Goal: Information Seeking & Learning: Check status

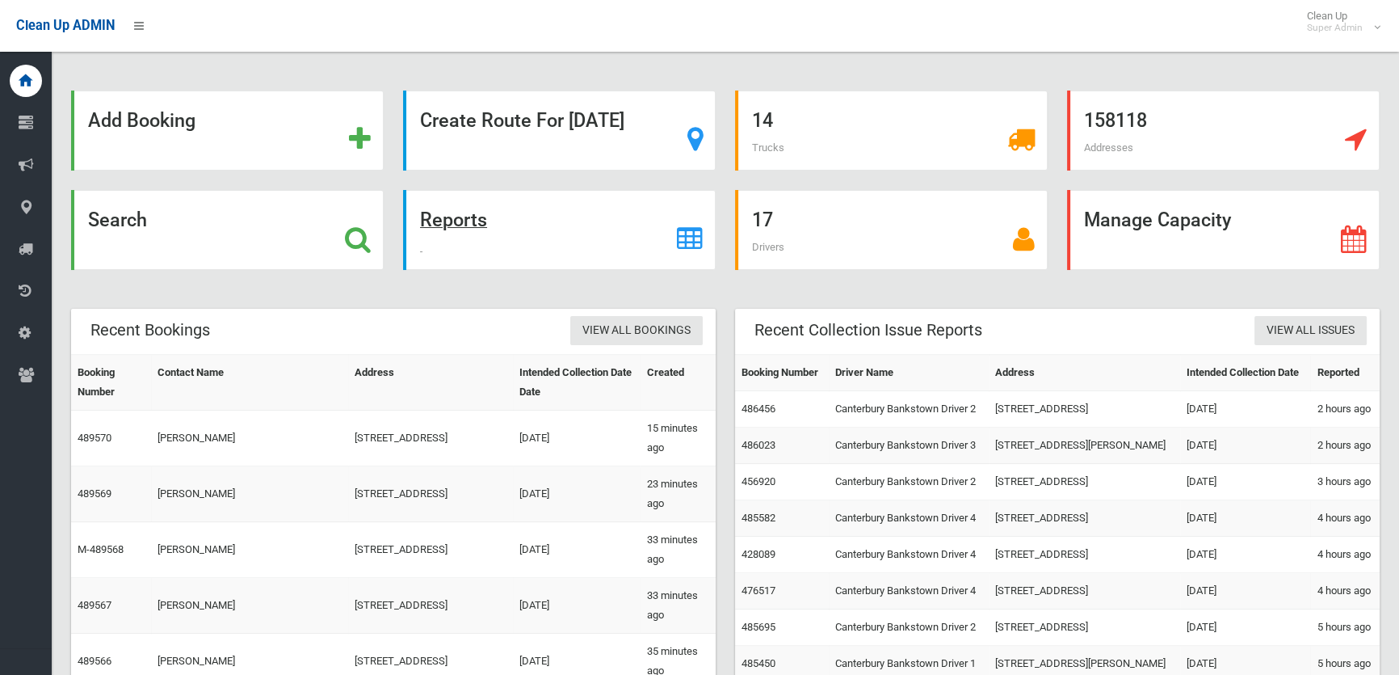
click at [477, 215] on strong "Reports" at bounding box center [453, 219] width 67 height 23
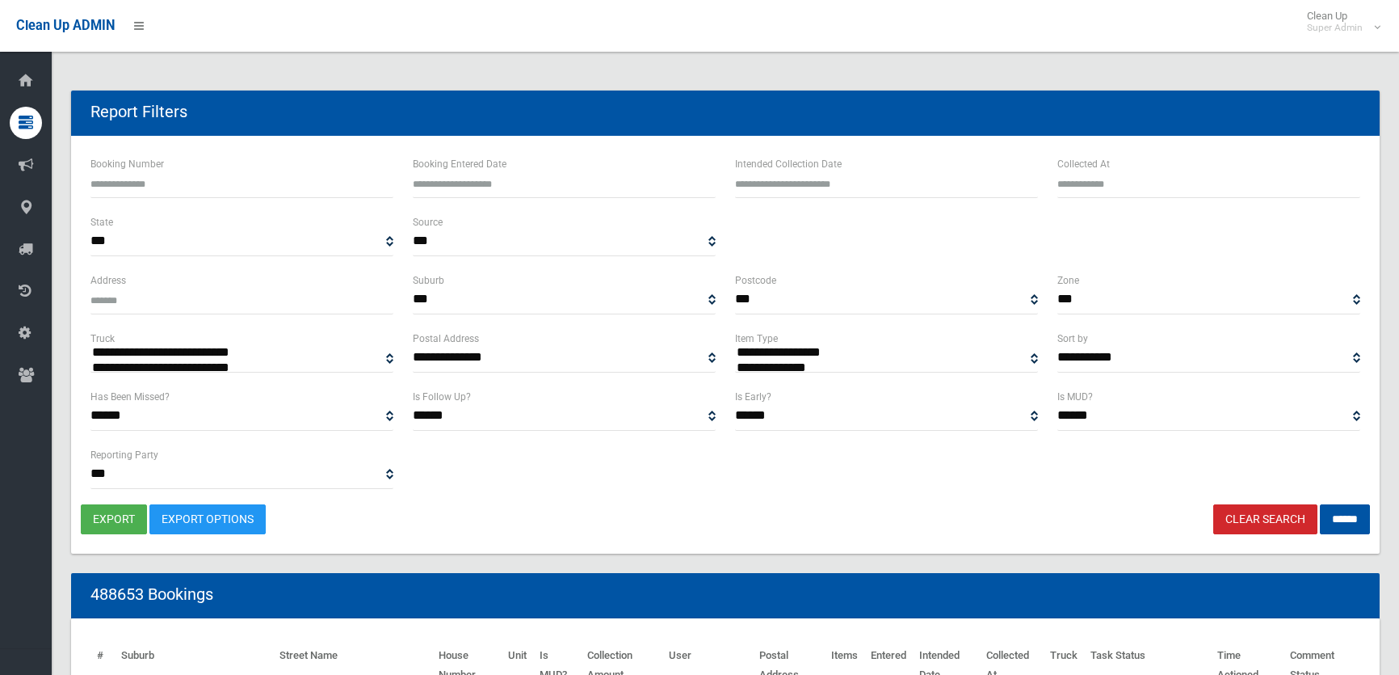
select select
type input "**********"
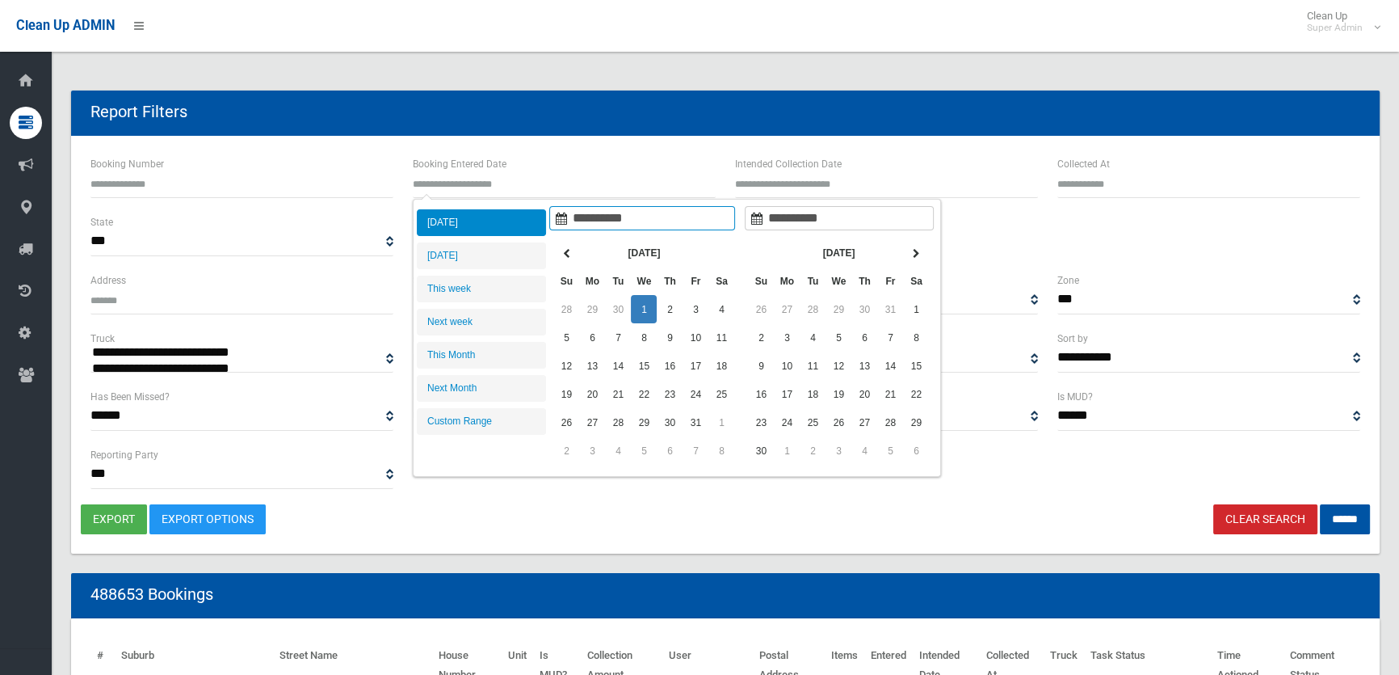
click at [532, 177] on input "Booking Entered Date" at bounding box center [564, 183] width 303 height 30
type input "**********"
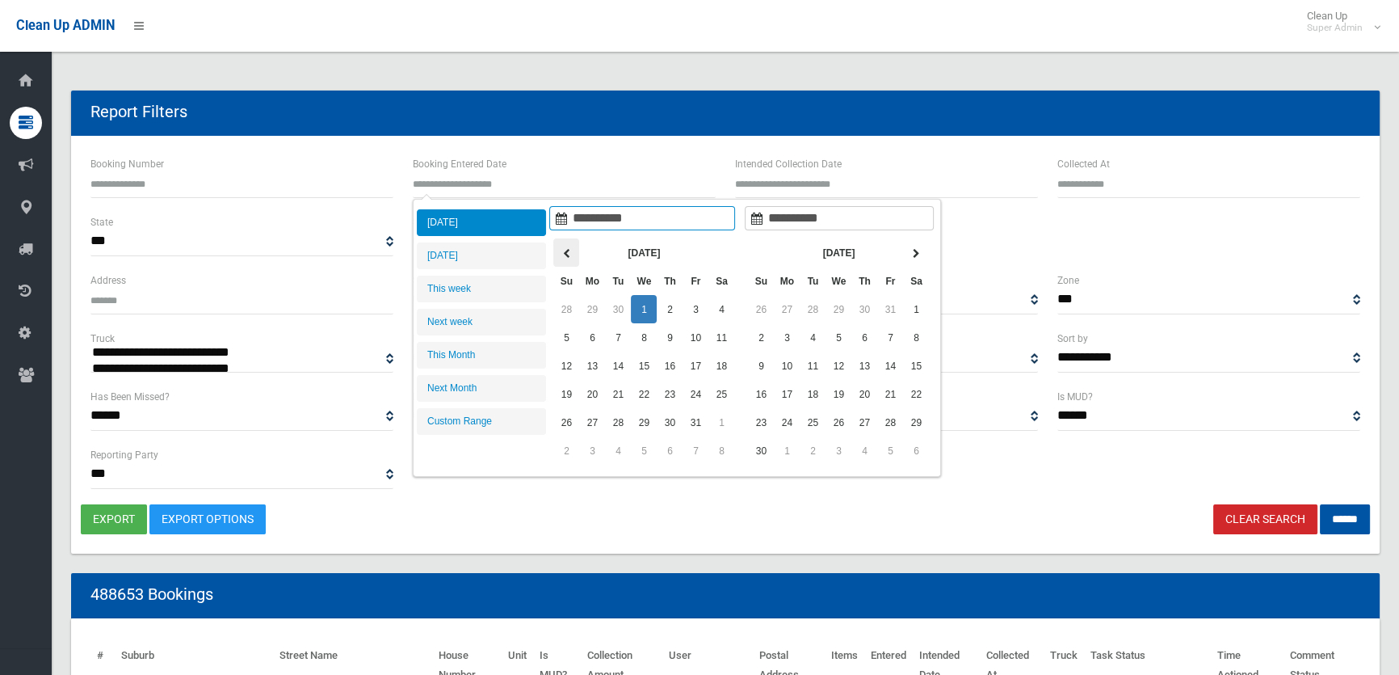
click at [566, 253] on icon at bounding box center [566, 254] width 7 height 10
type input "**********"
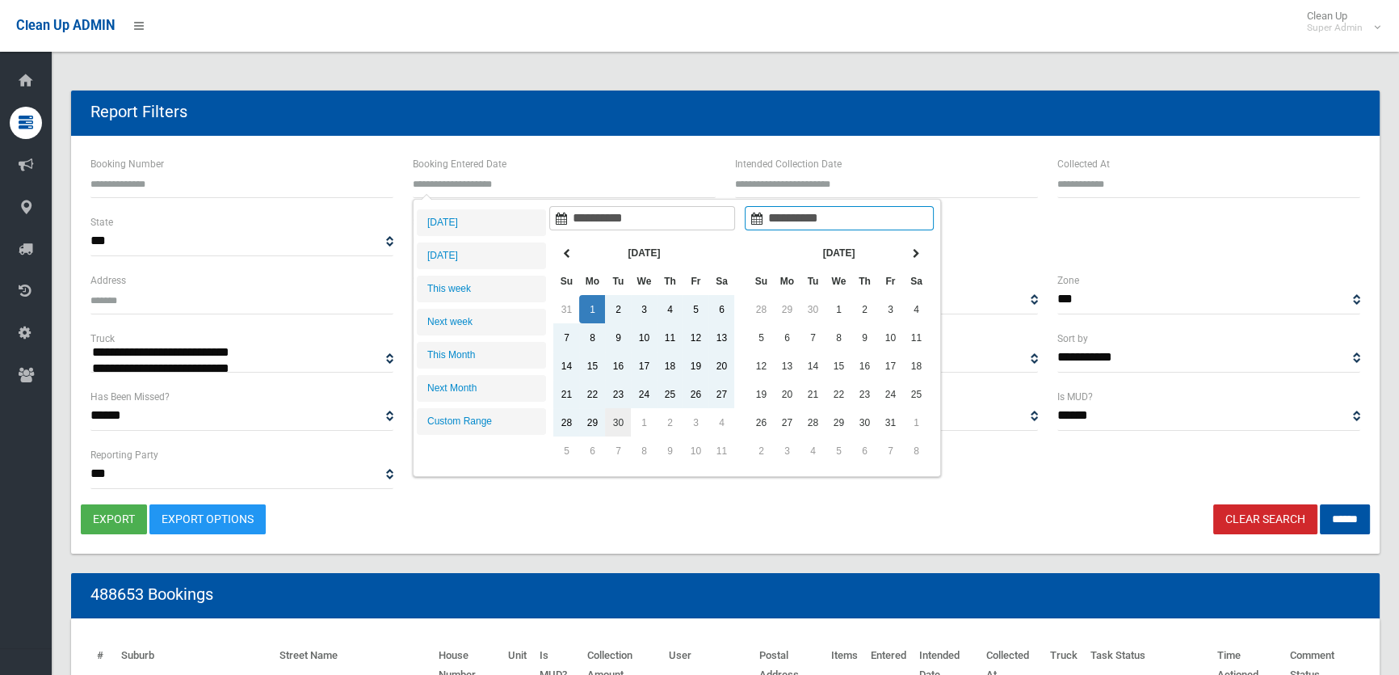
type input "**********"
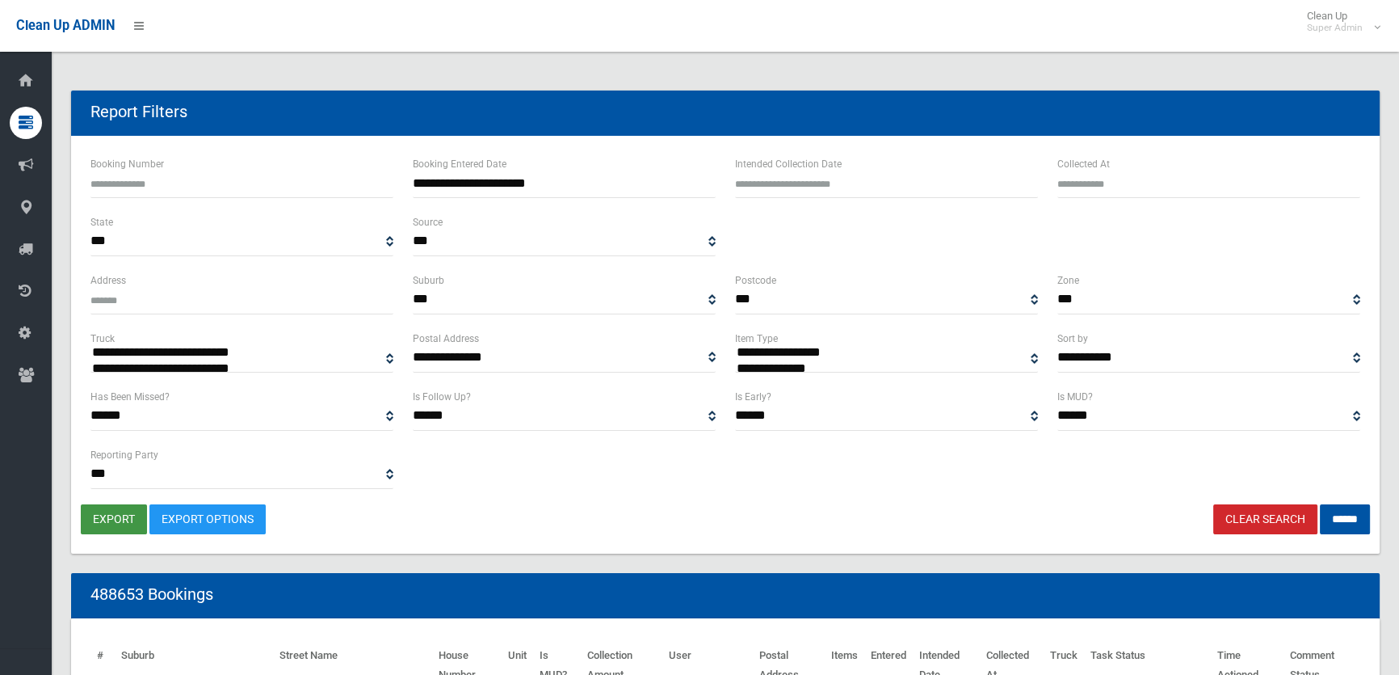
click at [105, 509] on button "export" at bounding box center [114, 519] width 66 height 30
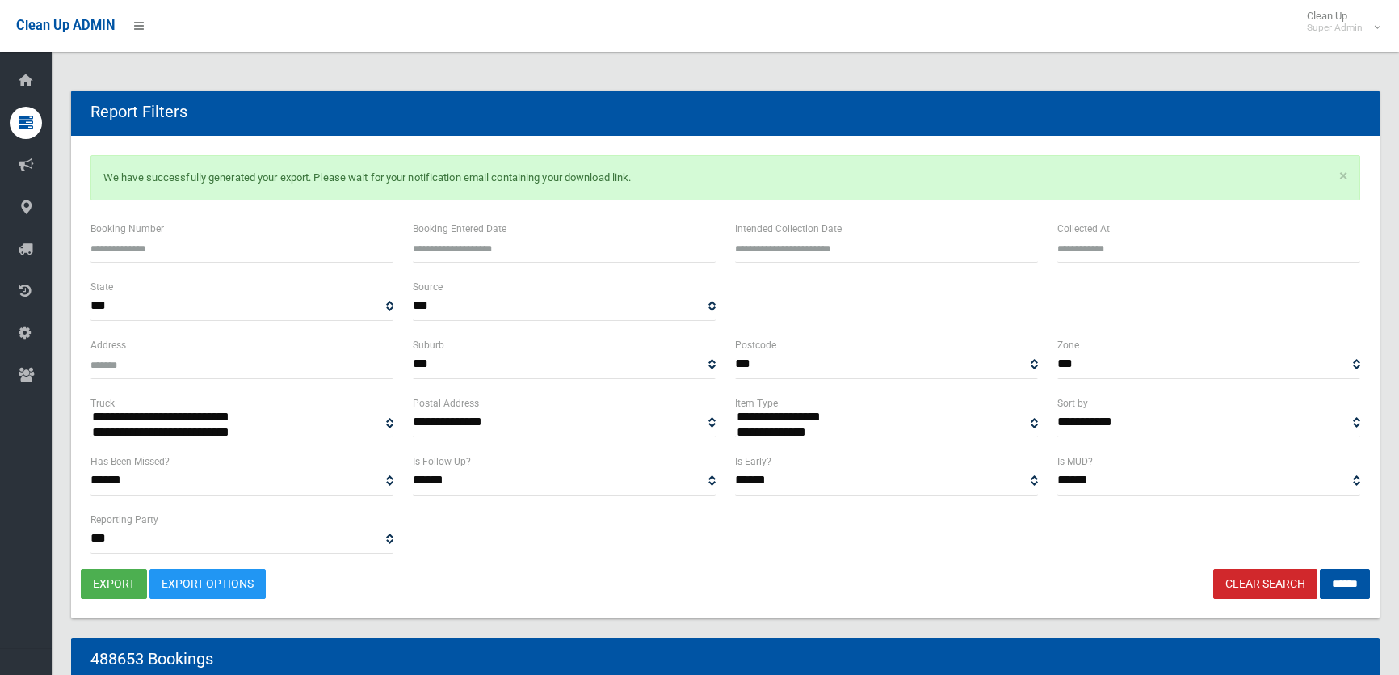
select select
click at [200, 246] on input "Booking Number" at bounding box center [241, 248] width 303 height 30
paste input "******"
type input "******"
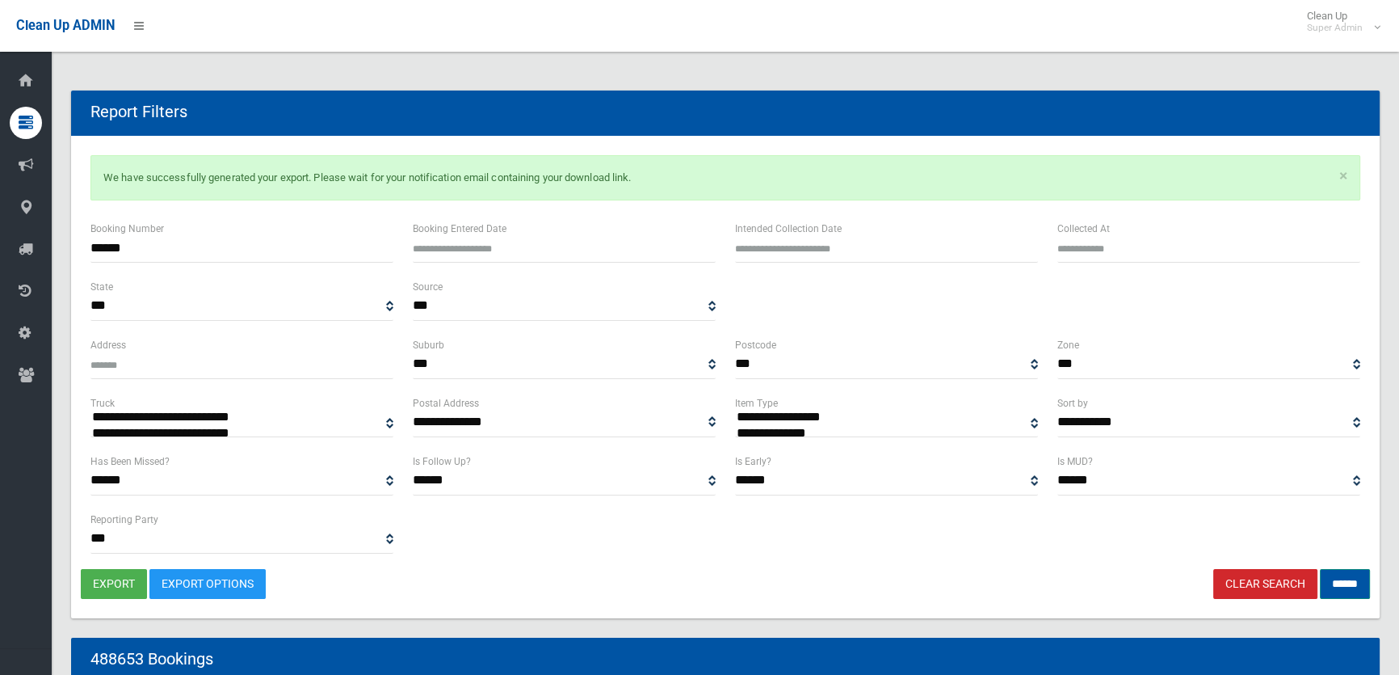
click at [1351, 587] on input "******" at bounding box center [1345, 584] width 50 height 30
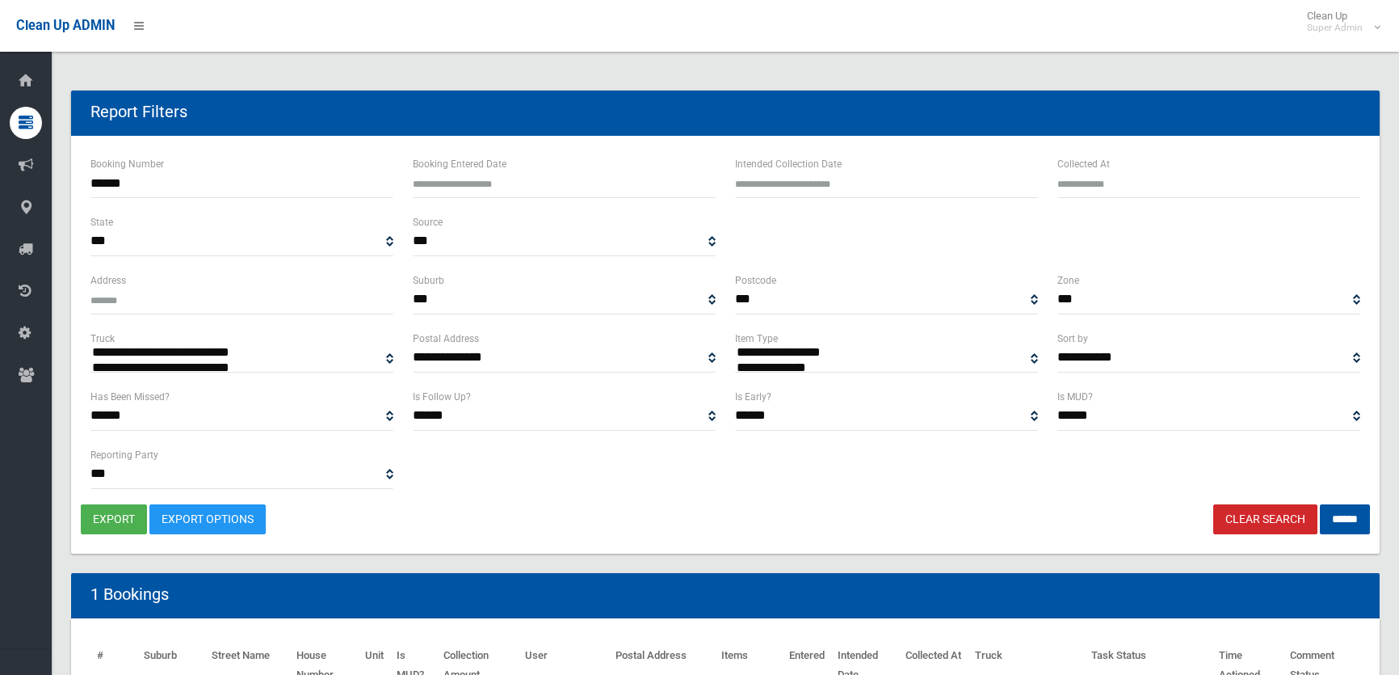
select select
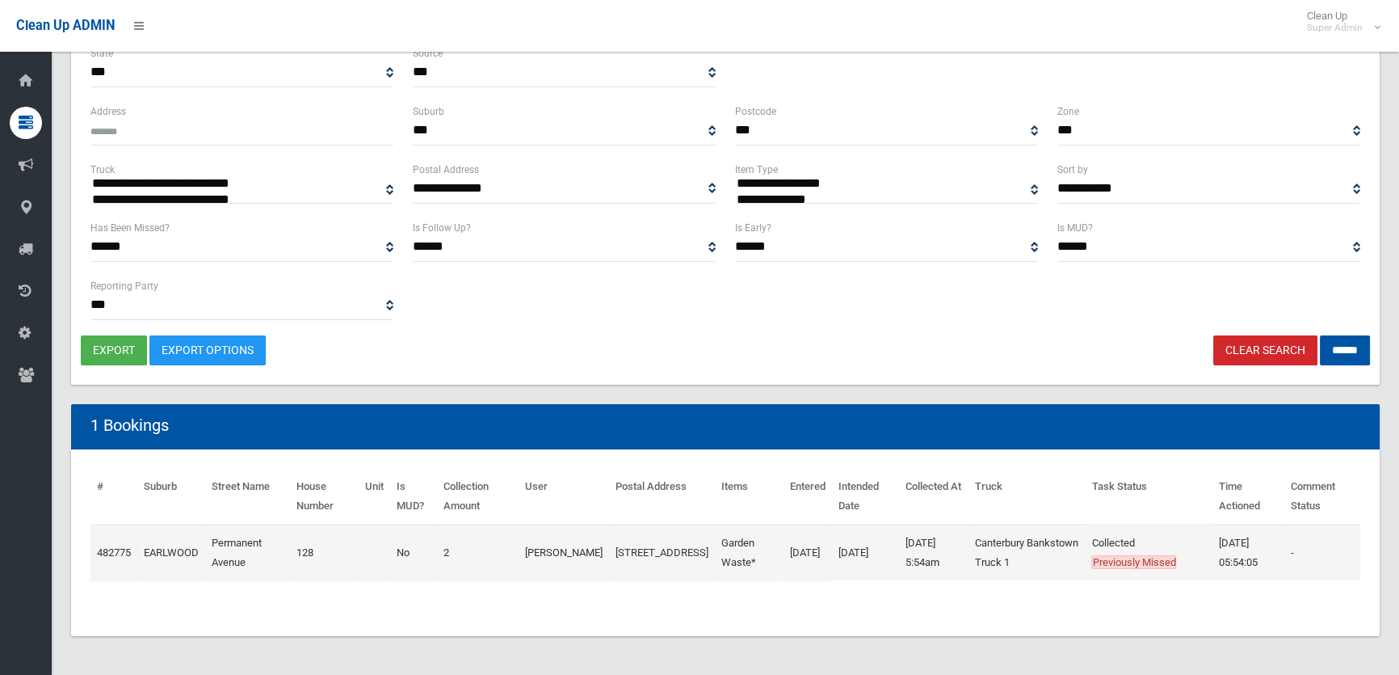
scroll to position [186, 0]
click at [1233, 539] on td "2025-09-30 05:54:05" at bounding box center [1249, 552] width 72 height 57
drag, startPoint x: 1322, startPoint y: 517, endPoint x: 1013, endPoint y: 550, distance: 310.4
click at [1302, 524] on td "-" at bounding box center [1322, 552] width 77 height 57
click at [113, 546] on link "482775" at bounding box center [114, 552] width 34 height 12
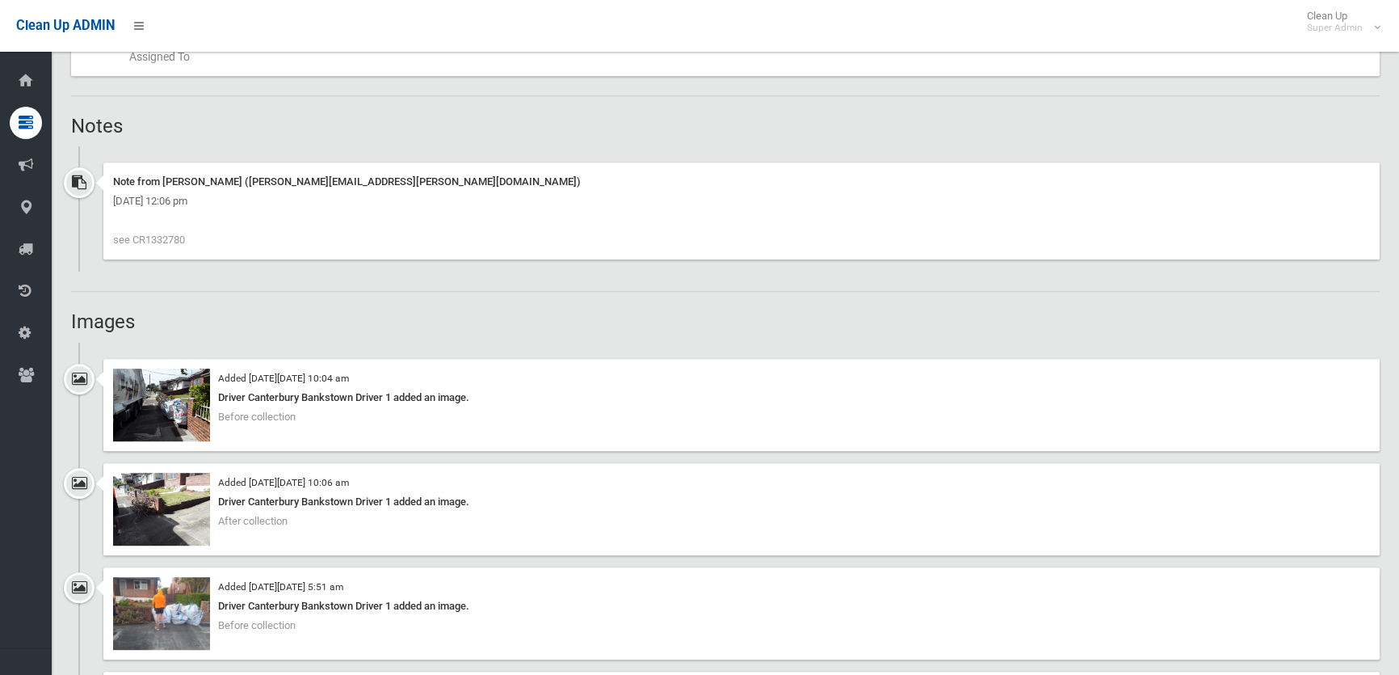
scroll to position [1101, 0]
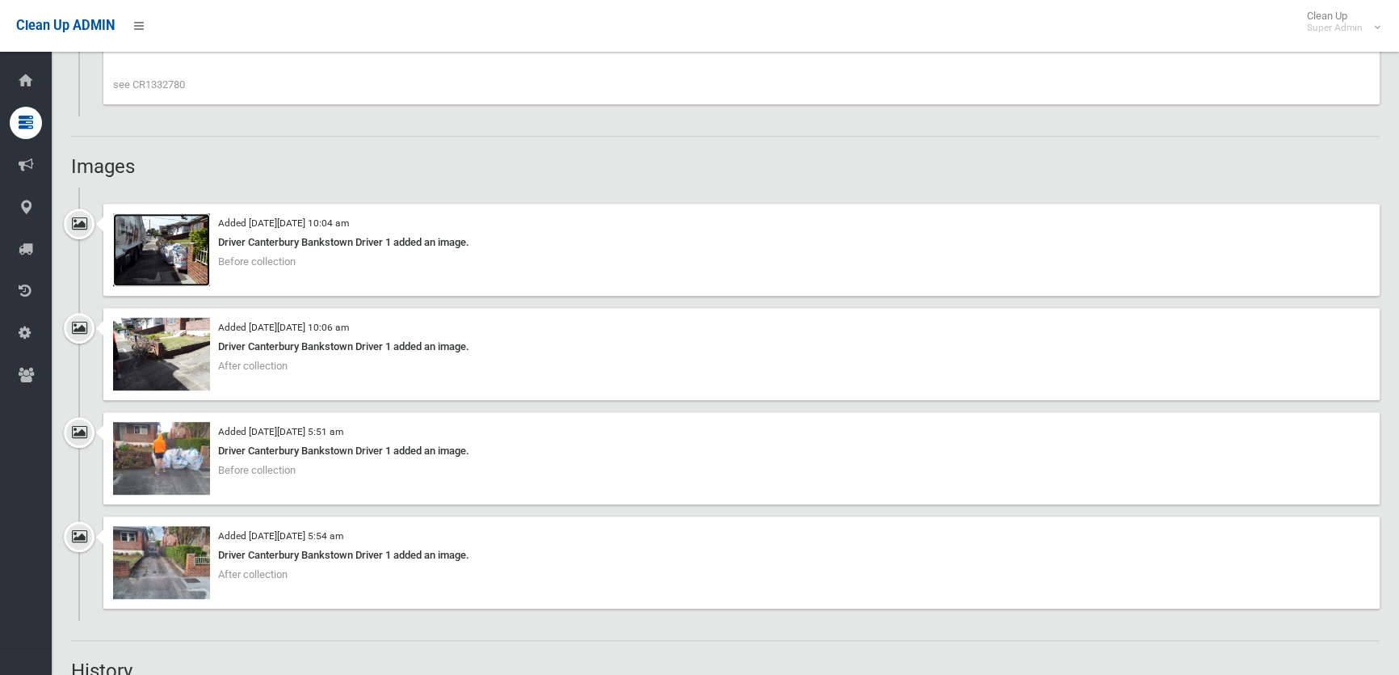
click at [164, 256] on img at bounding box center [161, 249] width 97 height 73
click at [166, 350] on img at bounding box center [161, 354] width 97 height 73
click at [168, 471] on img at bounding box center [161, 458] width 97 height 73
click at [168, 564] on img at bounding box center [161, 562] width 97 height 73
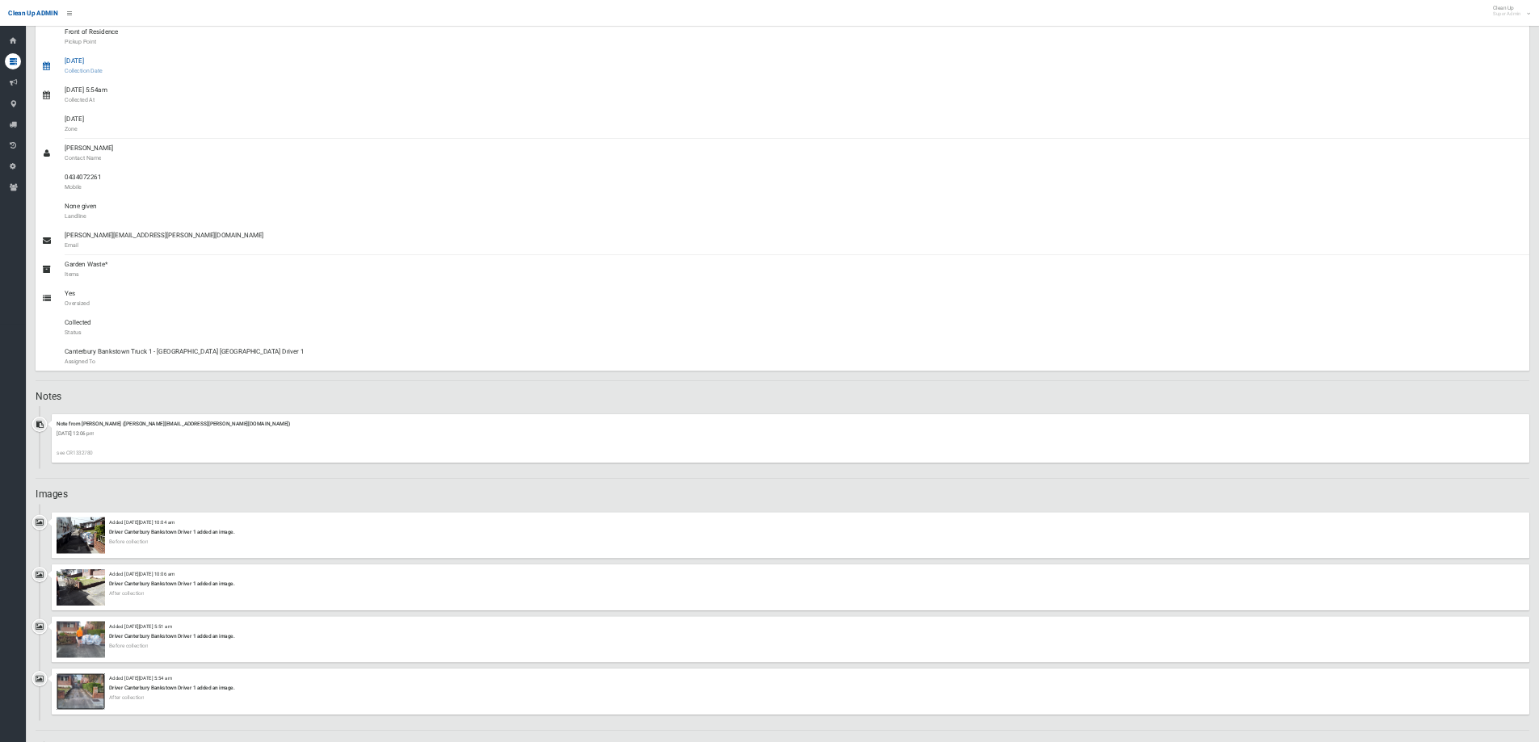
scroll to position [0, 0]
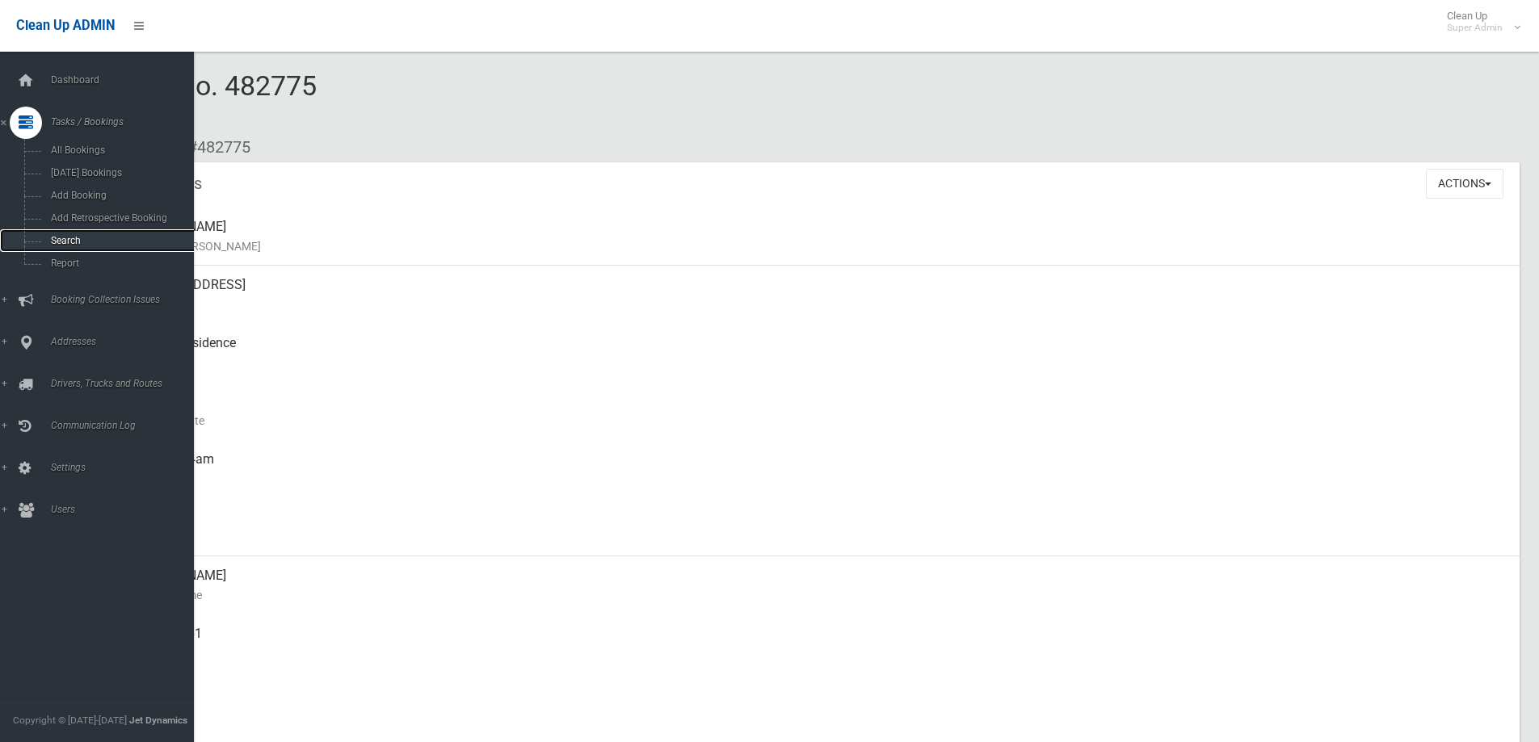
click at [58, 244] on span "Search" at bounding box center [118, 240] width 145 height 11
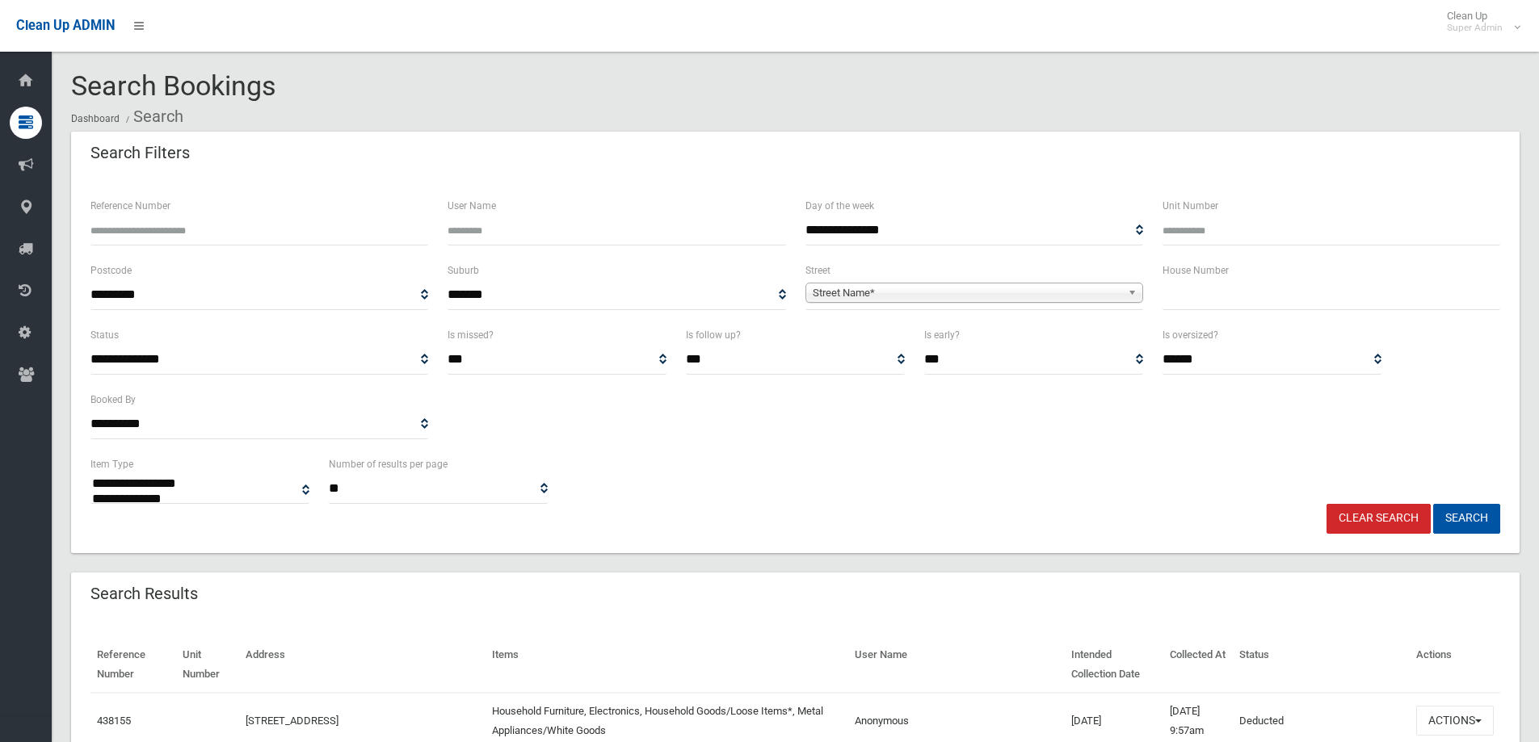
select select
click at [164, 235] on input "Reference Number" at bounding box center [259, 231] width 338 height 30
type input "******"
click at [1470, 520] on button "Search" at bounding box center [1466, 519] width 67 height 30
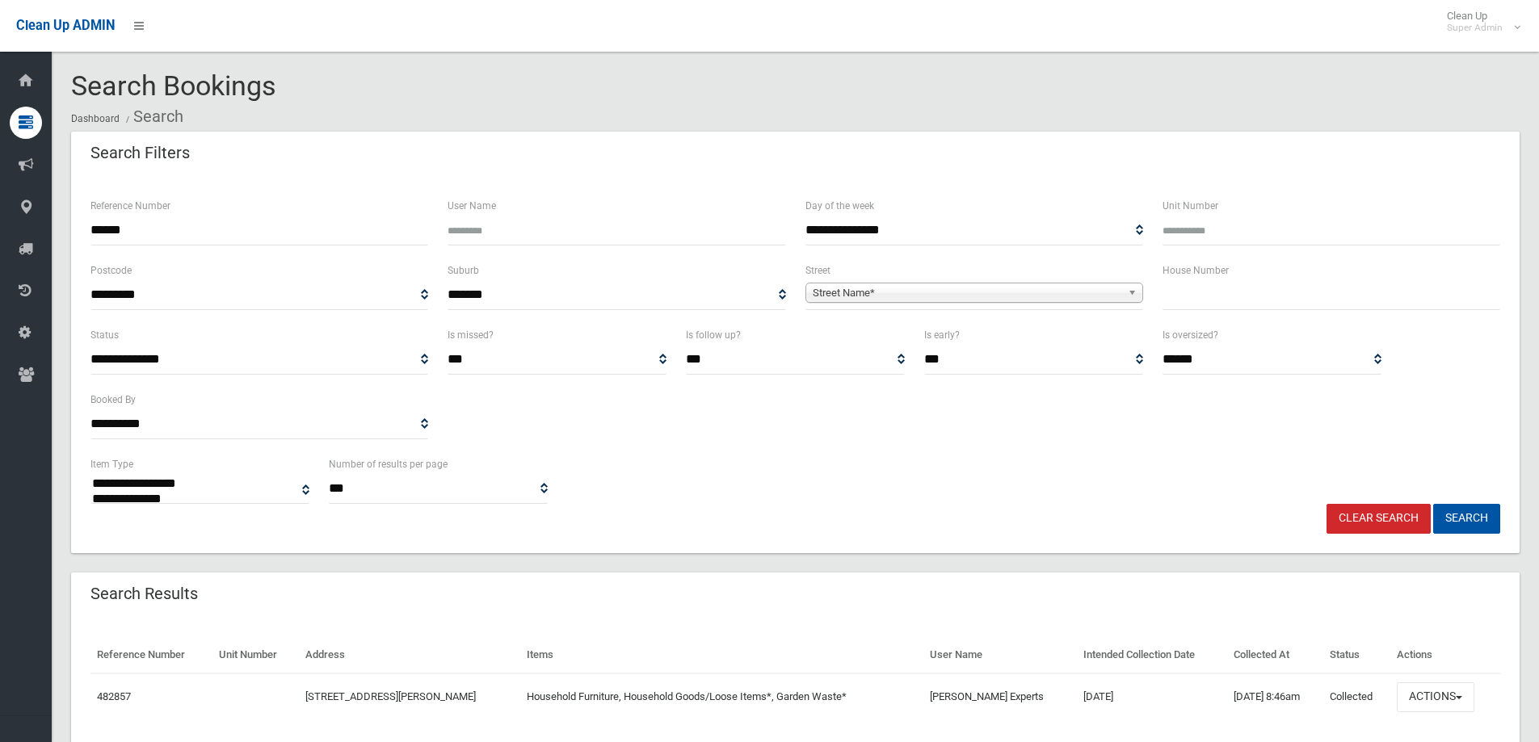
select select
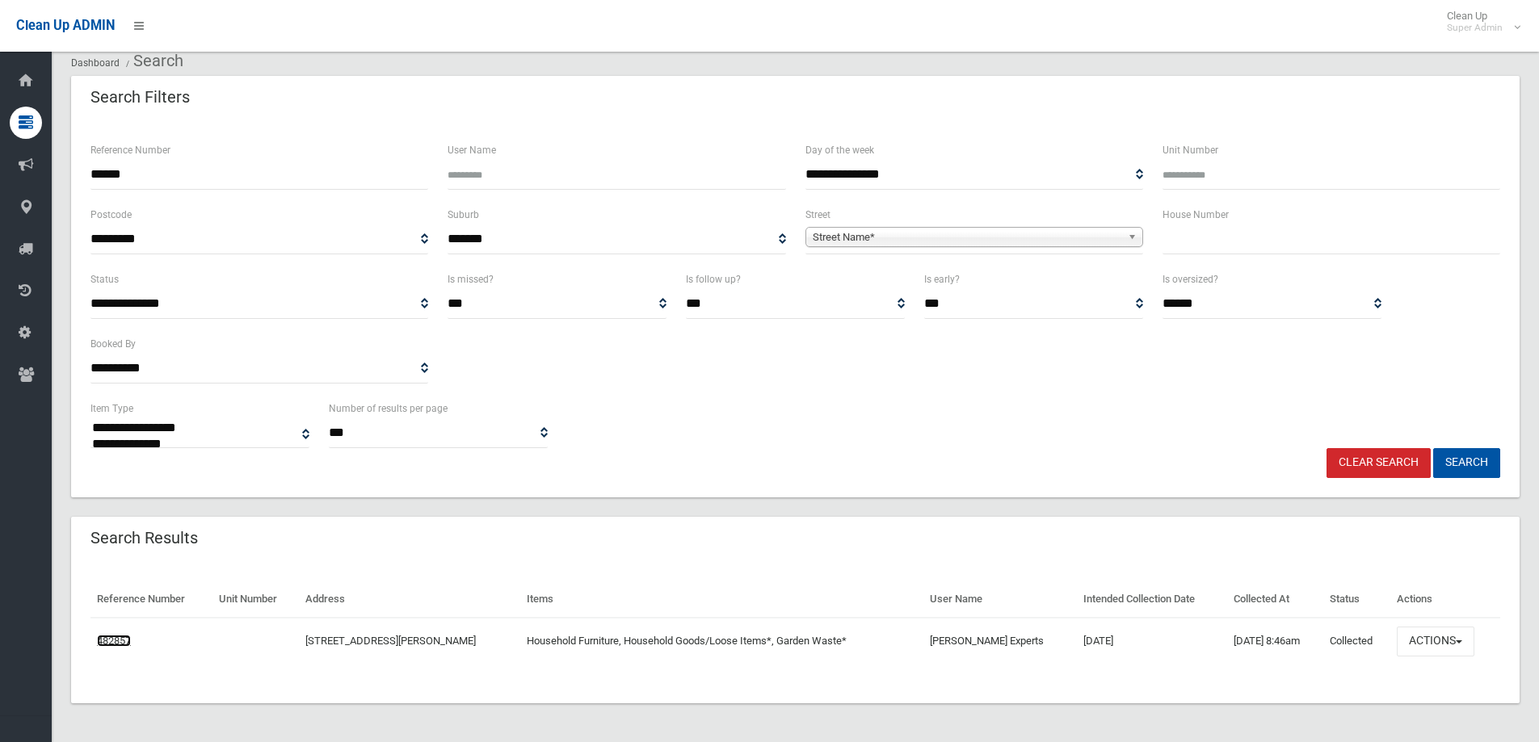
click at [108, 637] on link "482857" at bounding box center [114, 641] width 34 height 12
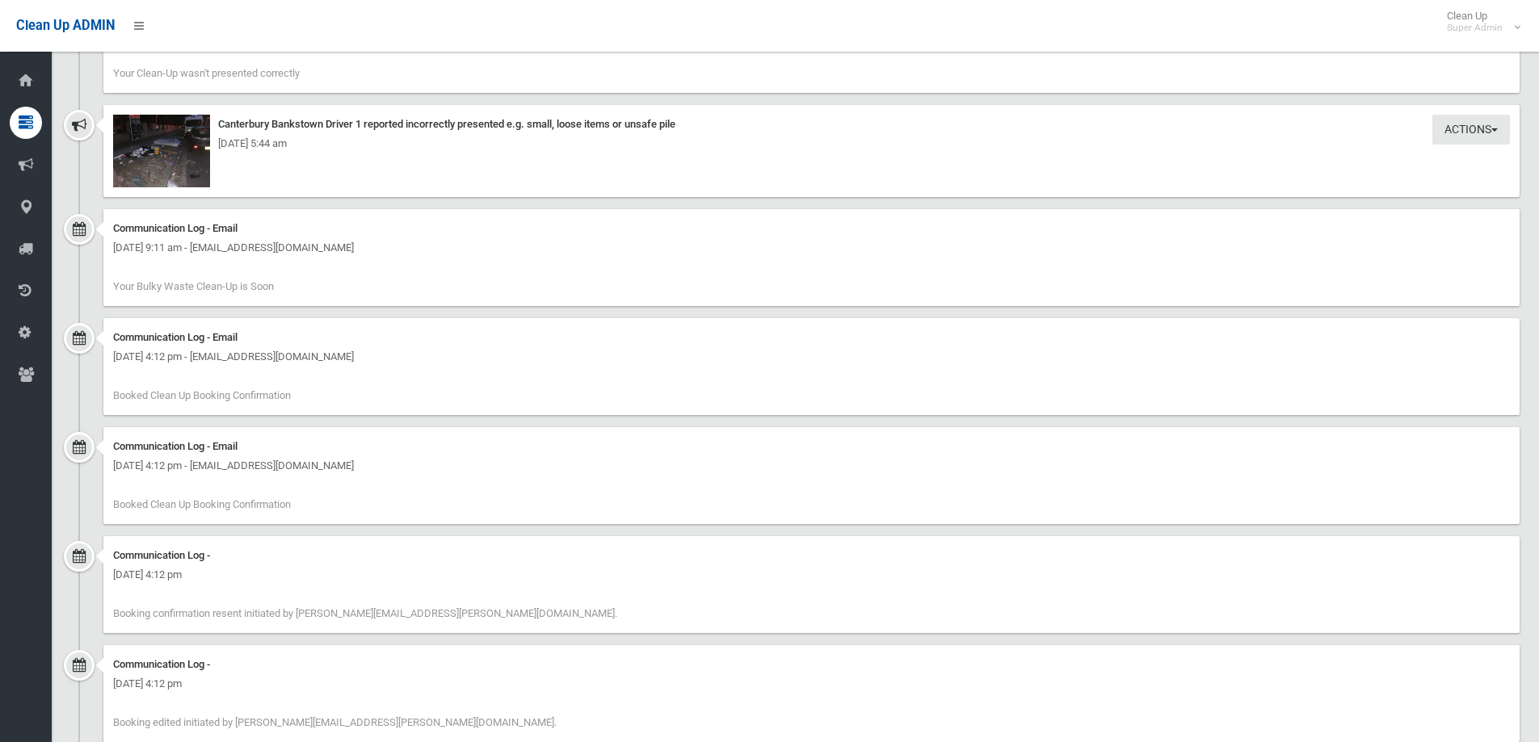
scroll to position [1939, 0]
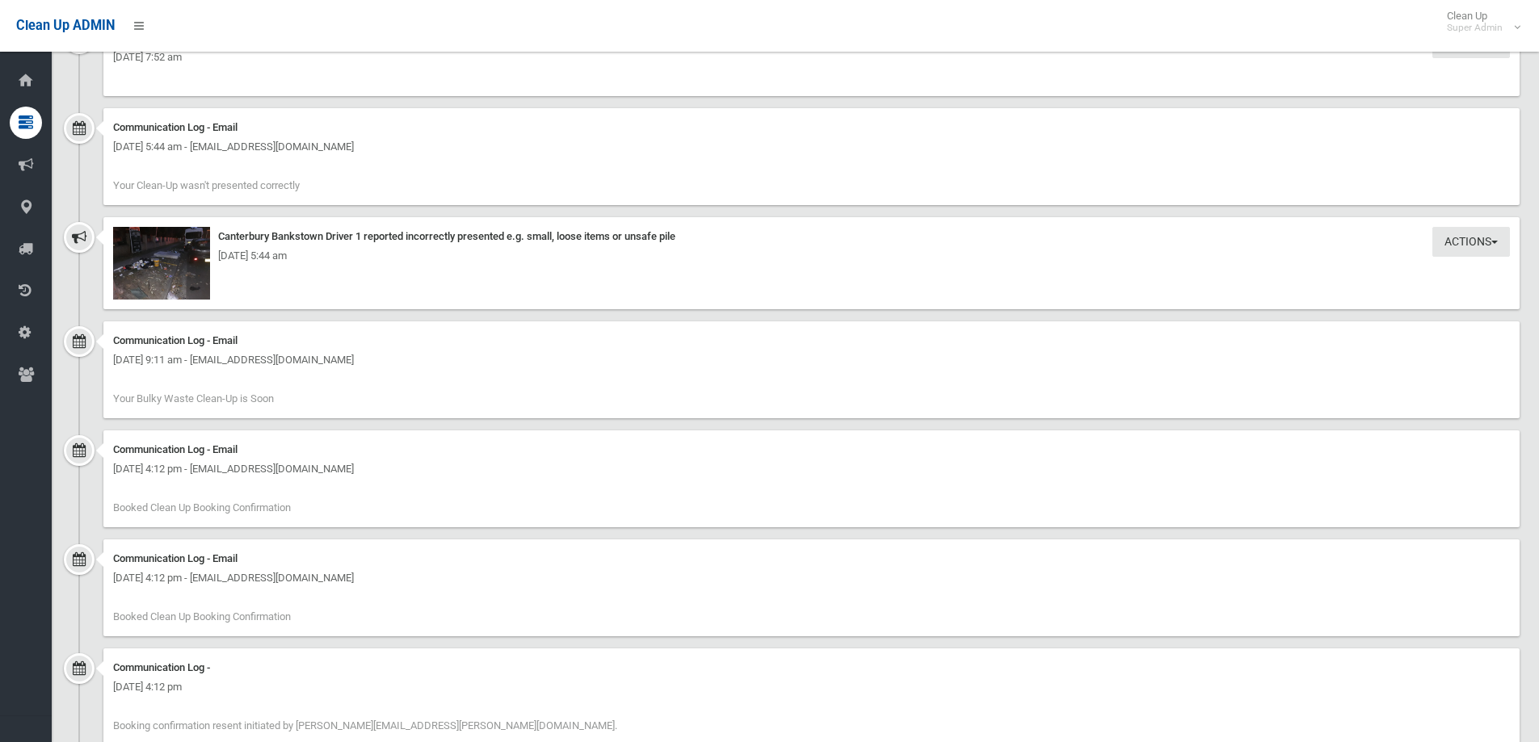
click at [142, 257] on div "[DATE] 5:44 am" at bounding box center [811, 255] width 1397 height 19
click at [177, 268] on img at bounding box center [161, 263] width 97 height 73
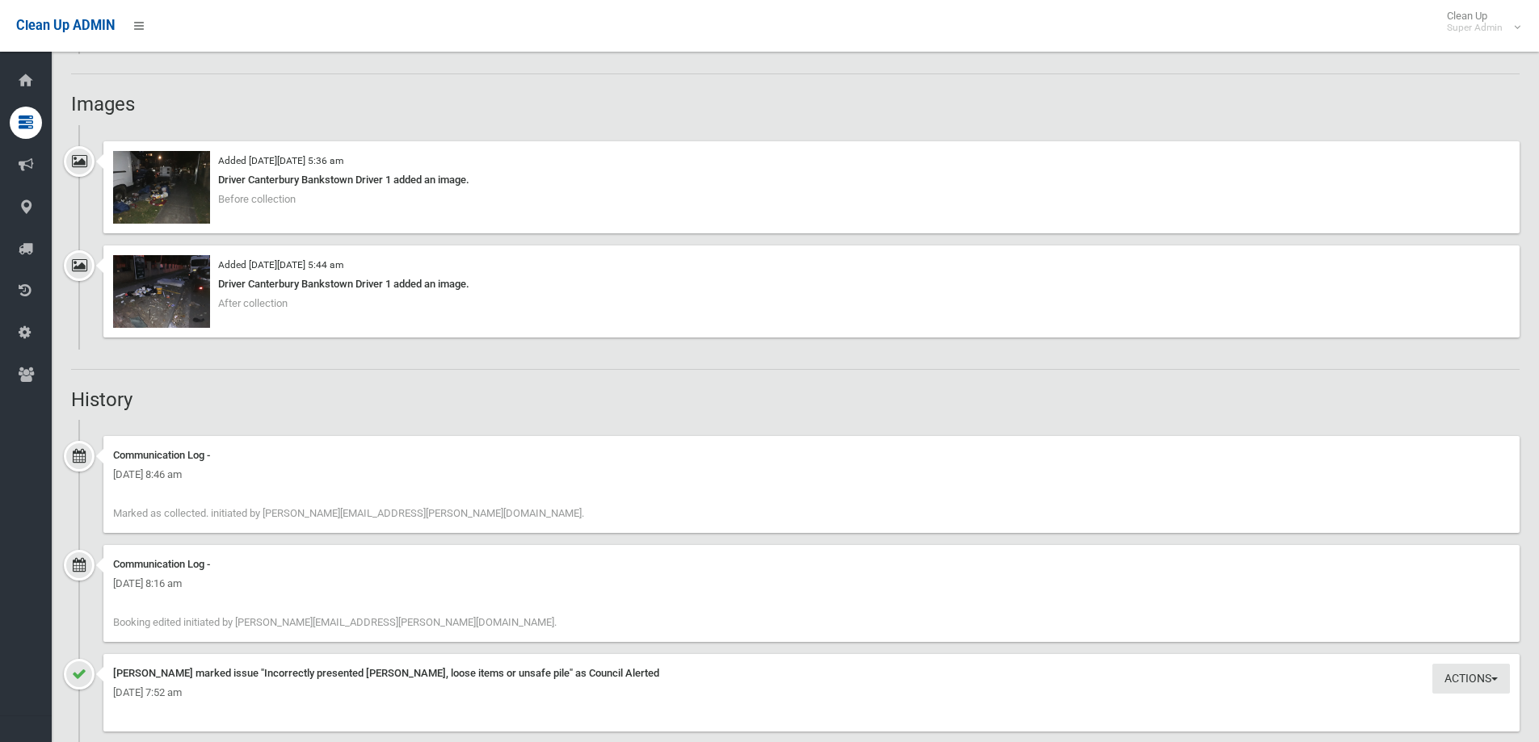
scroll to position [1293, 0]
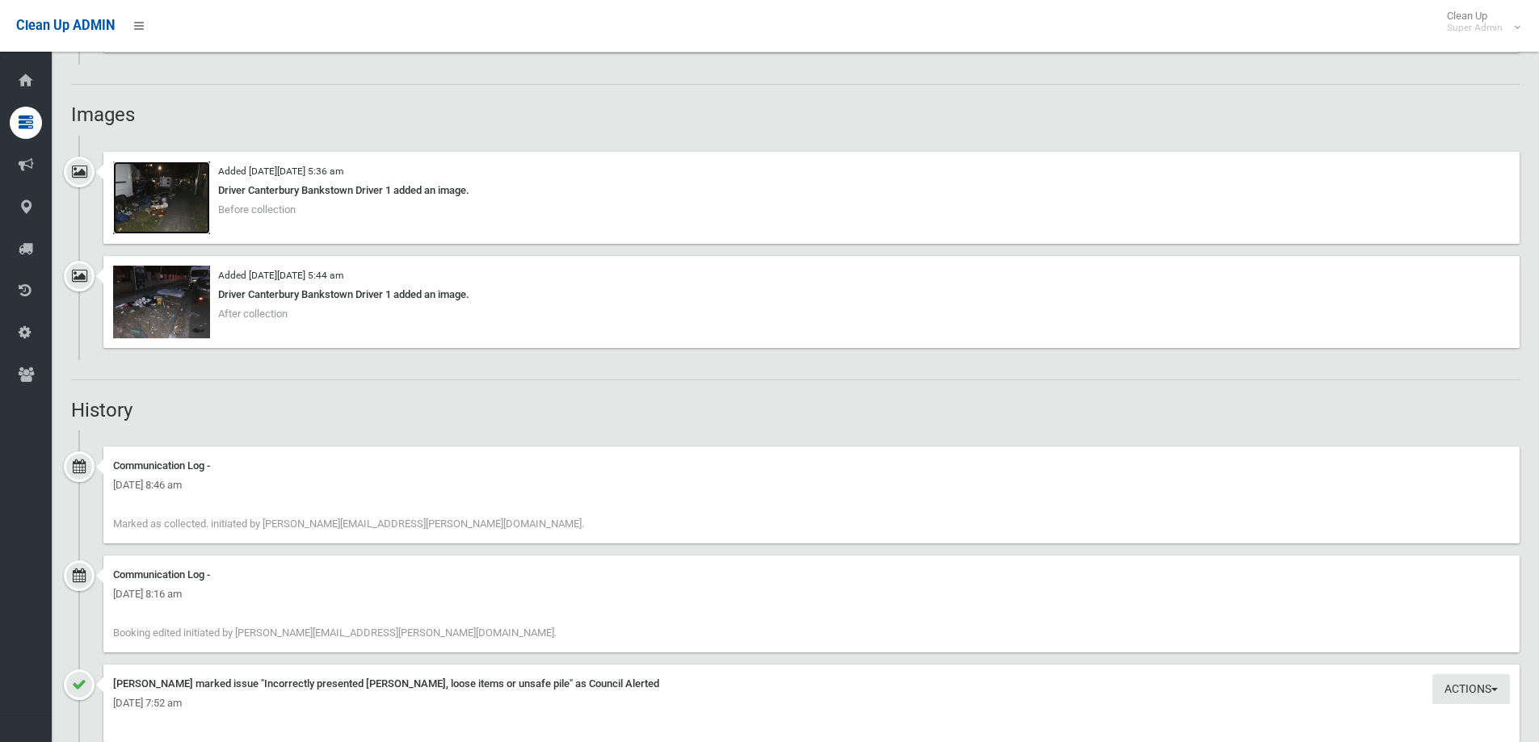
click at [161, 218] on img at bounding box center [161, 198] width 97 height 73
click at [170, 292] on img at bounding box center [161, 302] width 97 height 73
click at [179, 204] on img at bounding box center [161, 198] width 97 height 73
click at [172, 309] on img at bounding box center [161, 302] width 97 height 73
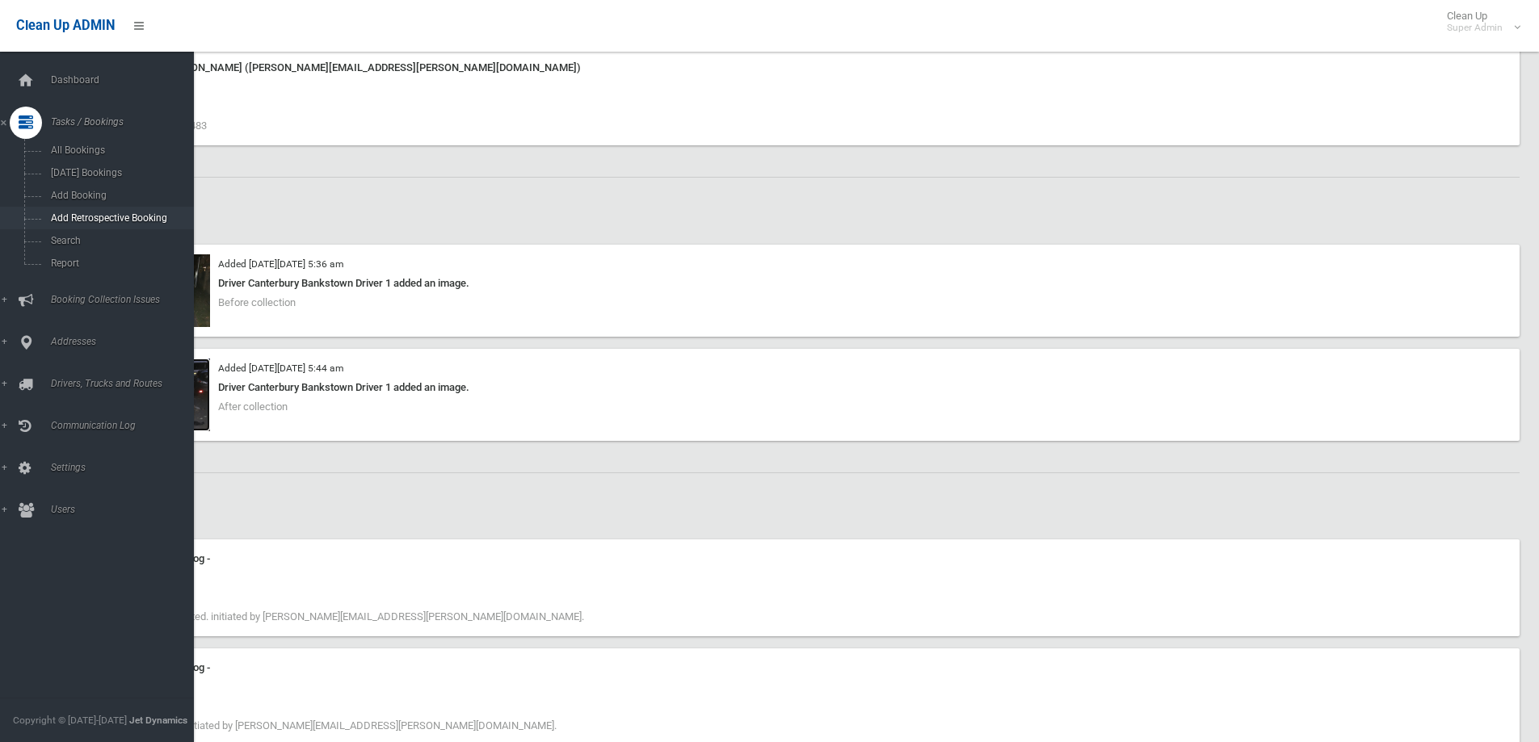
scroll to position [1131, 0]
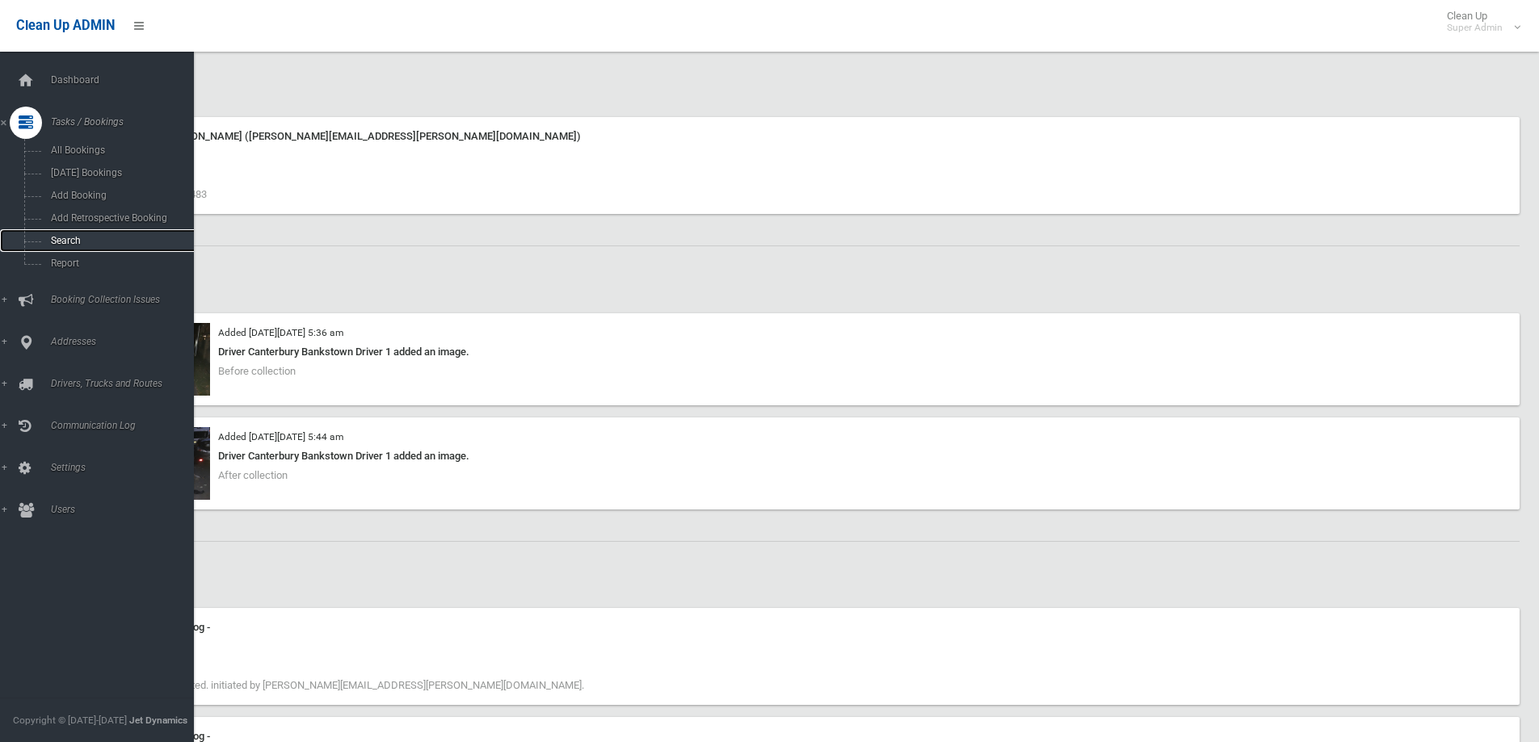
click at [67, 242] on span "Search" at bounding box center [119, 240] width 146 height 11
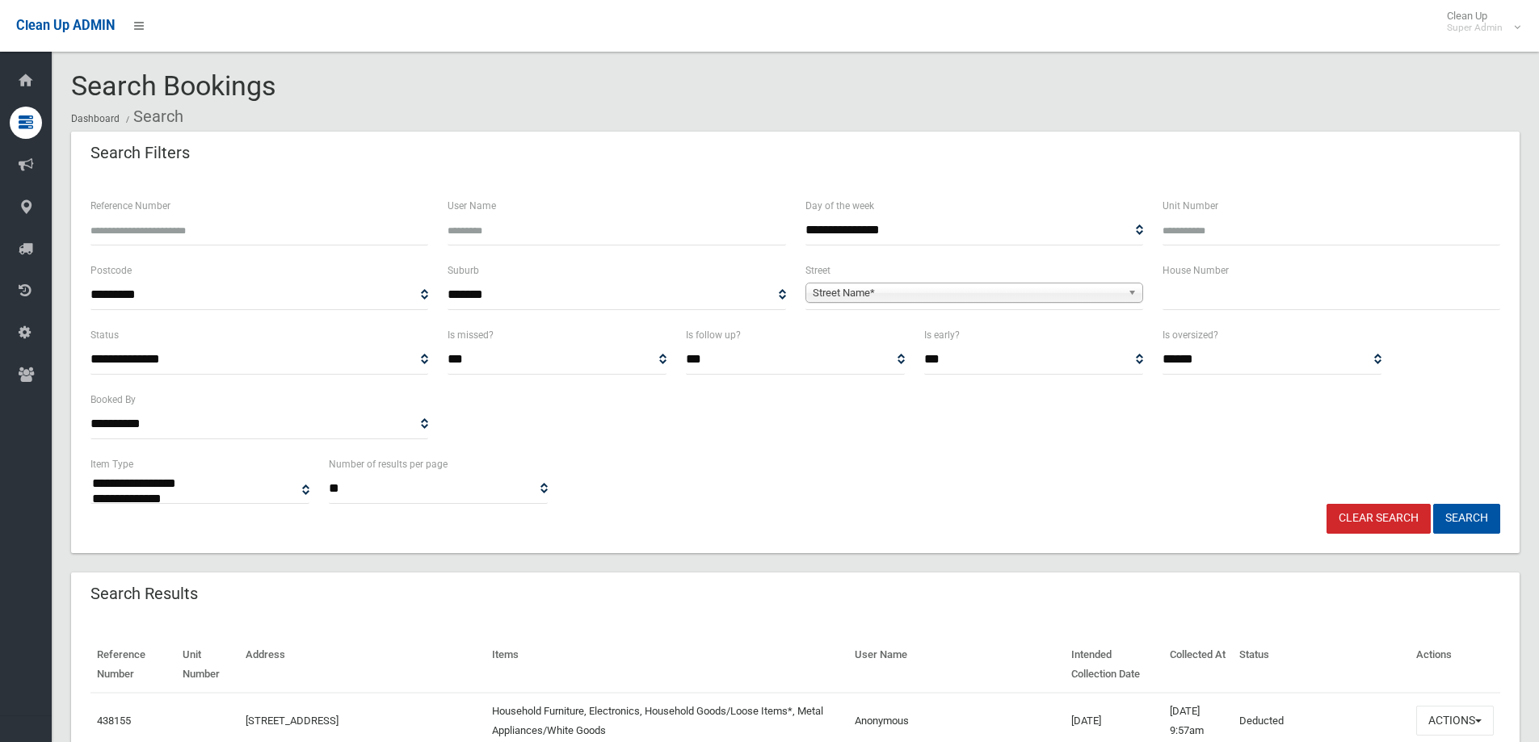
select select
click at [170, 238] on input "Reference Number" at bounding box center [259, 231] width 338 height 30
type input "******"
click at [1477, 518] on button "Search" at bounding box center [1466, 519] width 67 height 30
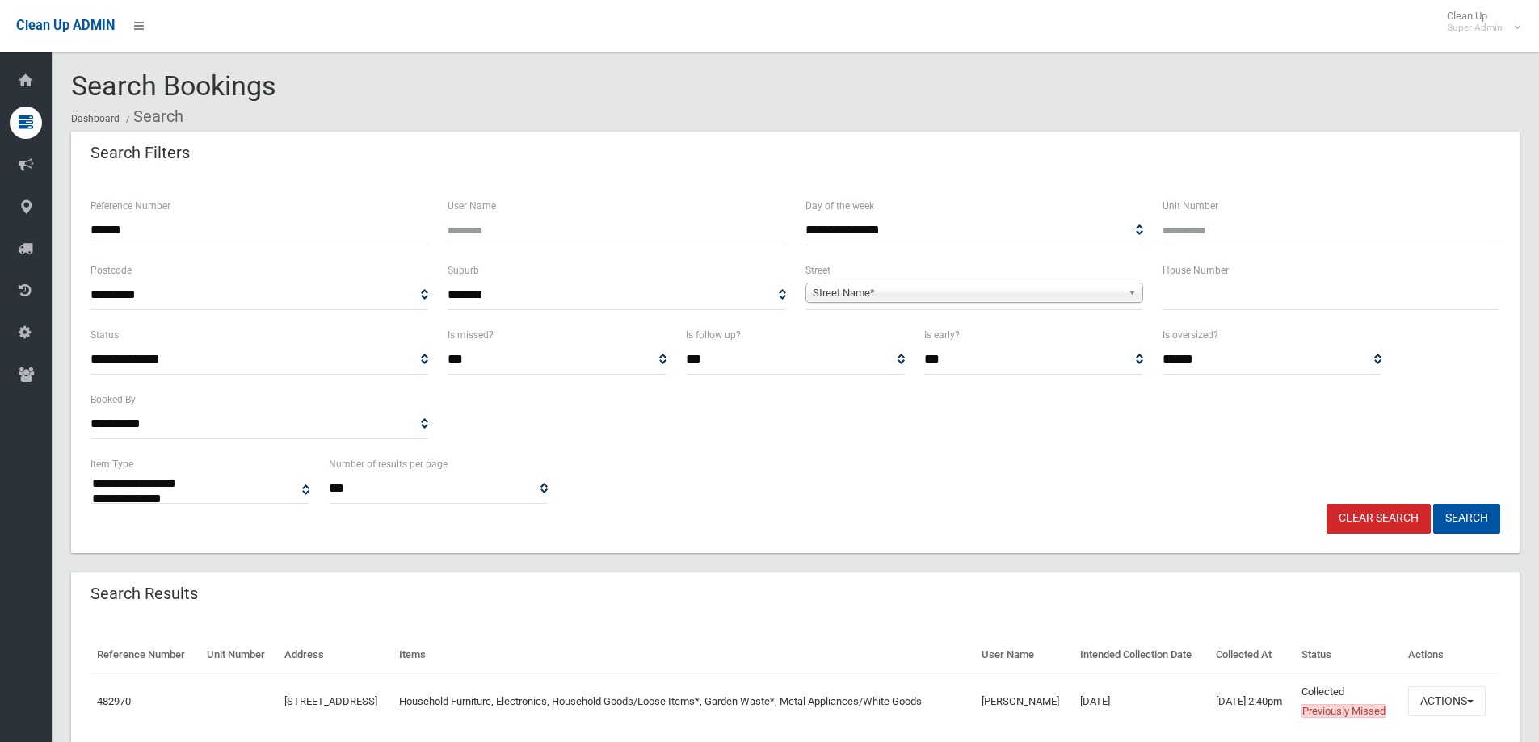
select select
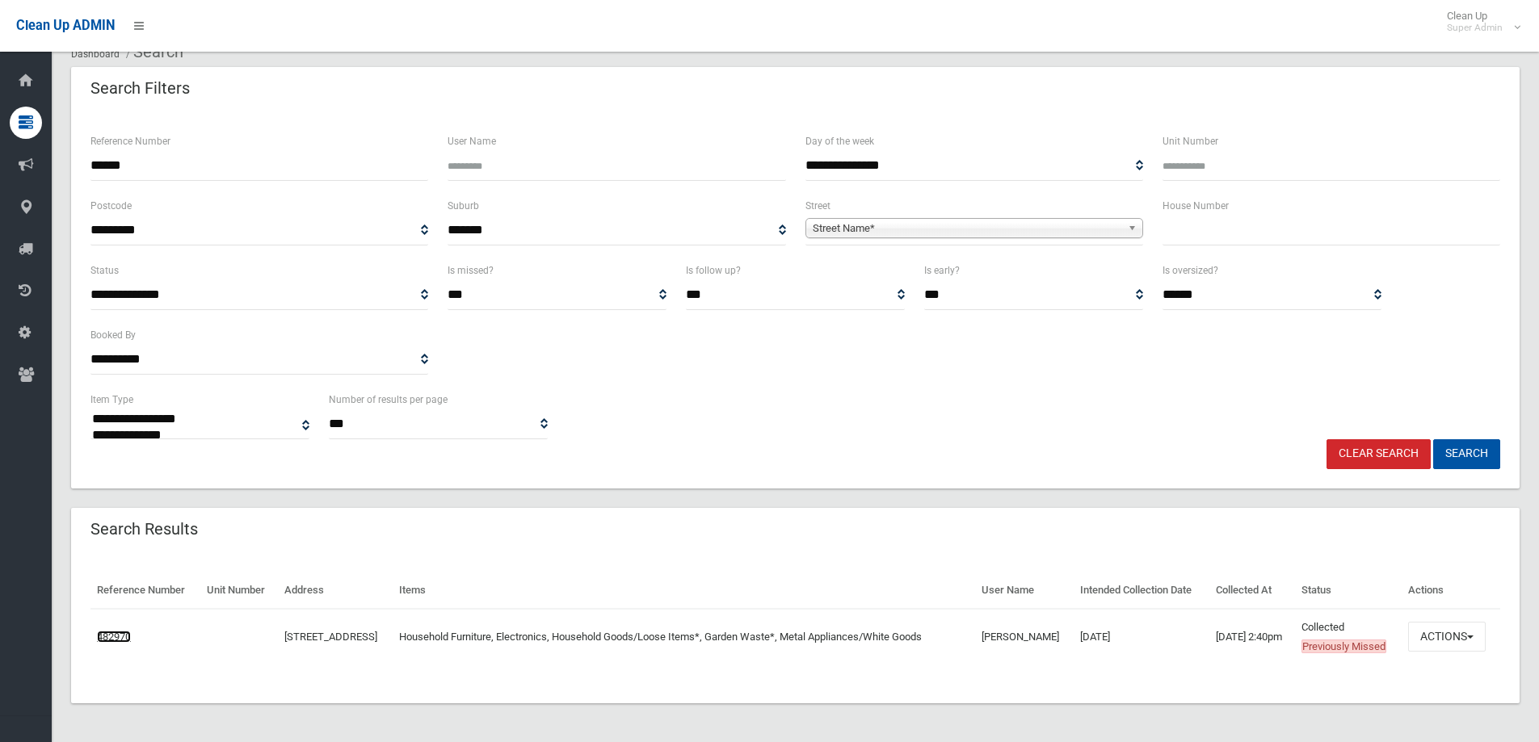
click at [114, 631] on link "482970" at bounding box center [114, 637] width 34 height 12
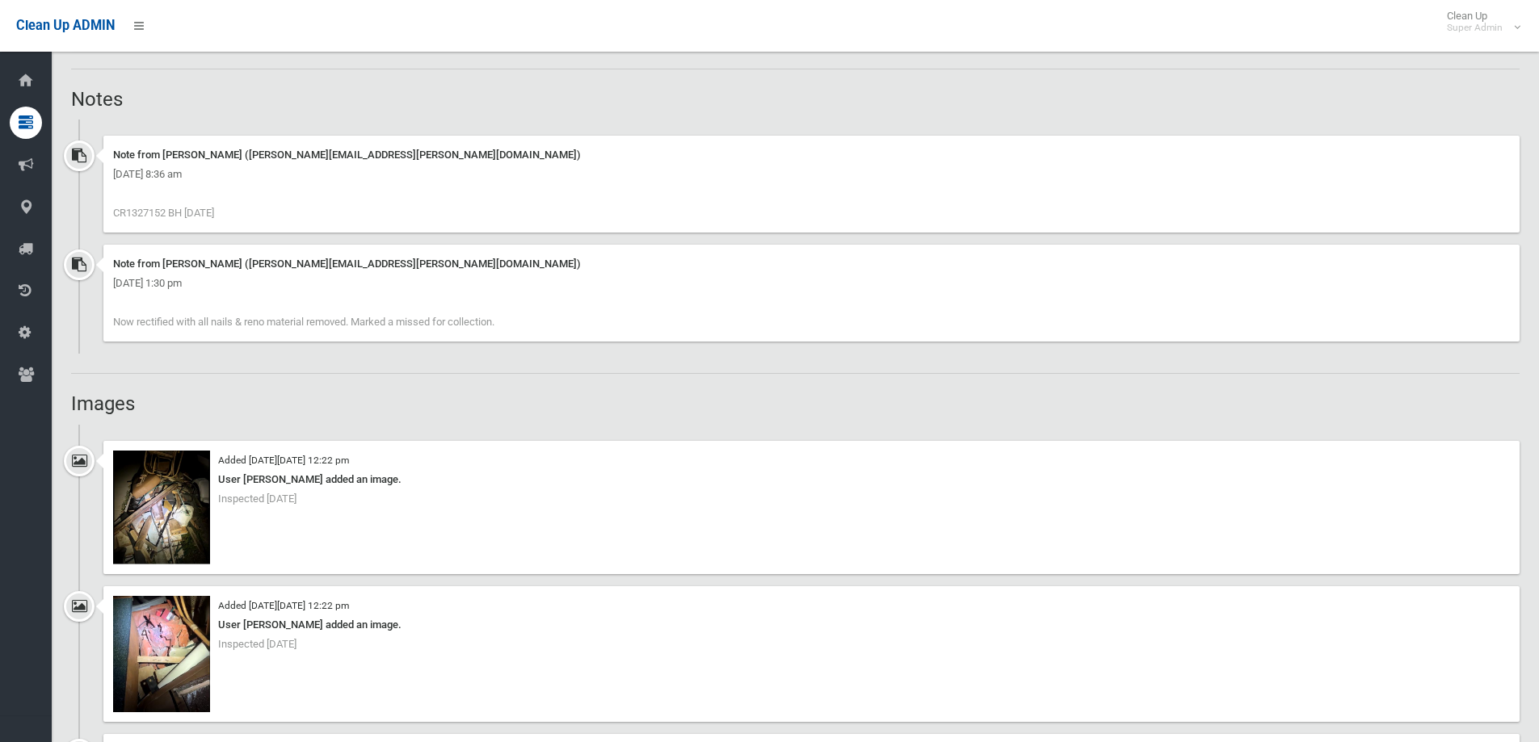
scroll to position [1373, 0]
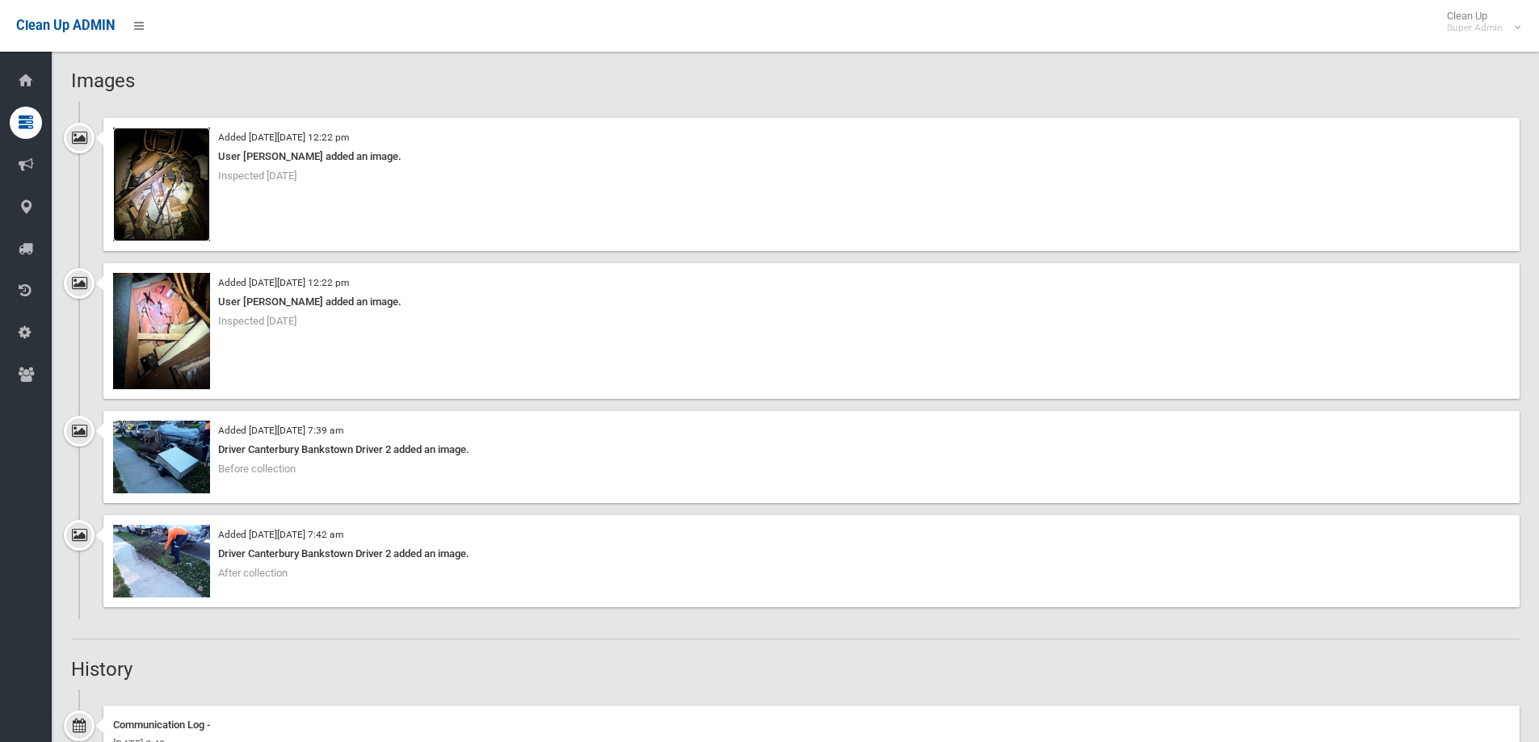
click at [160, 198] on img at bounding box center [161, 185] width 97 height 114
click at [142, 290] on img at bounding box center [161, 331] width 97 height 116
click at [166, 458] on img at bounding box center [161, 457] width 97 height 73
click at [147, 558] on img at bounding box center [161, 561] width 97 height 73
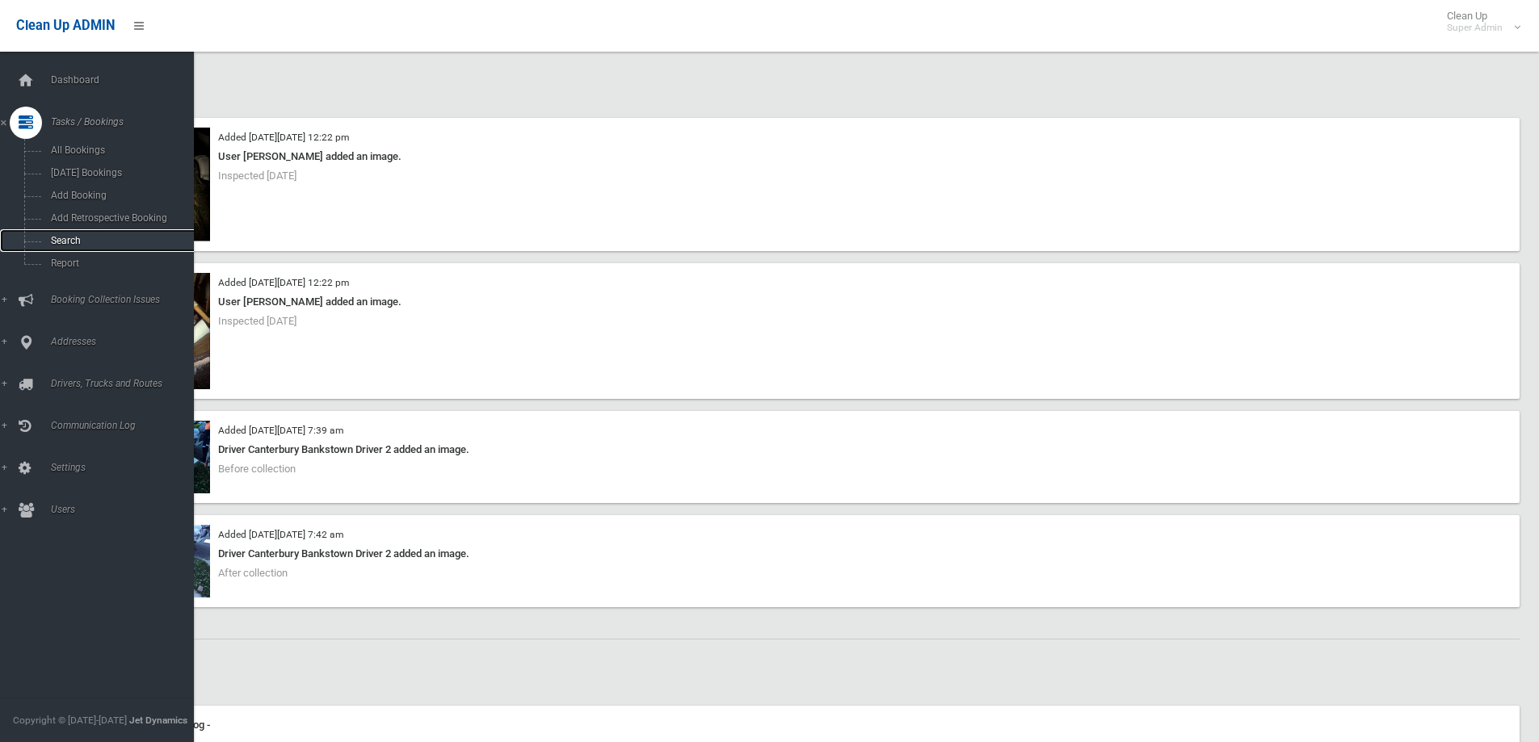
click at [67, 243] on span "Search" at bounding box center [119, 240] width 146 height 11
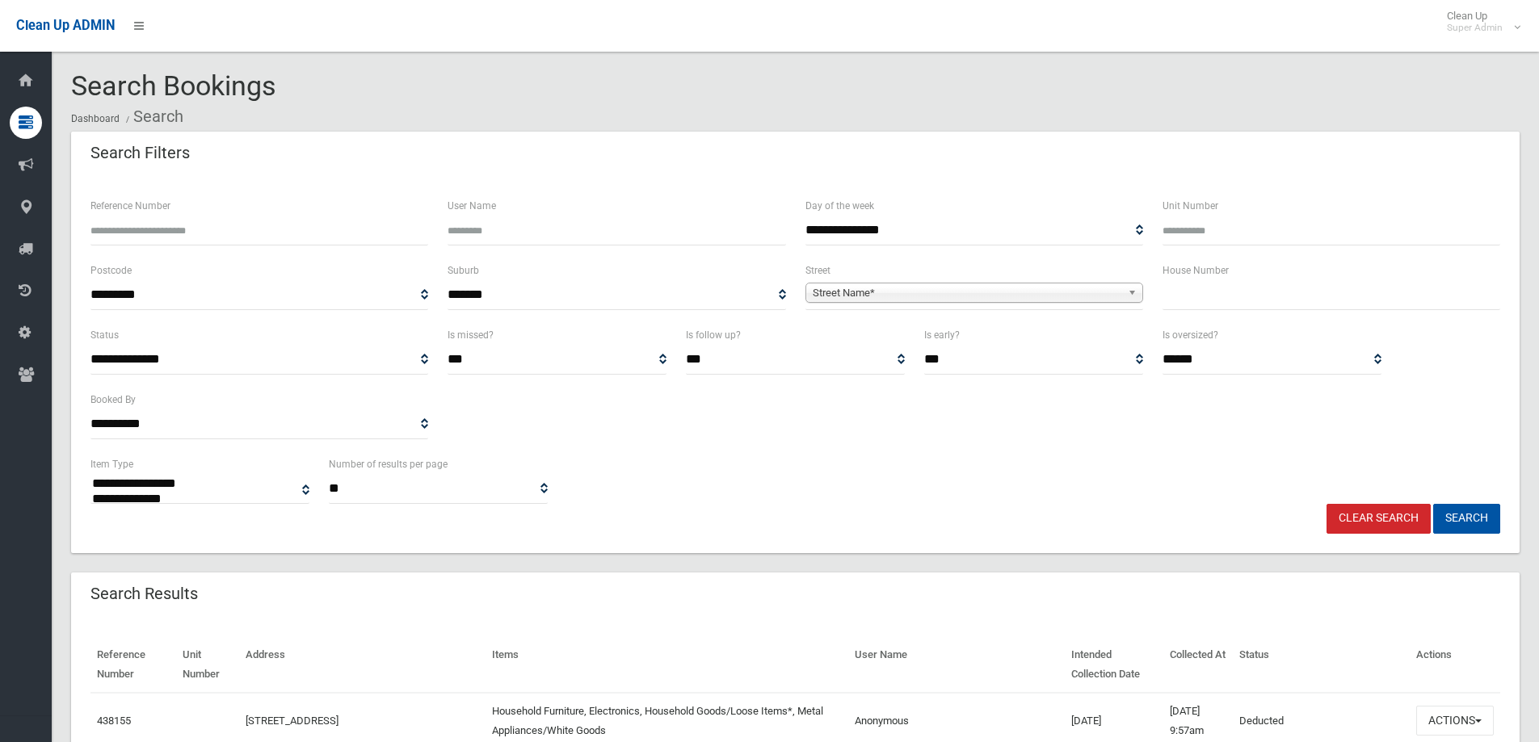
select select
click at [115, 221] on input "Reference Number" at bounding box center [259, 231] width 338 height 30
paste input "******"
type input "******"
click at [1466, 516] on button "Search" at bounding box center [1466, 519] width 67 height 30
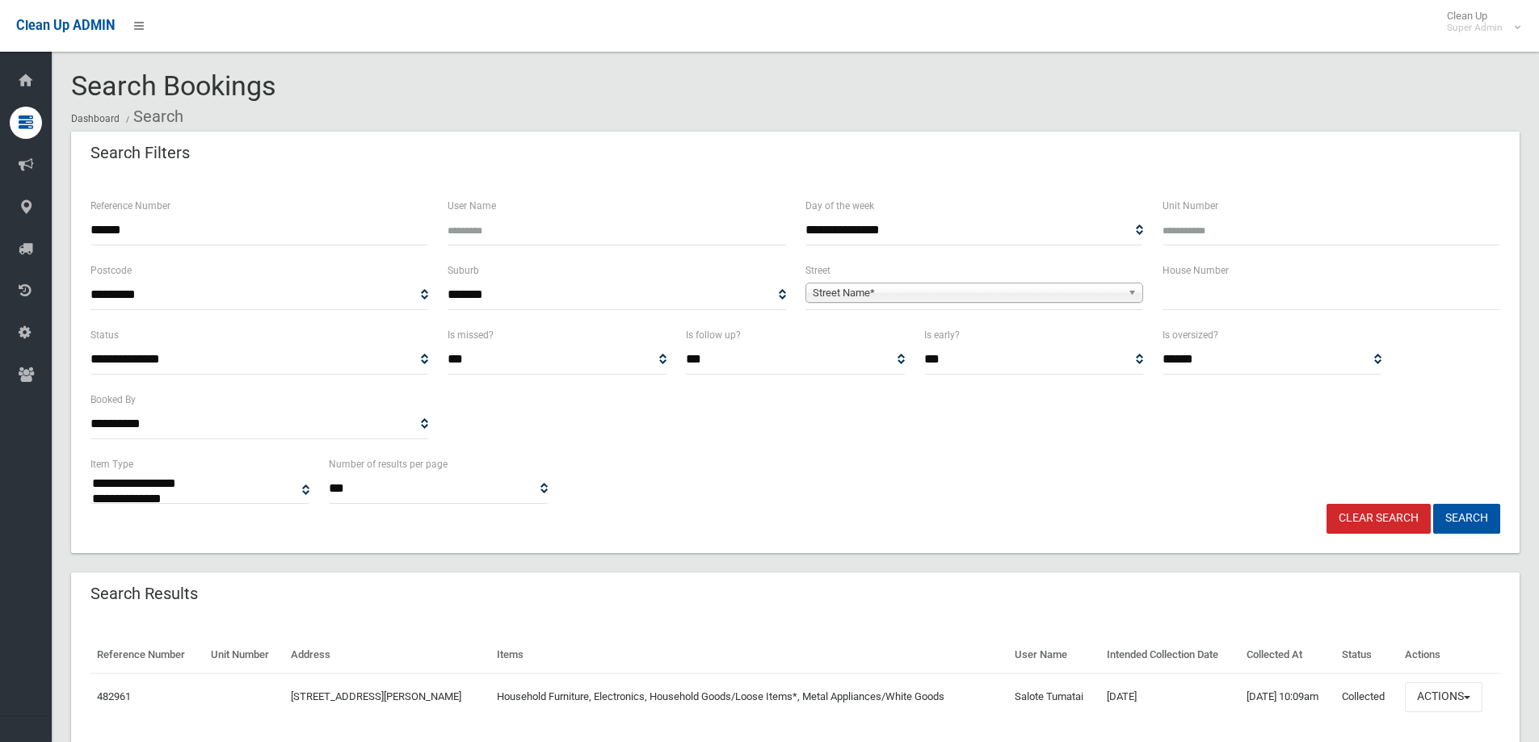
select select
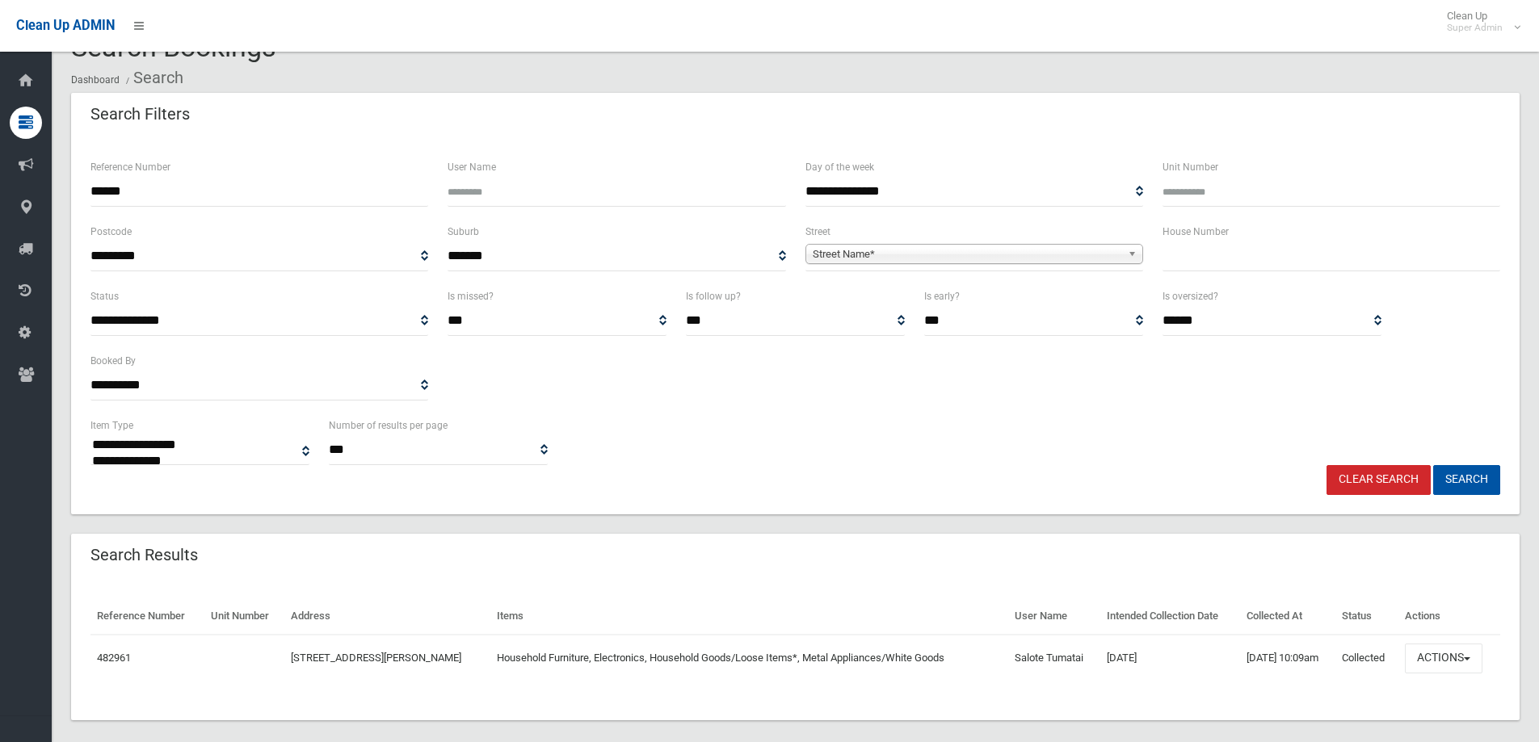
scroll to position [56, 0]
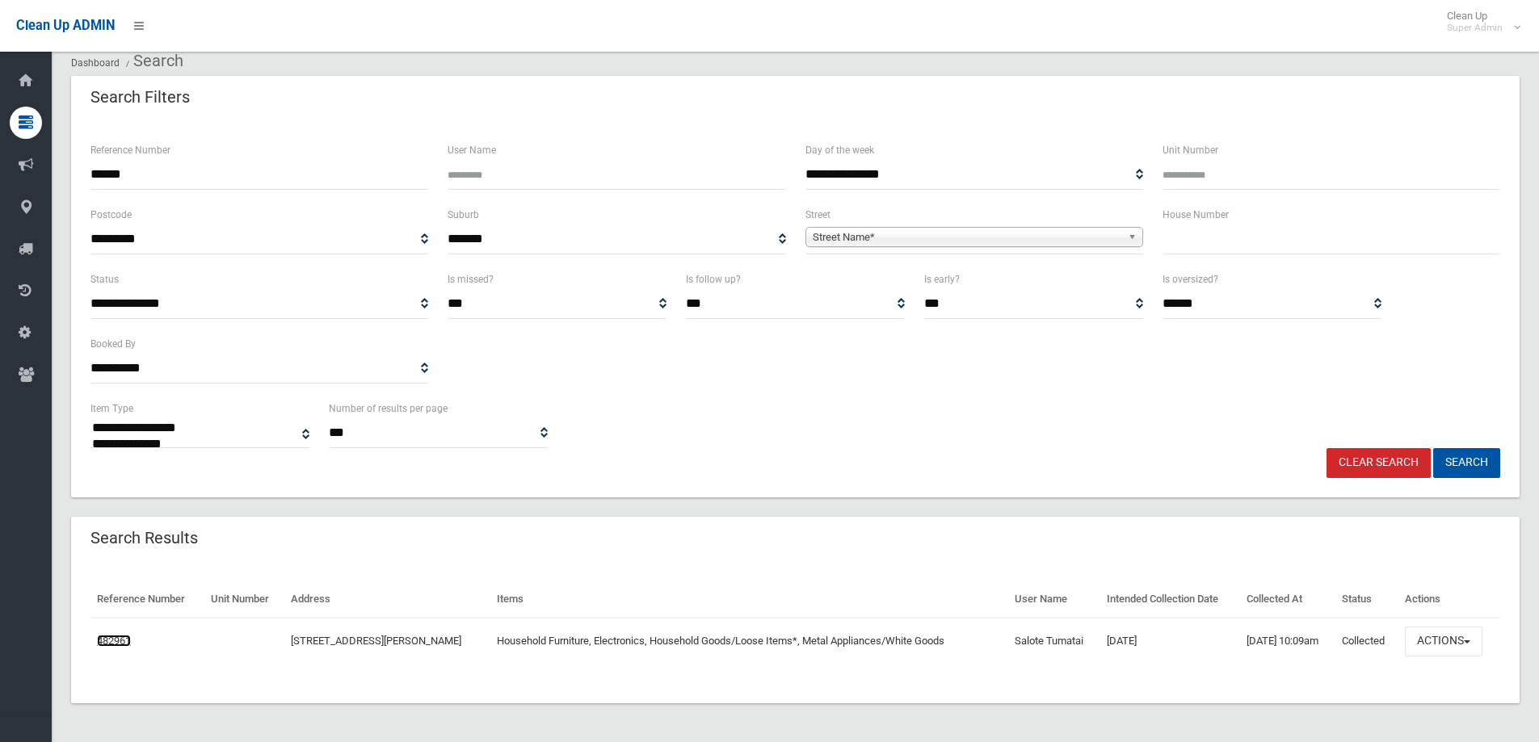
click at [111, 642] on link "482961" at bounding box center [114, 641] width 34 height 12
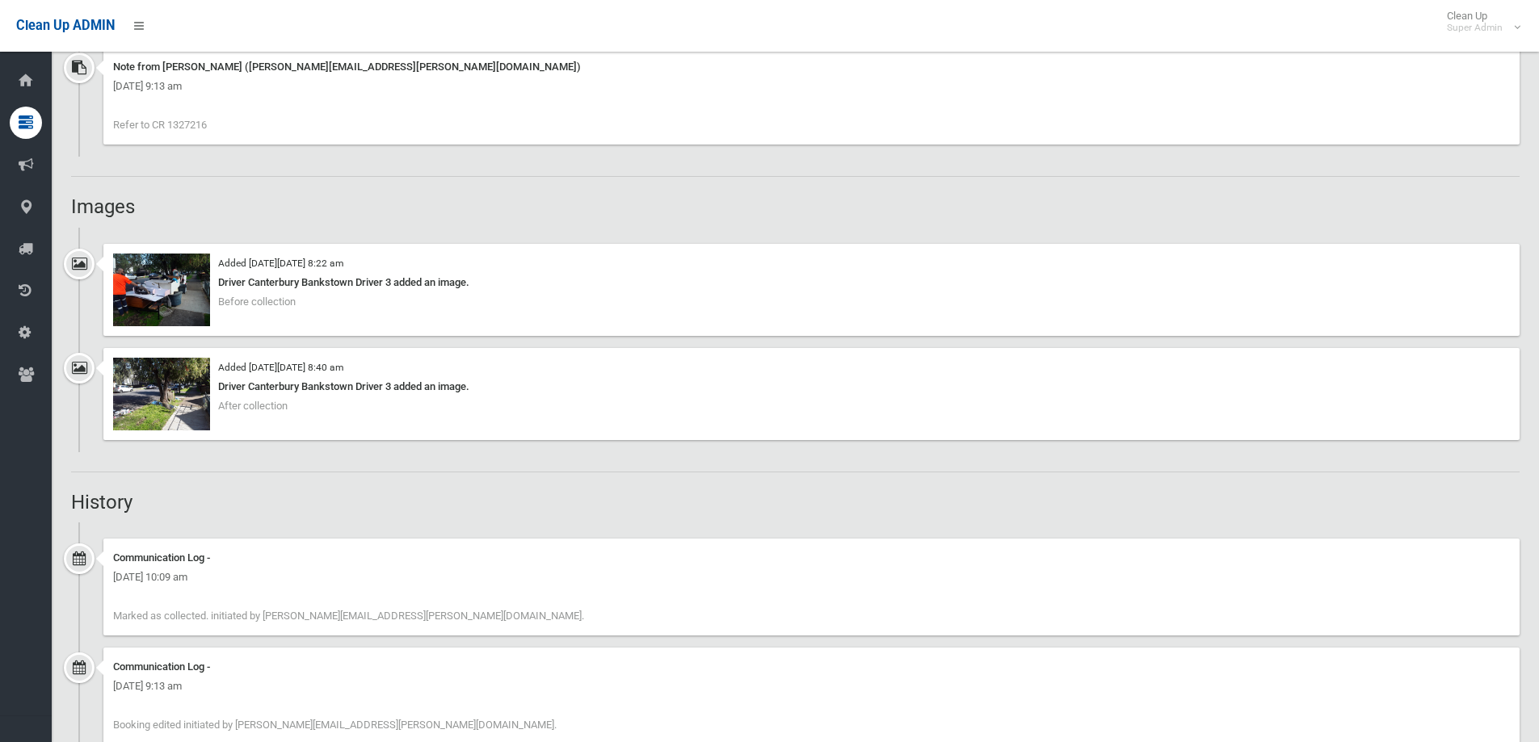
scroll to position [1293, 0]
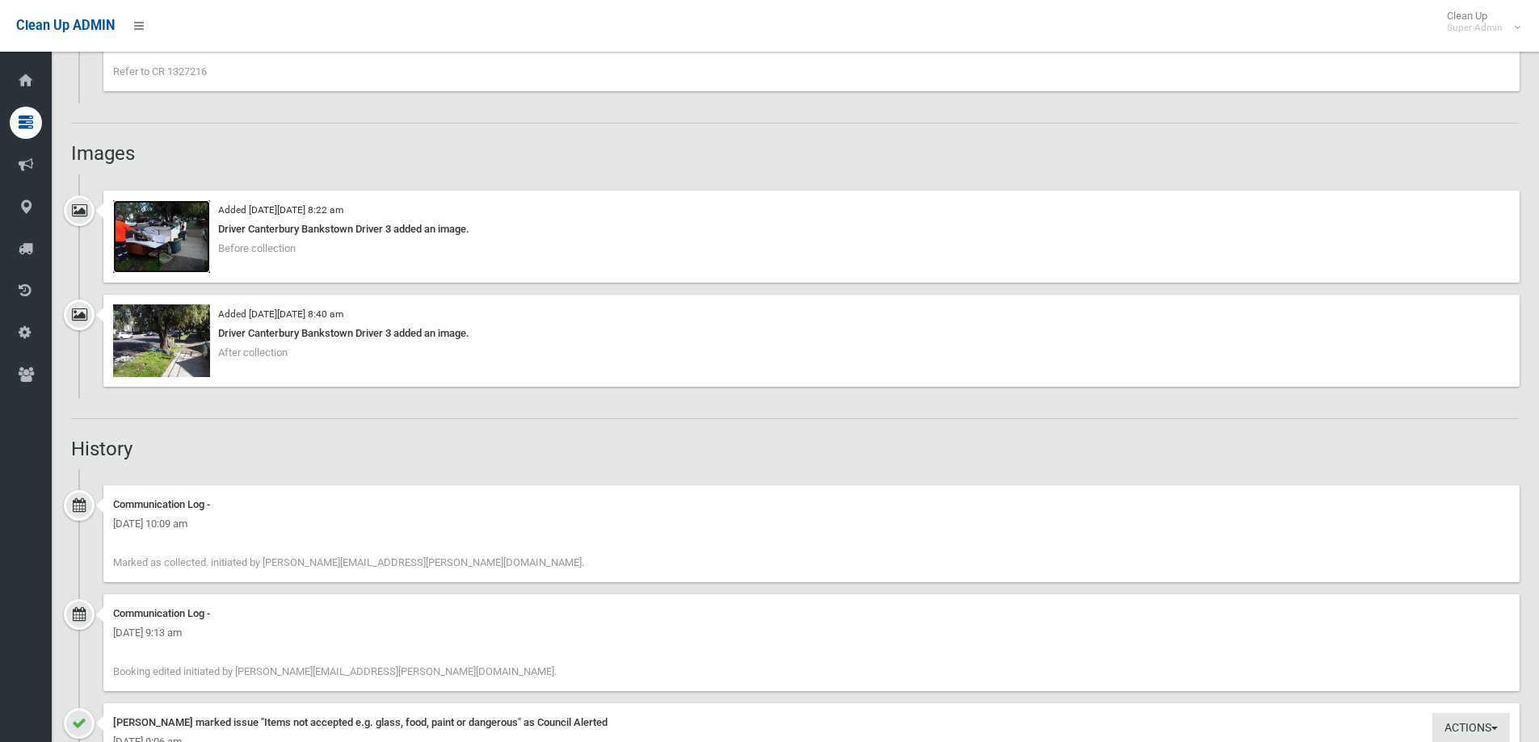
click at [157, 213] on img at bounding box center [161, 236] width 97 height 73
click at [136, 341] on img at bounding box center [161, 341] width 97 height 73
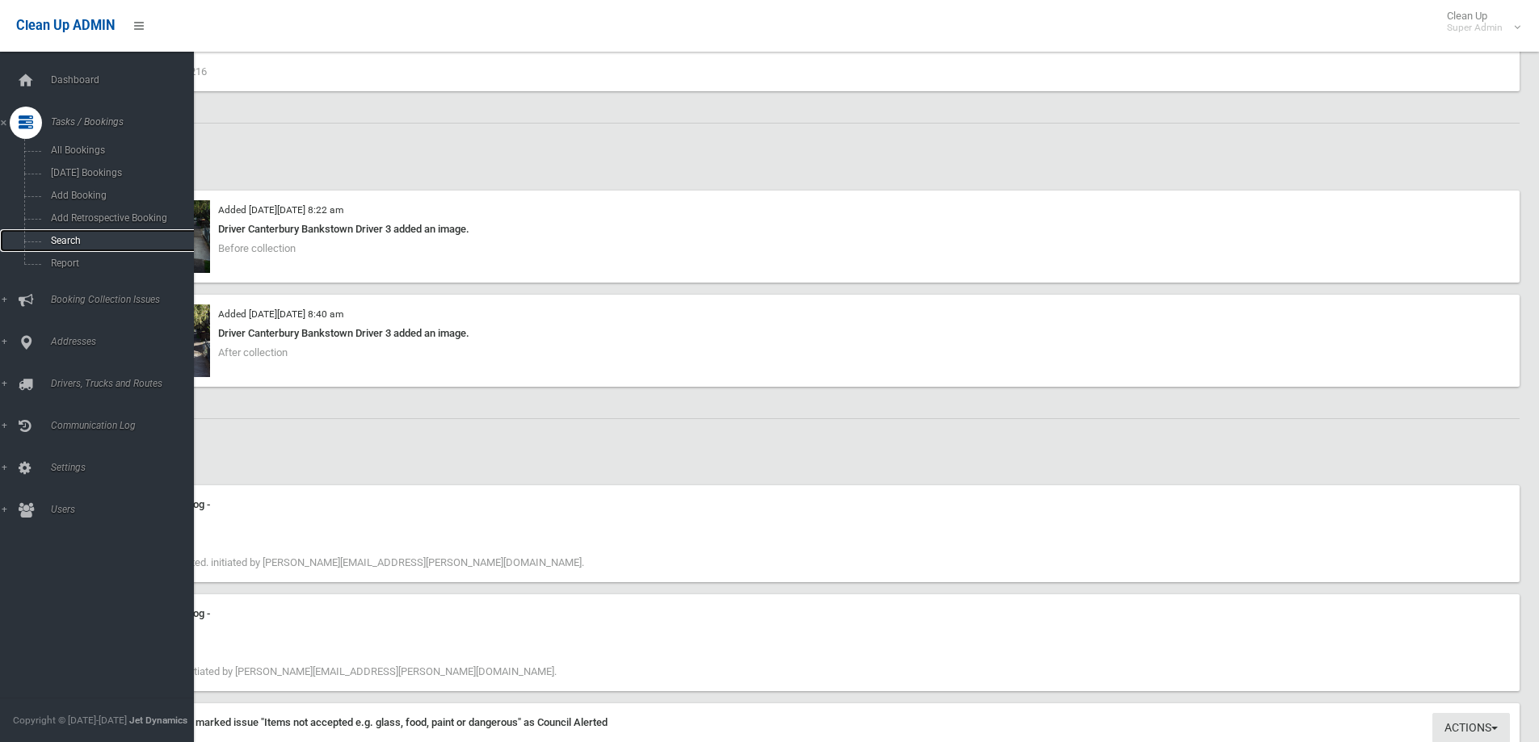
click at [62, 242] on span "Search" at bounding box center [119, 240] width 146 height 11
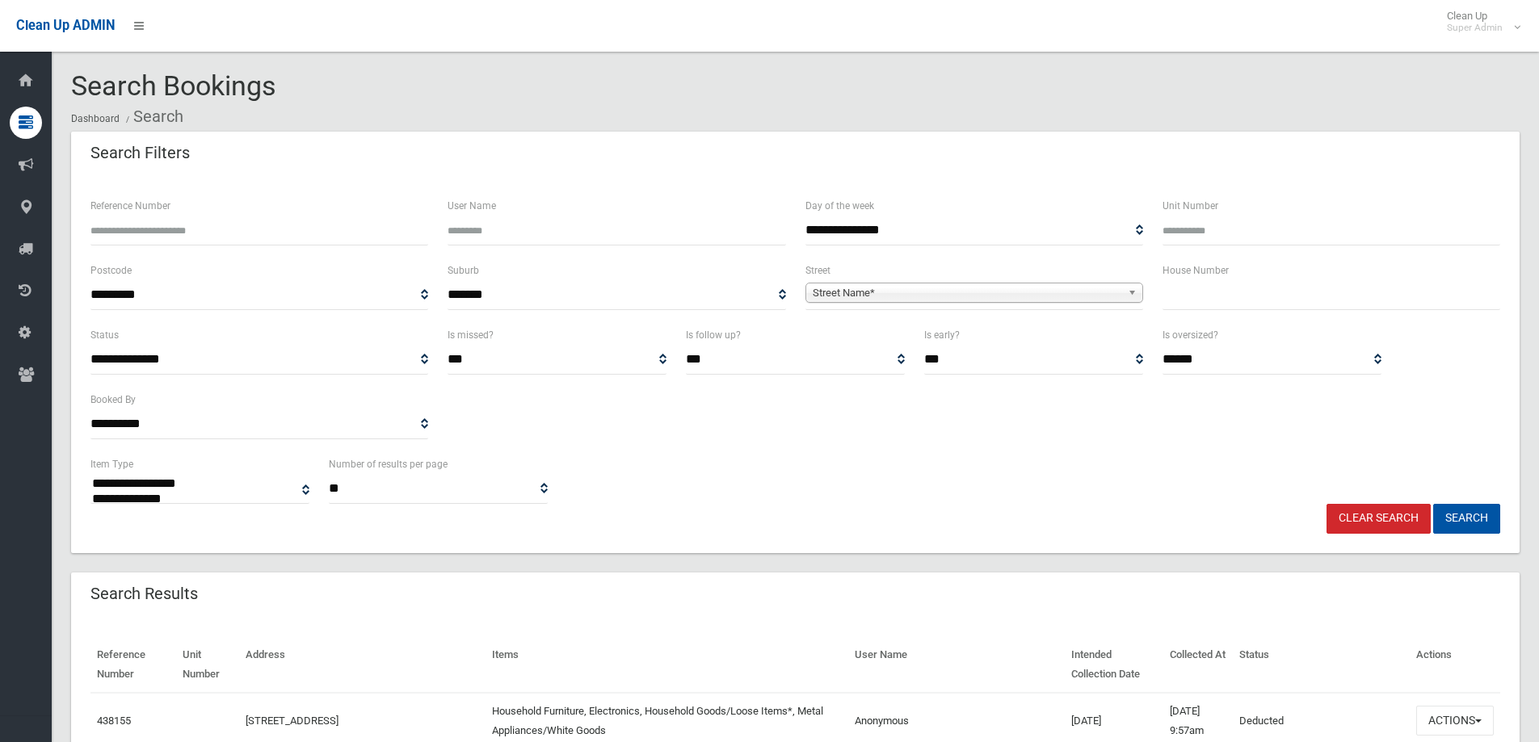
select select
click at [135, 200] on label "Reference Number" at bounding box center [130, 206] width 80 height 18
click at [135, 216] on input "Reference Number" at bounding box center [259, 231] width 338 height 30
click at [141, 239] on input "Reference Number" at bounding box center [259, 231] width 338 height 30
paste input "******"
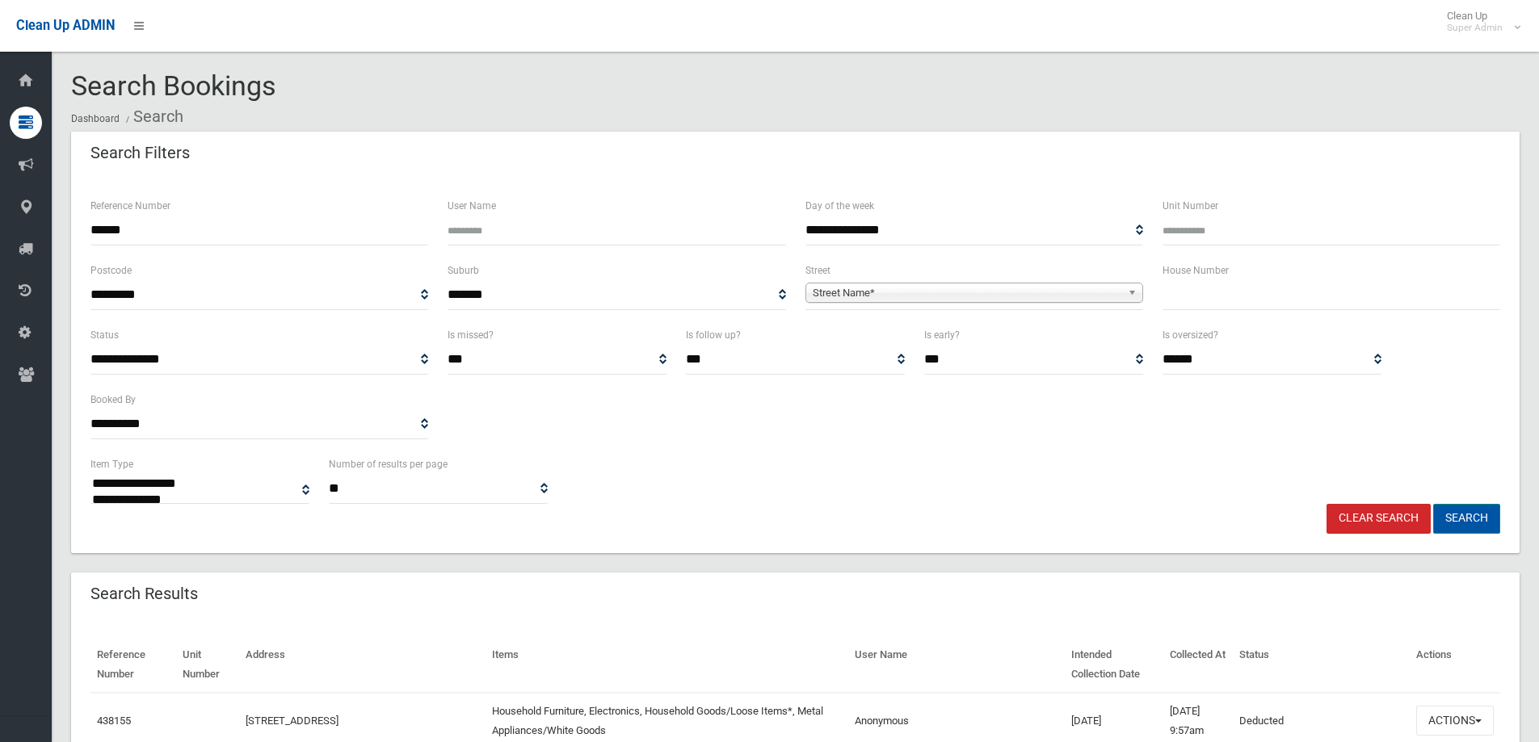
type input "******"
click at [1457, 515] on button "Search" at bounding box center [1466, 519] width 67 height 30
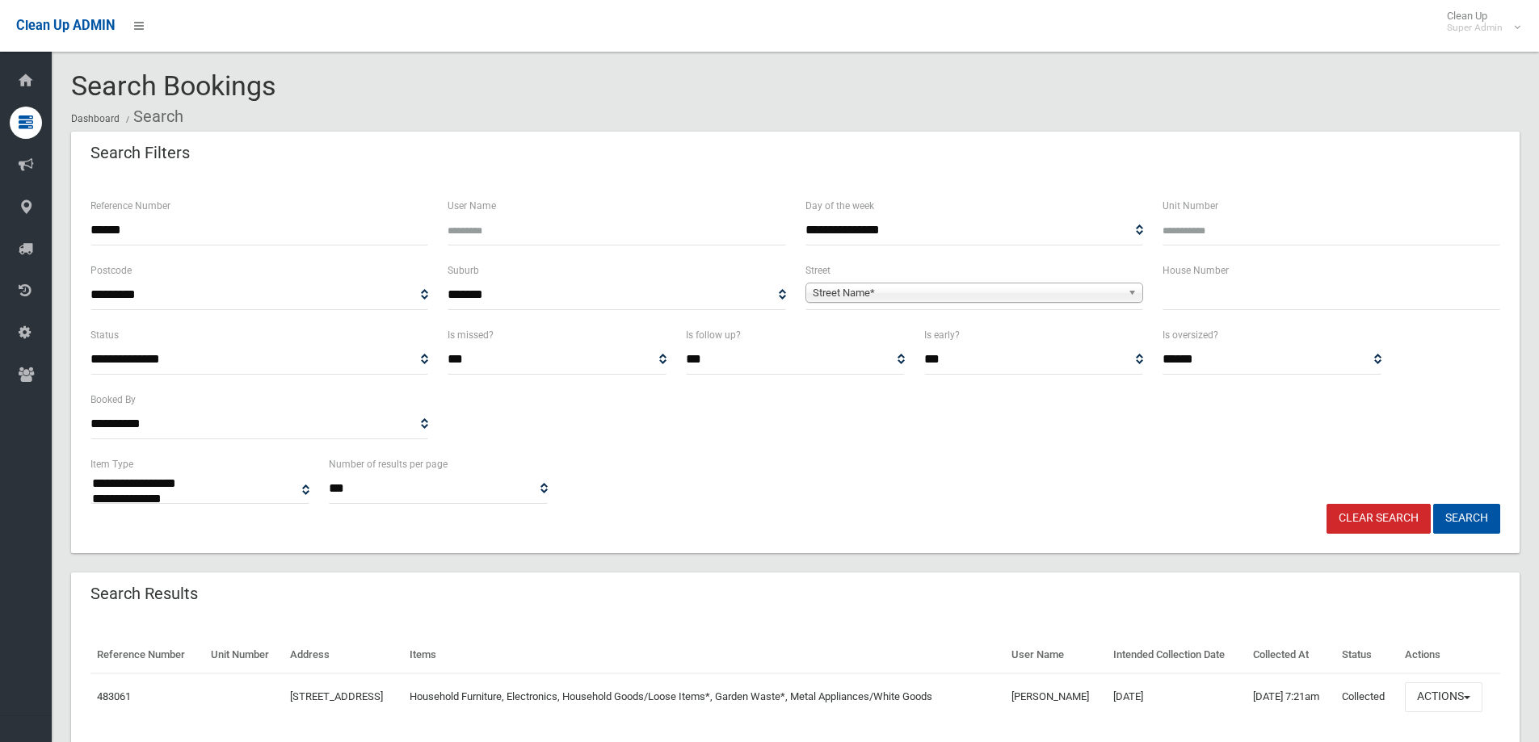
select select
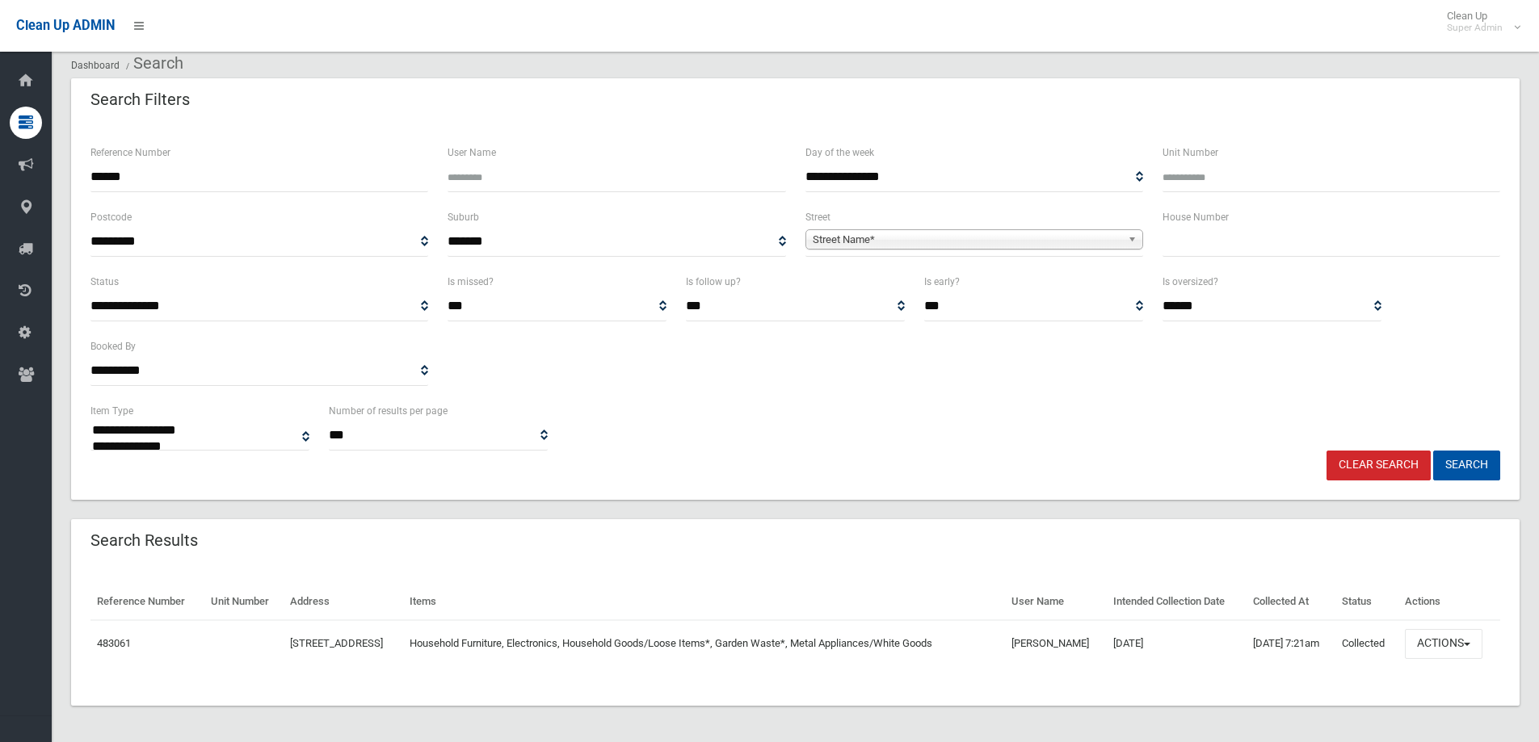
scroll to position [84, 0]
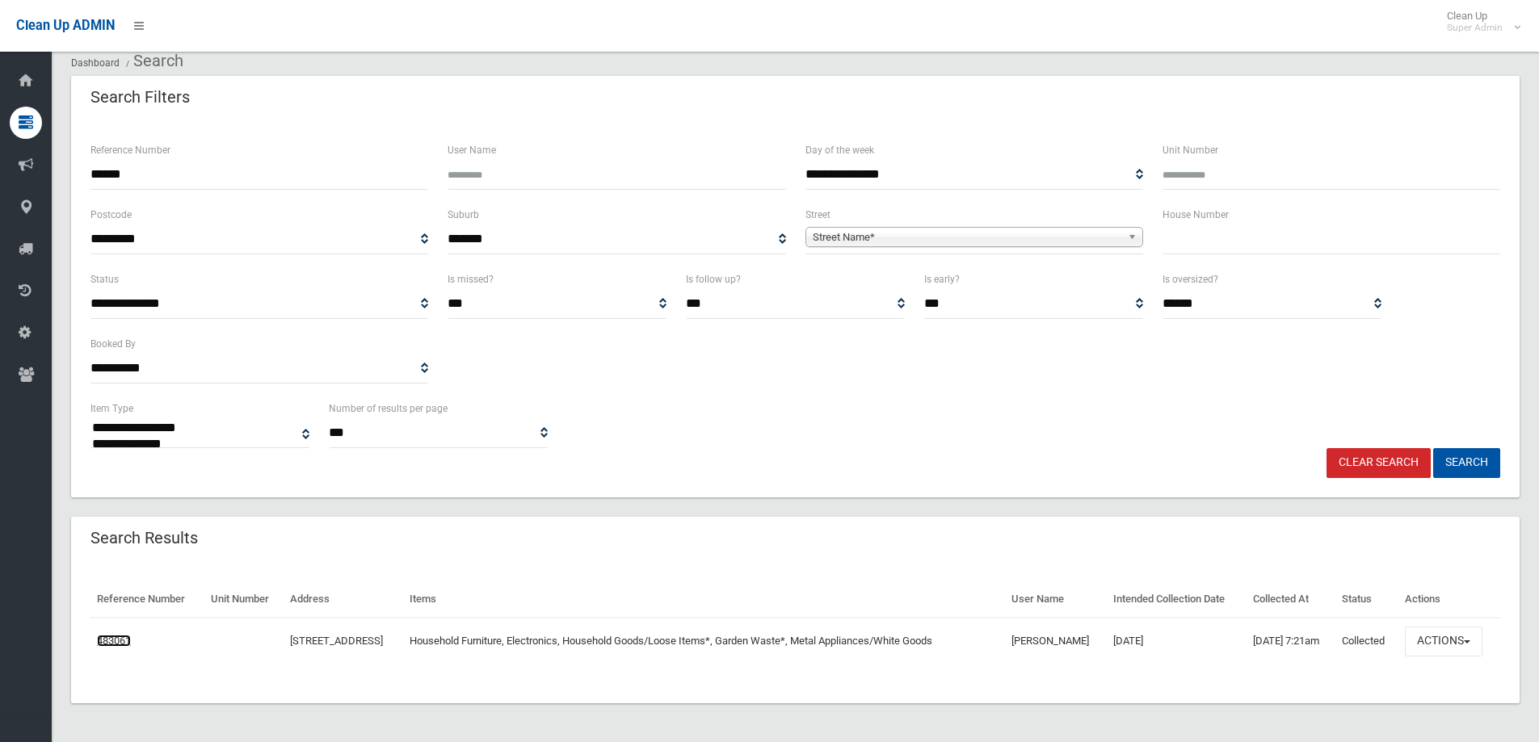
click at [115, 639] on link "483061" at bounding box center [114, 641] width 34 height 12
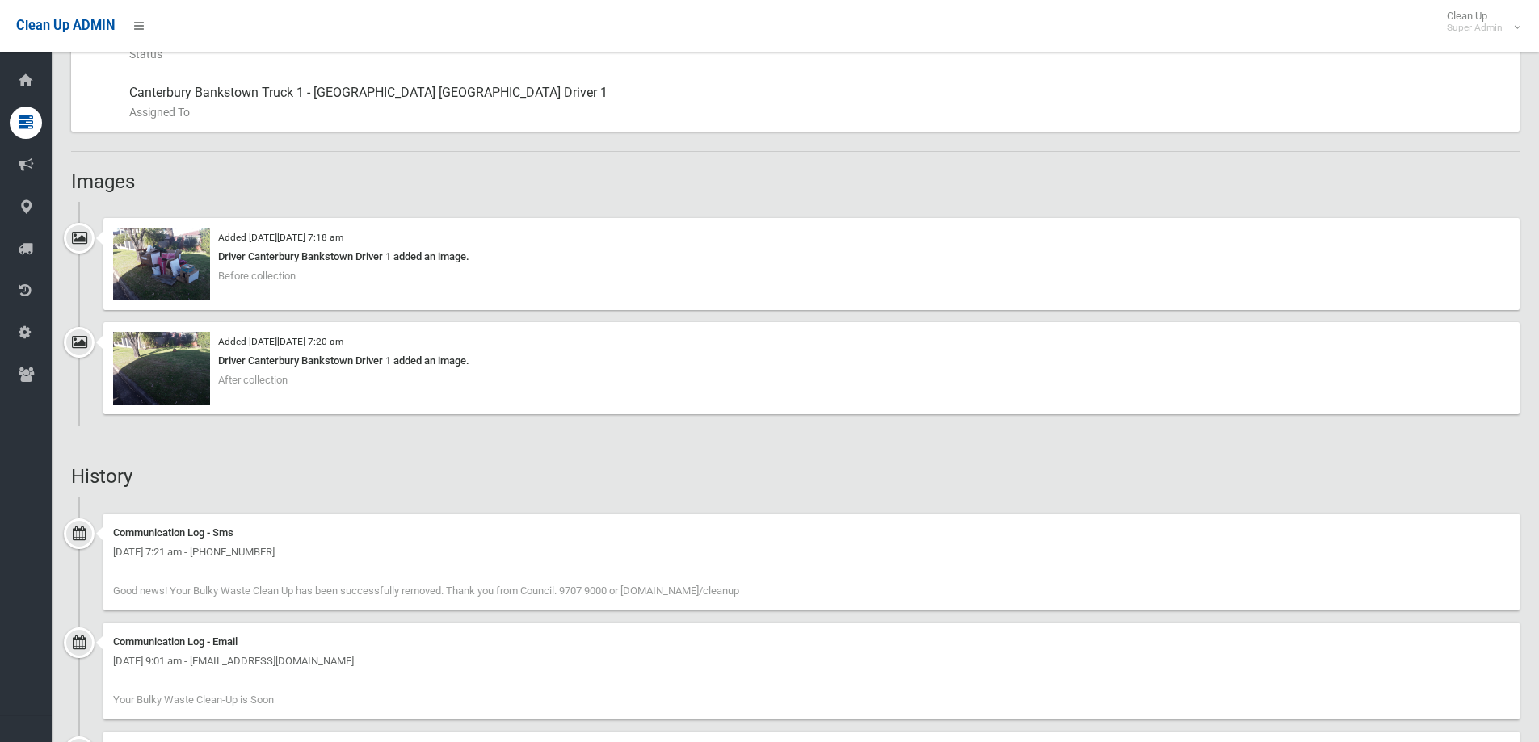
scroll to position [970, 0]
click at [159, 246] on img at bounding box center [161, 262] width 97 height 73
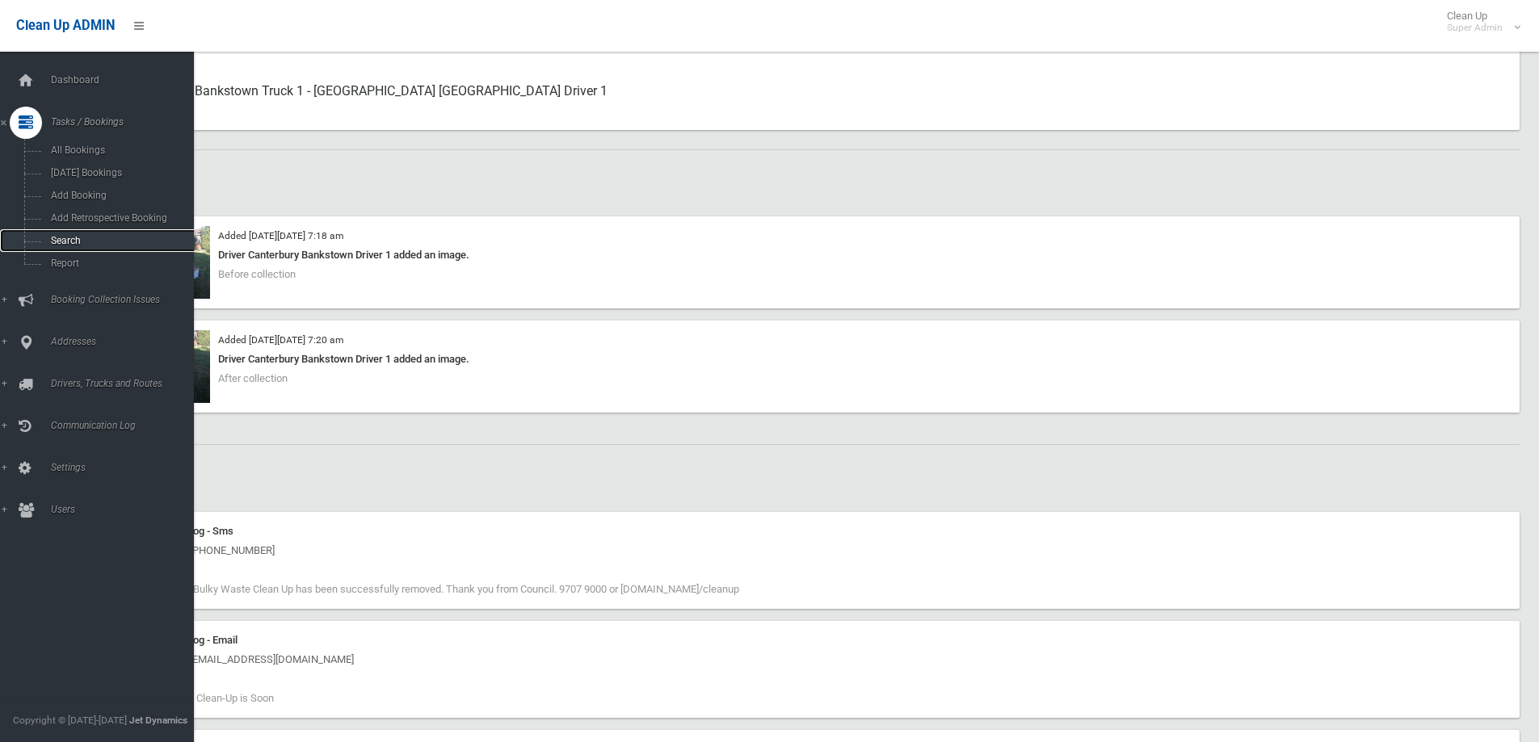
click at [56, 240] on span "Search" at bounding box center [119, 240] width 146 height 11
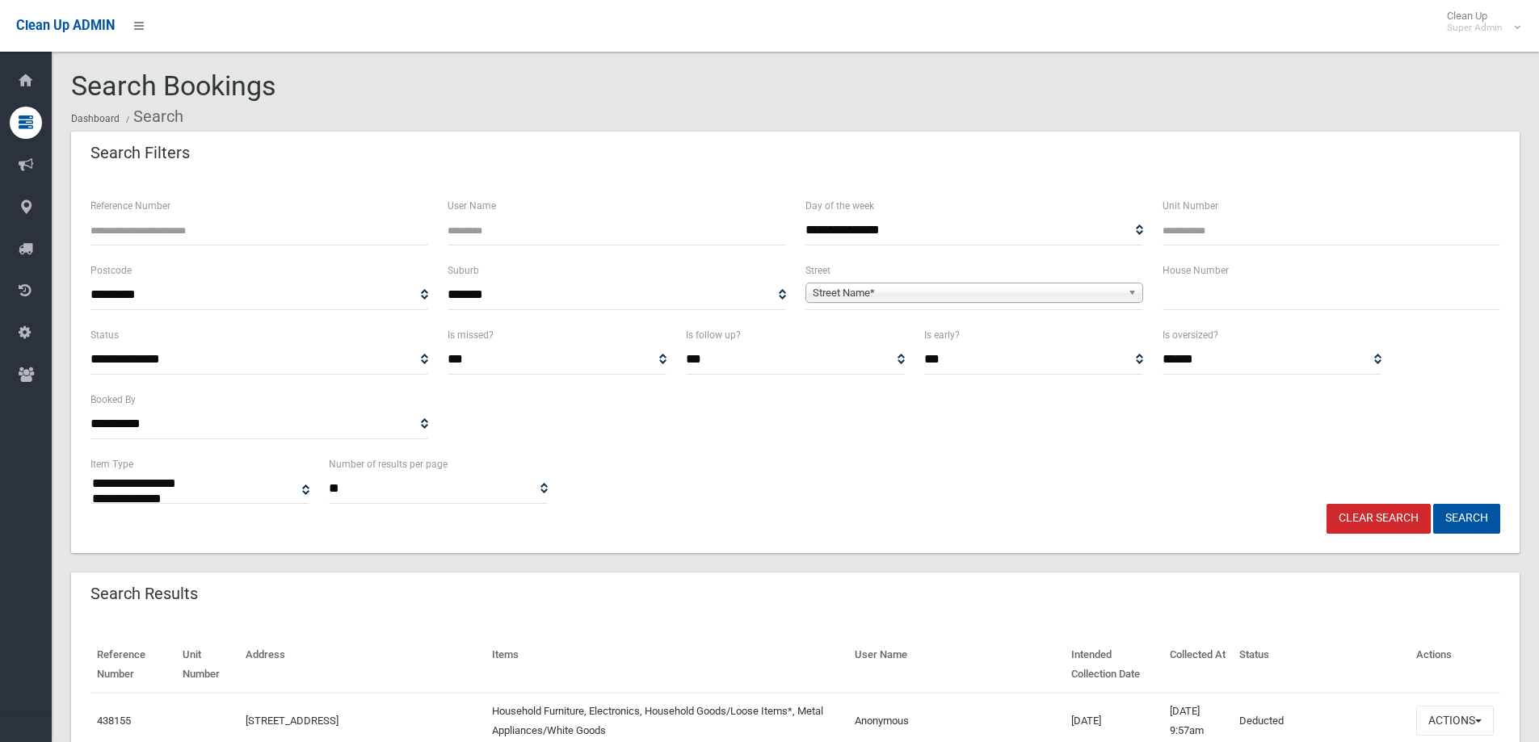
select select
click at [139, 237] on input "Reference Number" at bounding box center [259, 231] width 338 height 30
paste input "******"
type input "******"
click at [1466, 520] on button "Search" at bounding box center [1466, 519] width 67 height 30
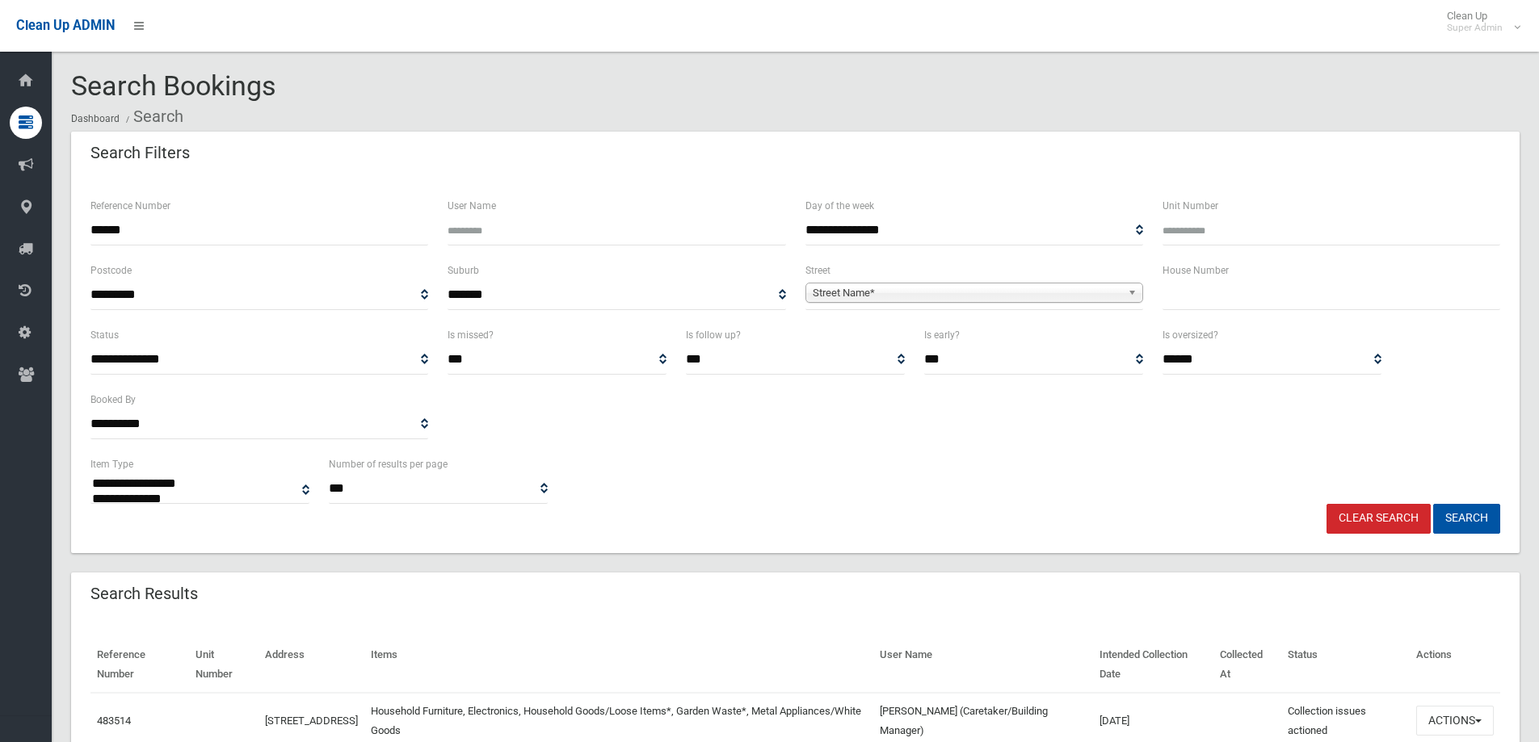
select select
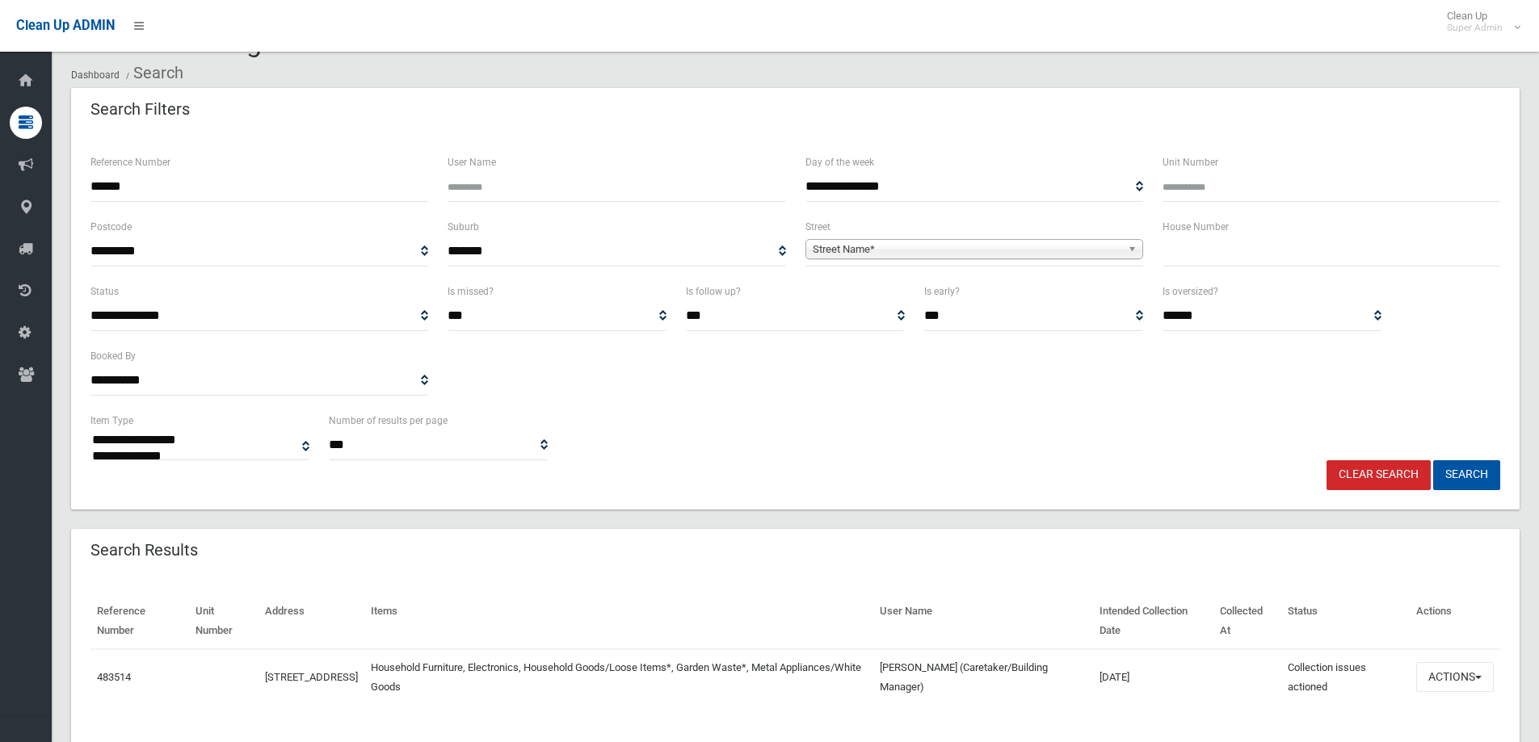
scroll to position [84, 0]
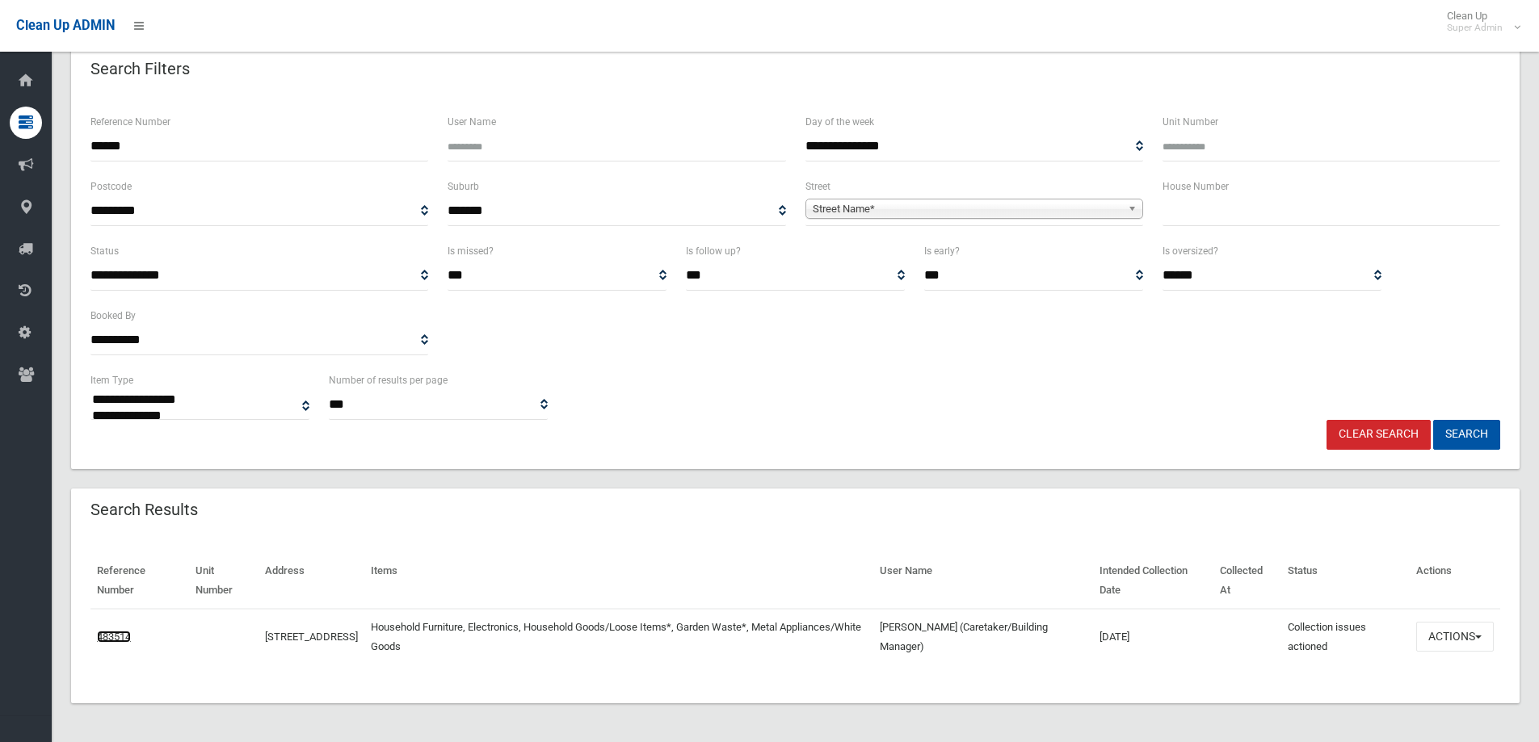
click at [112, 634] on link "483514" at bounding box center [114, 637] width 34 height 12
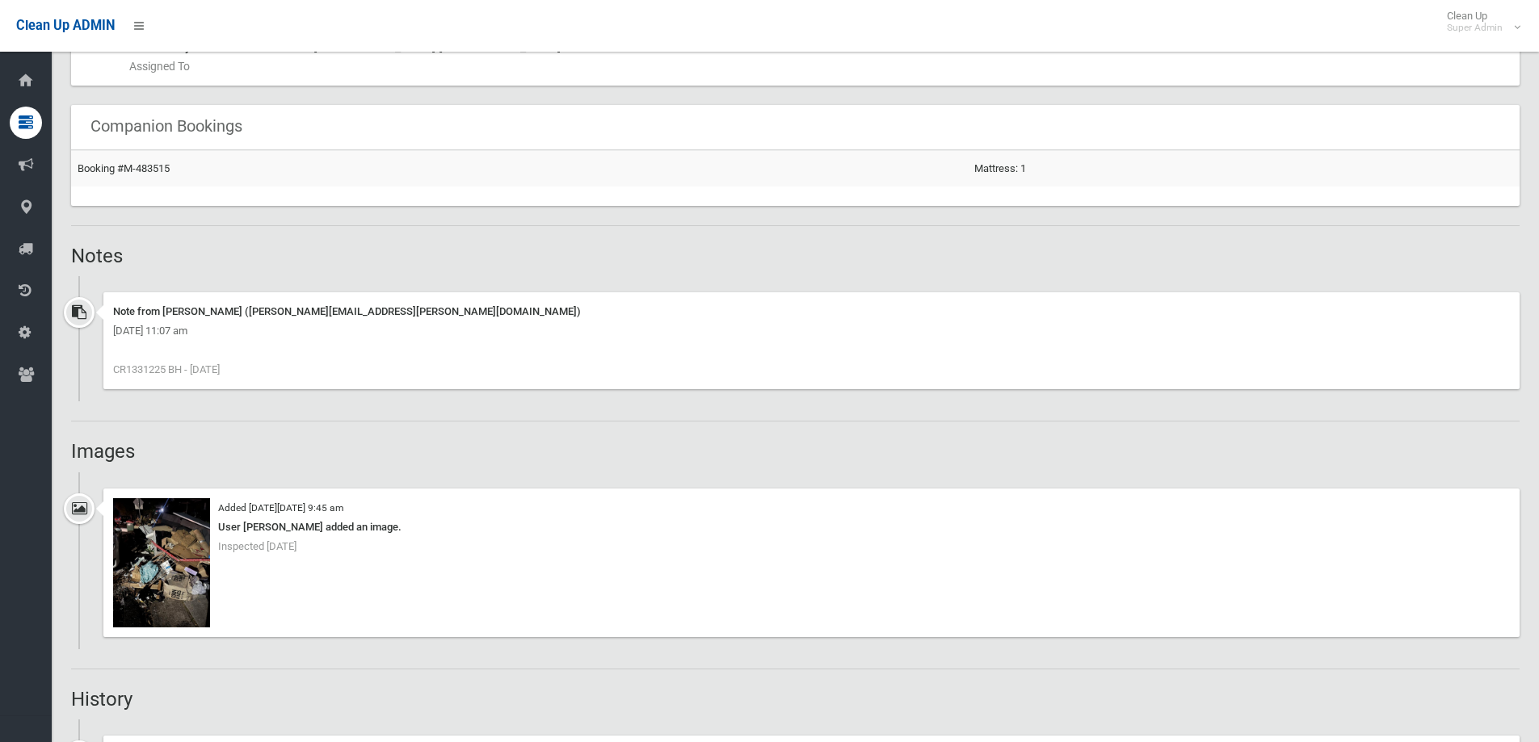
scroll to position [1212, 0]
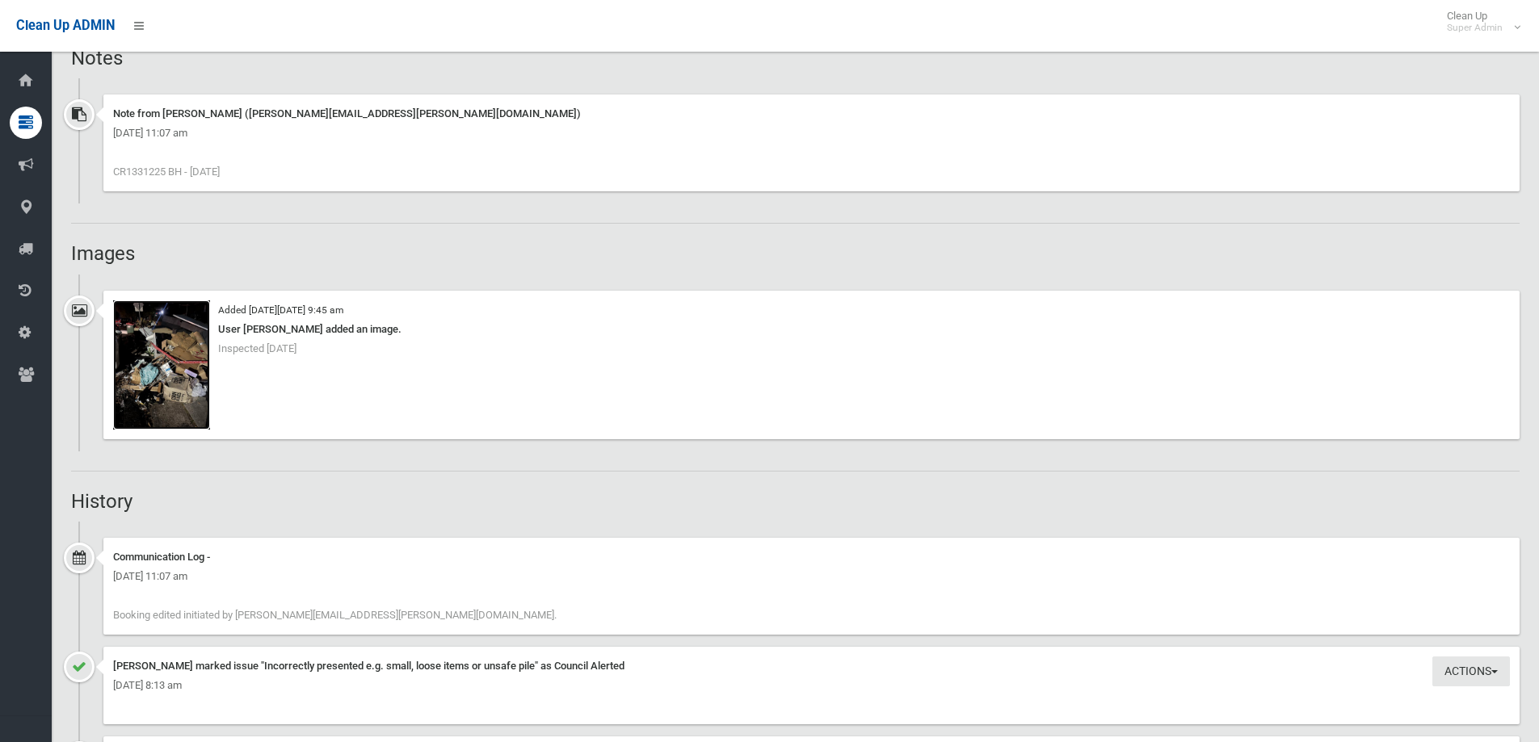
click at [166, 369] on img at bounding box center [161, 365] width 97 height 129
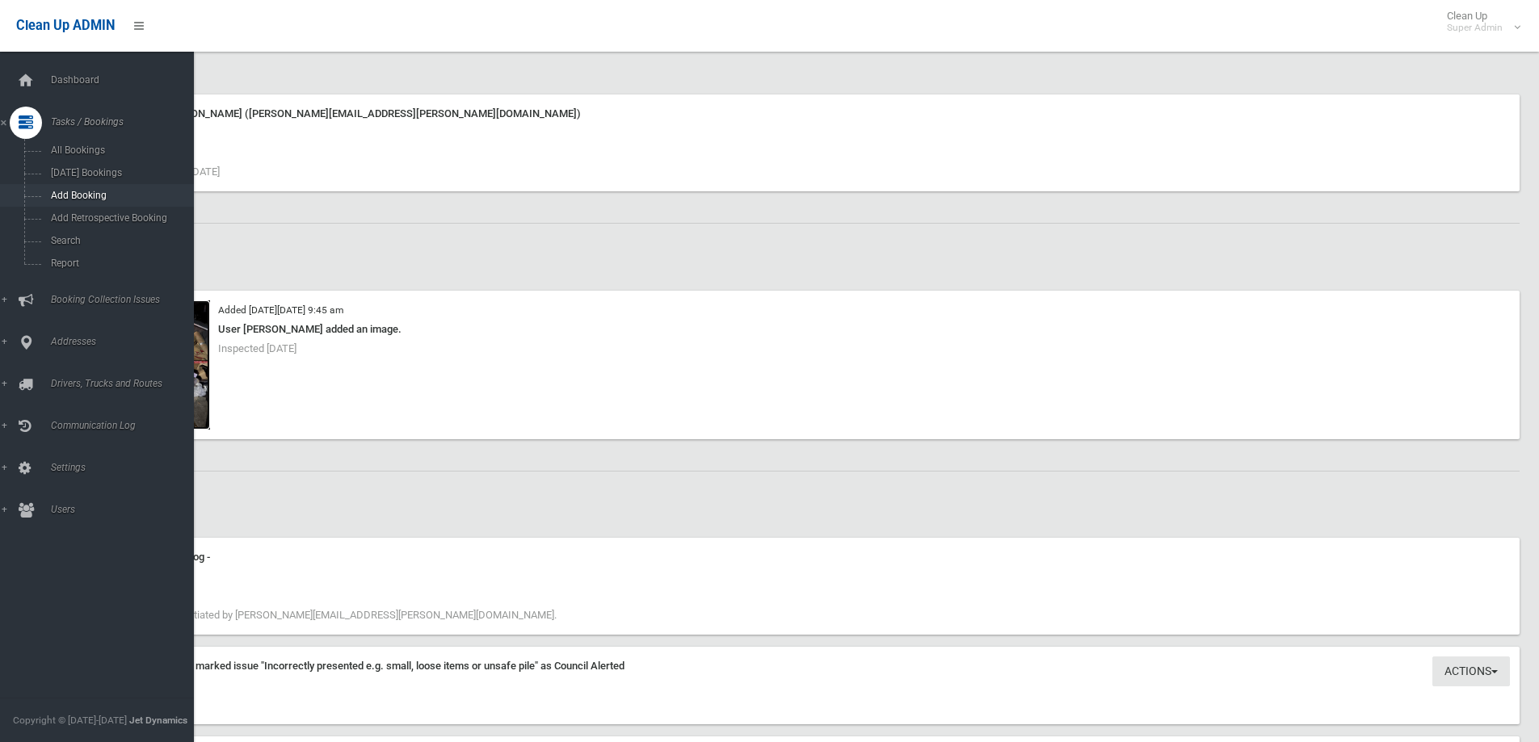
scroll to position [970, 0]
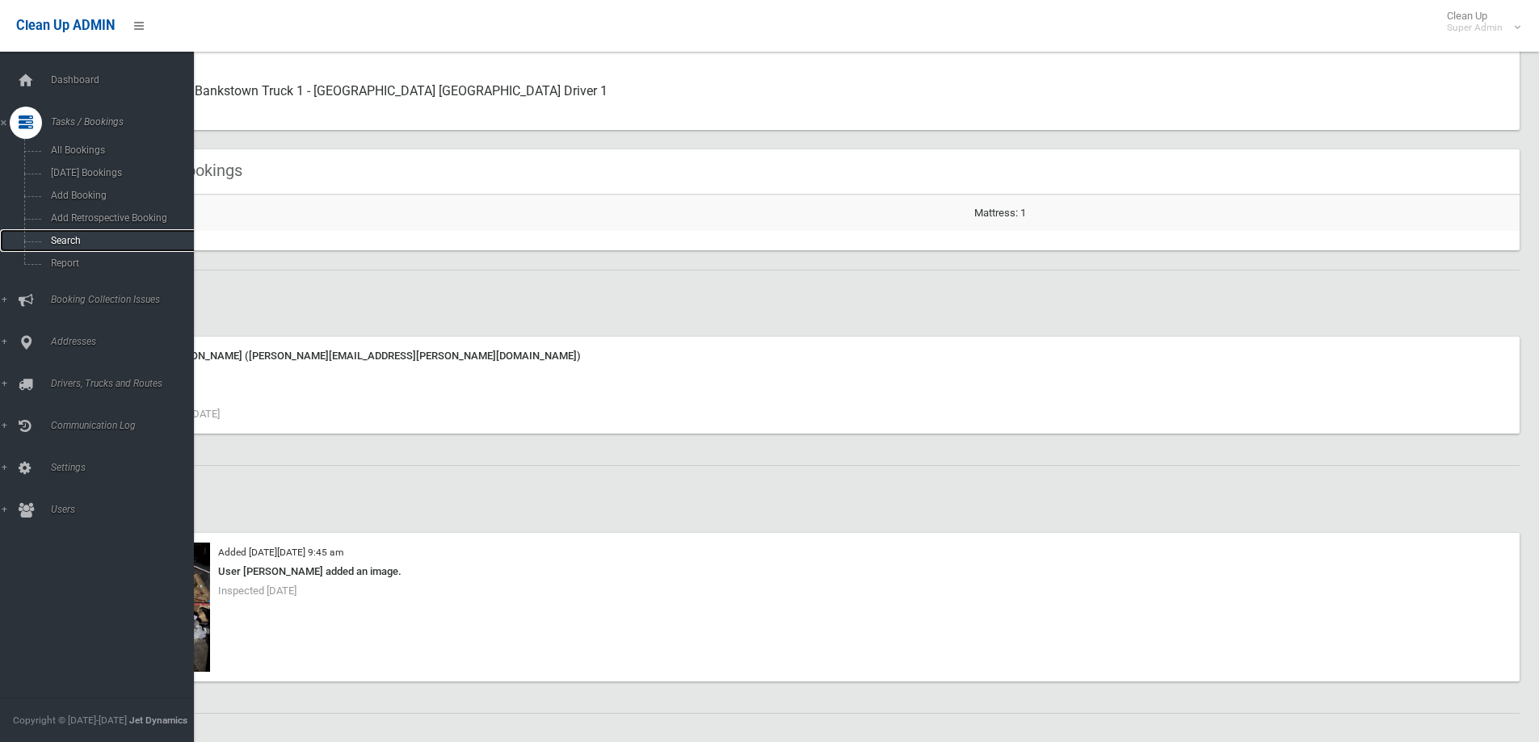
click at [67, 242] on span "Search" at bounding box center [119, 240] width 146 height 11
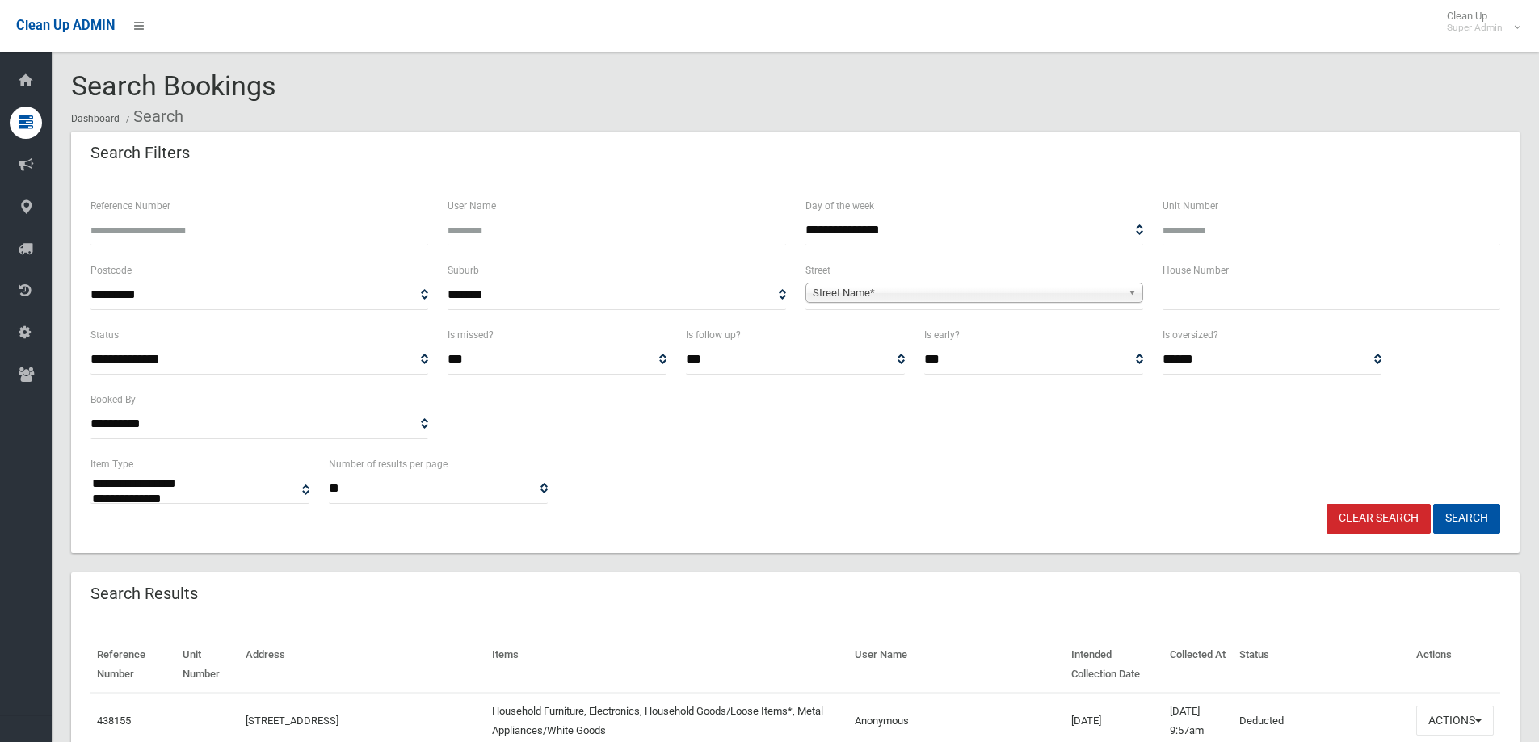
select select
click at [154, 229] on input "Reference Number" at bounding box center [259, 231] width 338 height 30
paste input "******"
type input "******"
click at [1479, 517] on button "Search" at bounding box center [1466, 519] width 67 height 30
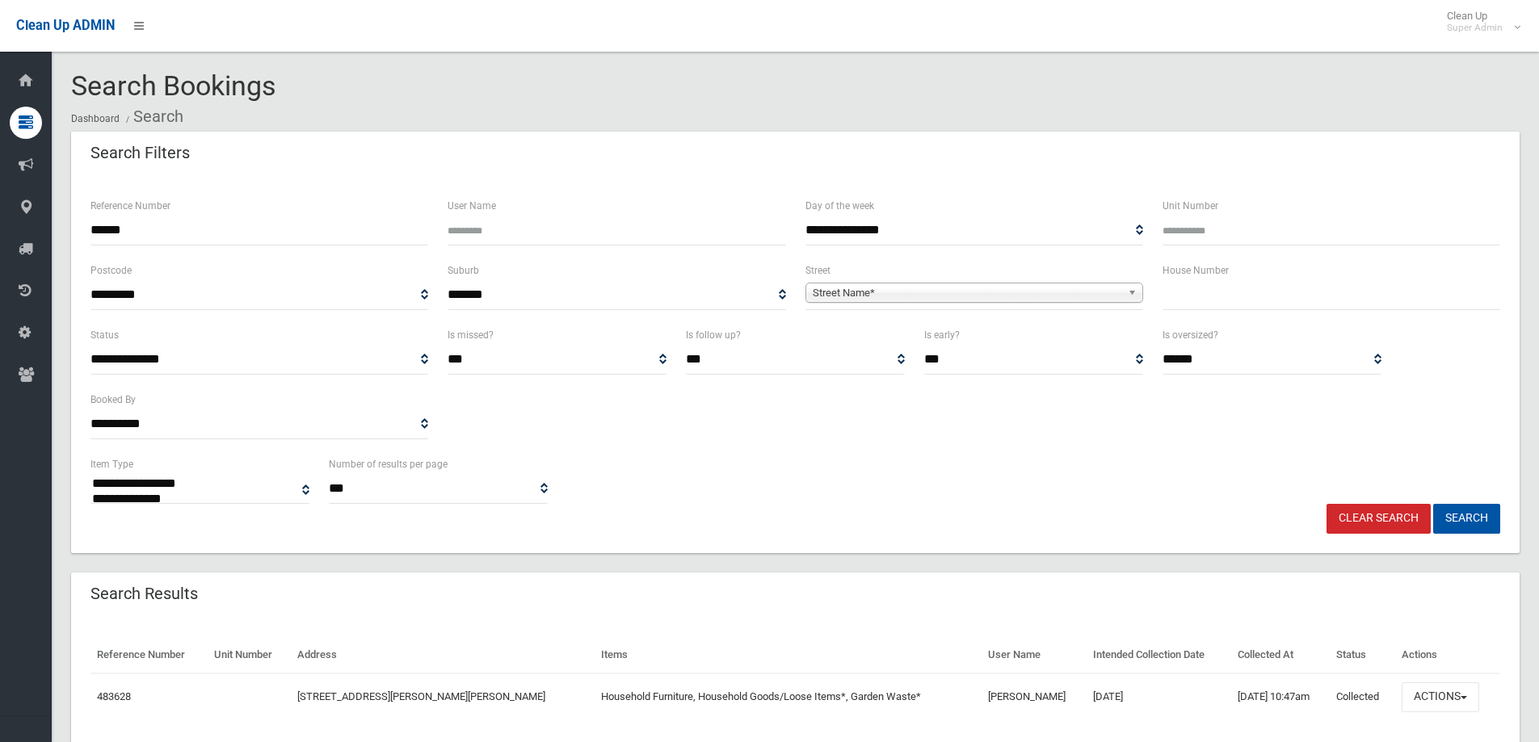
select select
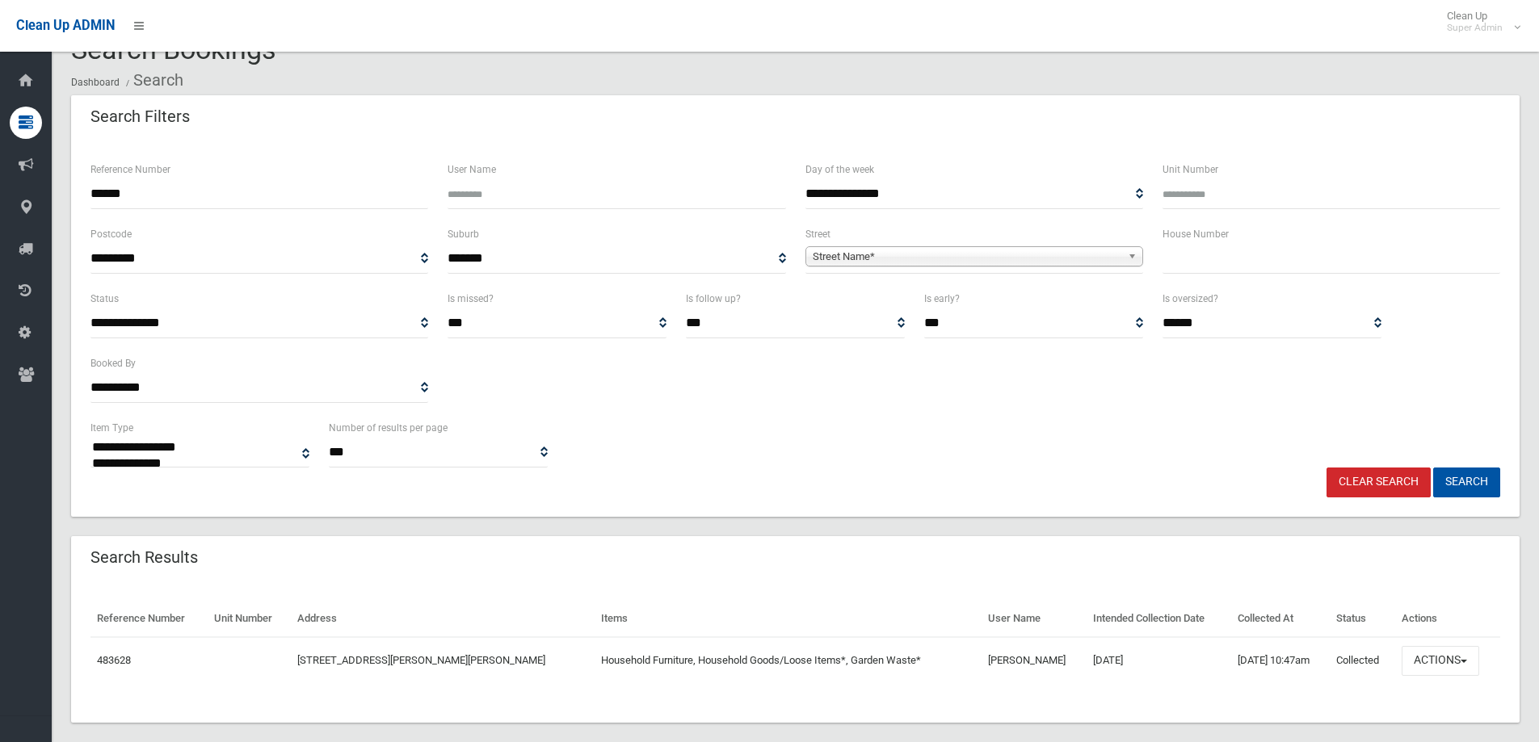
scroll to position [56, 0]
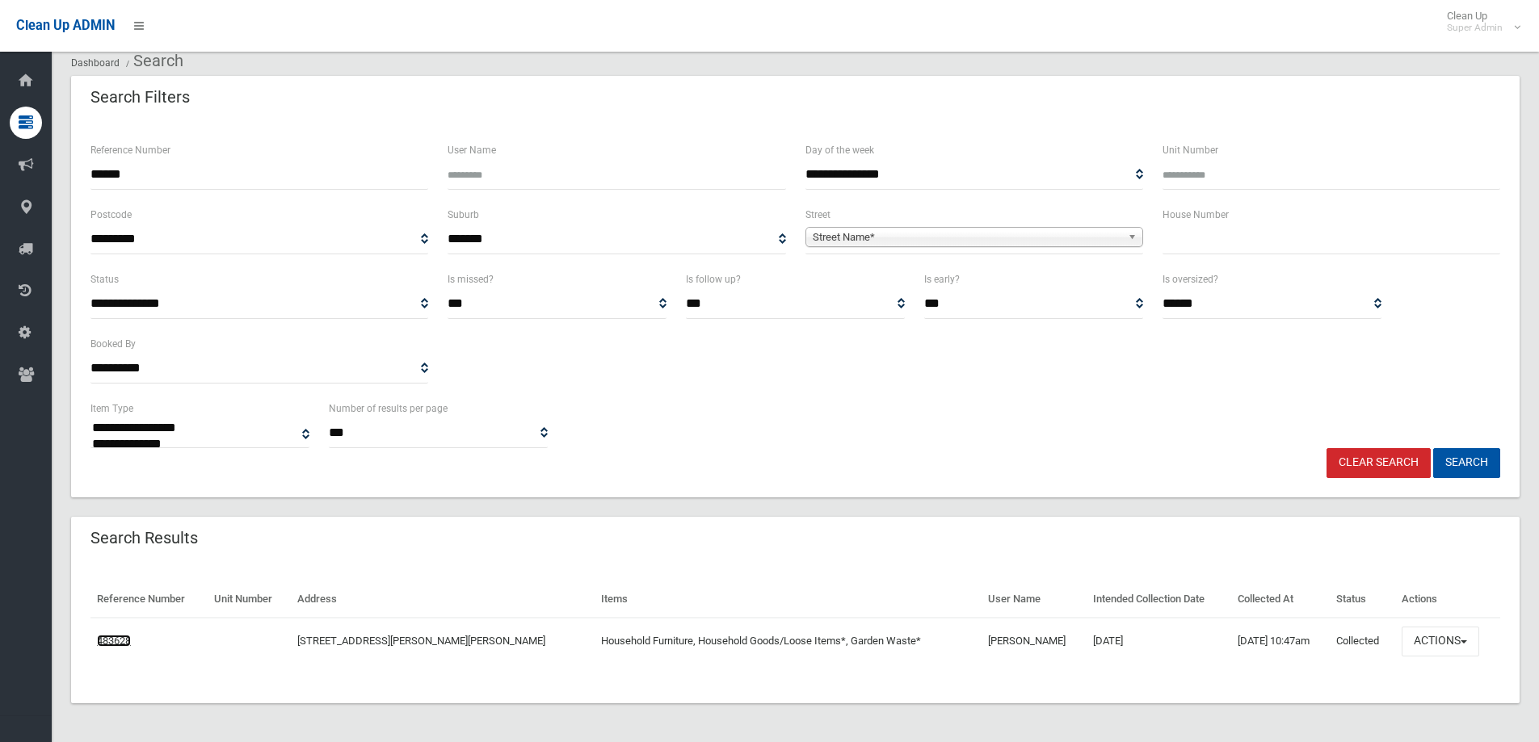
click at [103, 639] on link "483628" at bounding box center [114, 641] width 34 height 12
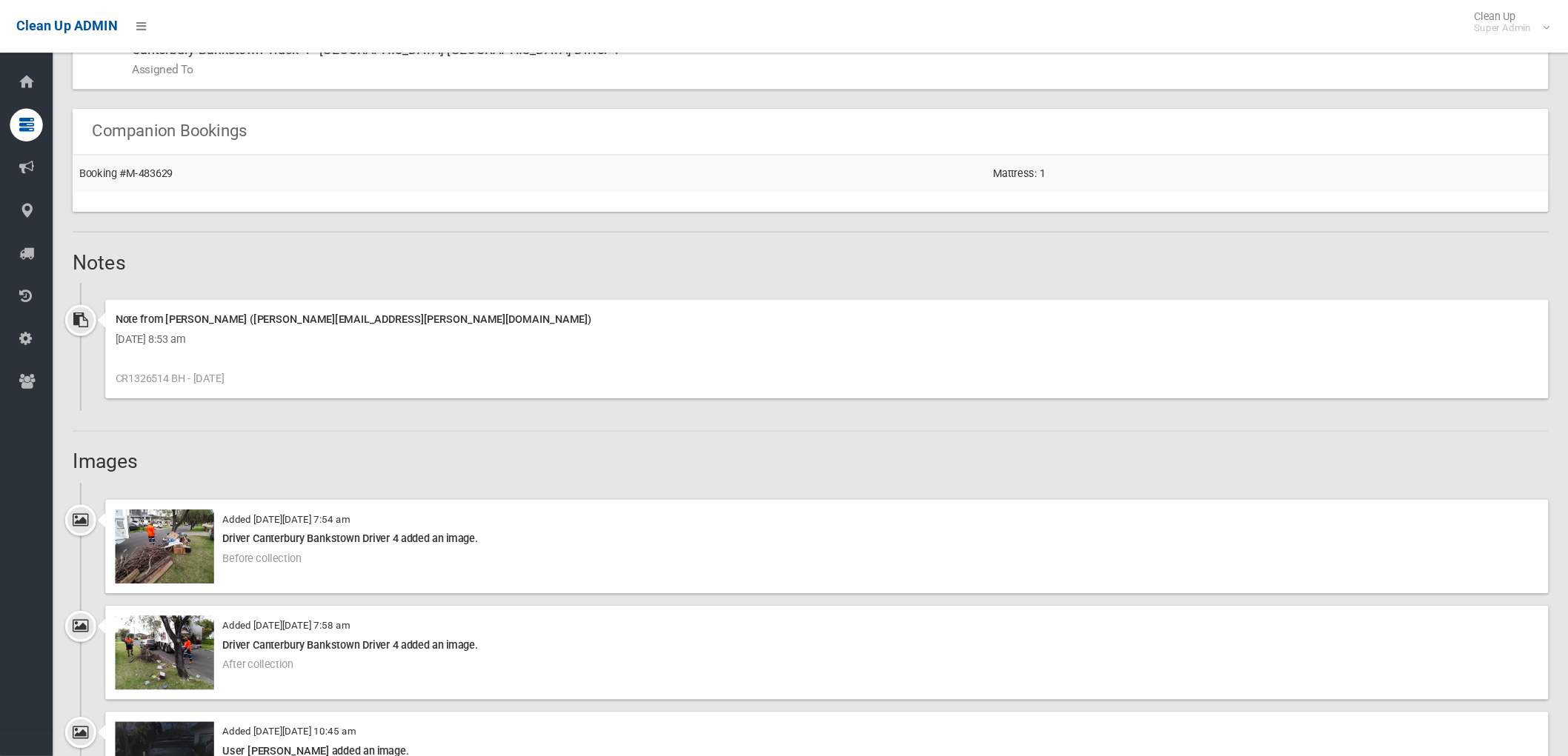
scroll to position [1036, 0]
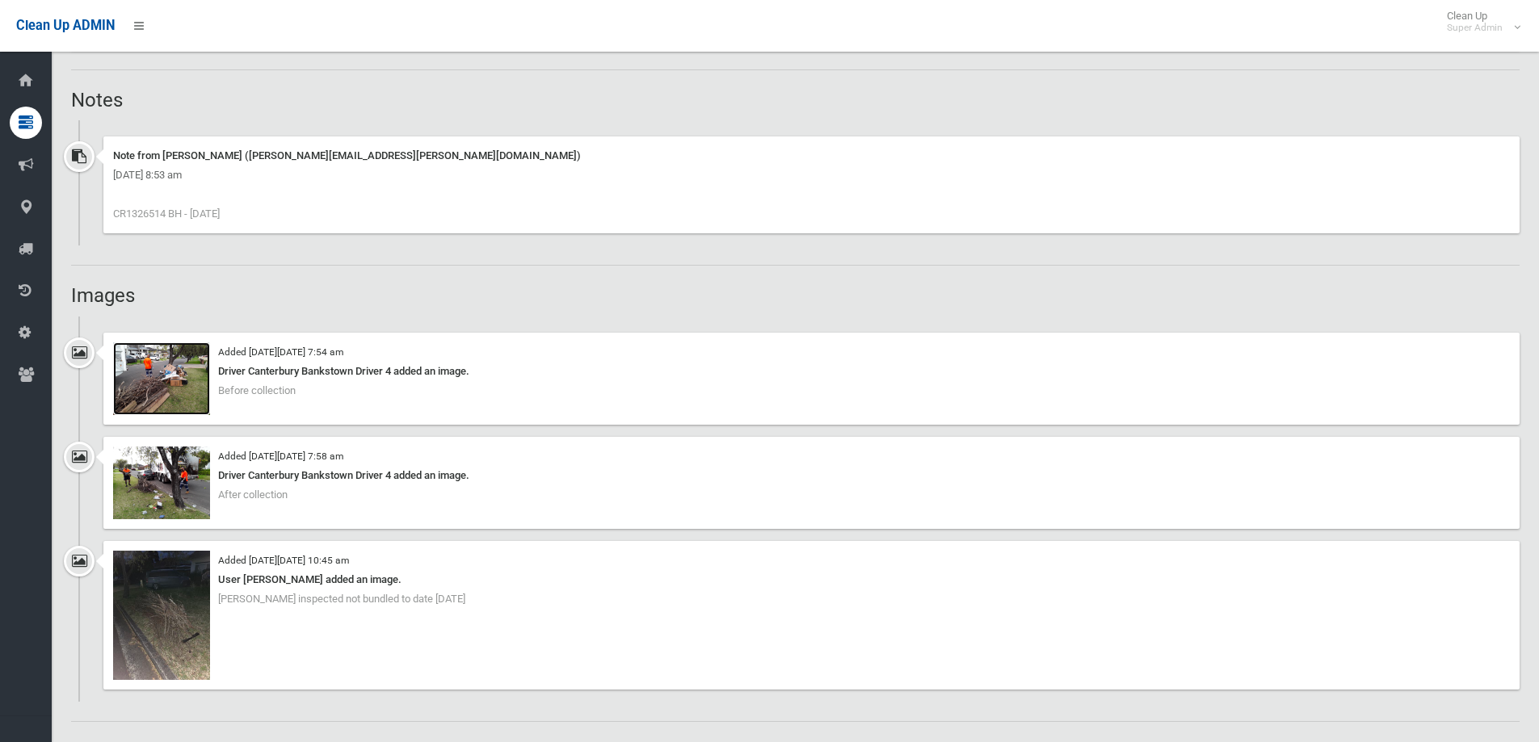
click at [186, 367] on img at bounding box center [161, 379] width 97 height 73
click at [158, 612] on img at bounding box center [161, 615] width 97 height 129
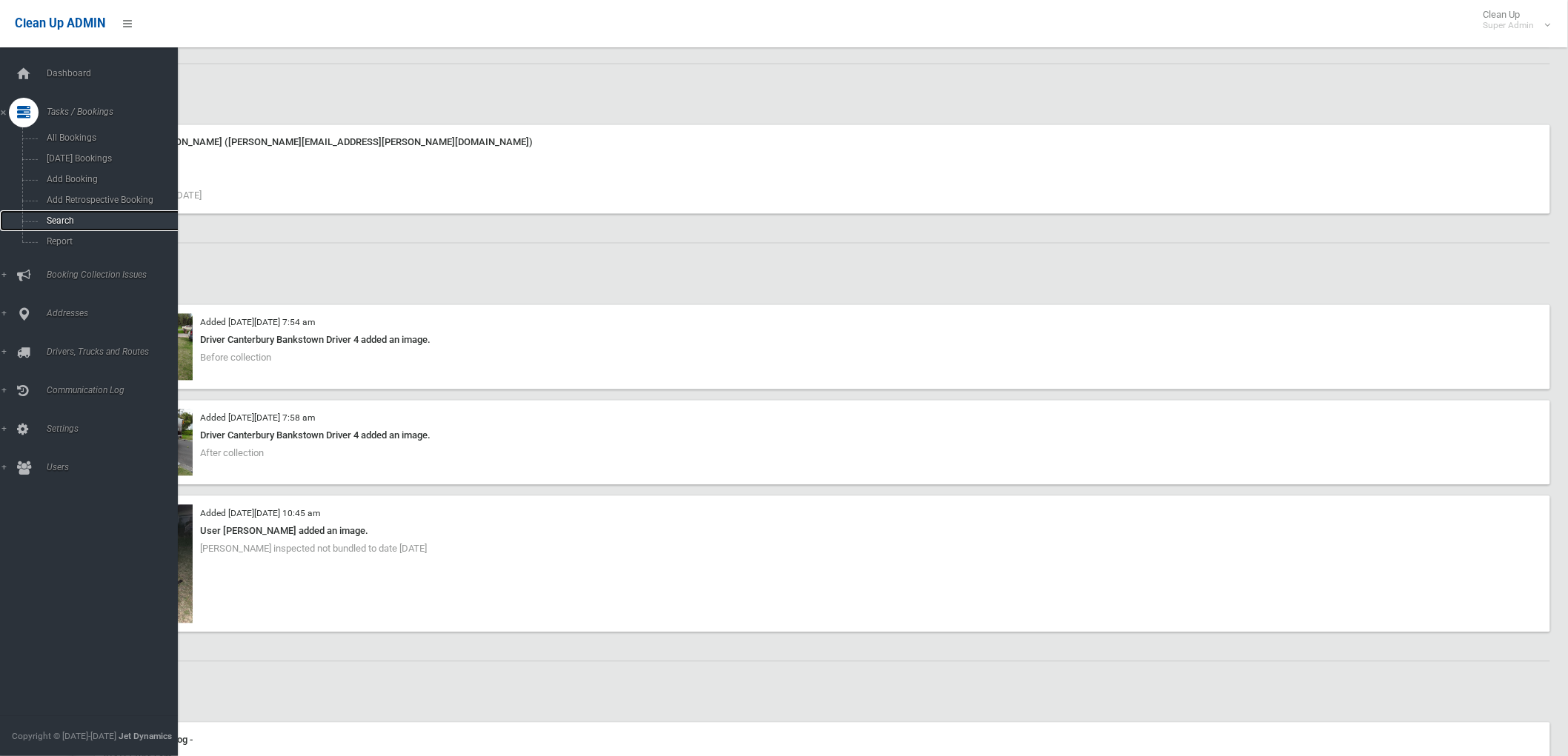
click at [55, 214] on link "Search" at bounding box center [94, 220] width 189 height 21
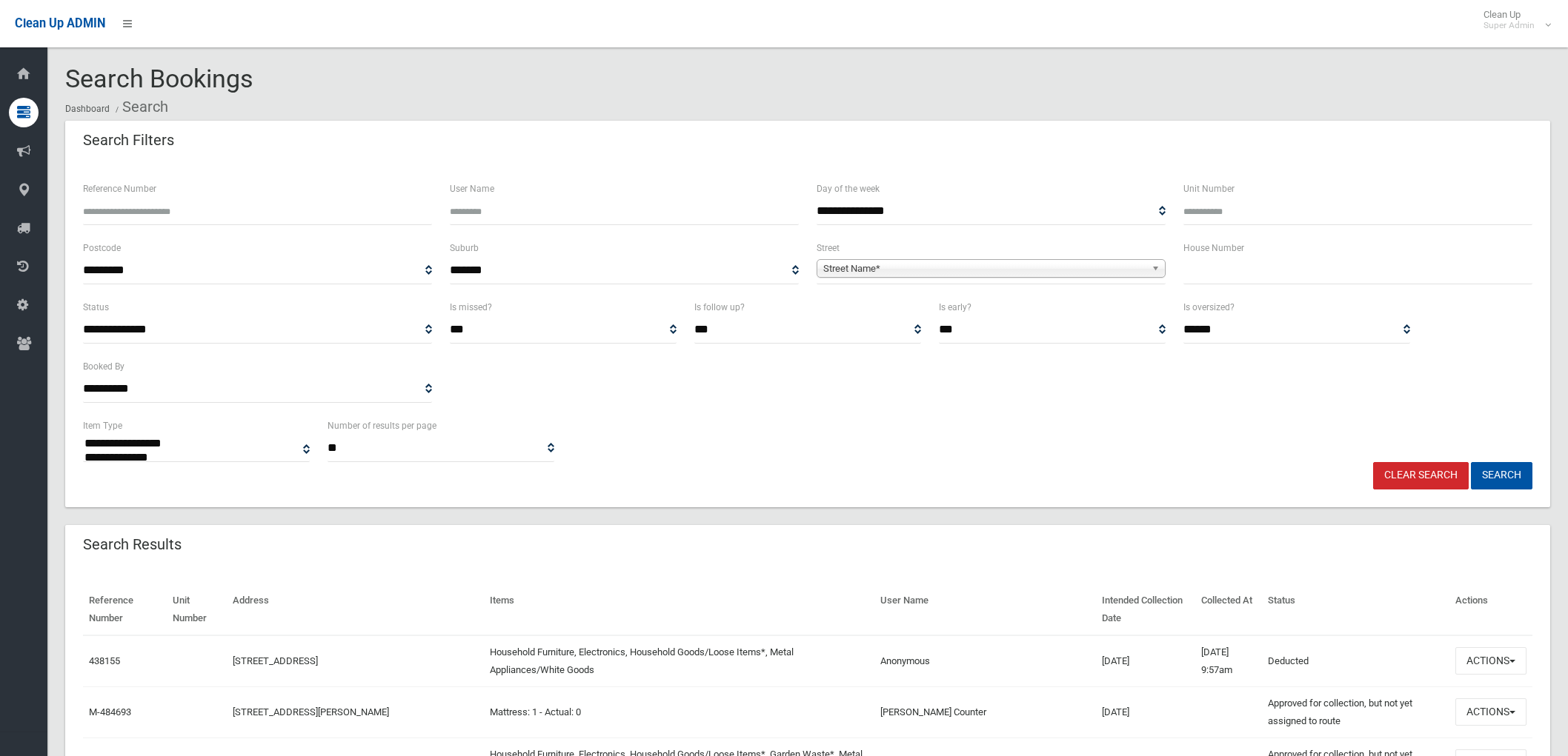
select select
click at [143, 213] on input "Reference Number" at bounding box center [257, 212] width 349 height 27
paste input "******"
type input "******"
click at [1528, 466] on button "Search" at bounding box center [1501, 476] width 61 height 27
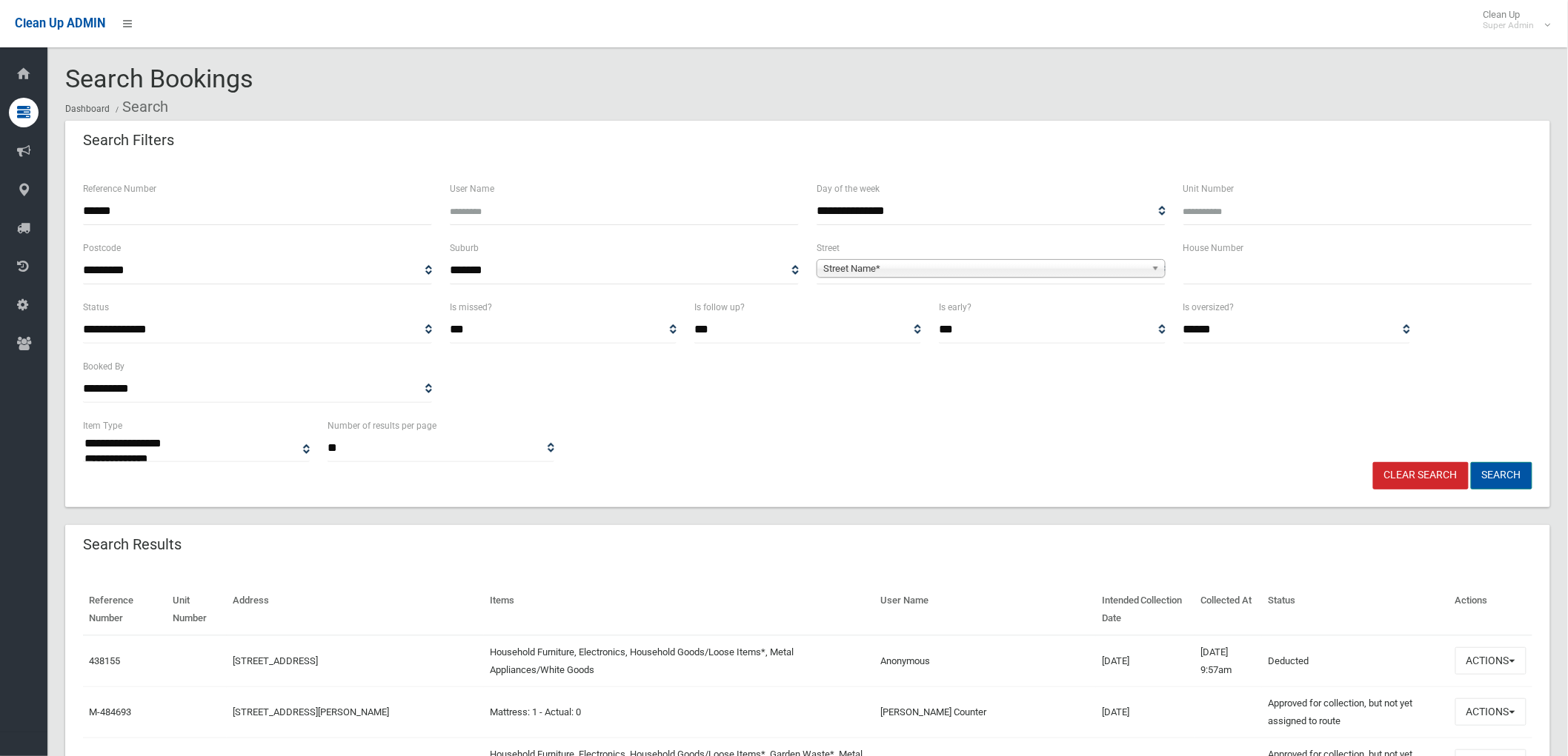
click at [1523, 474] on button "Search" at bounding box center [1501, 476] width 61 height 27
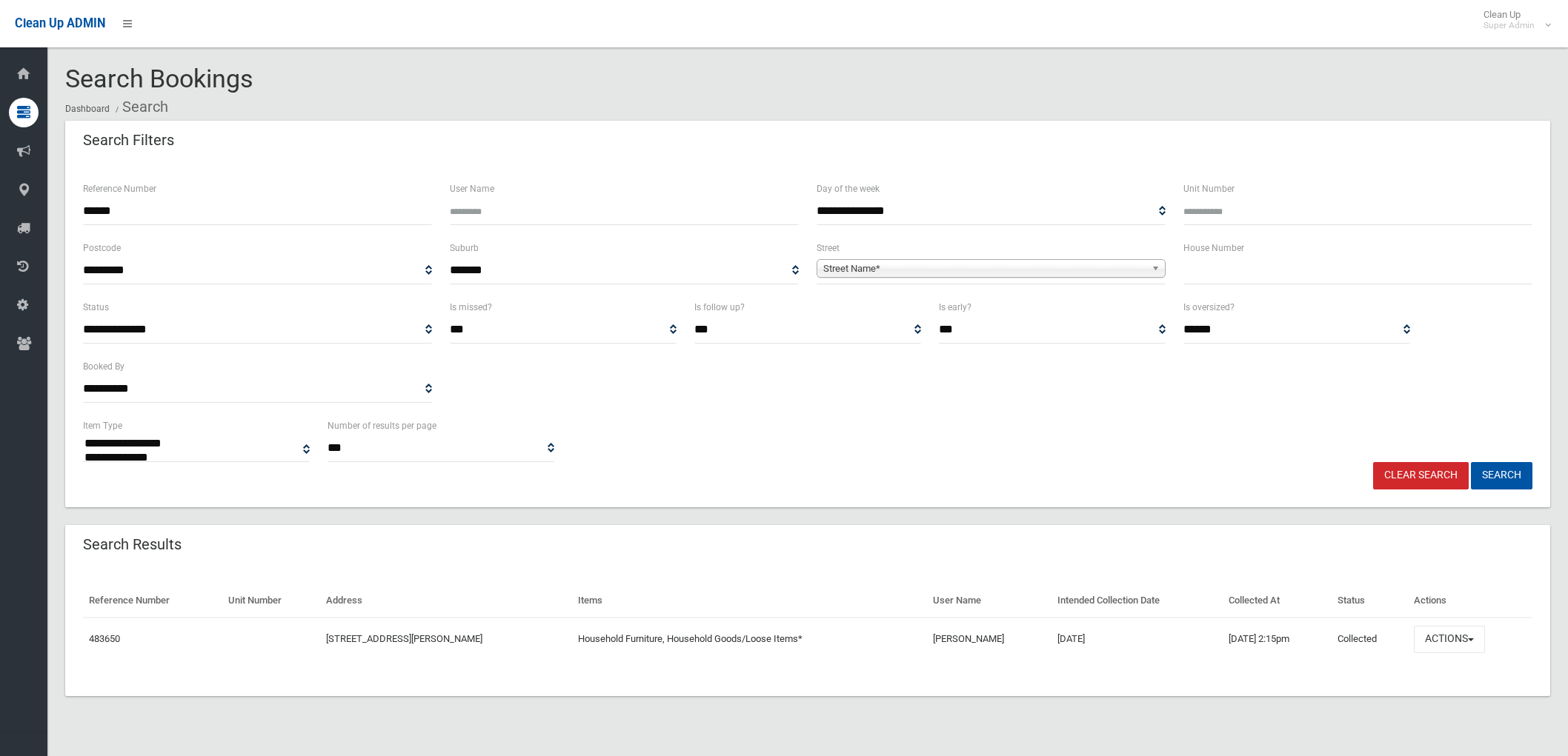
select select
click at [1514, 474] on button "Search" at bounding box center [1501, 476] width 61 height 27
select select
click at [104, 633] on link "483650" at bounding box center [105, 639] width 31 height 11
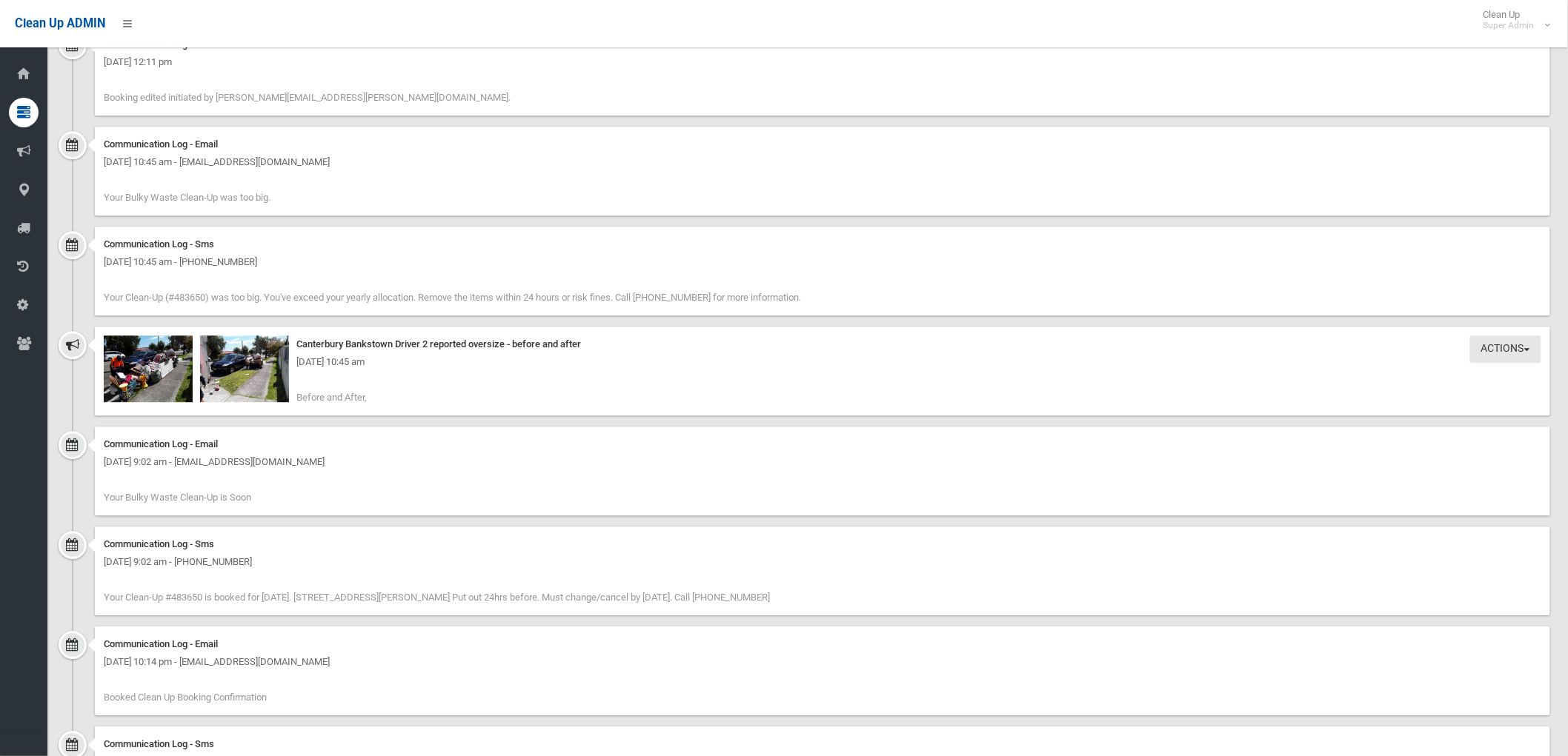
scroll to position [1481, 0]
click at [141, 378] on img at bounding box center [148, 367] width 89 height 67
click at [242, 360] on div "Tuesday 23rd September 2025 - 10:45 am" at bounding box center [822, 360] width 1437 height 17
click at [248, 378] on img at bounding box center [244, 367] width 89 height 67
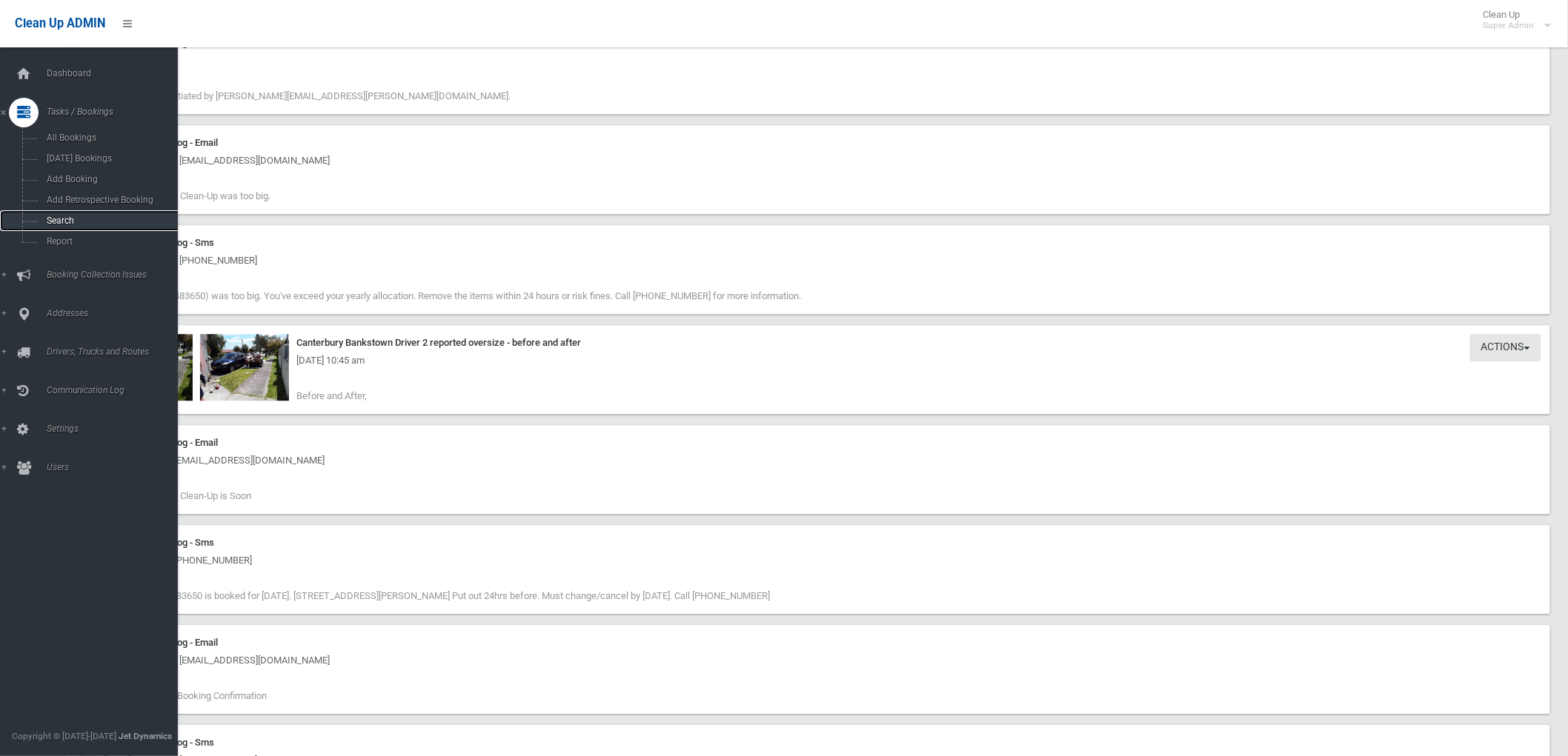
click at [56, 221] on span "Search" at bounding box center [110, 220] width 136 height 10
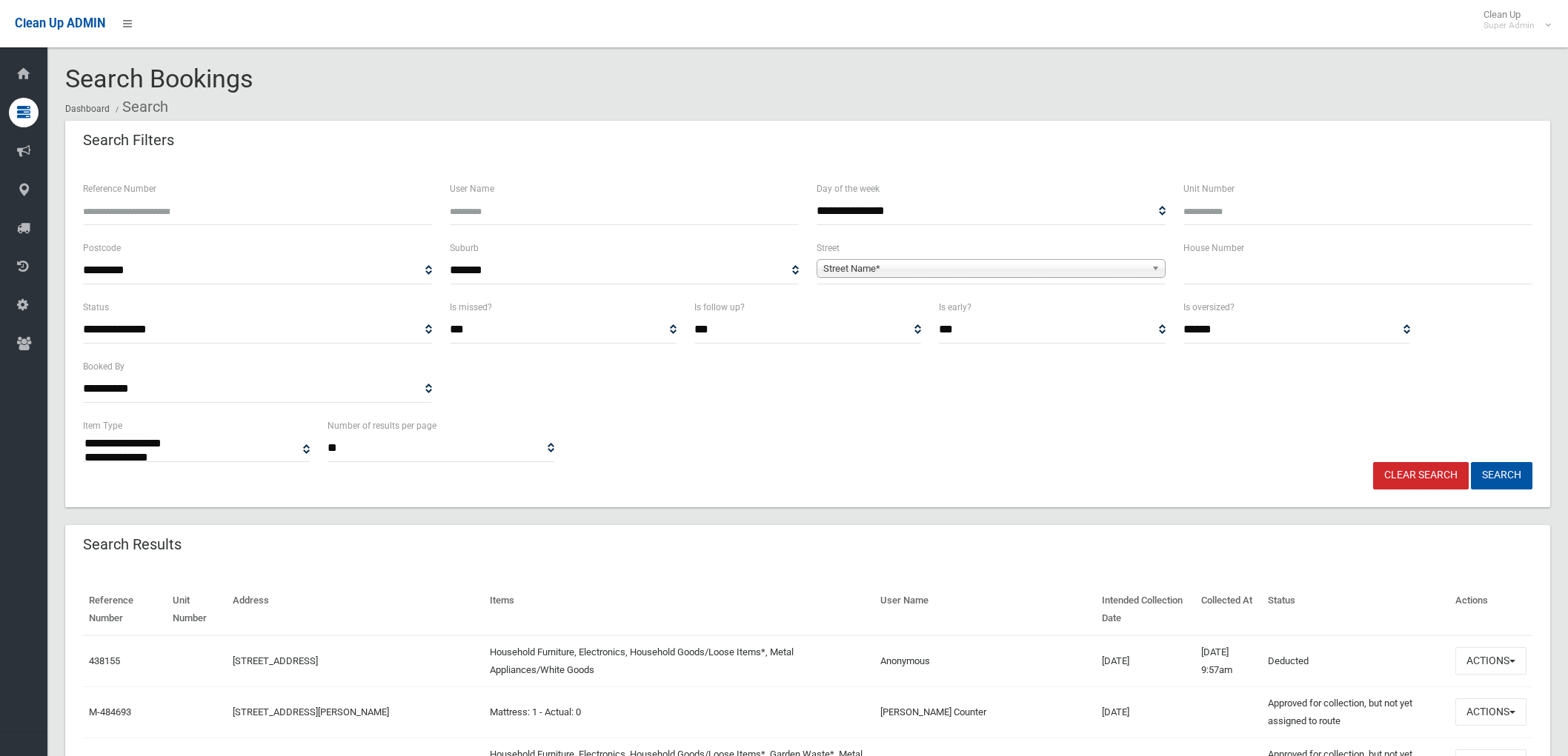
select select
click at [94, 188] on label "Reference Number" at bounding box center [119, 189] width 73 height 16
click at [94, 198] on input "Reference Number" at bounding box center [257, 212] width 349 height 27
paste input "******"
type input "******"
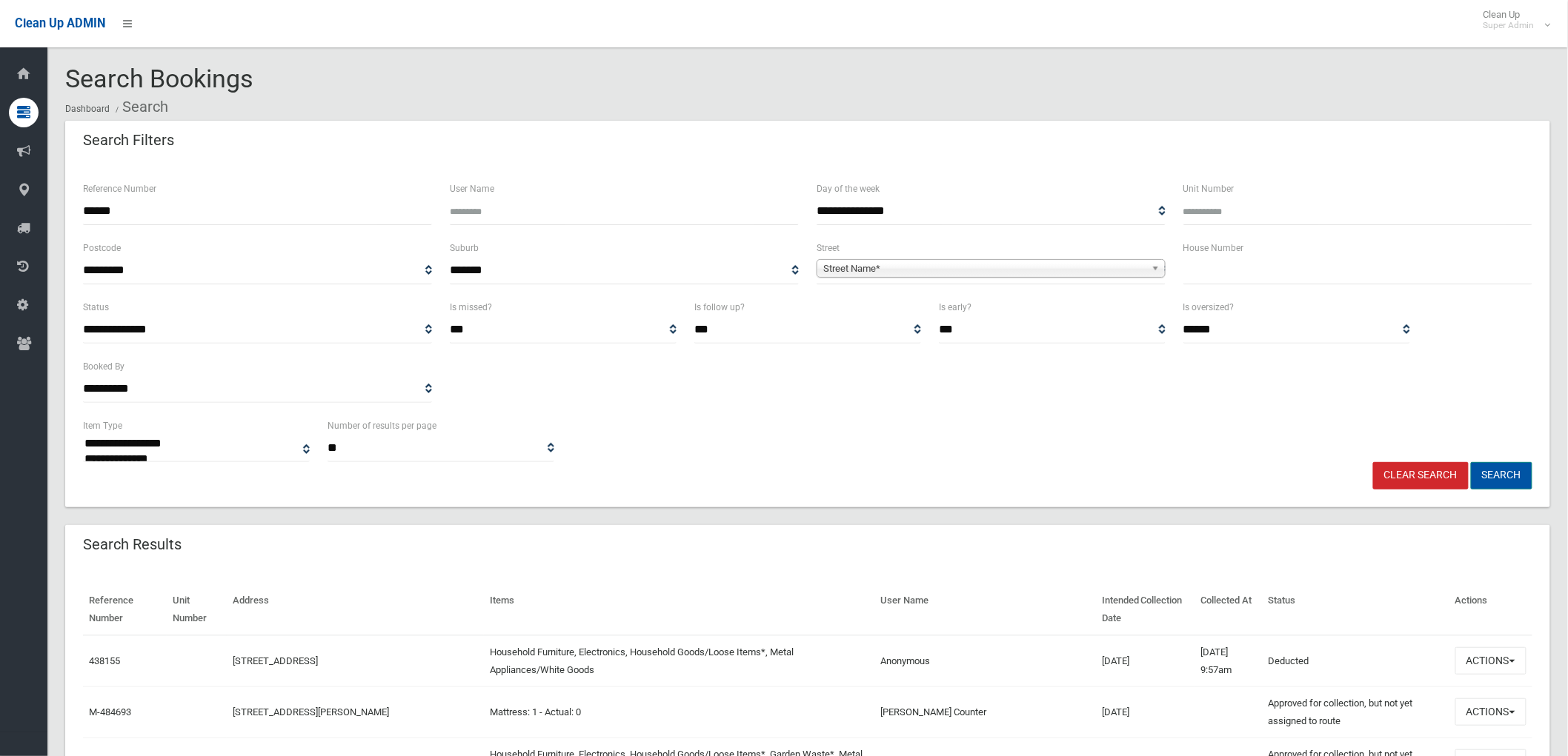
click at [1512, 470] on button "Search" at bounding box center [1501, 476] width 61 height 27
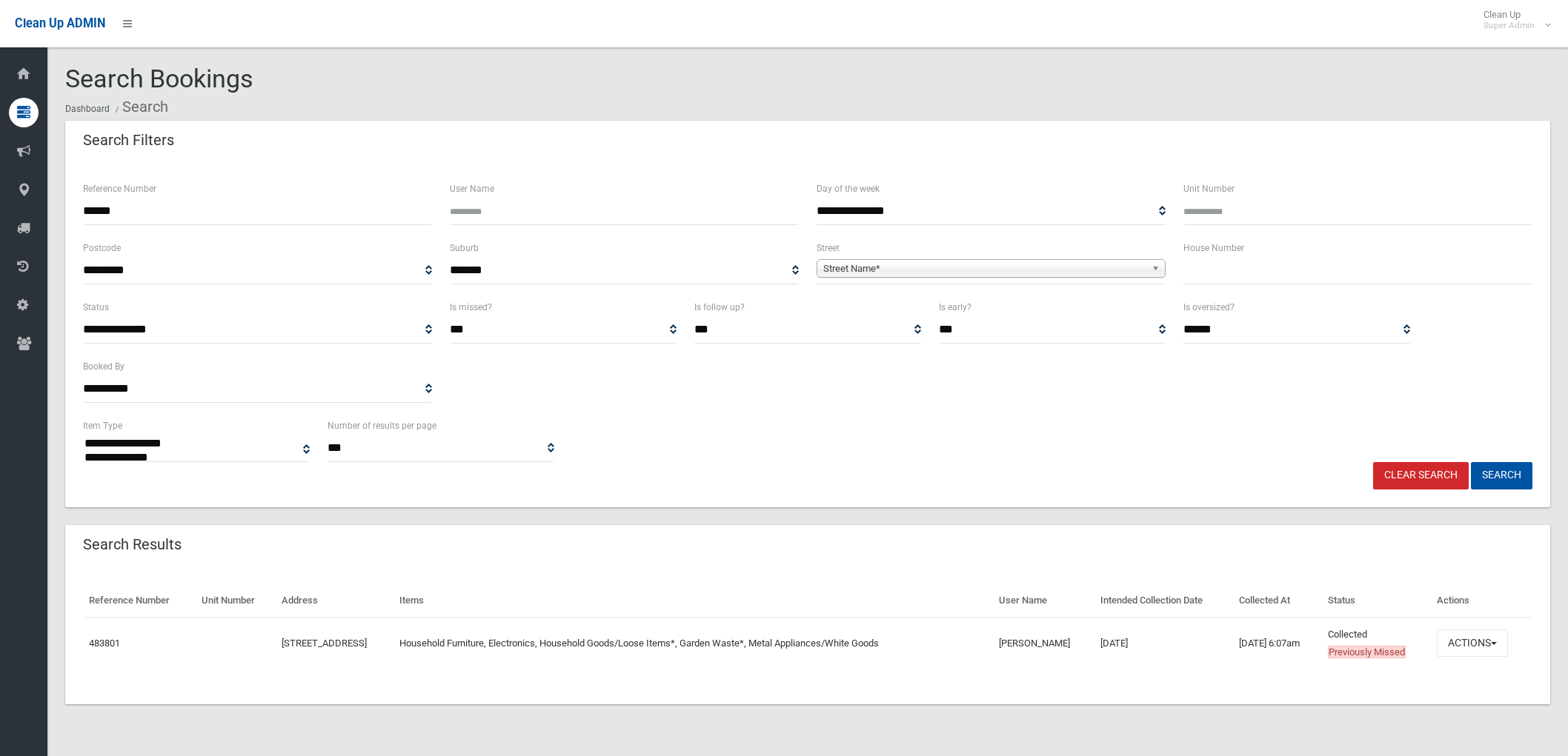
select select
click at [106, 638] on link "483801" at bounding box center [105, 643] width 31 height 11
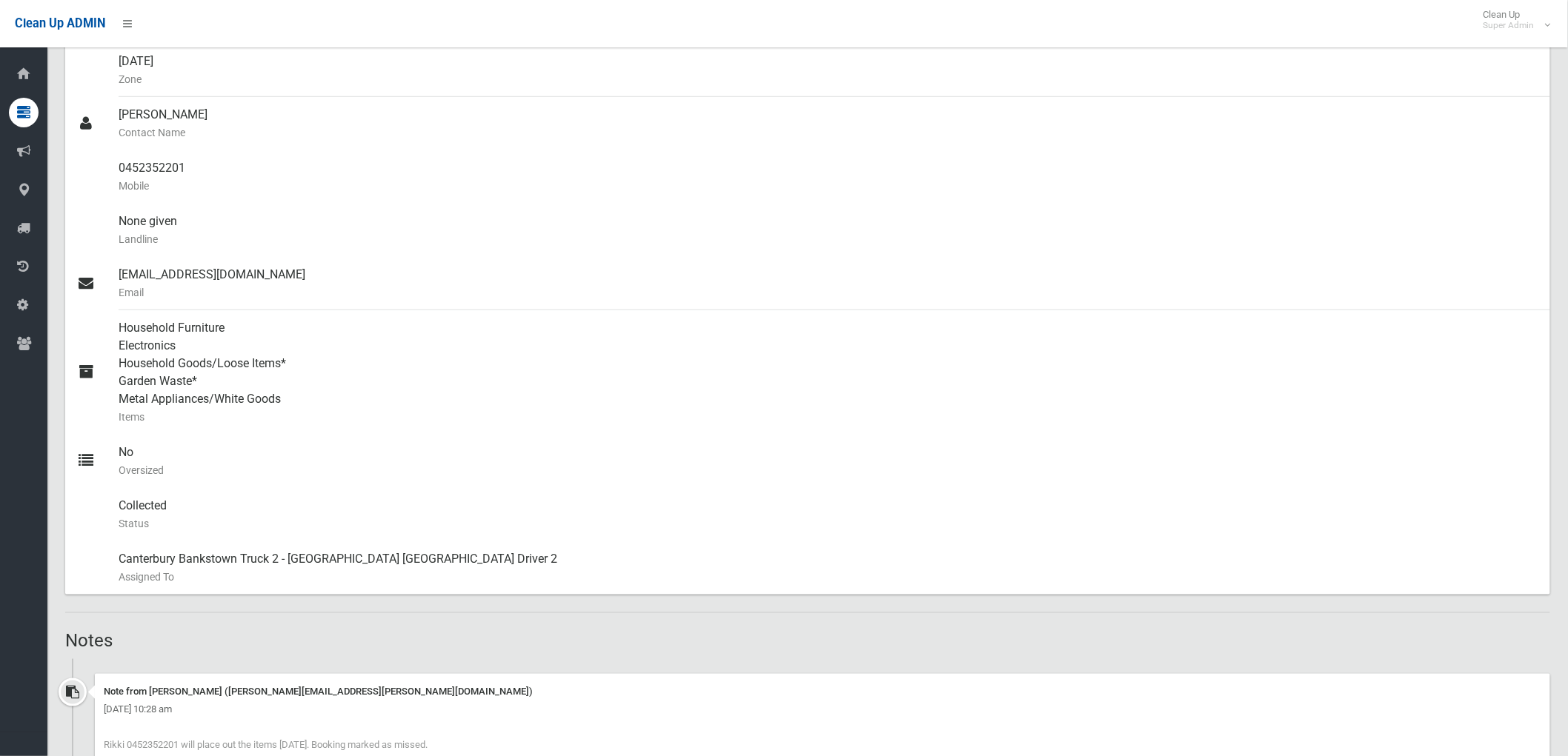
scroll to position [740, 0]
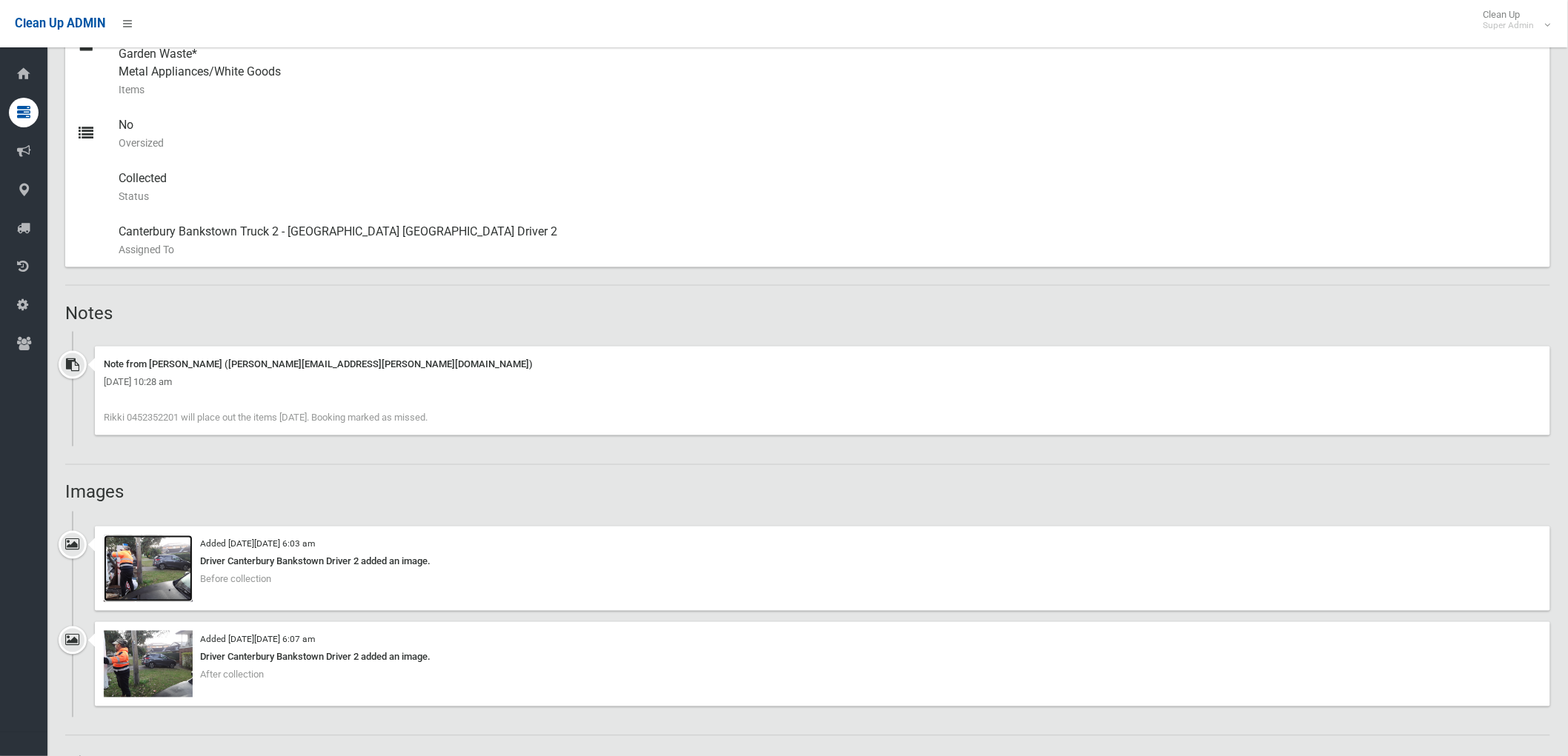
click at [166, 573] on img at bounding box center [148, 568] width 89 height 67
click at [141, 661] on img at bounding box center [148, 663] width 89 height 67
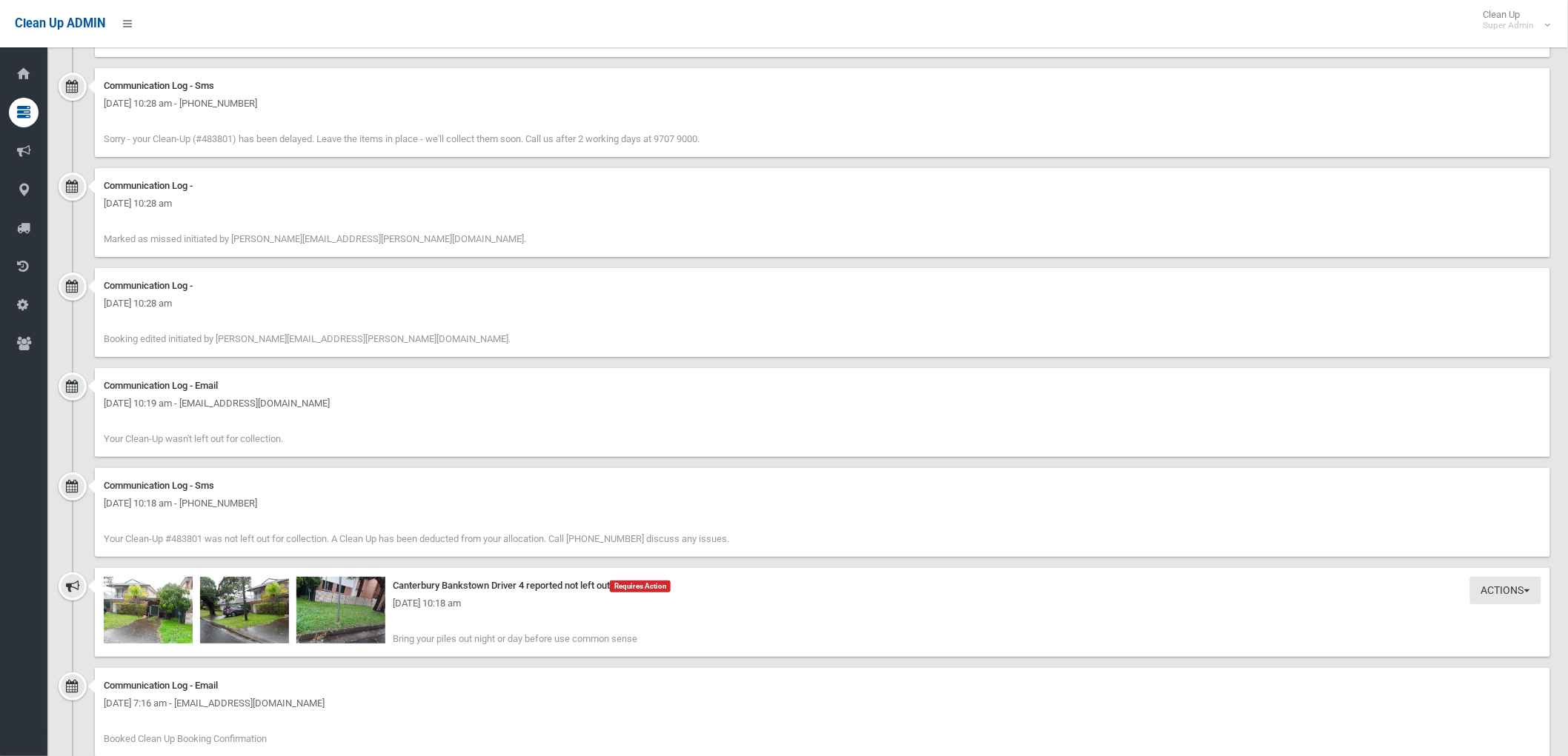
scroll to position [2407, 0]
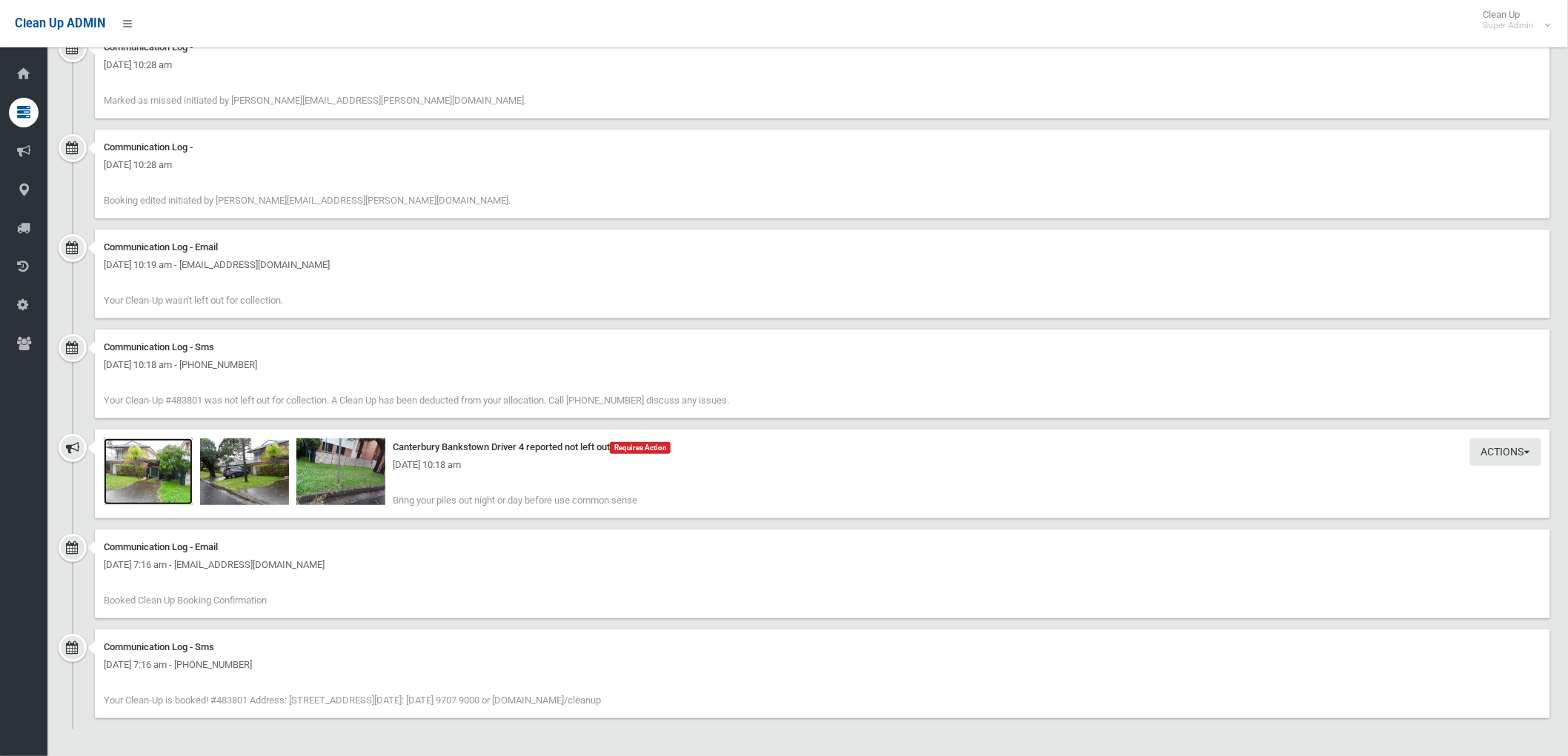
click at [160, 476] on img at bounding box center [148, 471] width 89 height 67
click at [235, 478] on img at bounding box center [244, 471] width 89 height 67
click at [348, 463] on div "Thursday 11th September 2025 - 10:18 am" at bounding box center [822, 465] width 1437 height 17
click at [319, 482] on img at bounding box center [340, 471] width 89 height 67
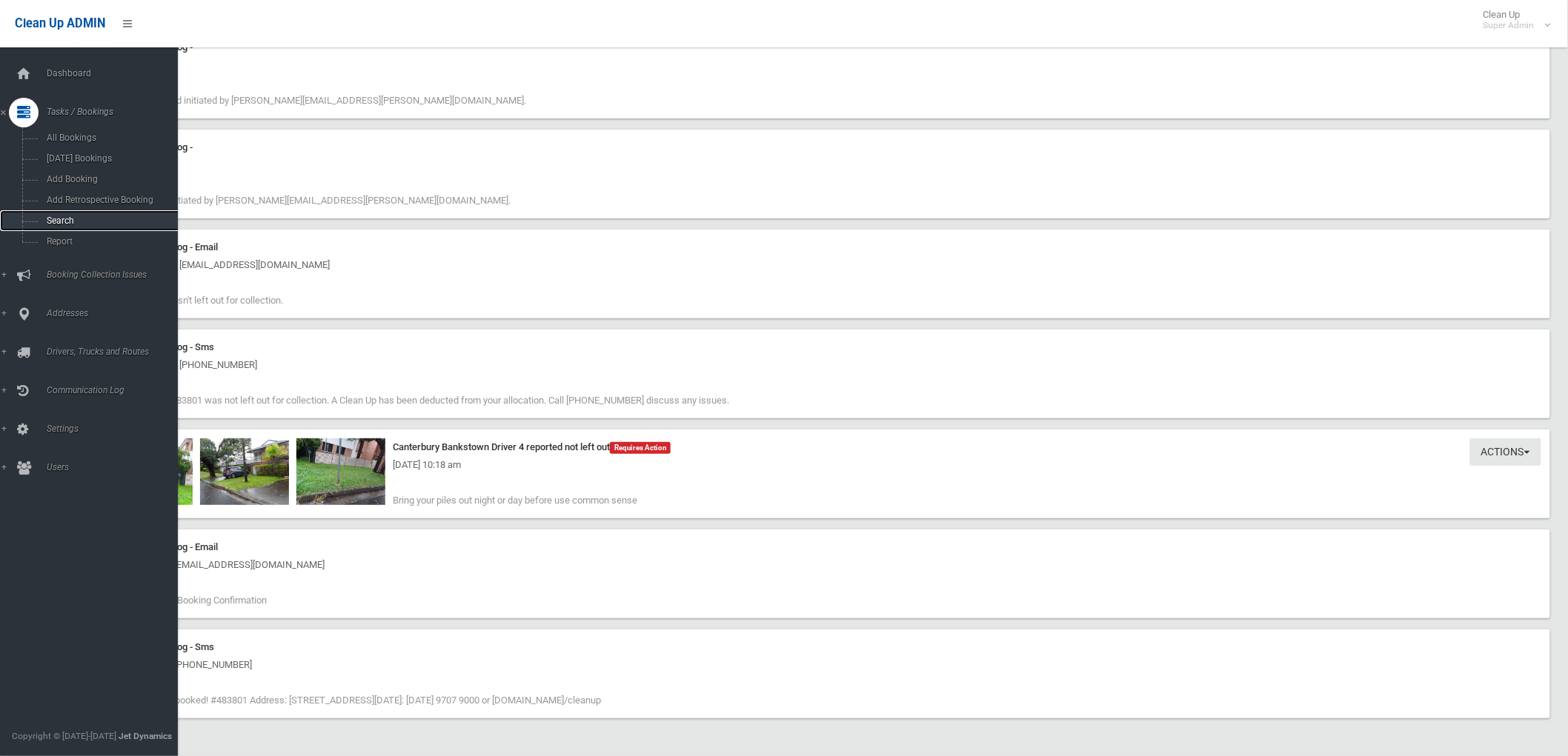
click at [50, 218] on span "Search" at bounding box center [110, 220] width 136 height 10
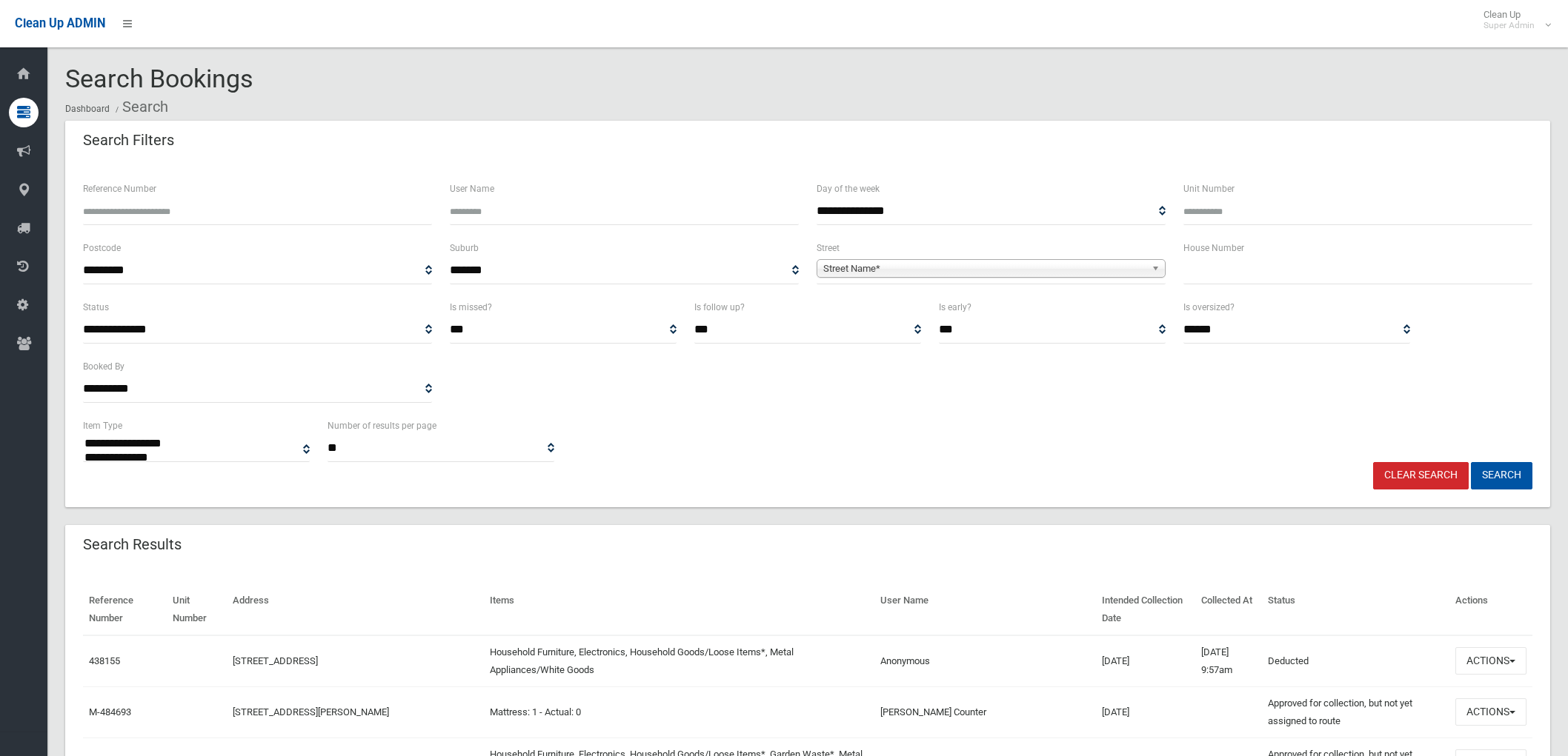
select select
type input "******"
click at [1514, 475] on button "Search" at bounding box center [1501, 476] width 61 height 27
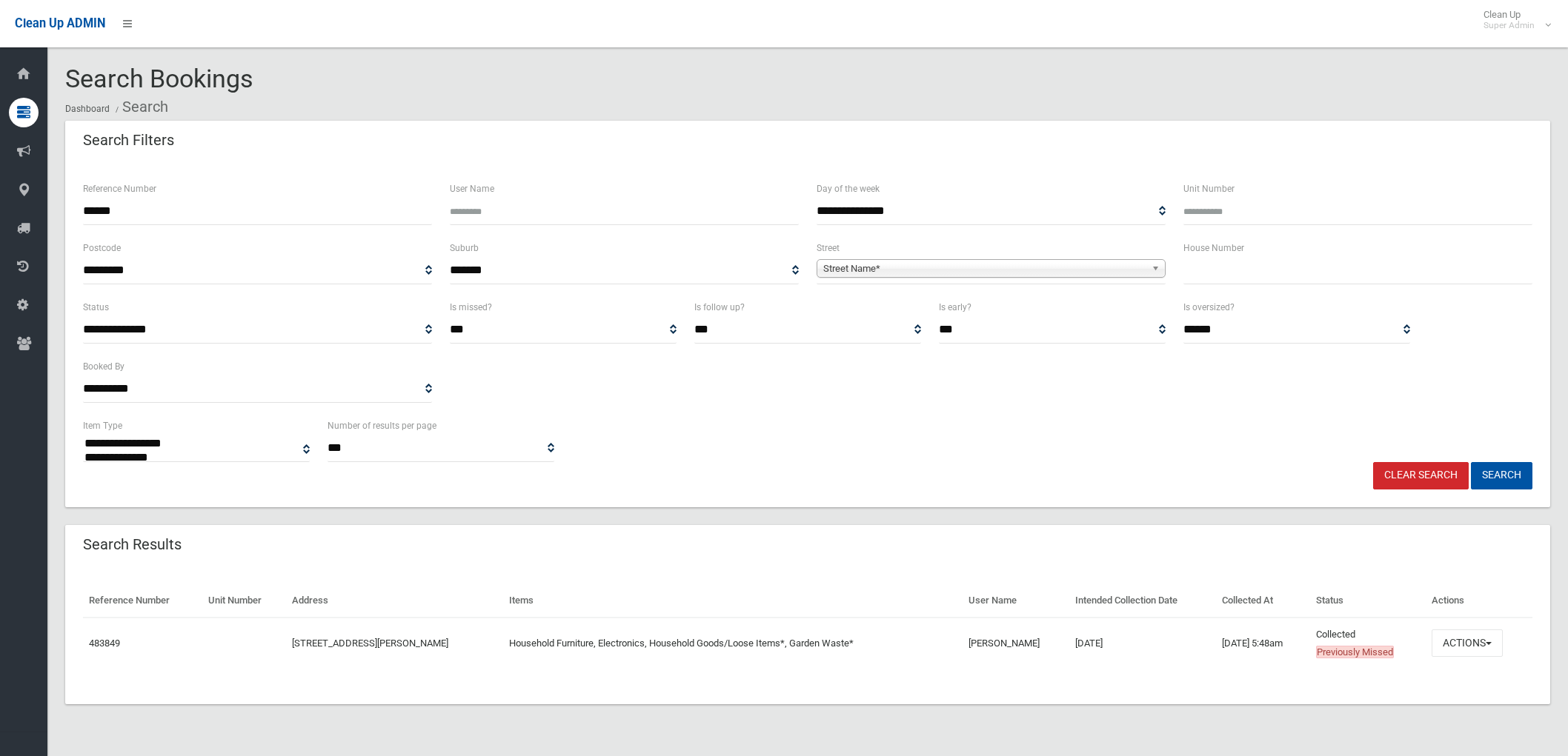
select select
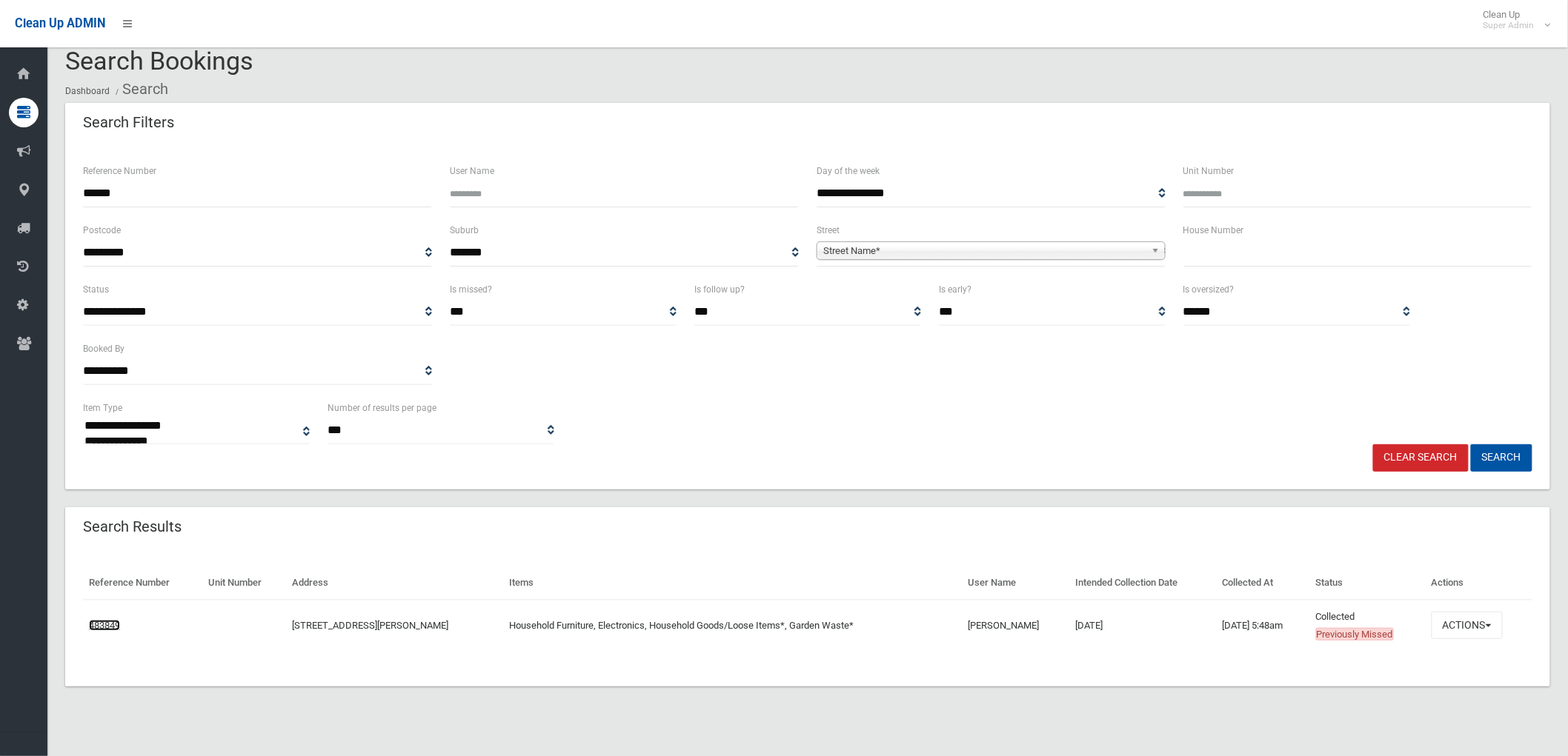
click at [101, 622] on link "483849" at bounding box center [105, 625] width 31 height 11
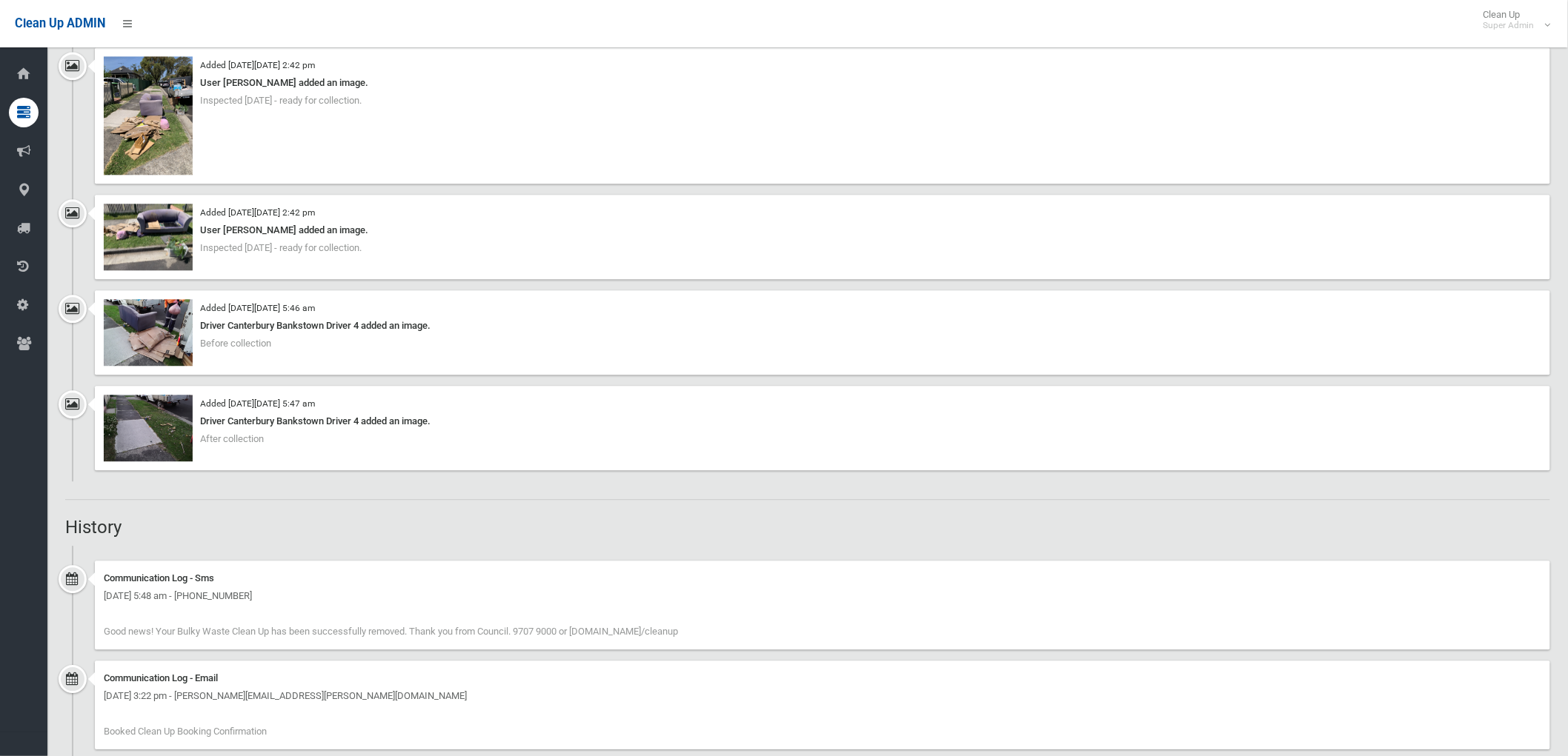
scroll to position [1397, 0]
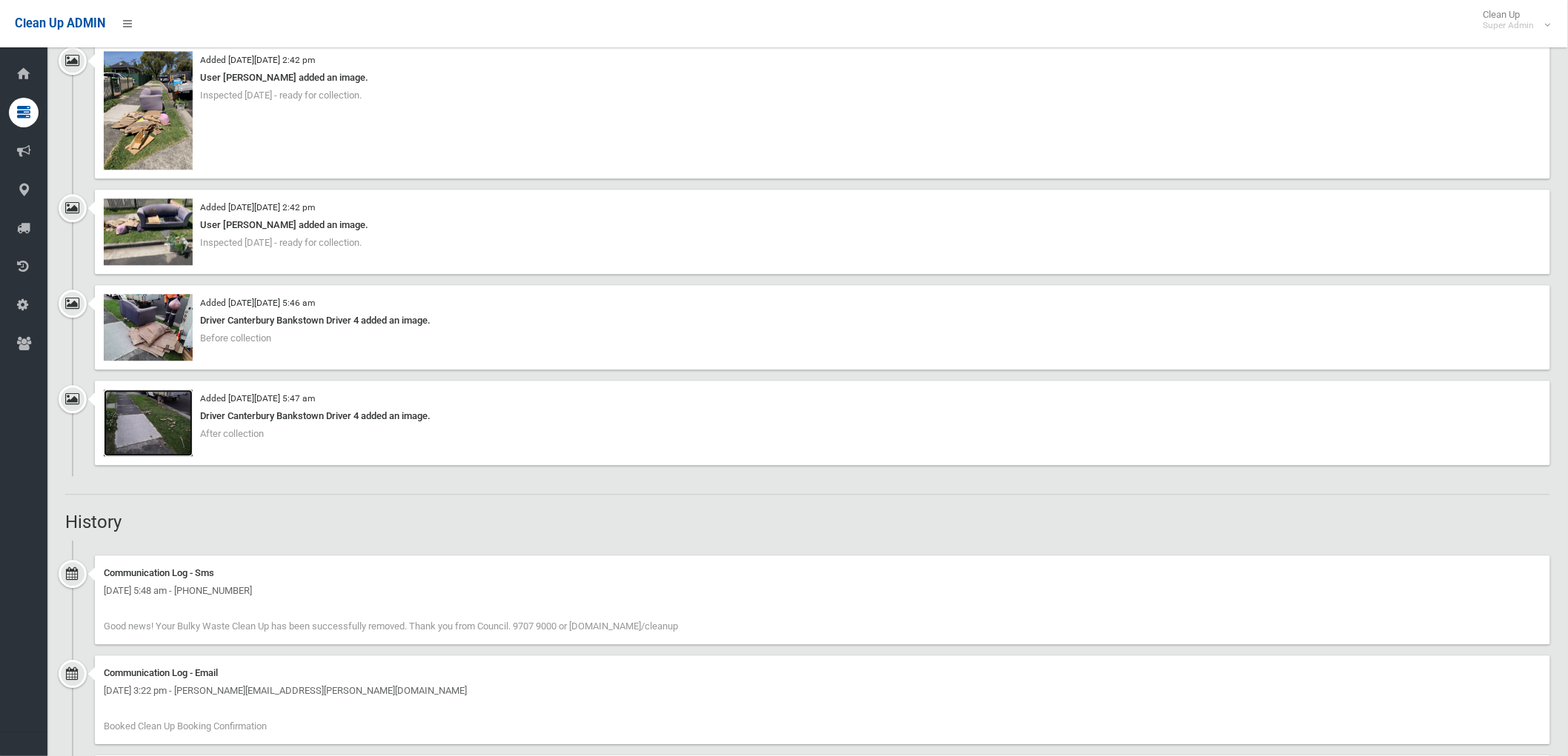
click at [149, 419] on img at bounding box center [148, 422] width 89 height 67
click at [149, 336] on img at bounding box center [148, 327] width 89 height 67
click at [163, 208] on img at bounding box center [148, 232] width 89 height 67
click at [160, 98] on img at bounding box center [148, 110] width 89 height 118
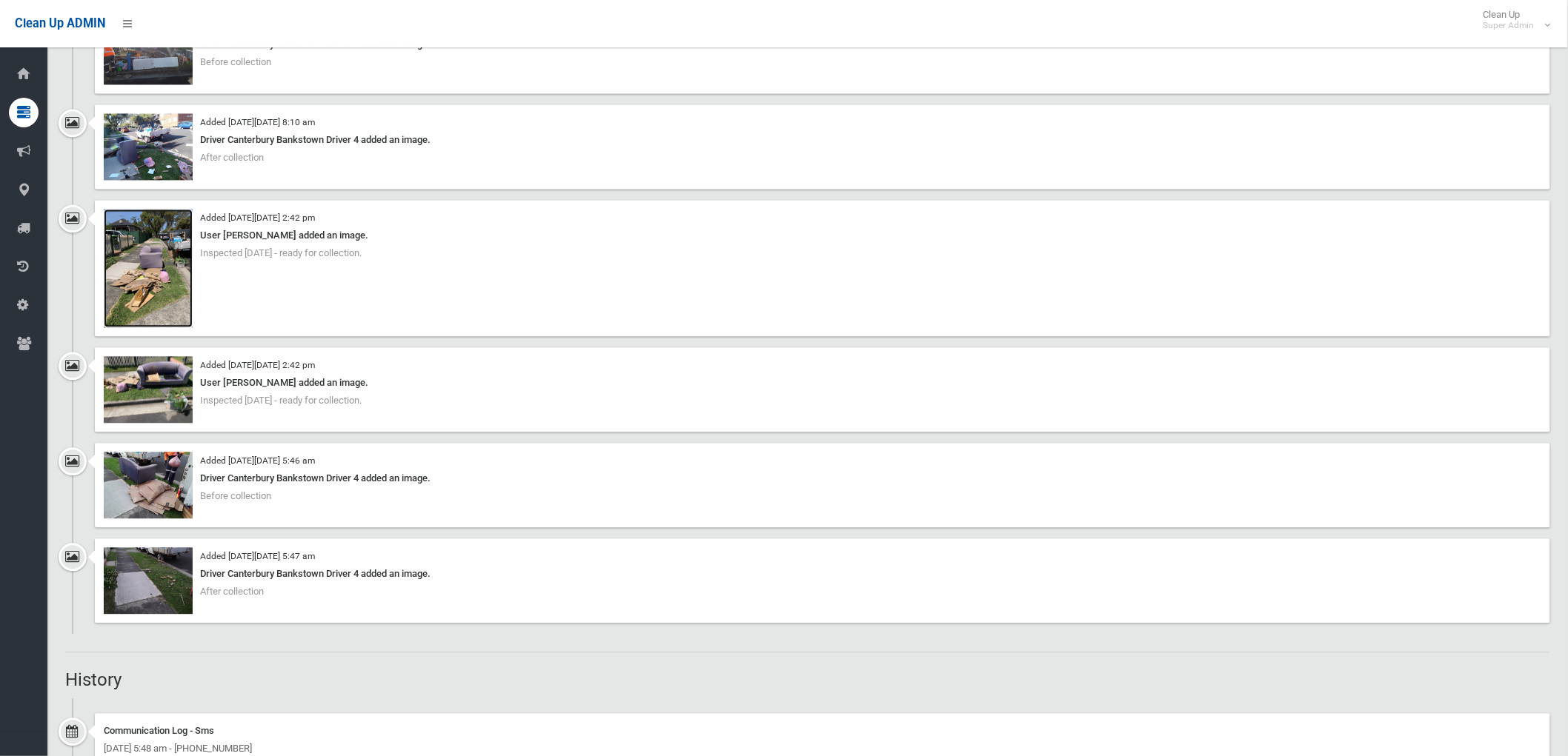
scroll to position [1233, 0]
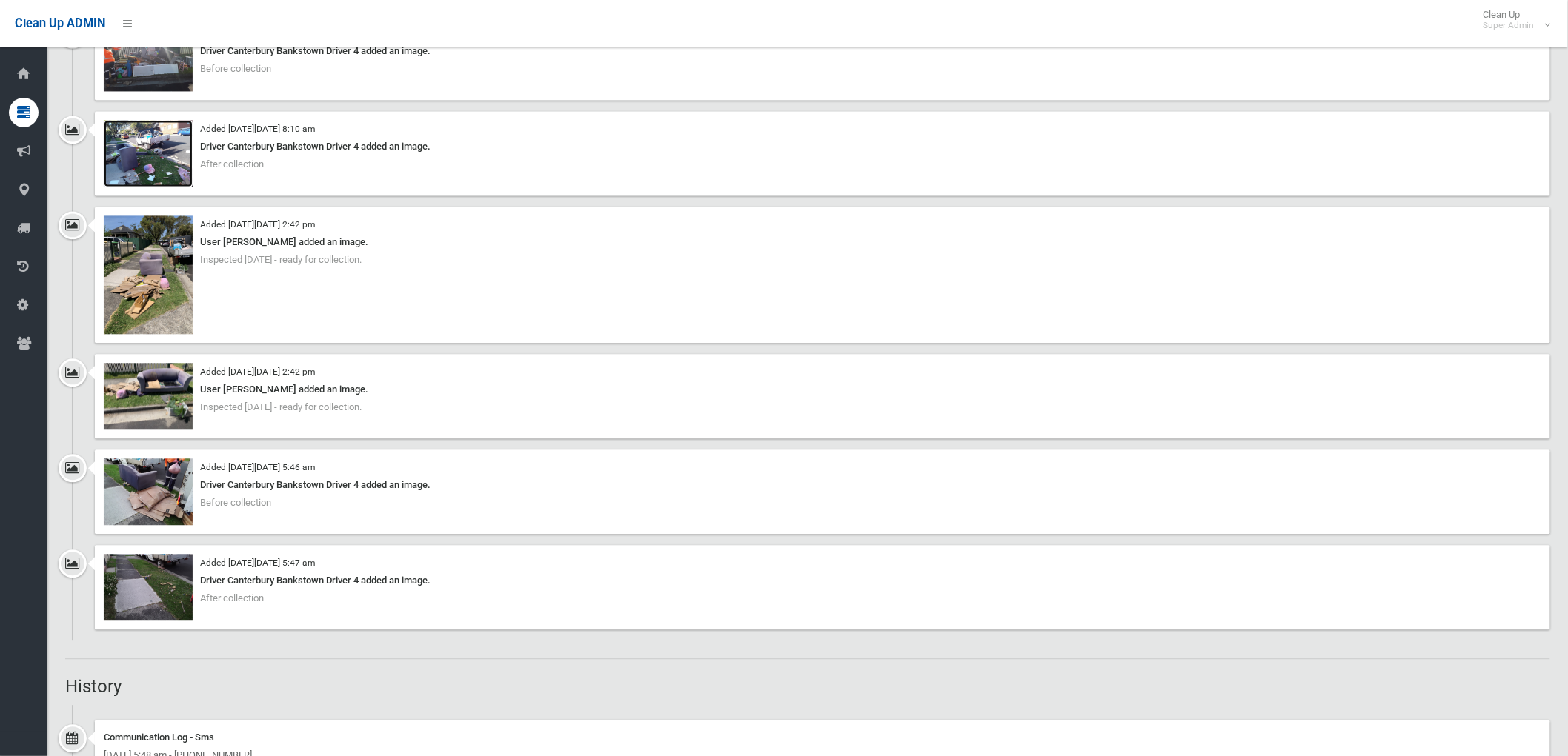
click at [145, 120] on img at bounding box center [148, 153] width 89 height 67
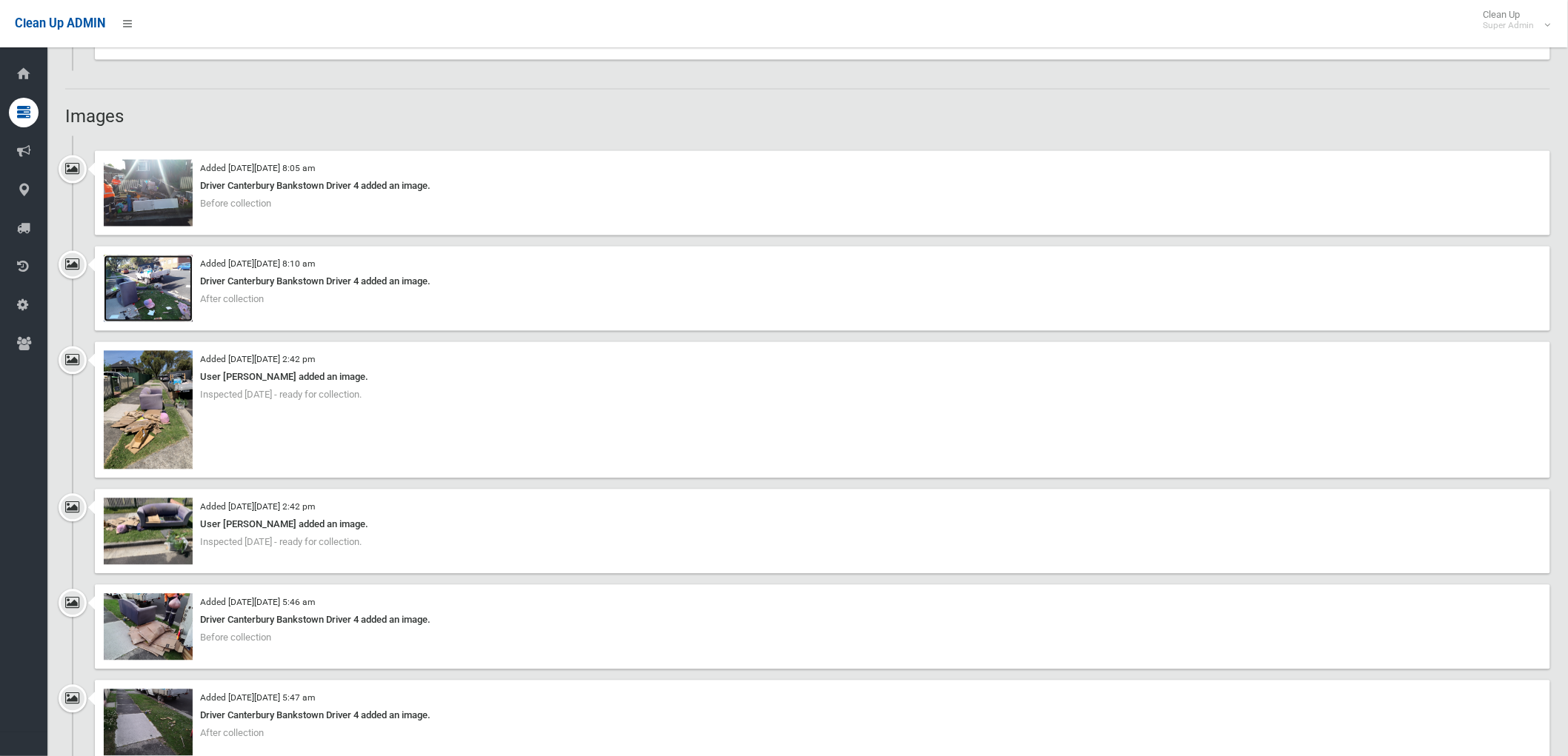
scroll to position [1069, 0]
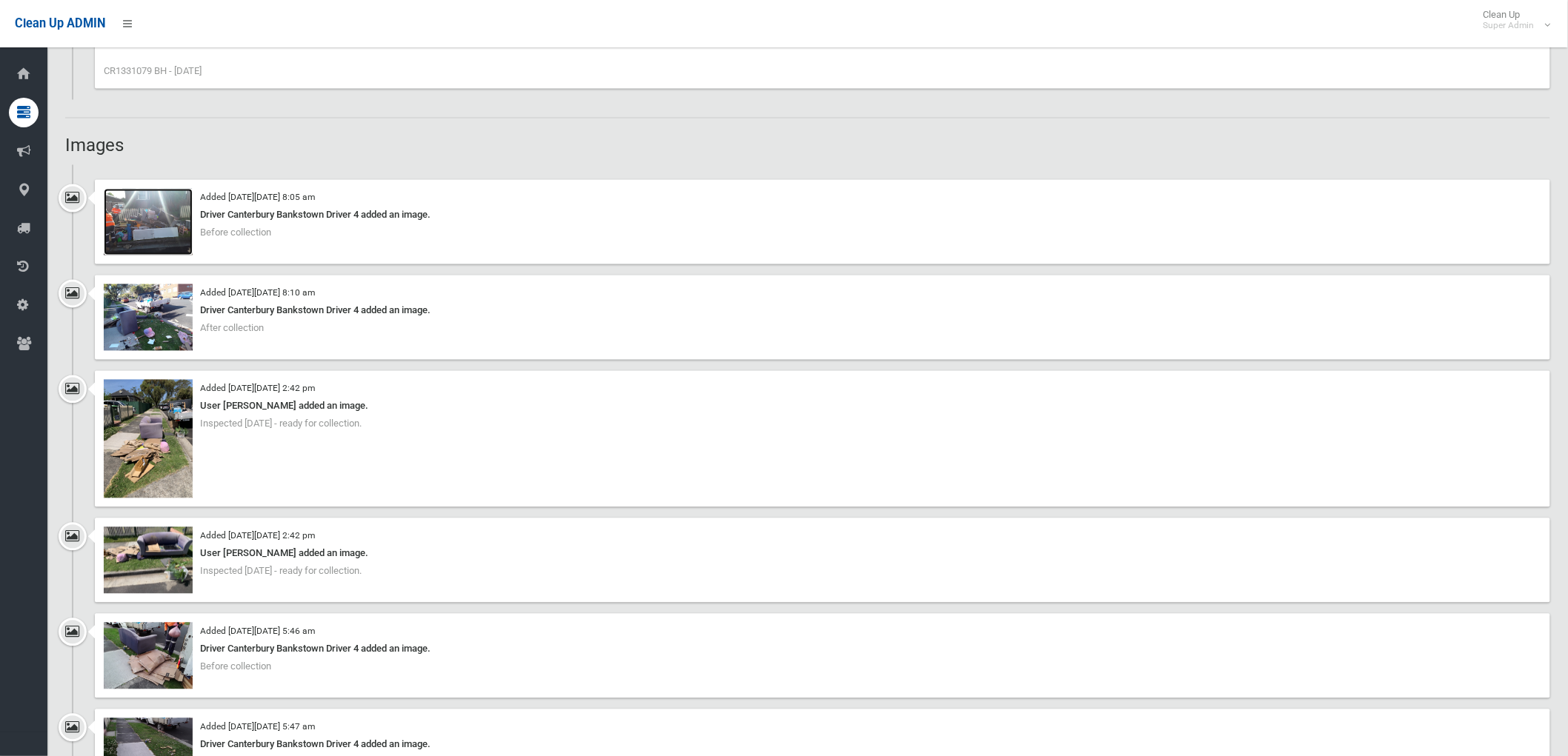
click at [178, 225] on img at bounding box center [148, 222] width 89 height 67
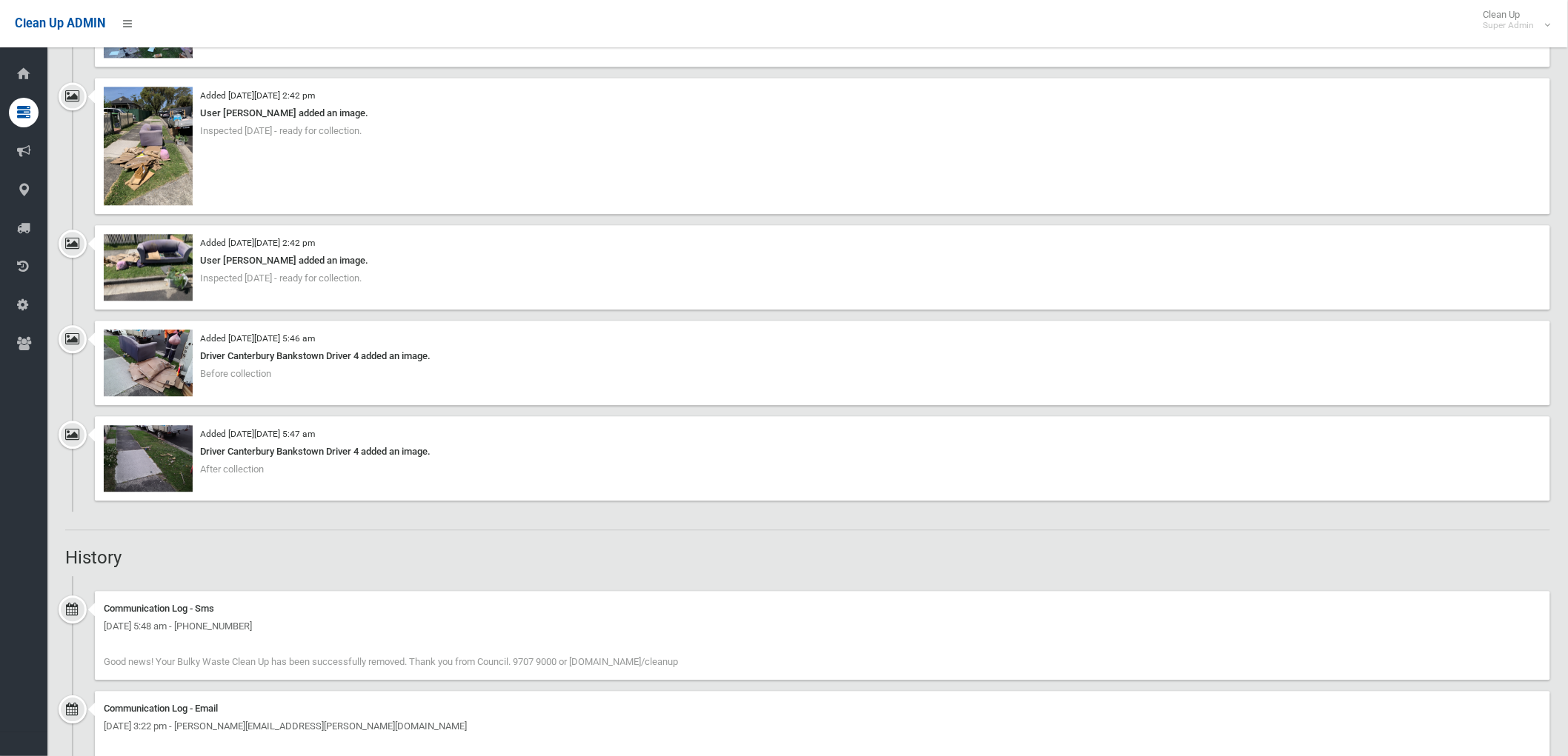
scroll to position [1397, 0]
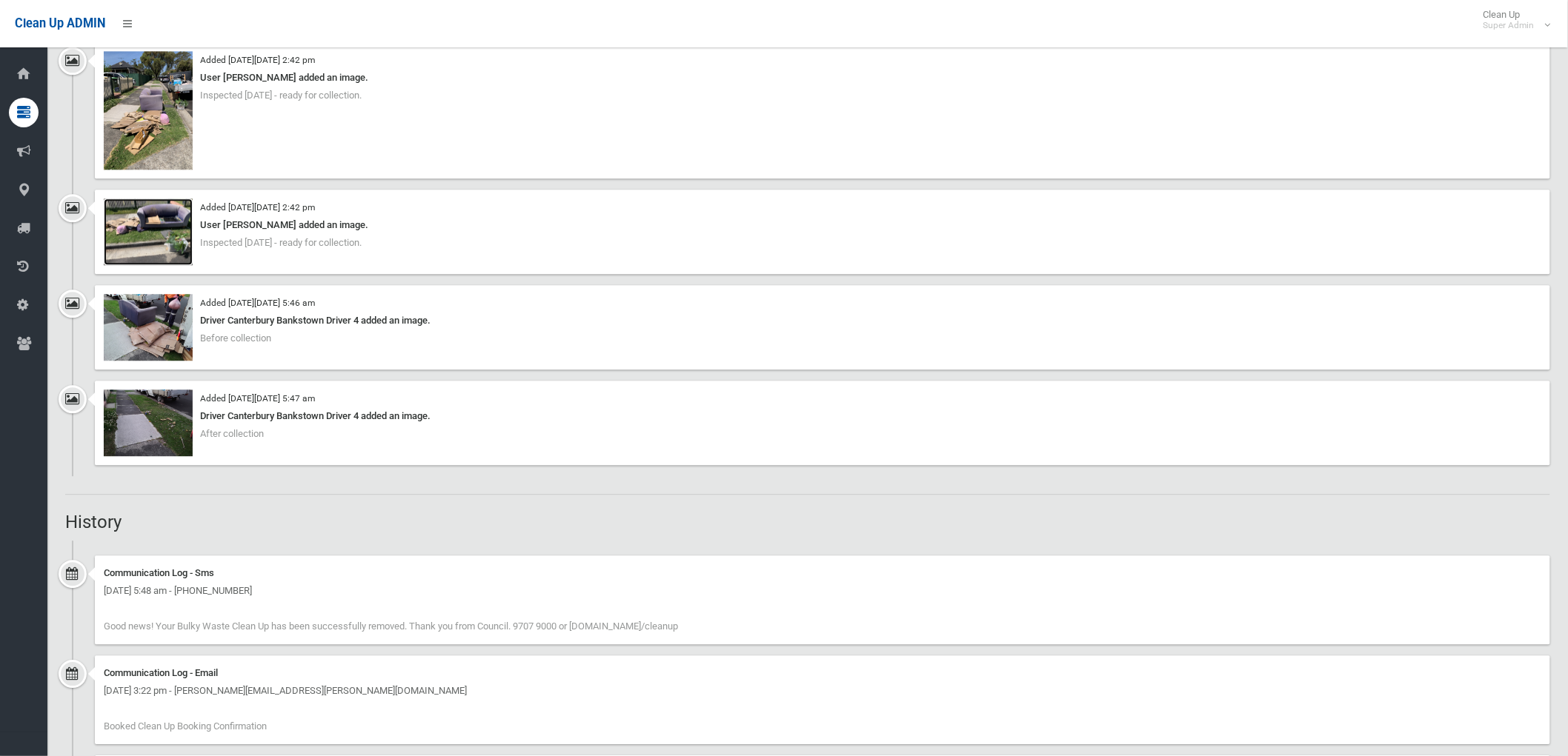
click at [152, 234] on img at bounding box center [148, 232] width 89 height 67
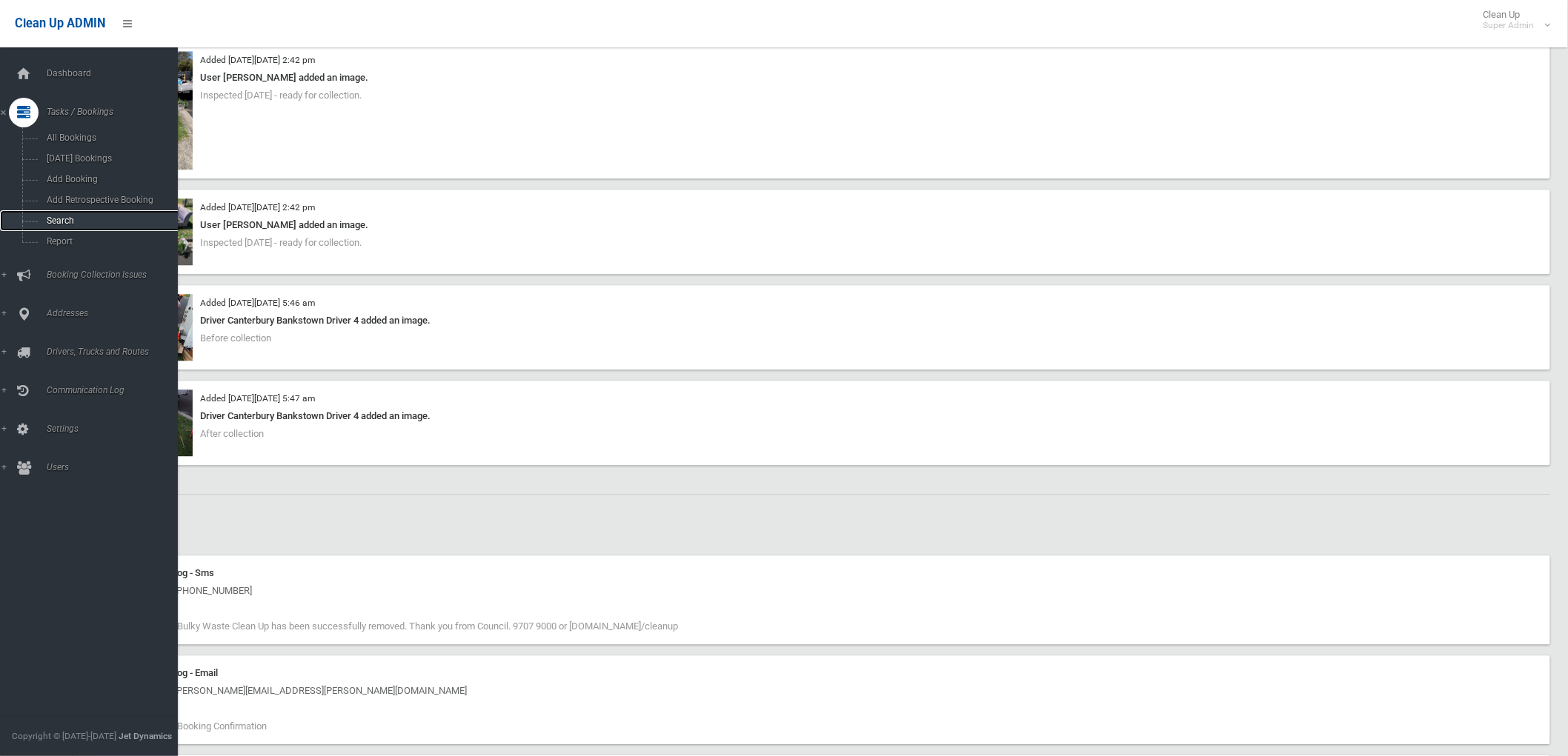
click at [50, 222] on span "Search" at bounding box center [110, 220] width 136 height 10
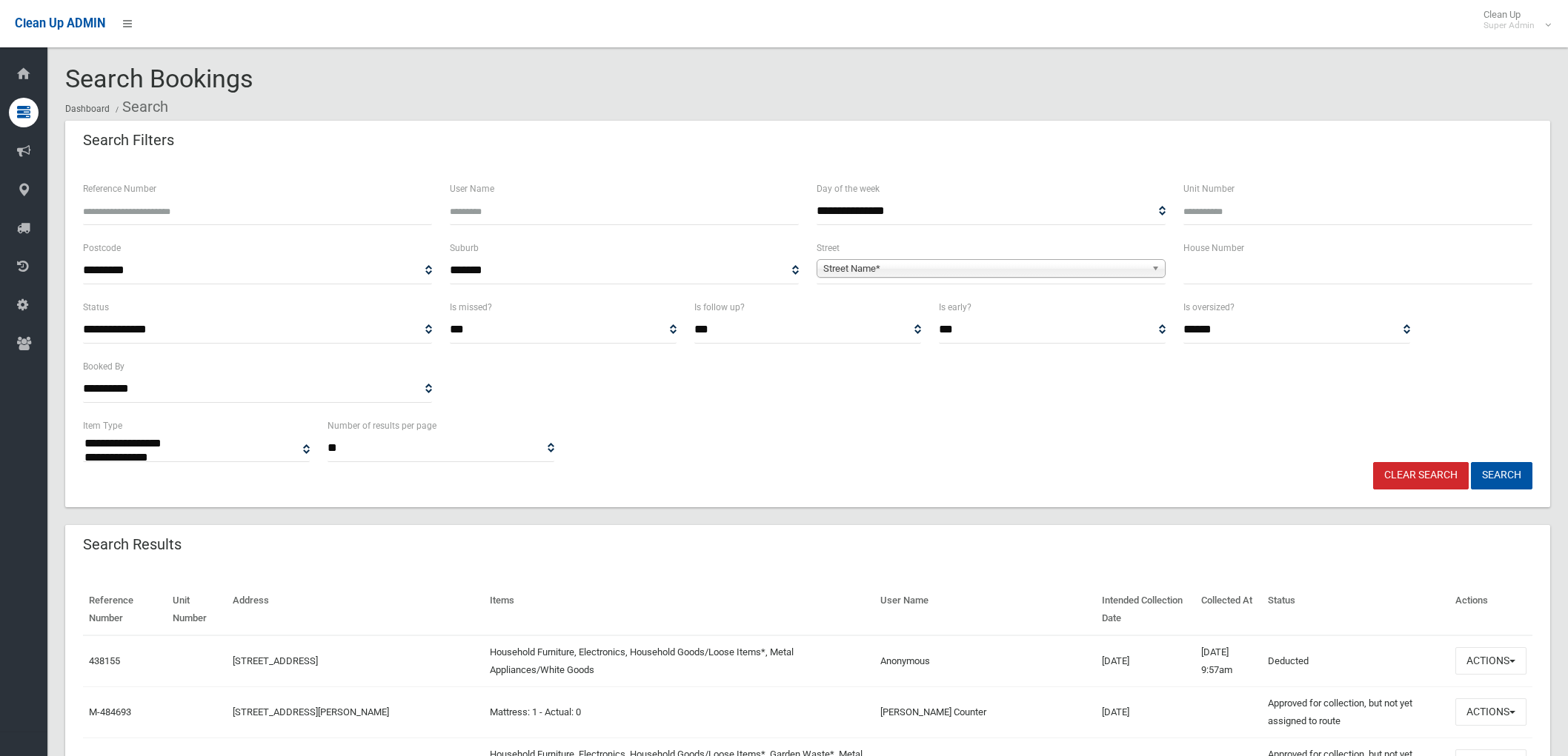
select select
click at [141, 214] on input "Reference Number" at bounding box center [257, 212] width 349 height 27
type input "******"
click at [1518, 471] on button "Search" at bounding box center [1501, 476] width 61 height 27
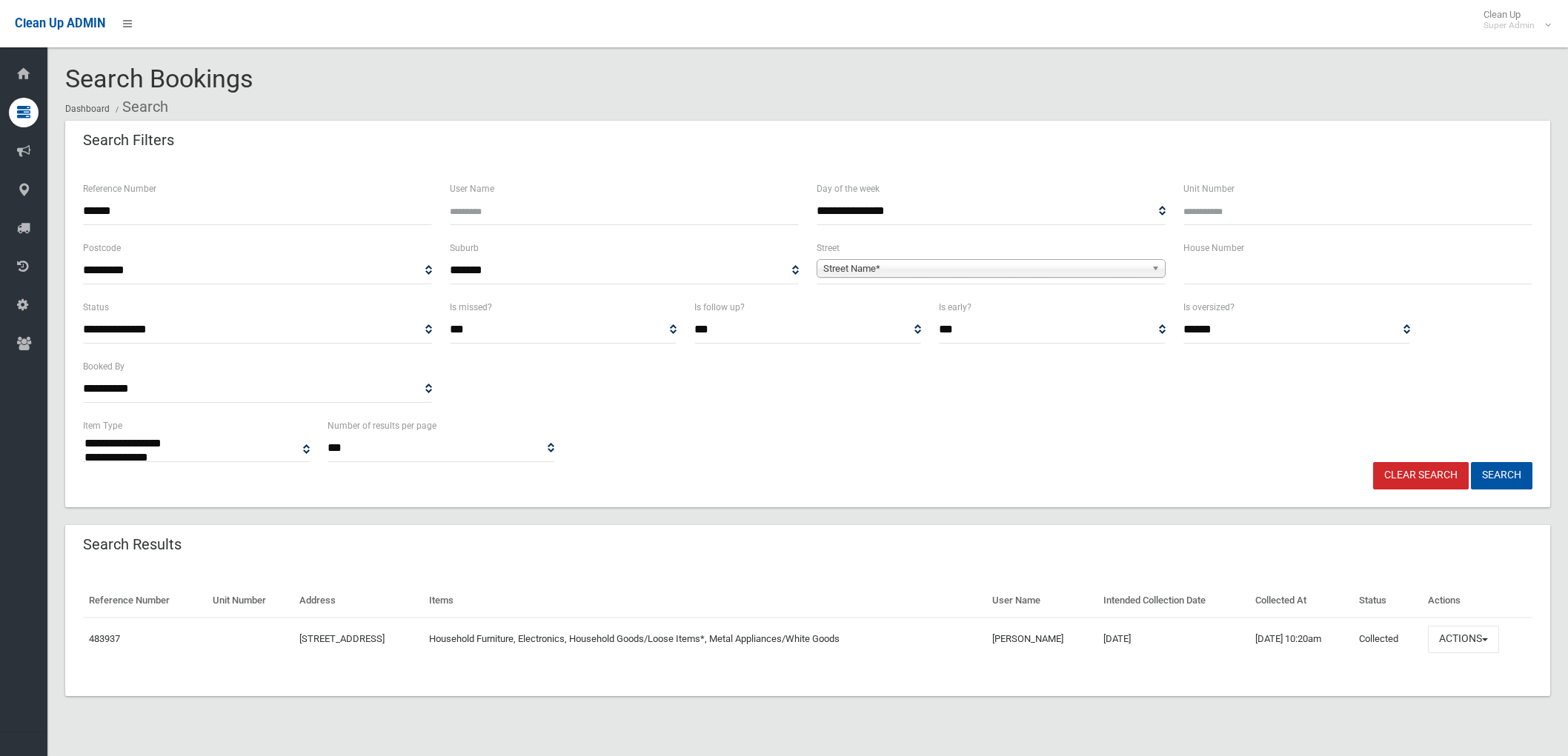
select select
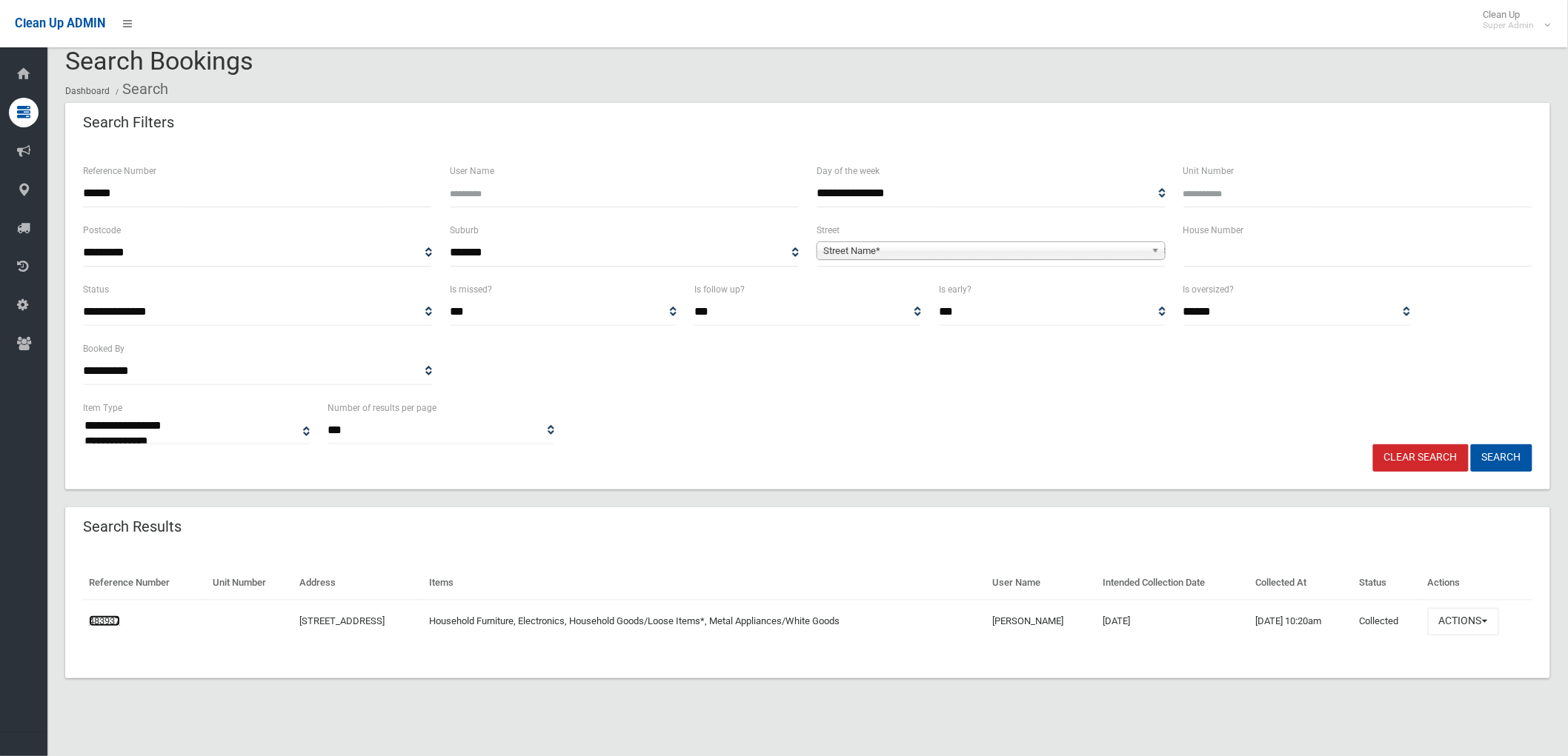
click at [106, 618] on link "483937" at bounding box center [105, 620] width 31 height 11
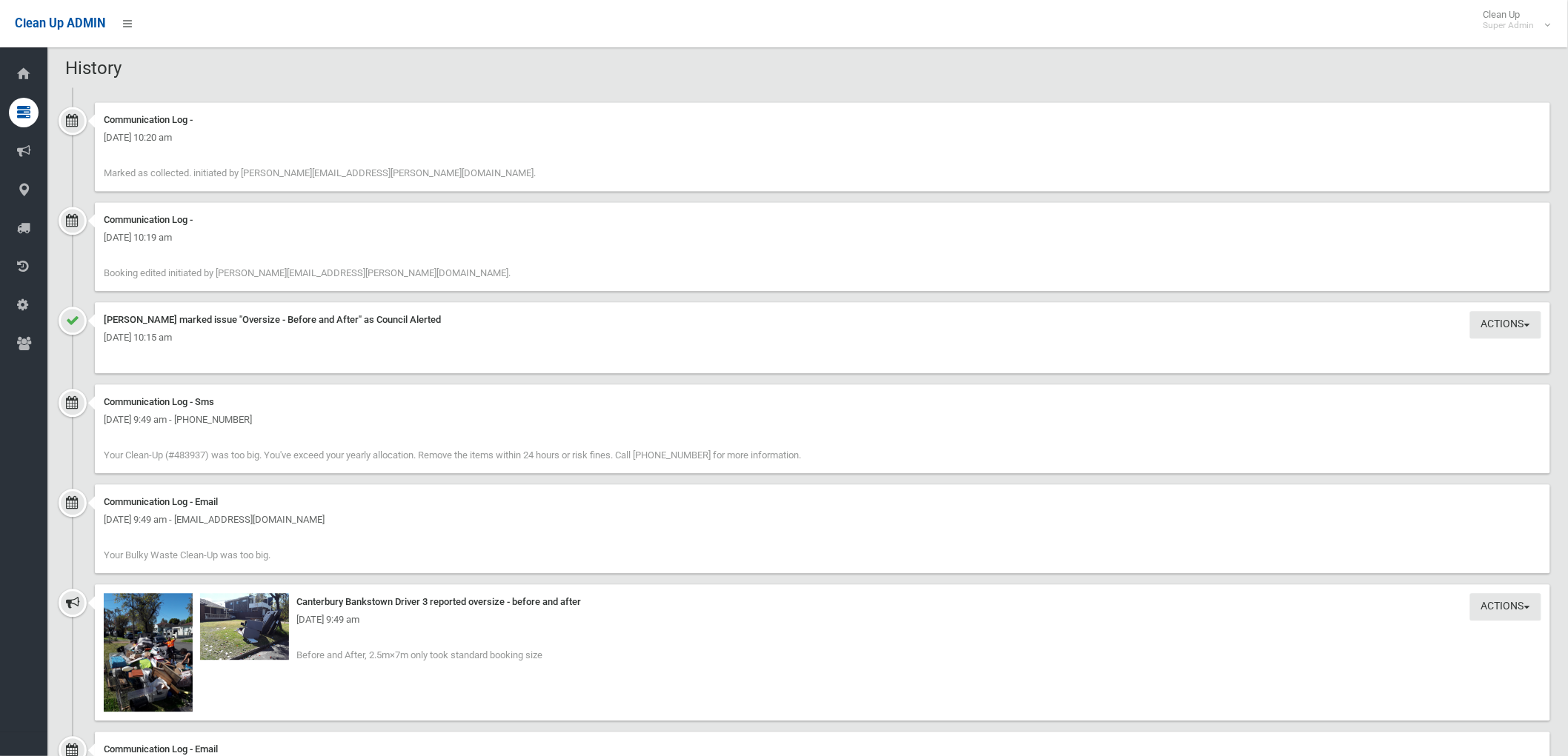
scroll to position [1481, 0]
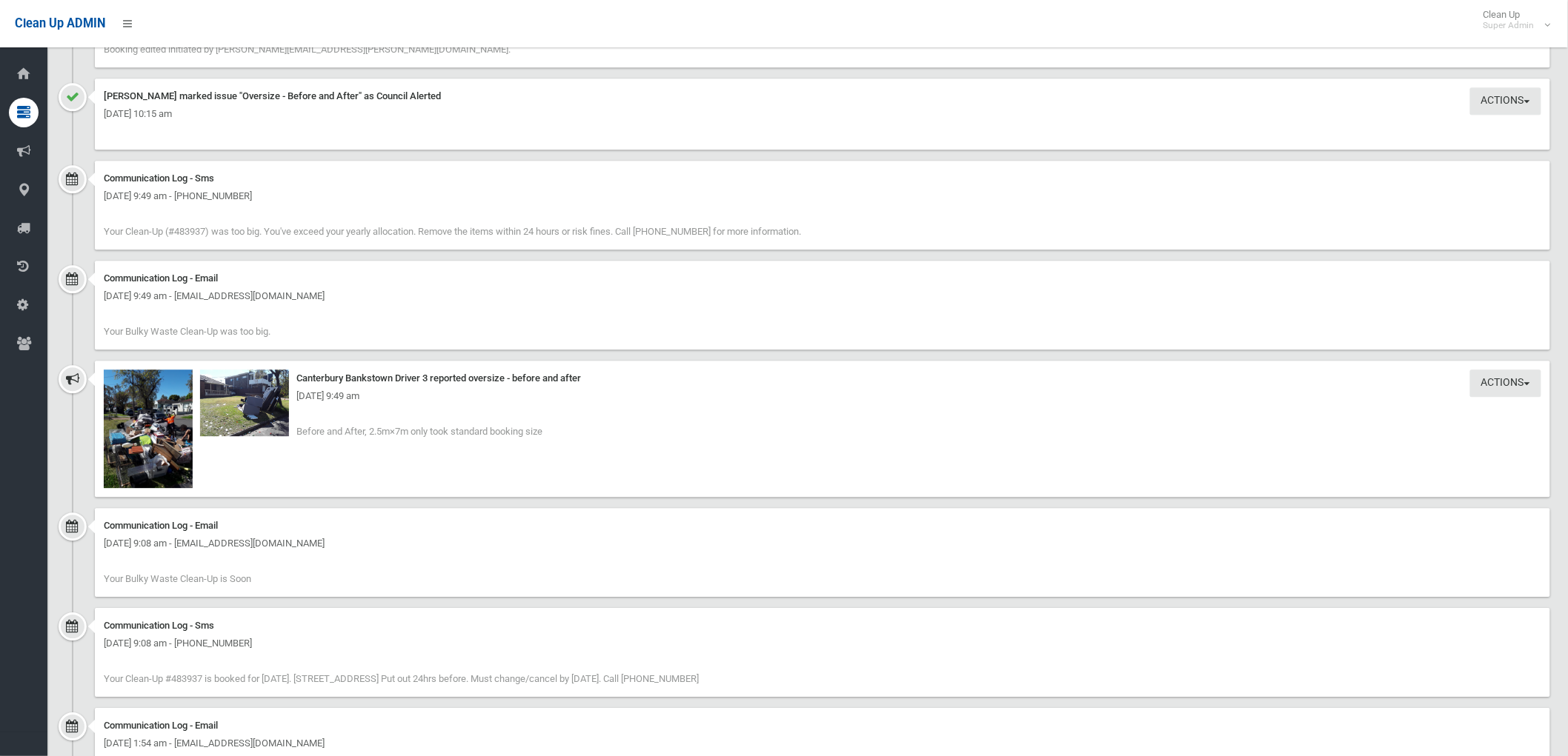
click at [145, 403] on div "[DATE] 9:49 am" at bounding box center [822, 396] width 1437 height 17
click at [156, 437] on img at bounding box center [148, 428] width 89 height 118
click at [271, 389] on div "Monday 22nd September 2025 - 9:49 am" at bounding box center [822, 396] width 1437 height 17
click at [253, 401] on div "Monday 22nd September 2025 - 9:49 am" at bounding box center [822, 396] width 1437 height 17
click at [245, 411] on img at bounding box center [244, 402] width 89 height 67
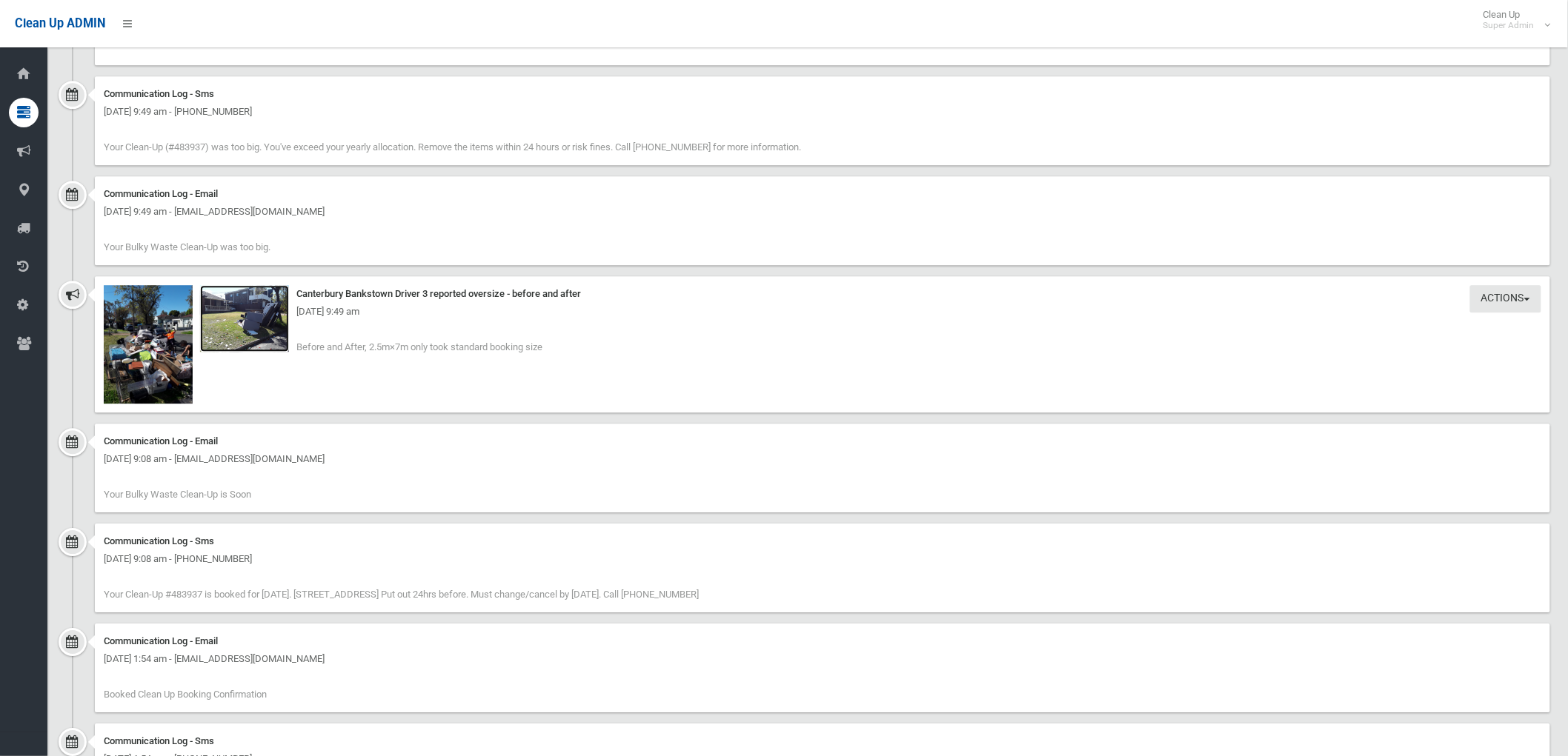
scroll to position [1660, 0]
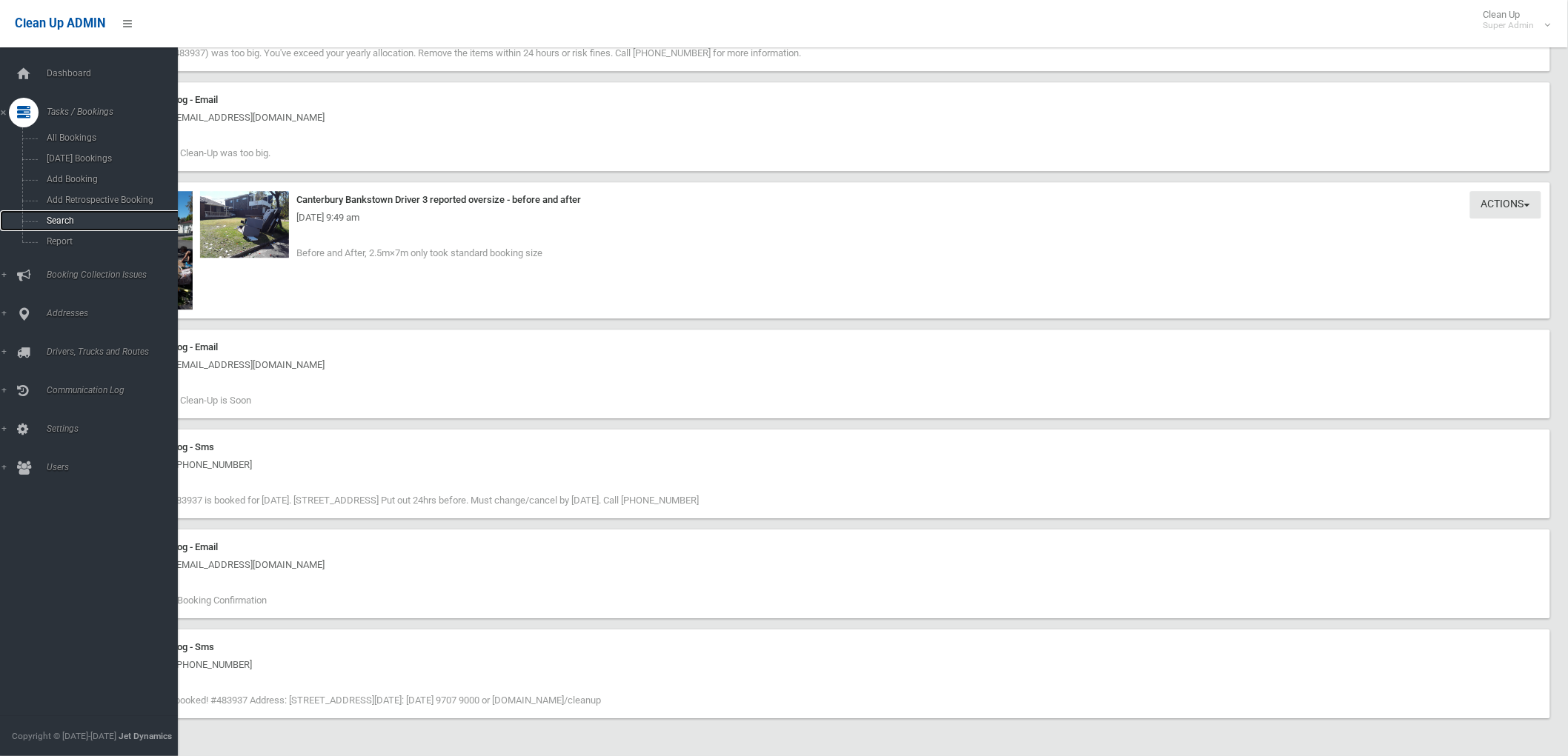
click at [53, 225] on span "Search" at bounding box center [110, 220] width 136 height 10
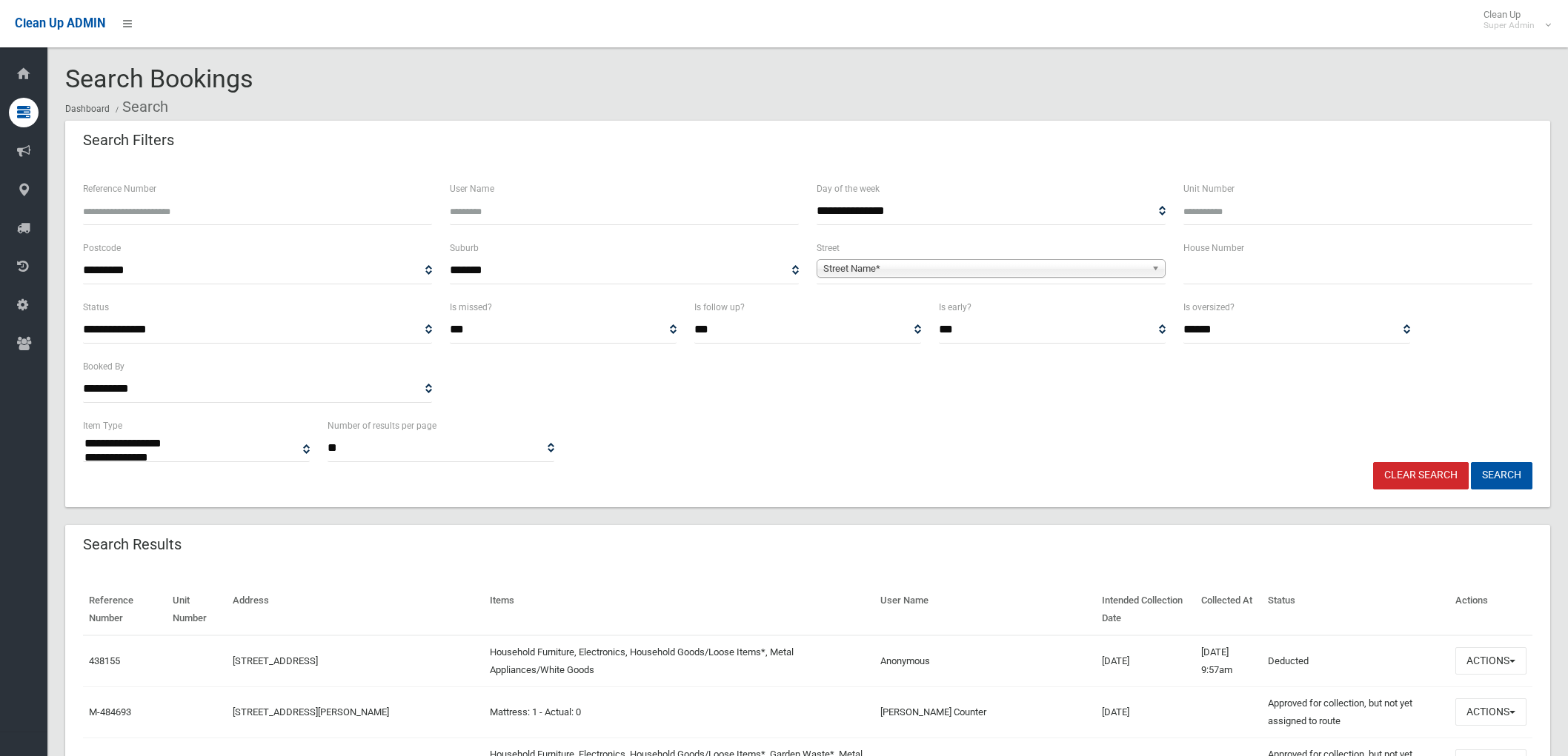
select select
type input "******"
click at [1511, 481] on button "Search" at bounding box center [1501, 476] width 61 height 27
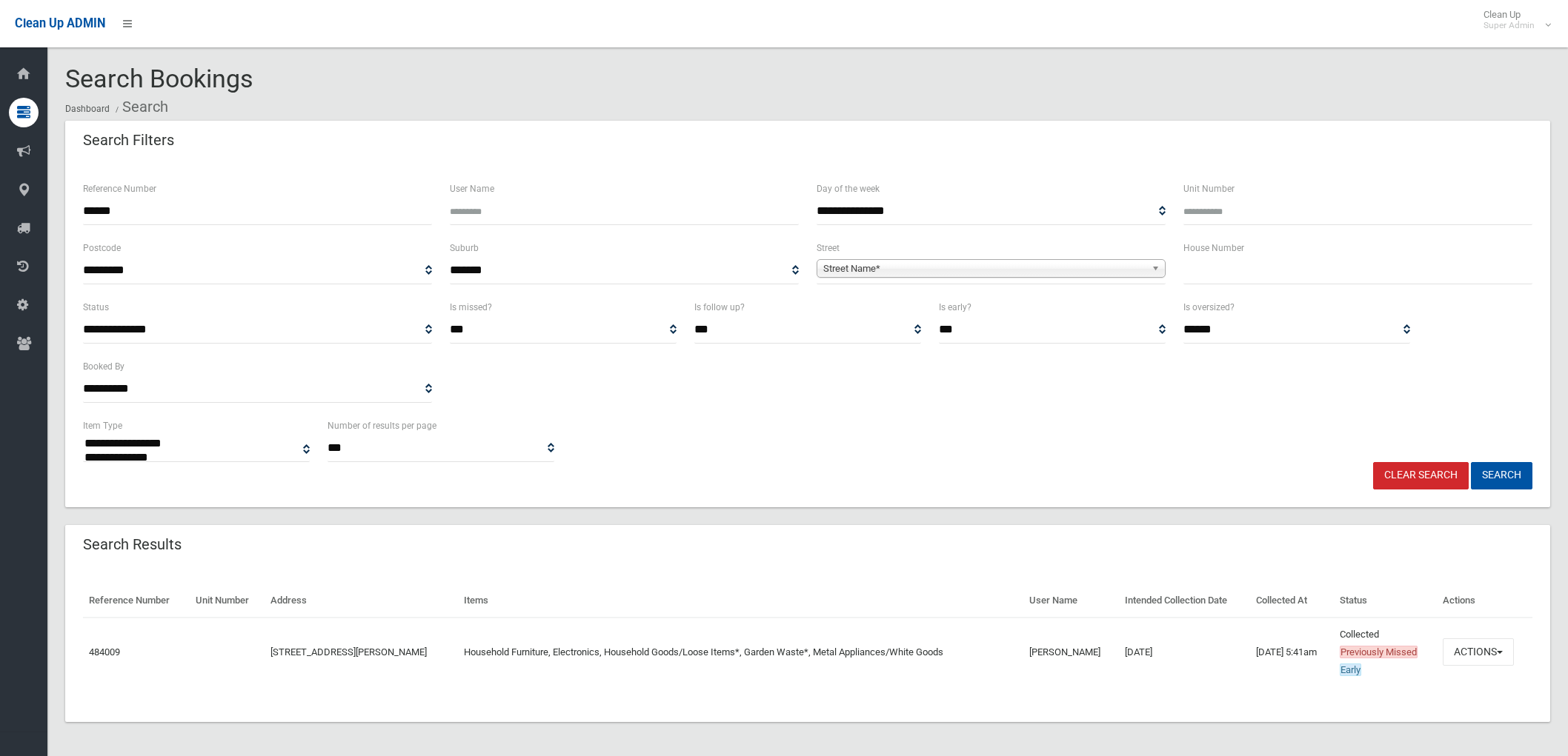
select select
click at [89, 648] on link "484009" at bounding box center [105, 652] width 31 height 11
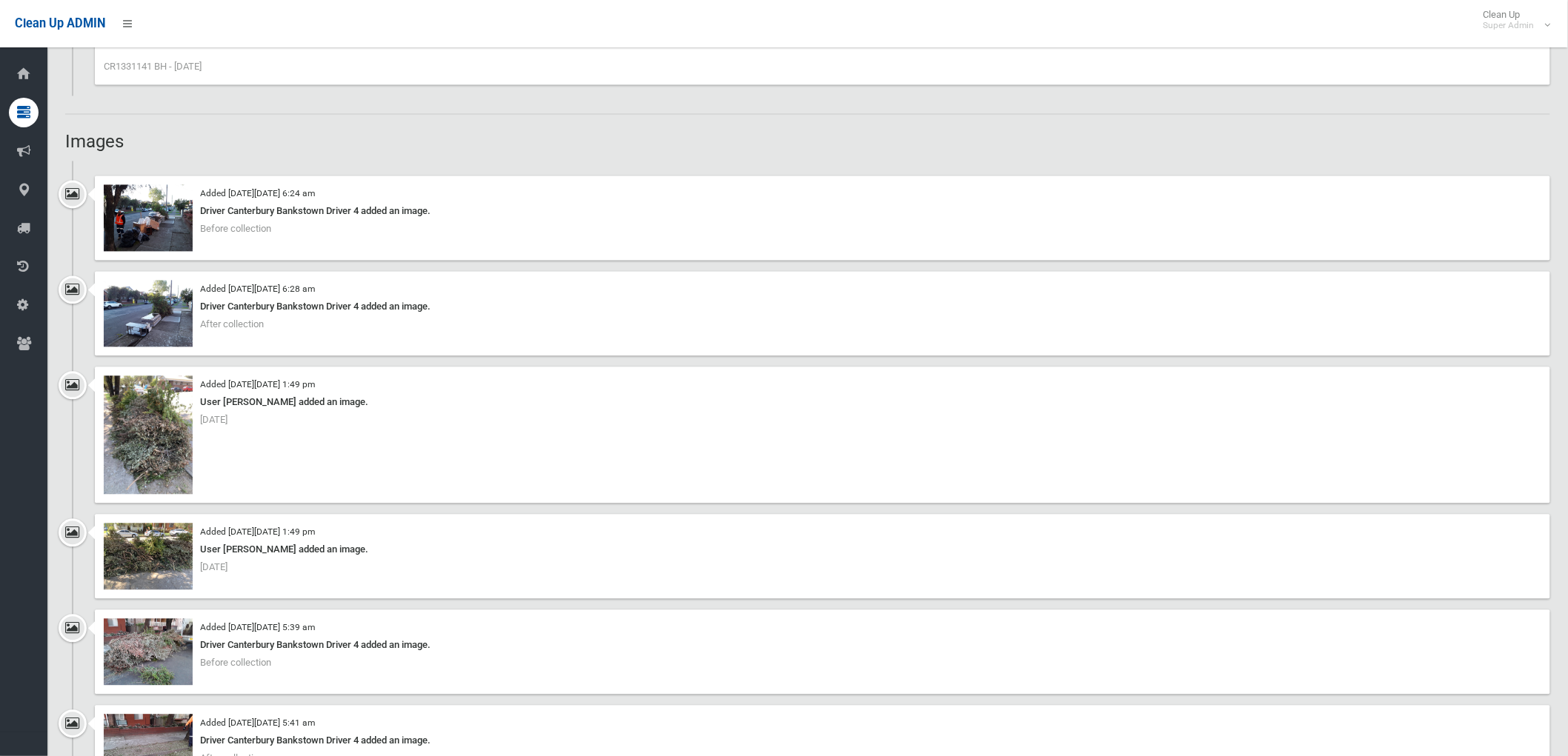
scroll to position [1069, 0]
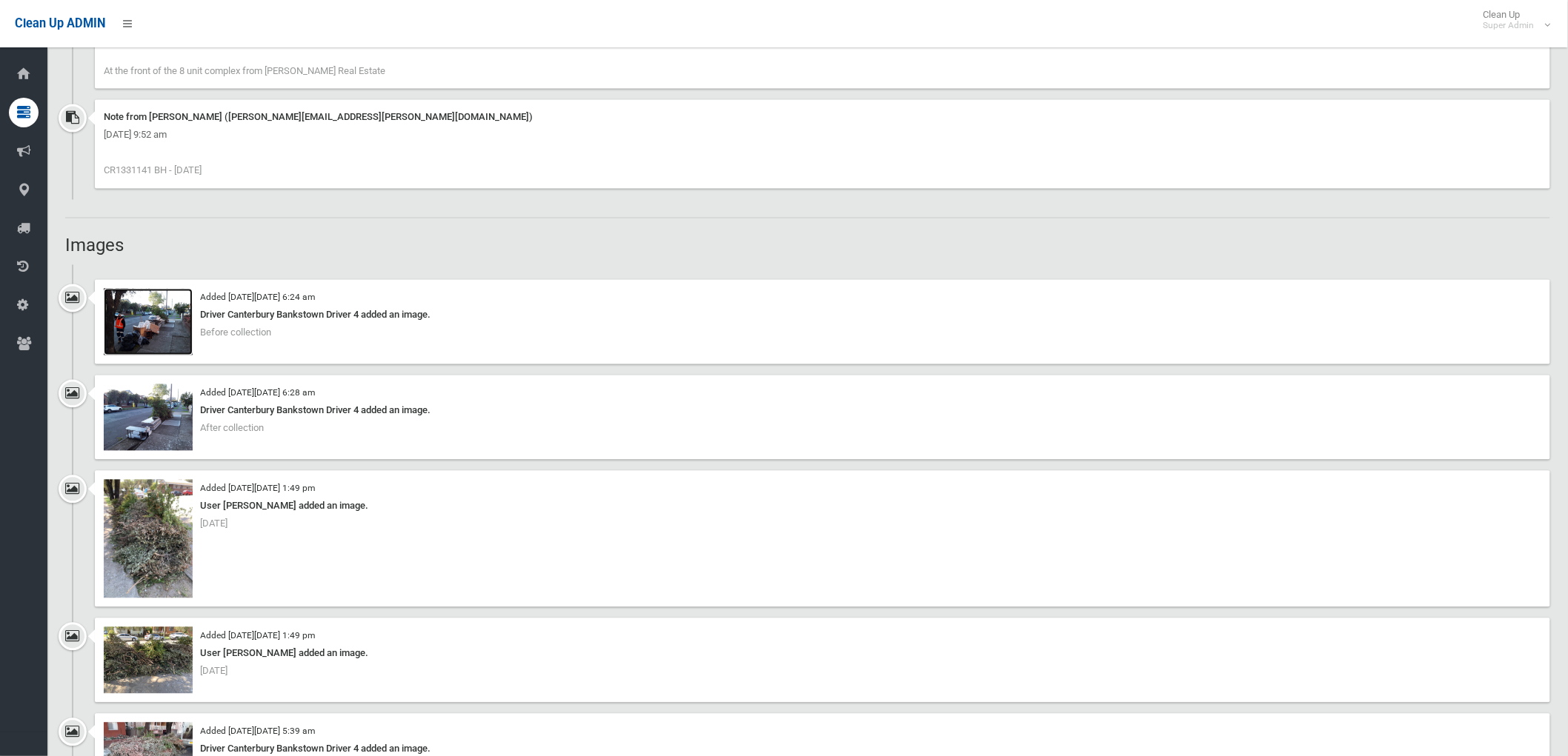
click at [141, 313] on img at bounding box center [148, 322] width 89 height 67
click at [151, 411] on img at bounding box center [148, 417] width 89 height 67
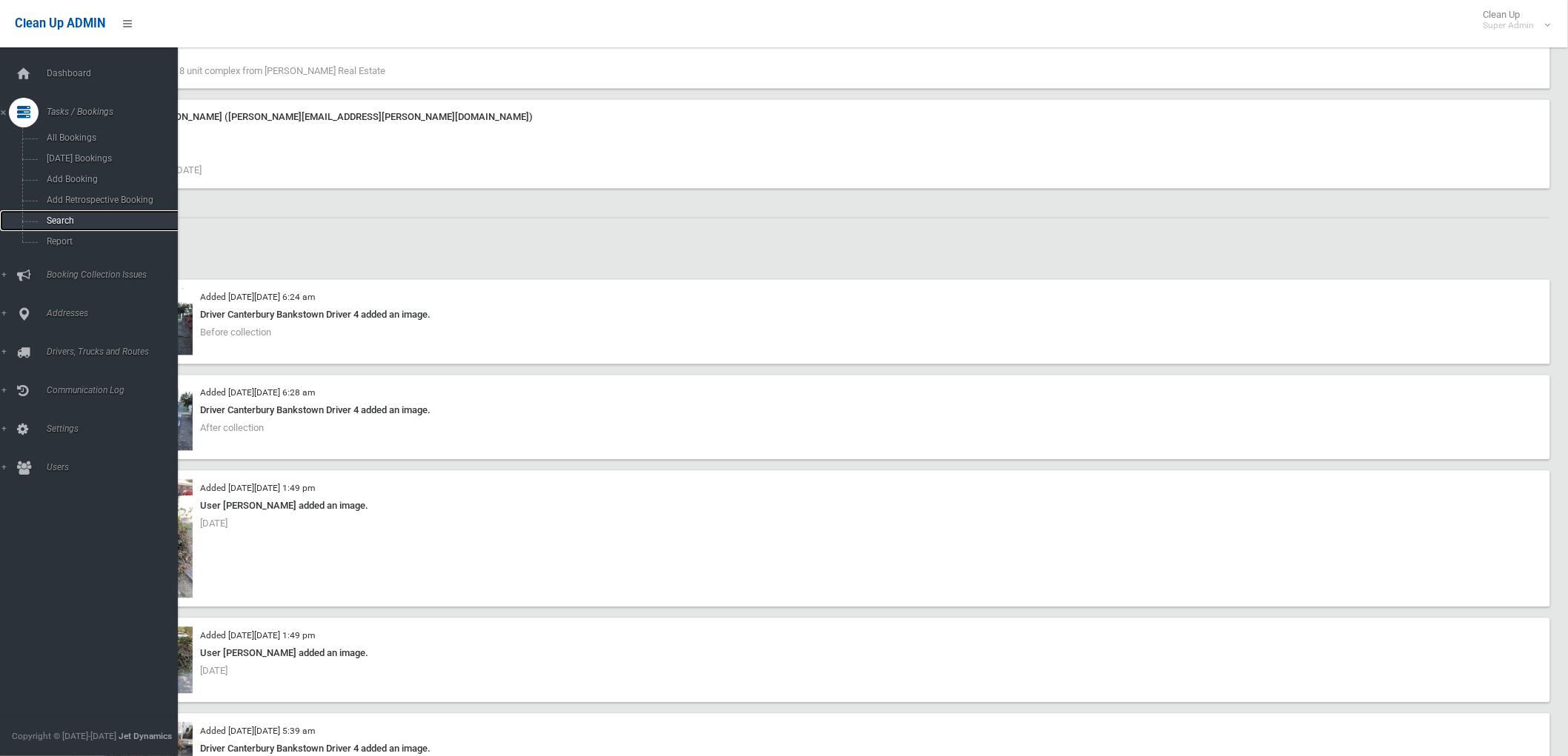
click at [63, 218] on span "Search" at bounding box center [110, 220] width 136 height 10
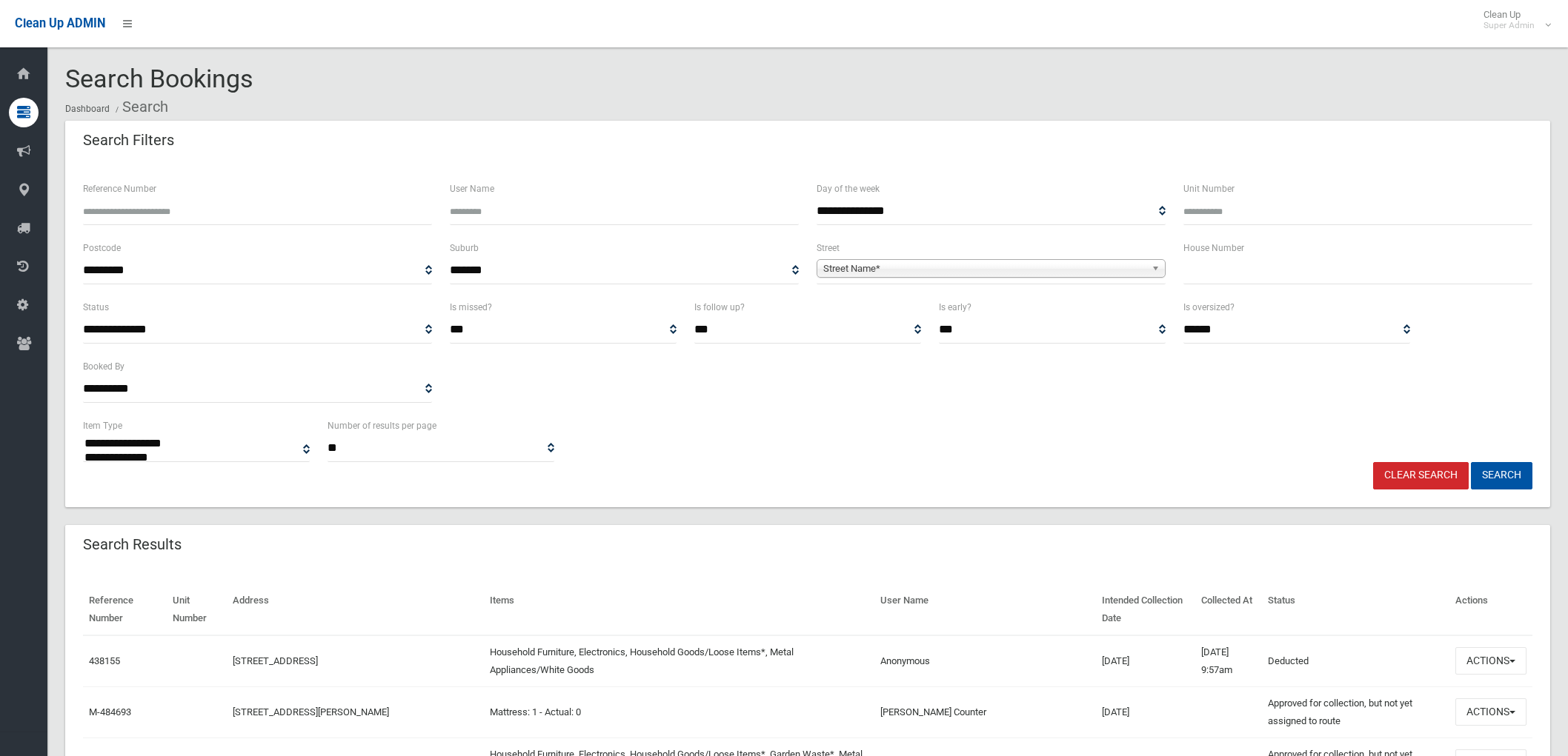
select select
click at [145, 207] on input "Reference Number" at bounding box center [257, 212] width 349 height 27
paste input "******"
type input "******"
click at [1506, 466] on button "Search" at bounding box center [1501, 476] width 61 height 27
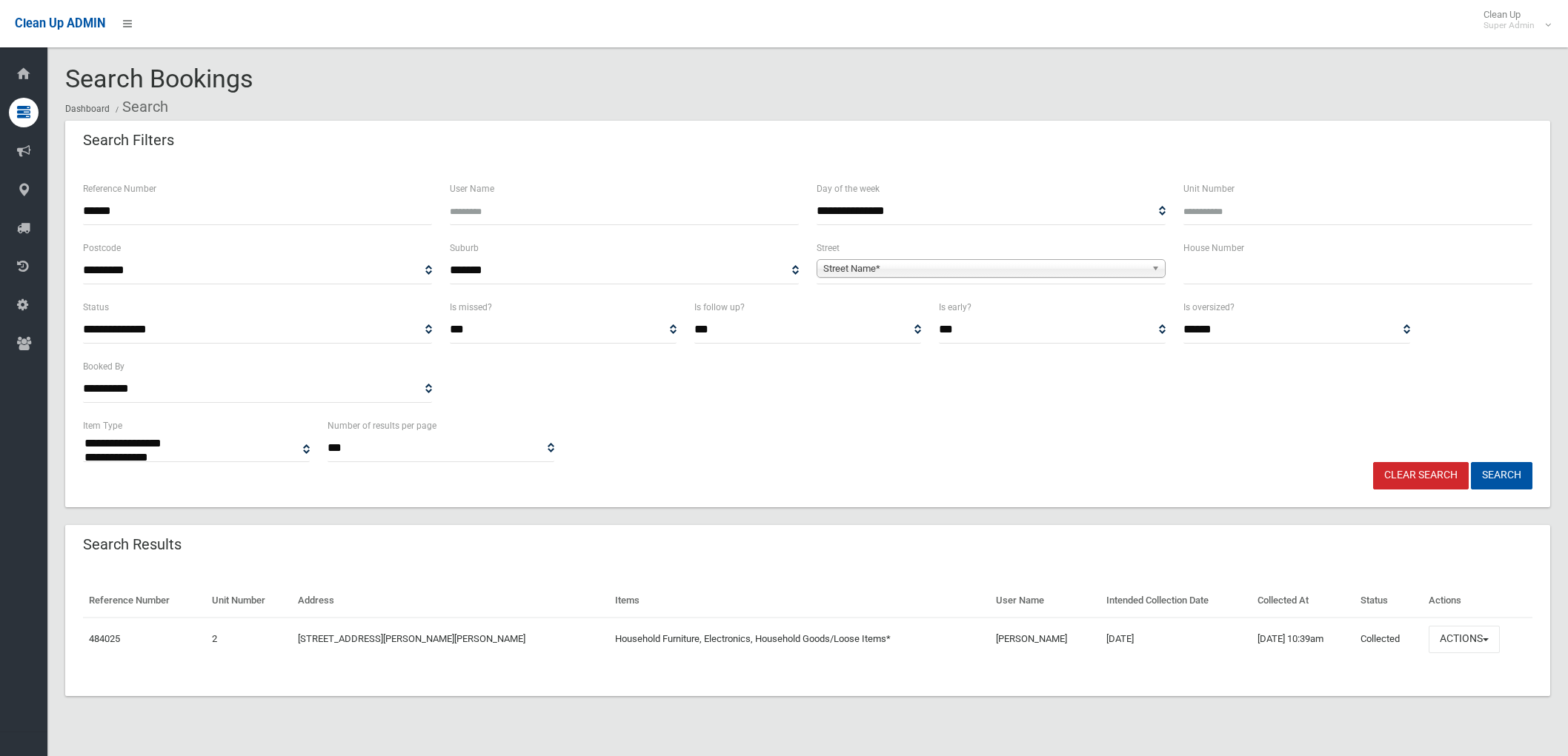
select select
click at [109, 638] on link "484025" at bounding box center [105, 639] width 31 height 11
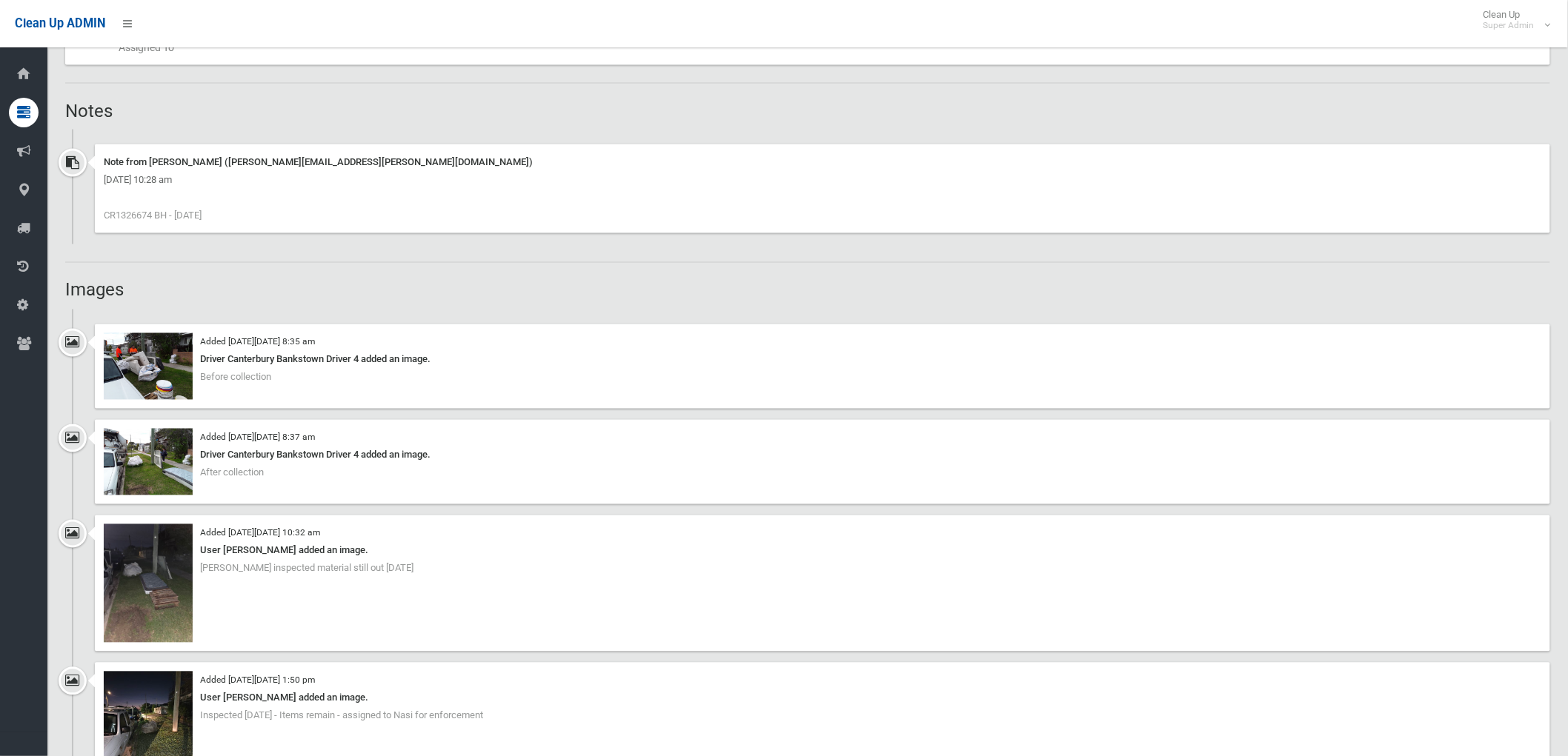
scroll to position [1151, 0]
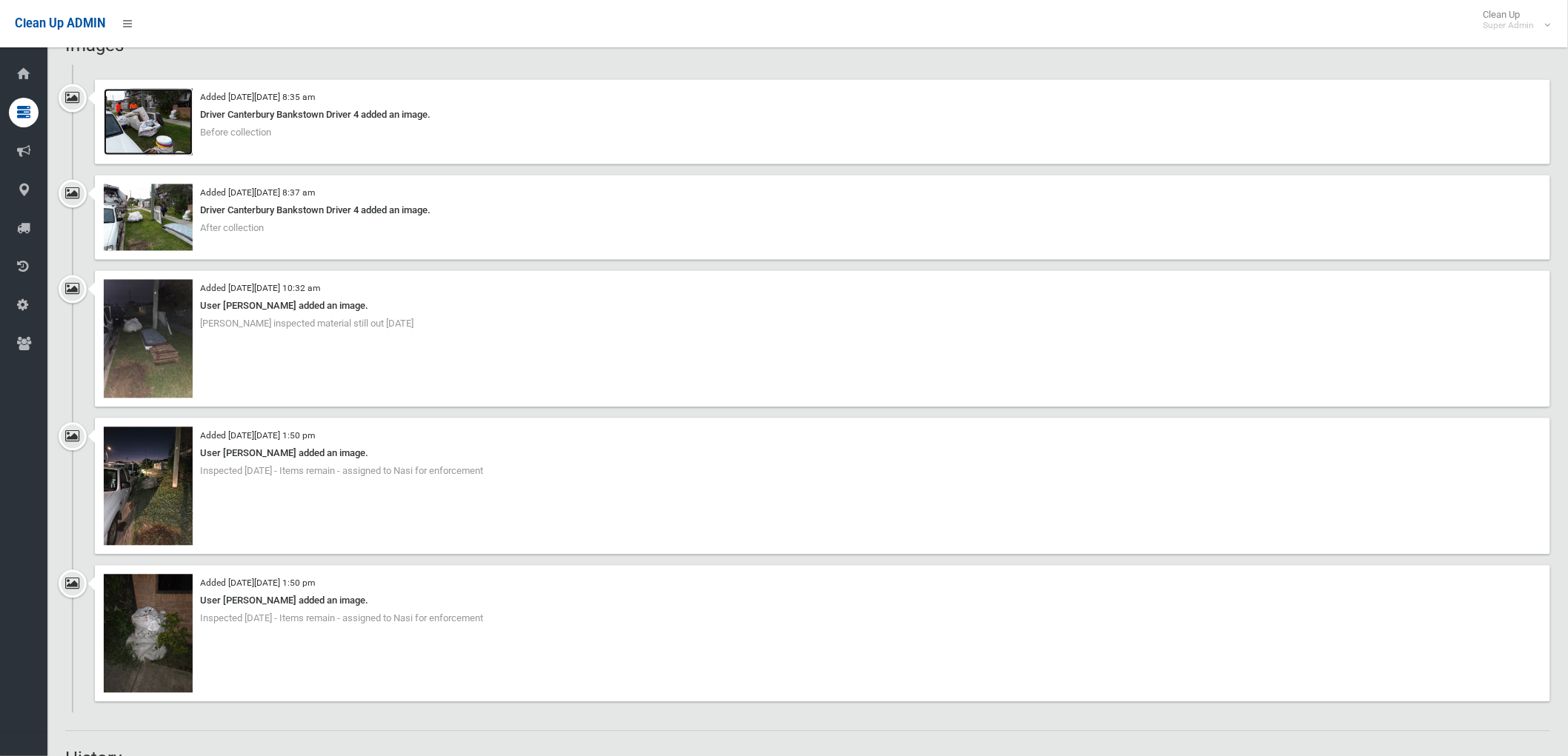
click at [146, 129] on img at bounding box center [148, 122] width 89 height 67
click at [161, 207] on img at bounding box center [148, 217] width 89 height 67
click at [143, 630] on img at bounding box center [148, 633] width 89 height 118
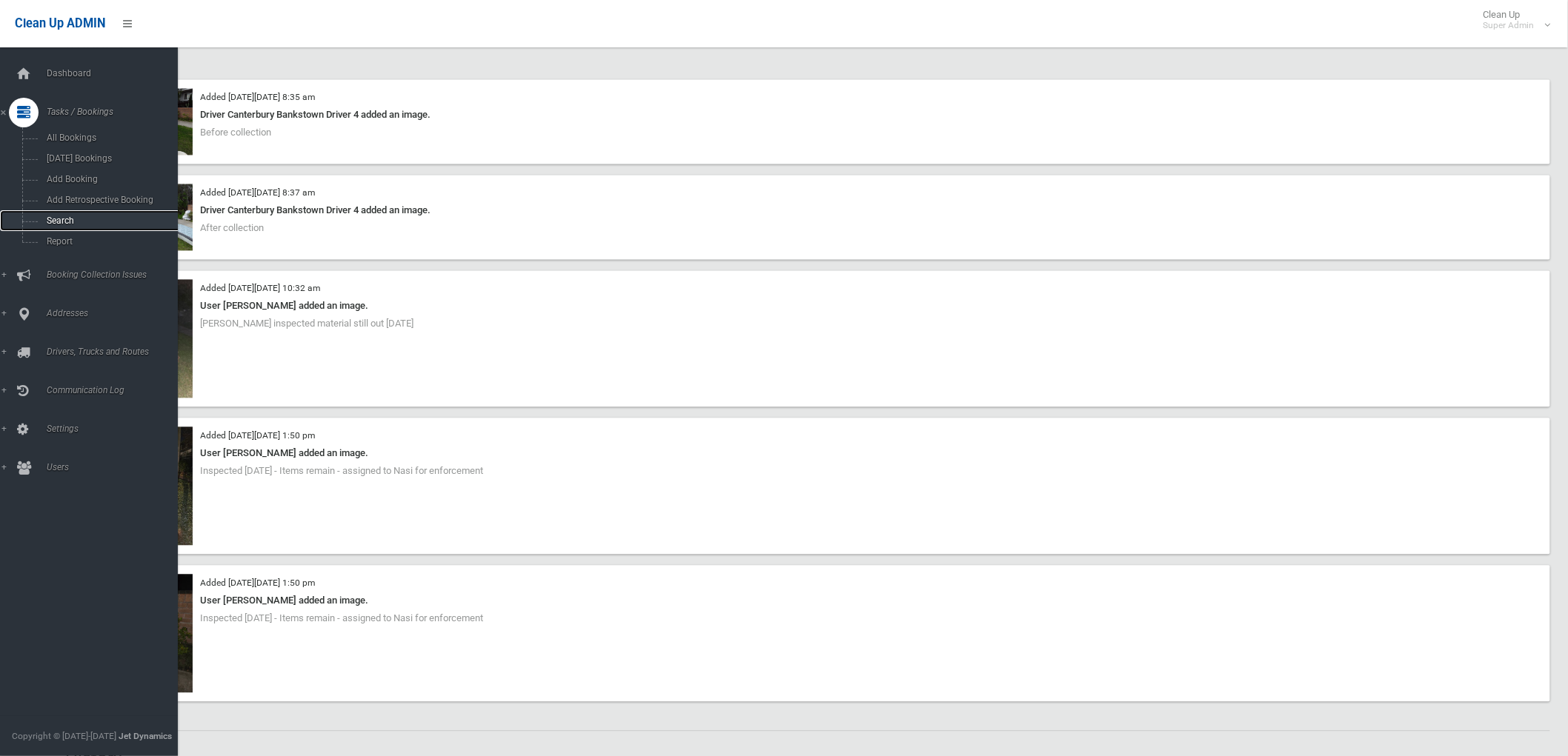
click at [58, 216] on span "Search" at bounding box center [110, 220] width 136 height 10
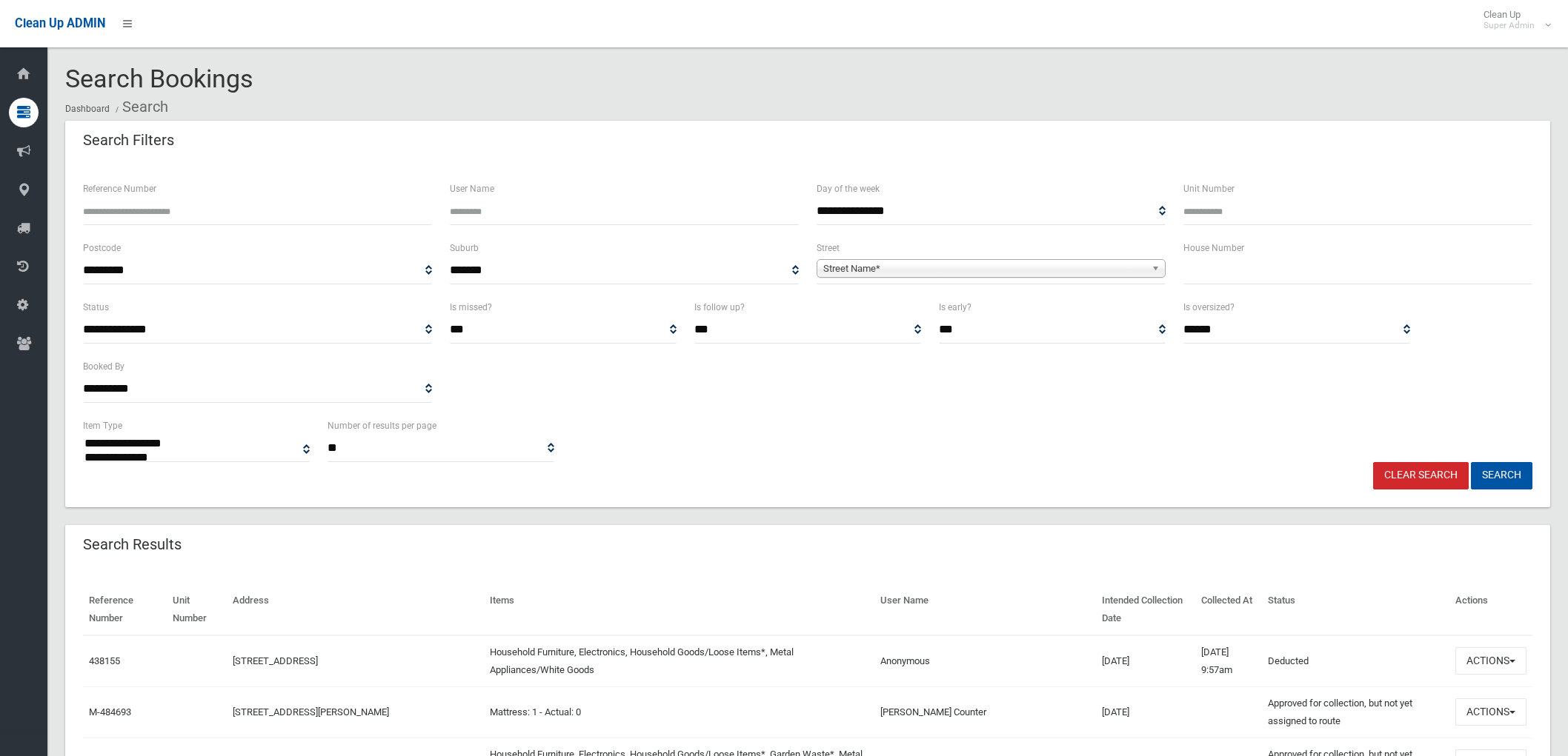
select select
click at [126, 212] on input "Reference Number" at bounding box center [257, 212] width 349 height 27
paste input "******"
type input "******"
click at [1504, 479] on button "Search" at bounding box center [1501, 476] width 61 height 27
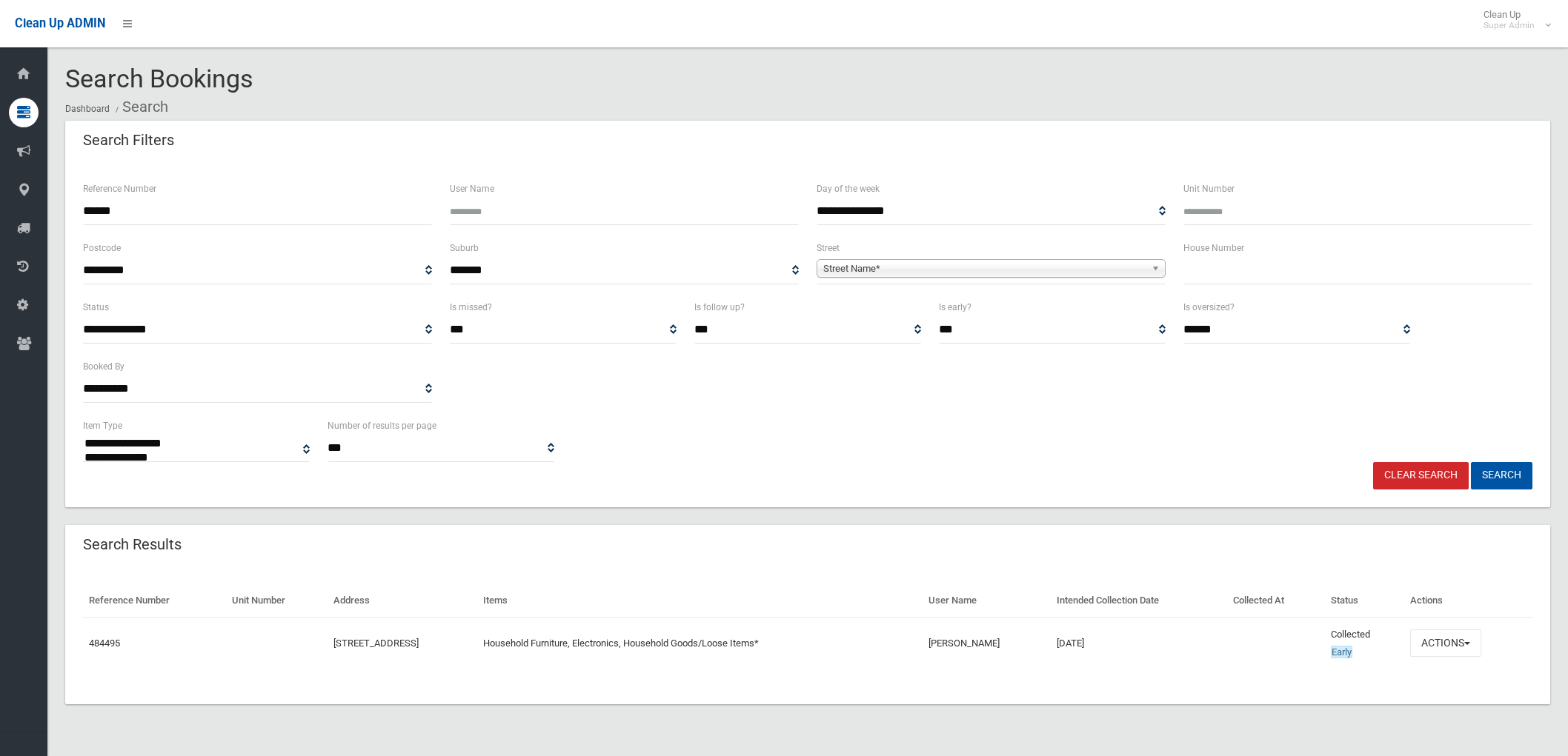
select select
click at [109, 641] on link "484495" at bounding box center [105, 643] width 31 height 11
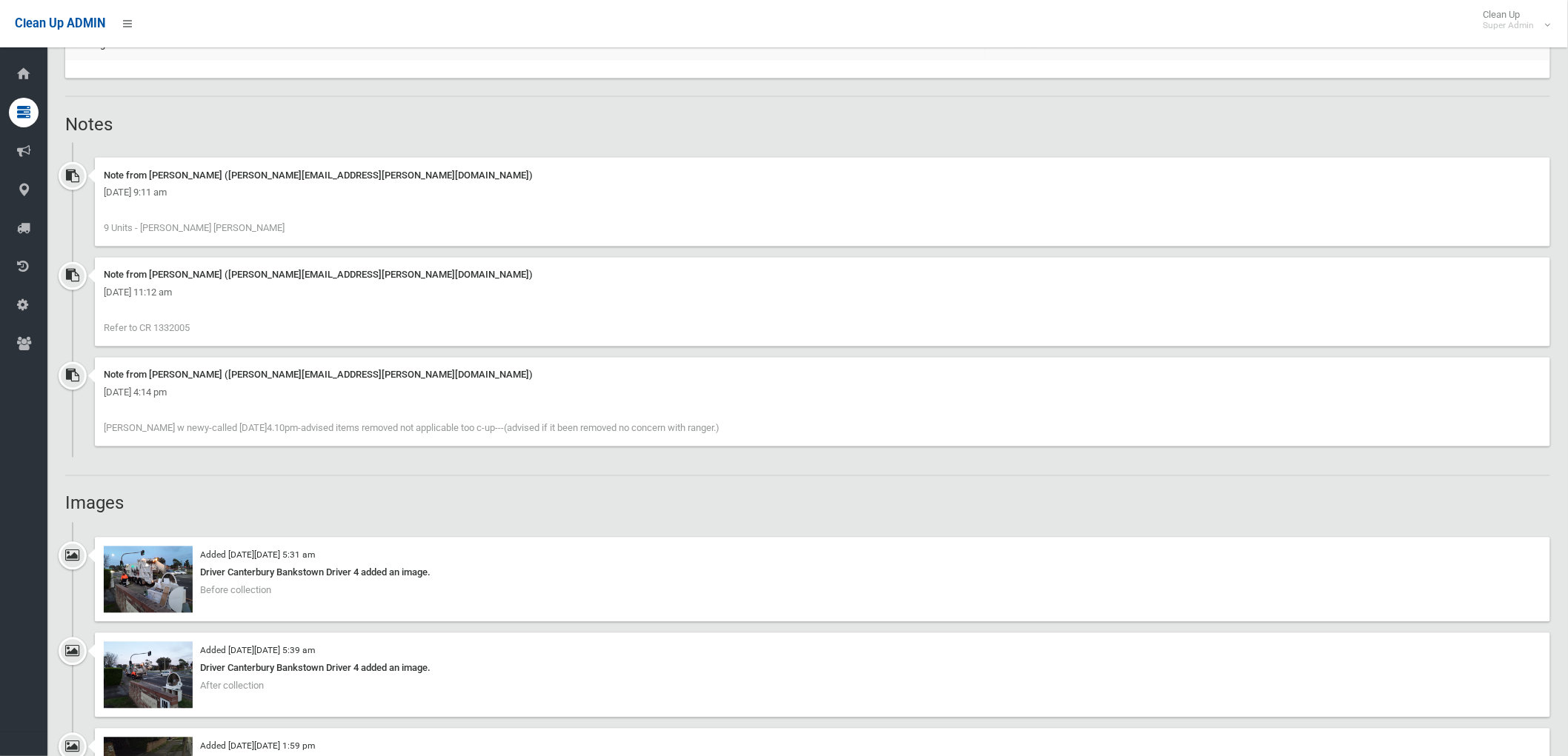
scroll to position [1151, 0]
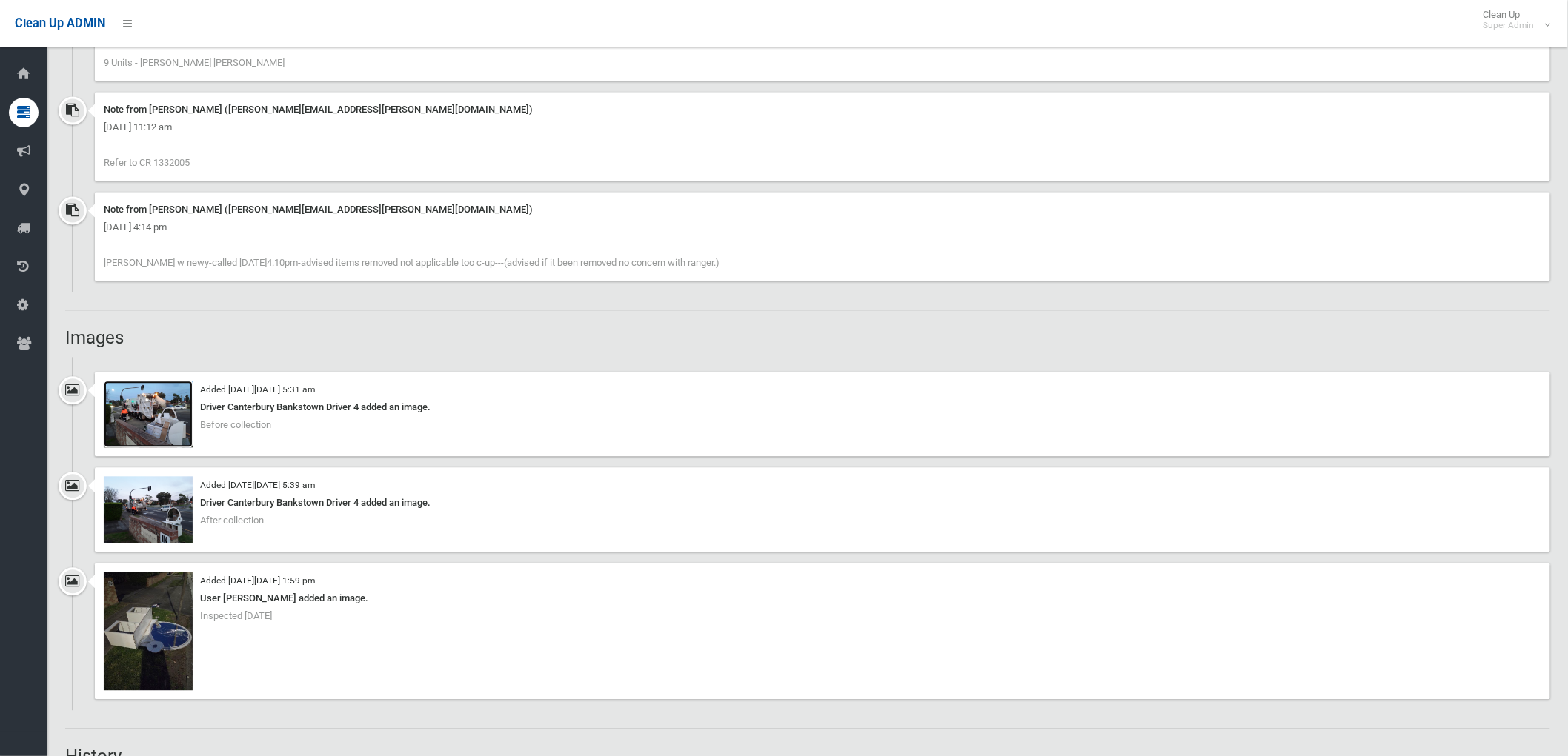
click at [151, 411] on img at bounding box center [148, 414] width 89 height 67
click at [131, 515] on img at bounding box center [148, 509] width 89 height 67
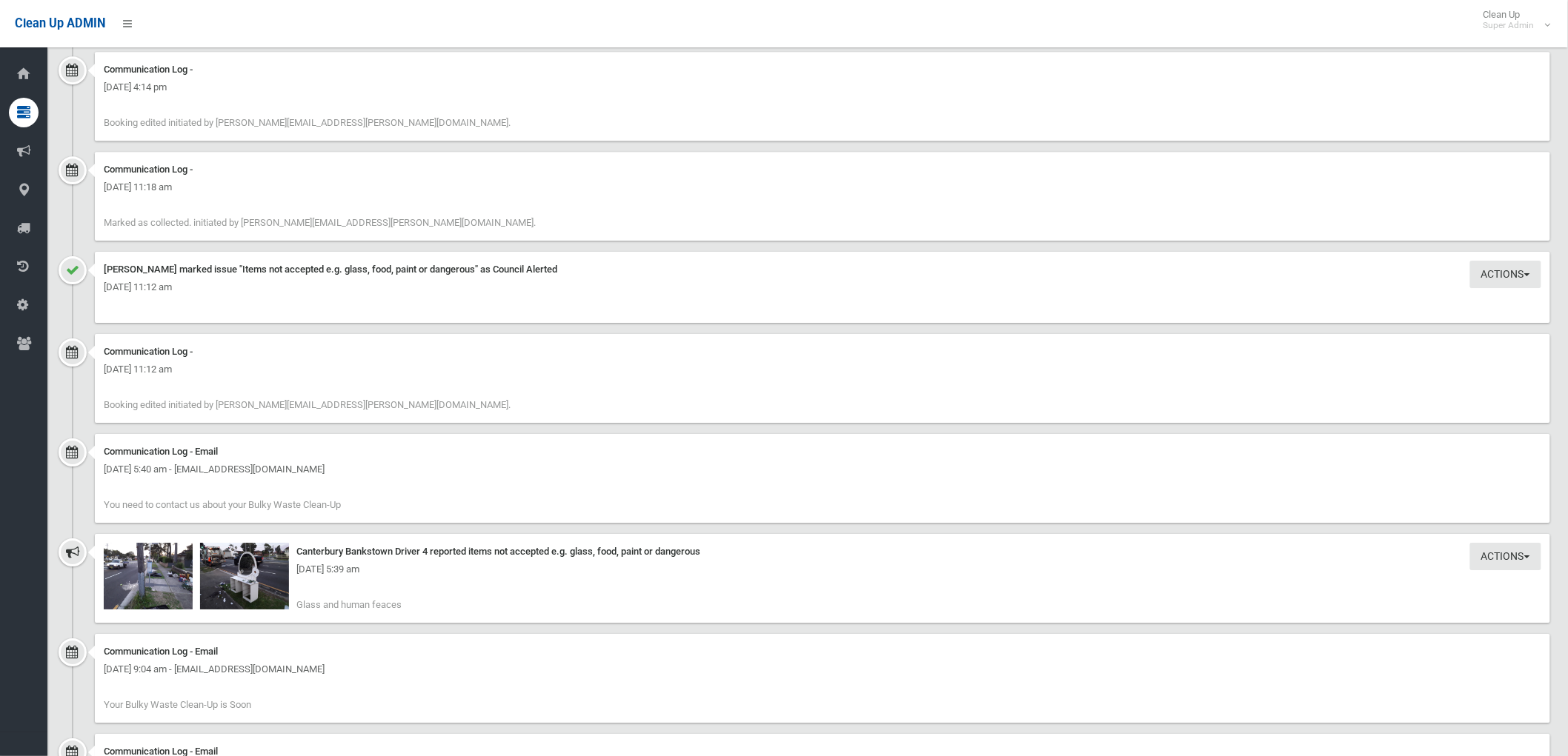
scroll to position [2056, 0]
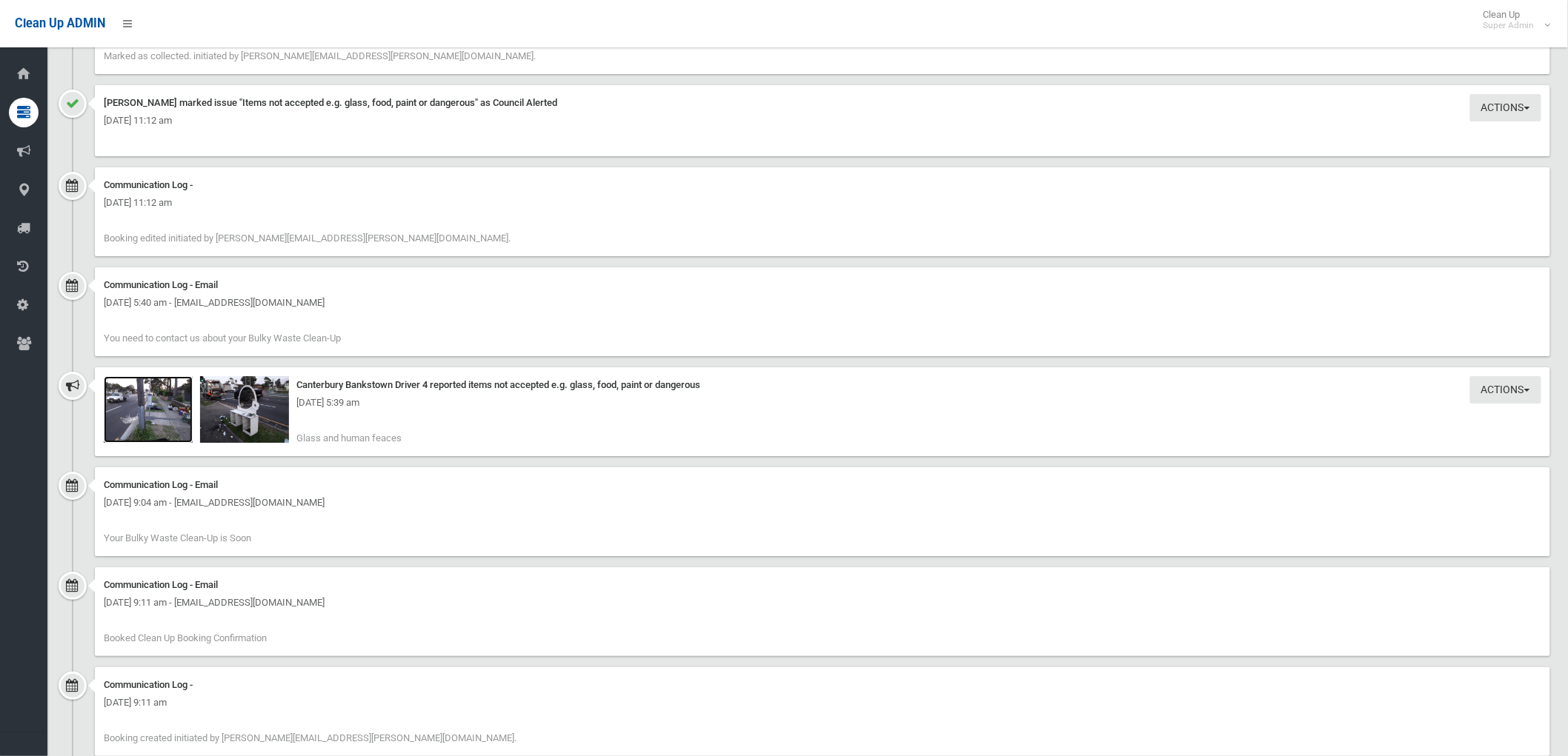
click at [158, 415] on img at bounding box center [148, 409] width 89 height 67
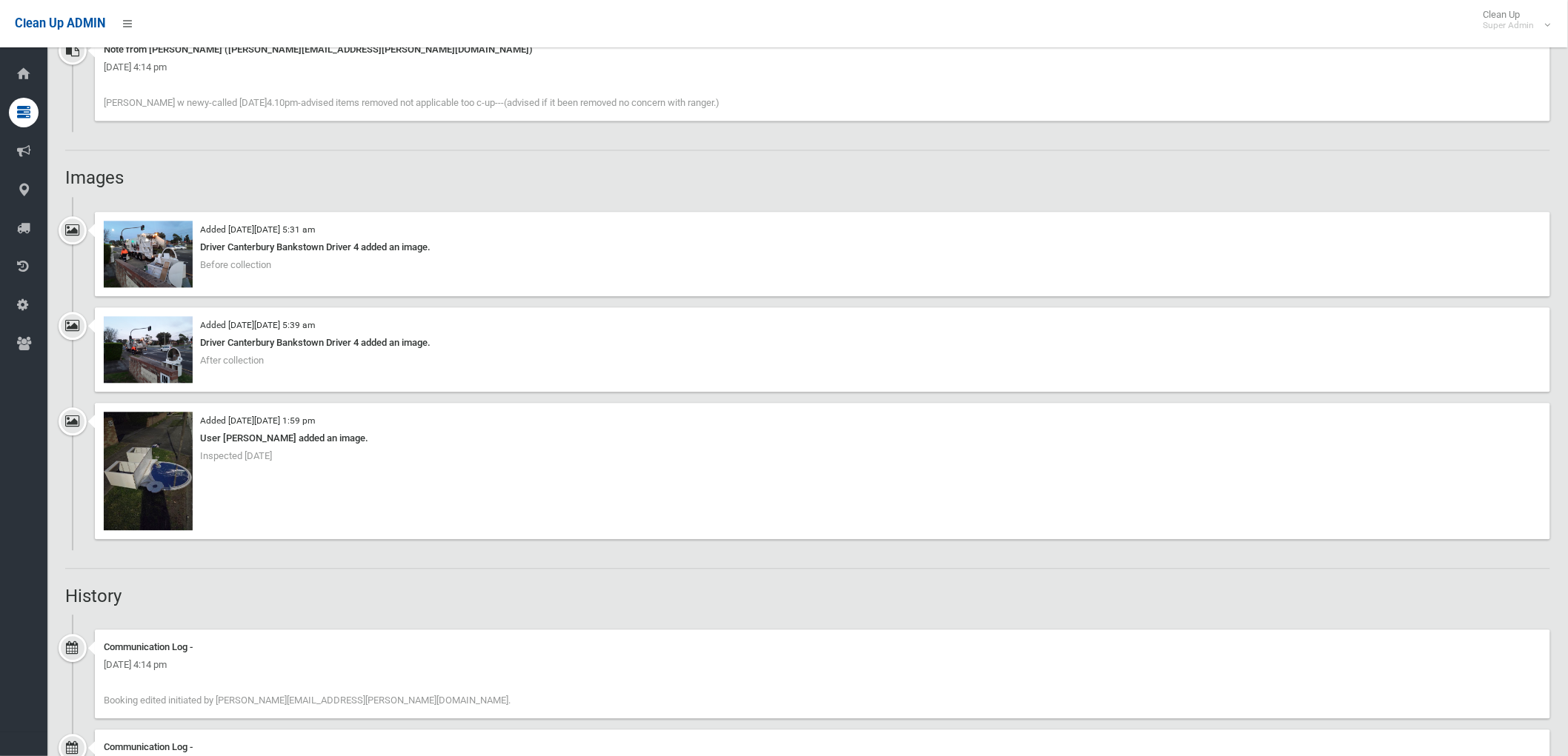
scroll to position [1271, 0]
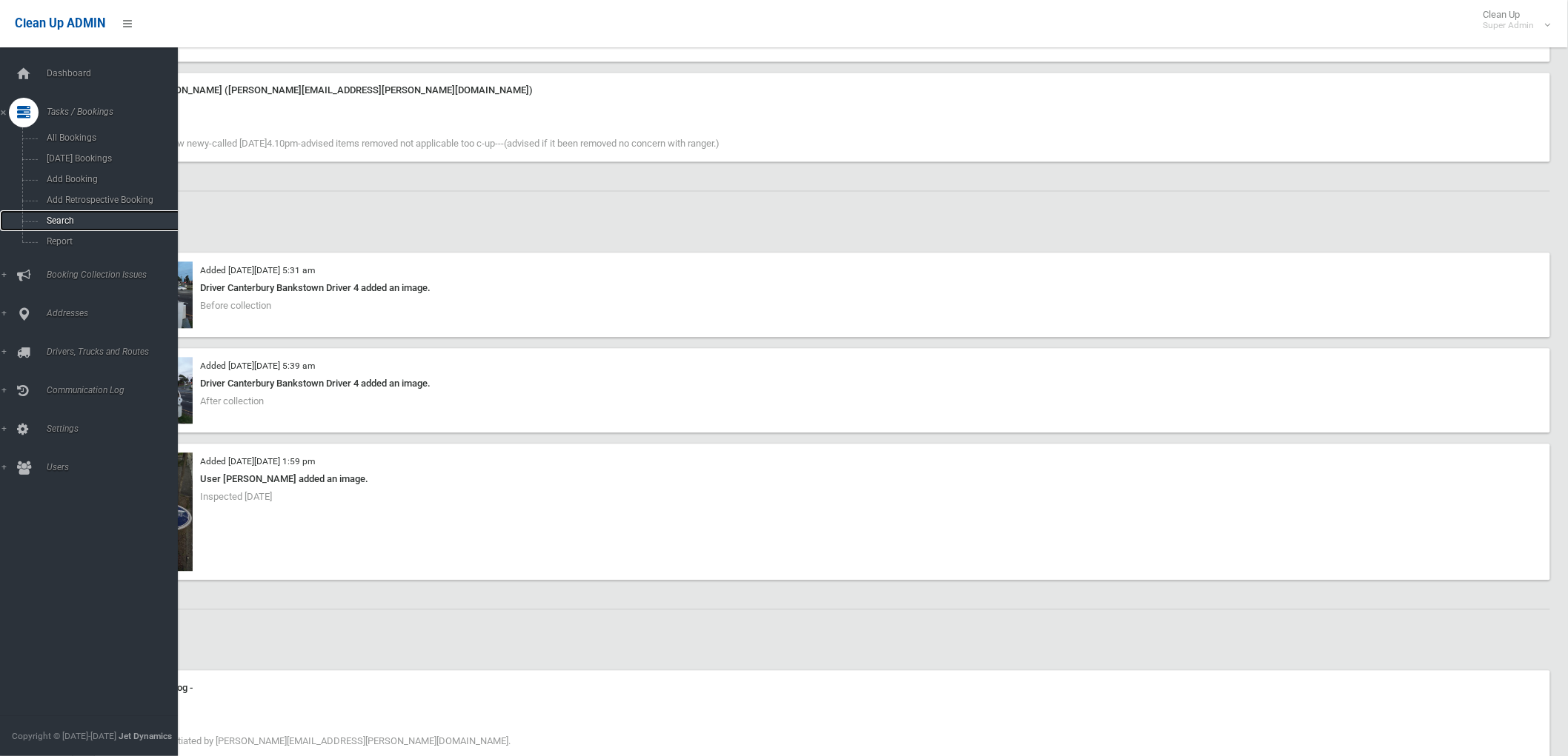
click at [67, 222] on span "Search" at bounding box center [110, 220] width 136 height 10
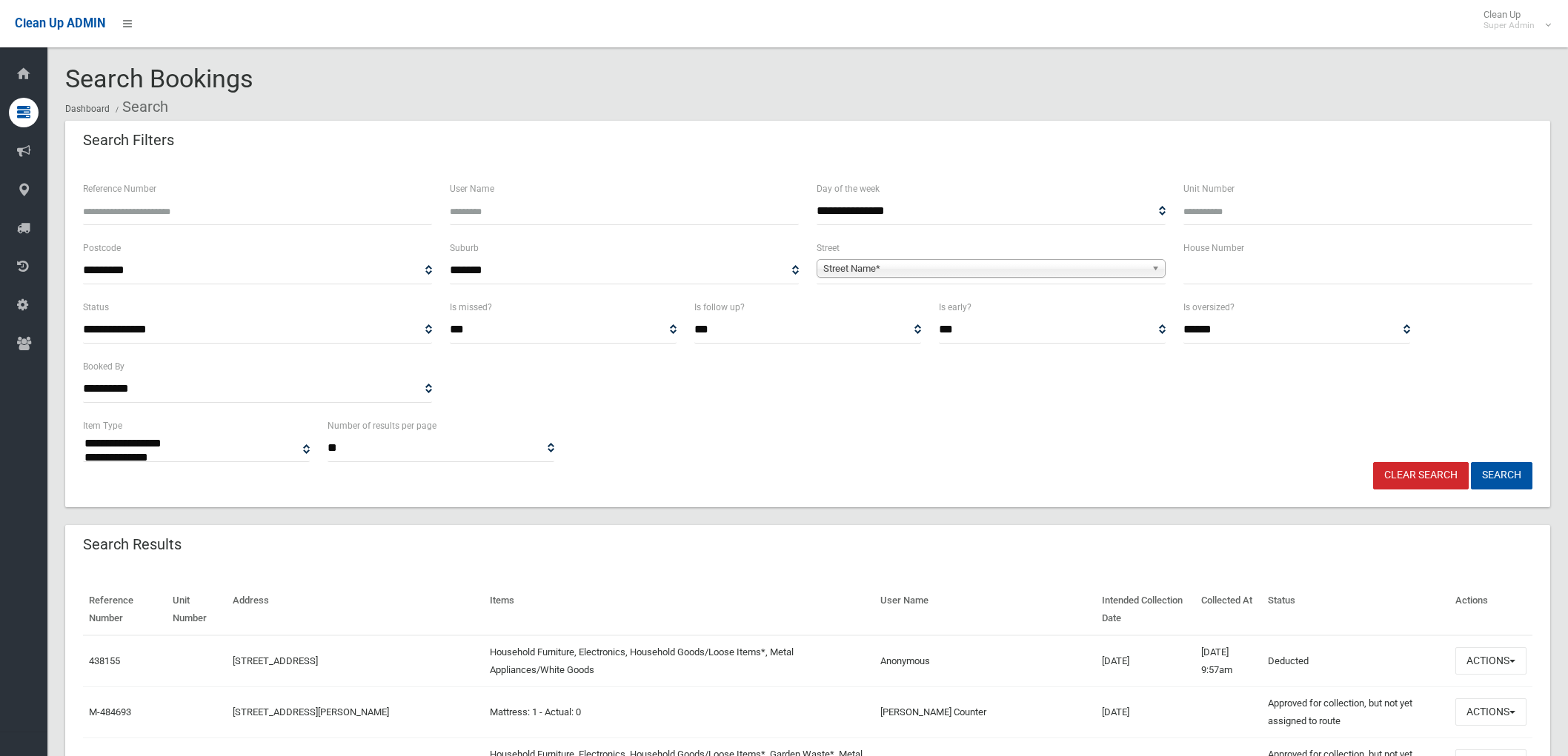
select select
click at [132, 214] on input "Reference Number" at bounding box center [257, 212] width 349 height 27
paste input "******"
type input "******"
click at [1511, 472] on button "Search" at bounding box center [1501, 476] width 61 height 27
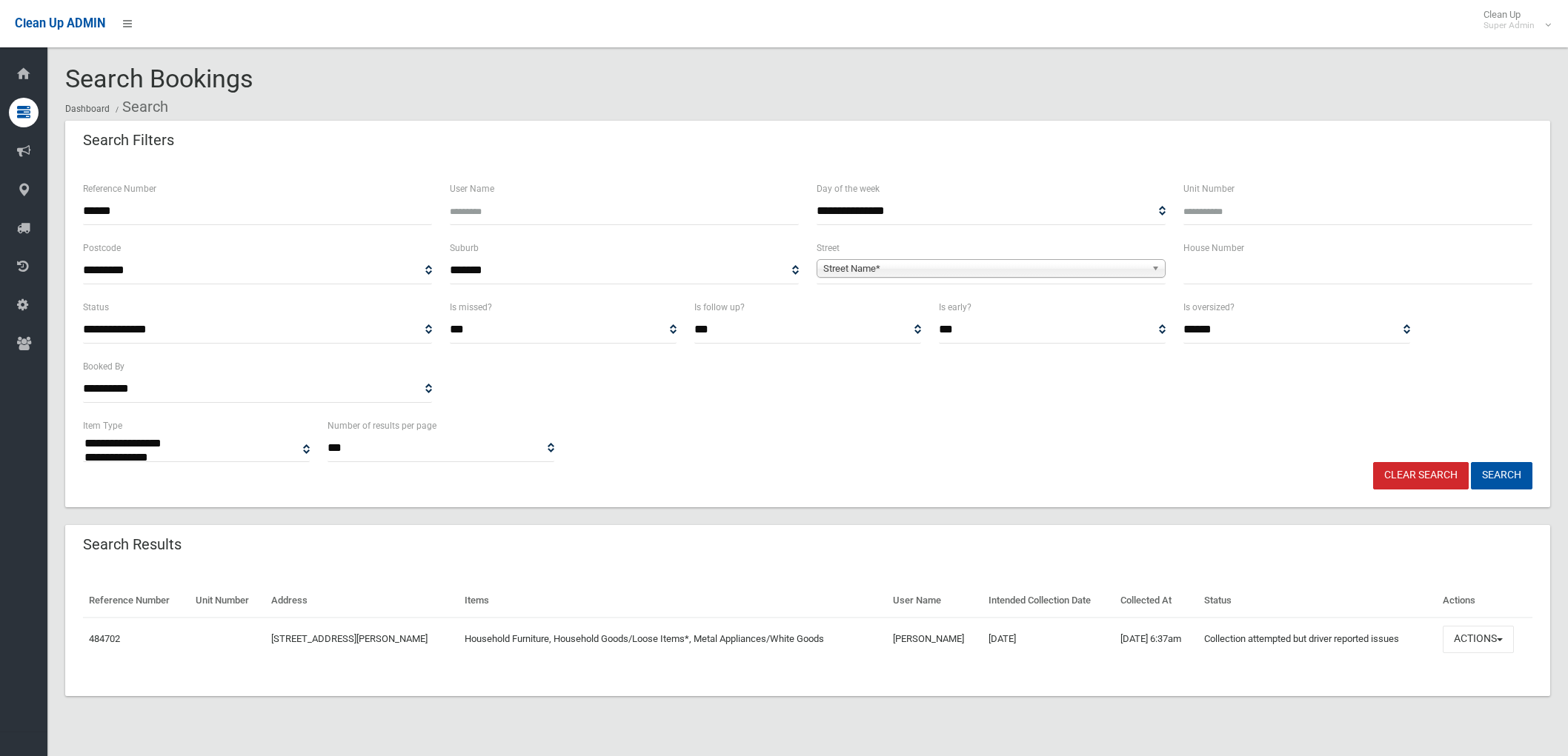
select select
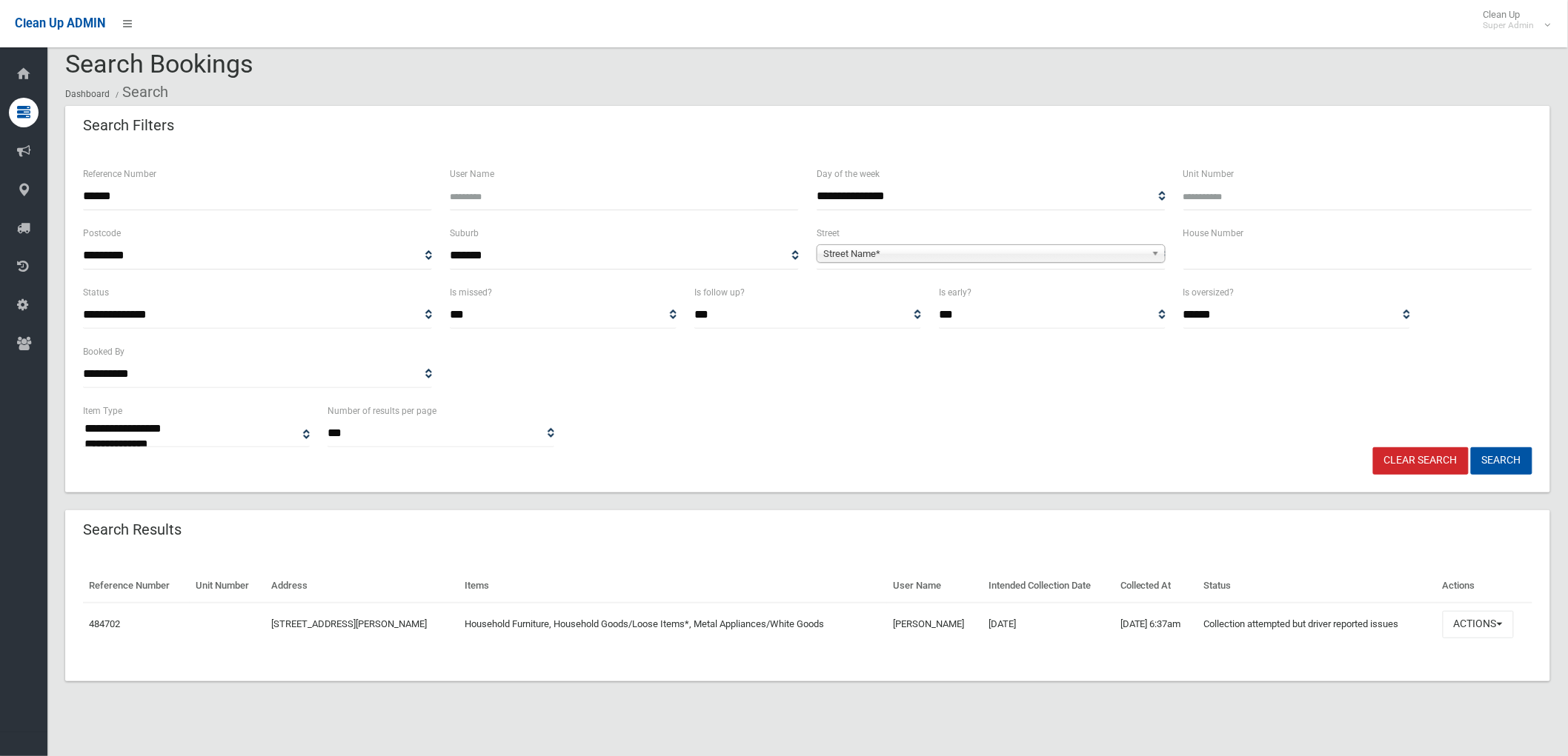
scroll to position [17, 0]
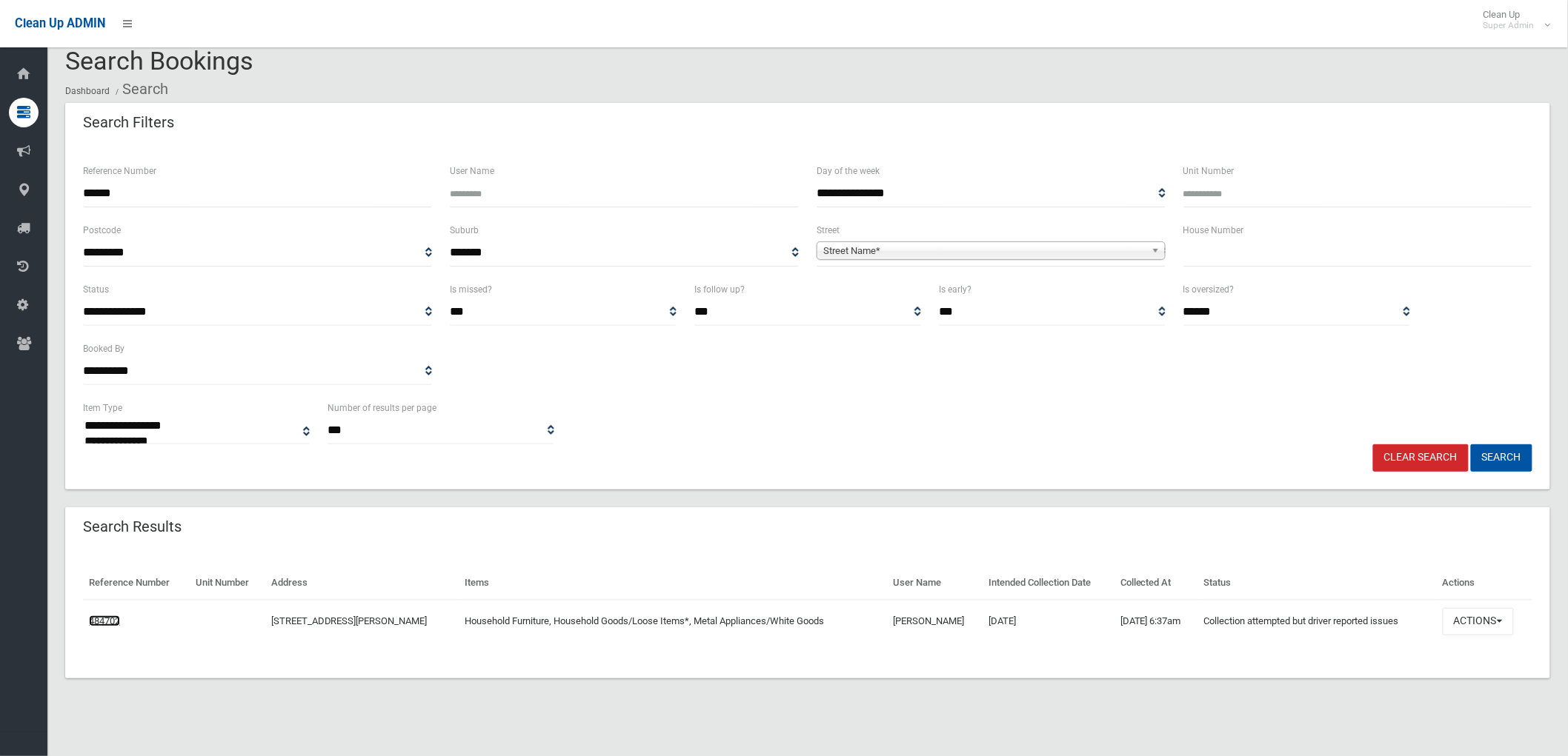
click at [102, 616] on link "484702" at bounding box center [105, 620] width 31 height 11
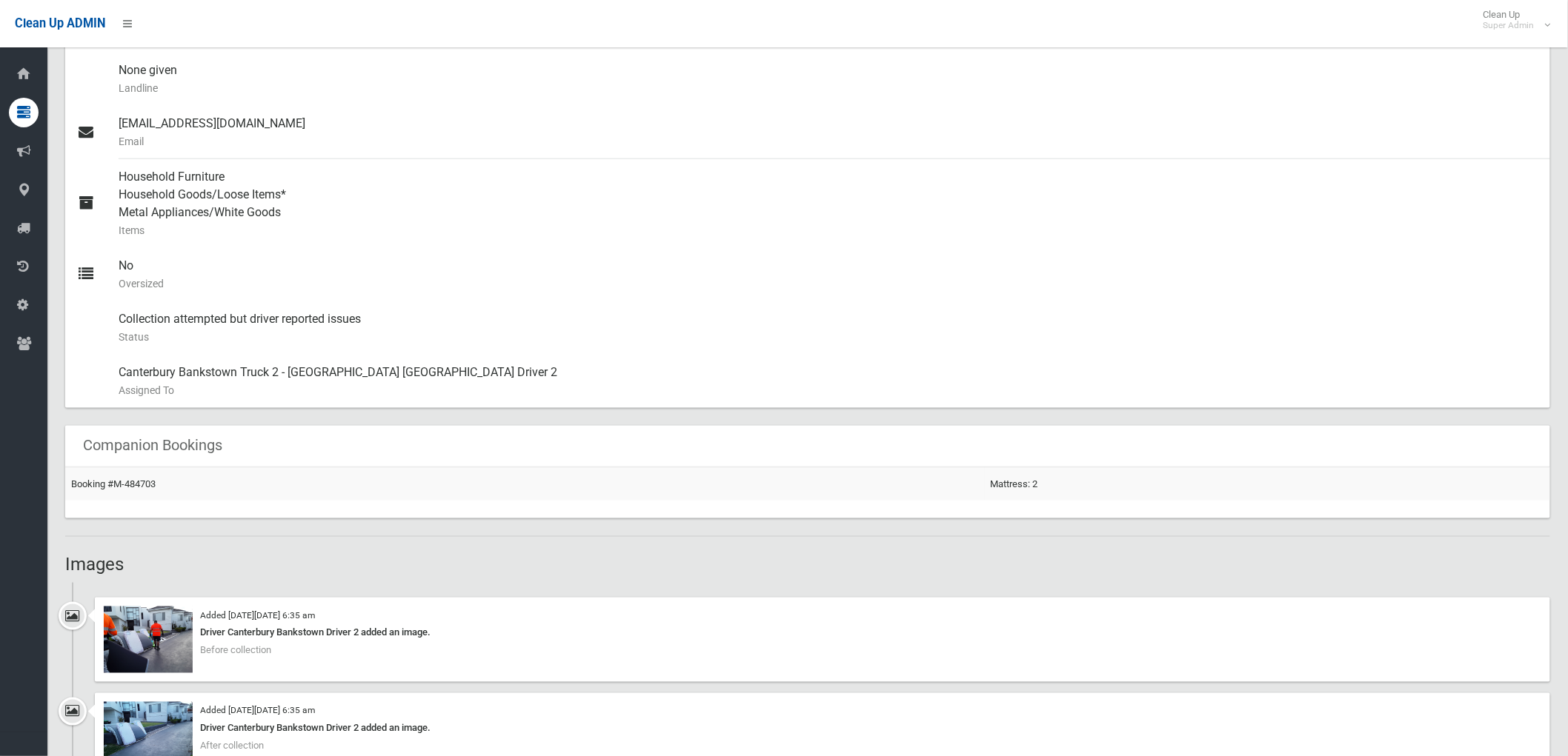
scroll to position [823, 0]
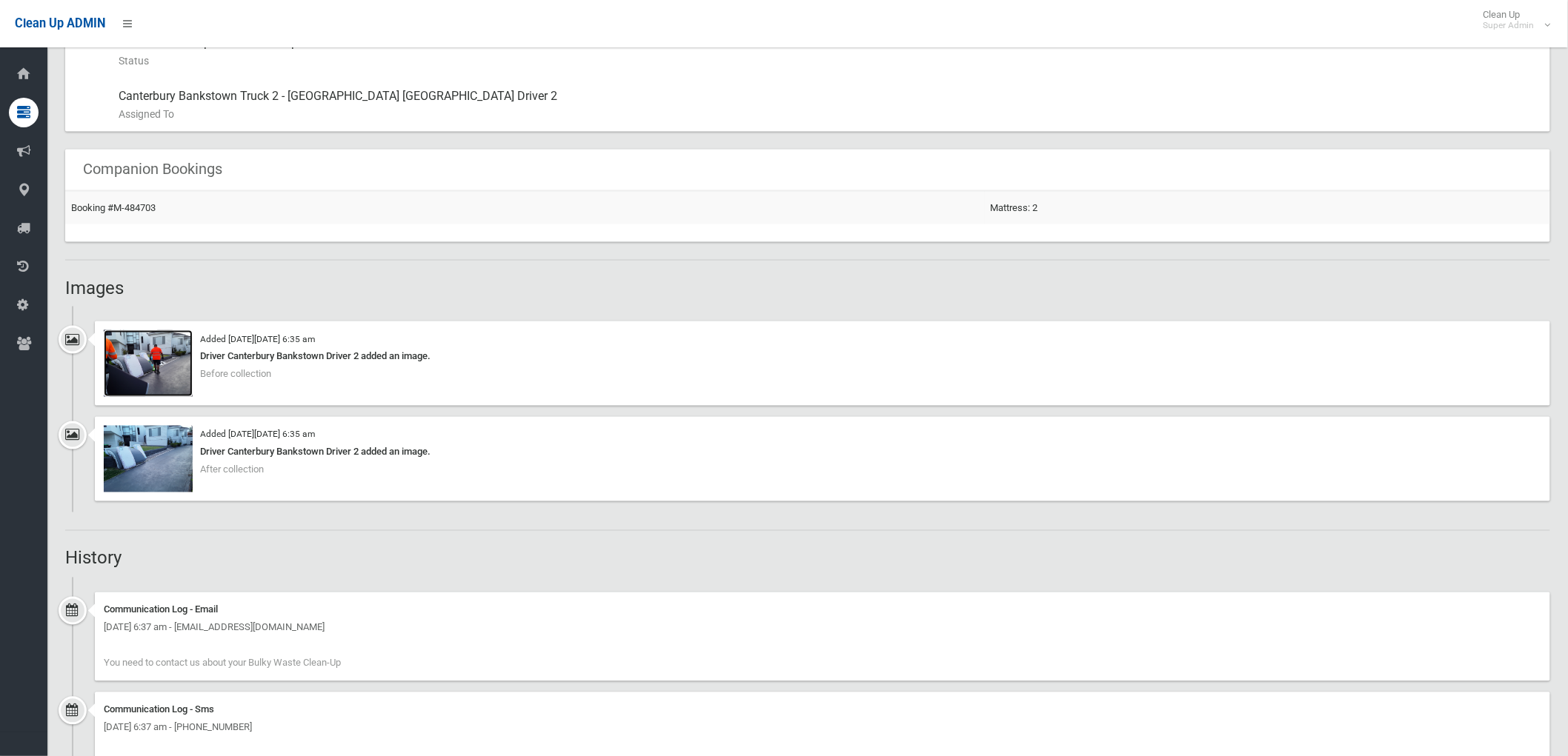
click at [149, 373] on img at bounding box center [148, 363] width 89 height 67
click at [144, 449] on img at bounding box center [148, 459] width 89 height 67
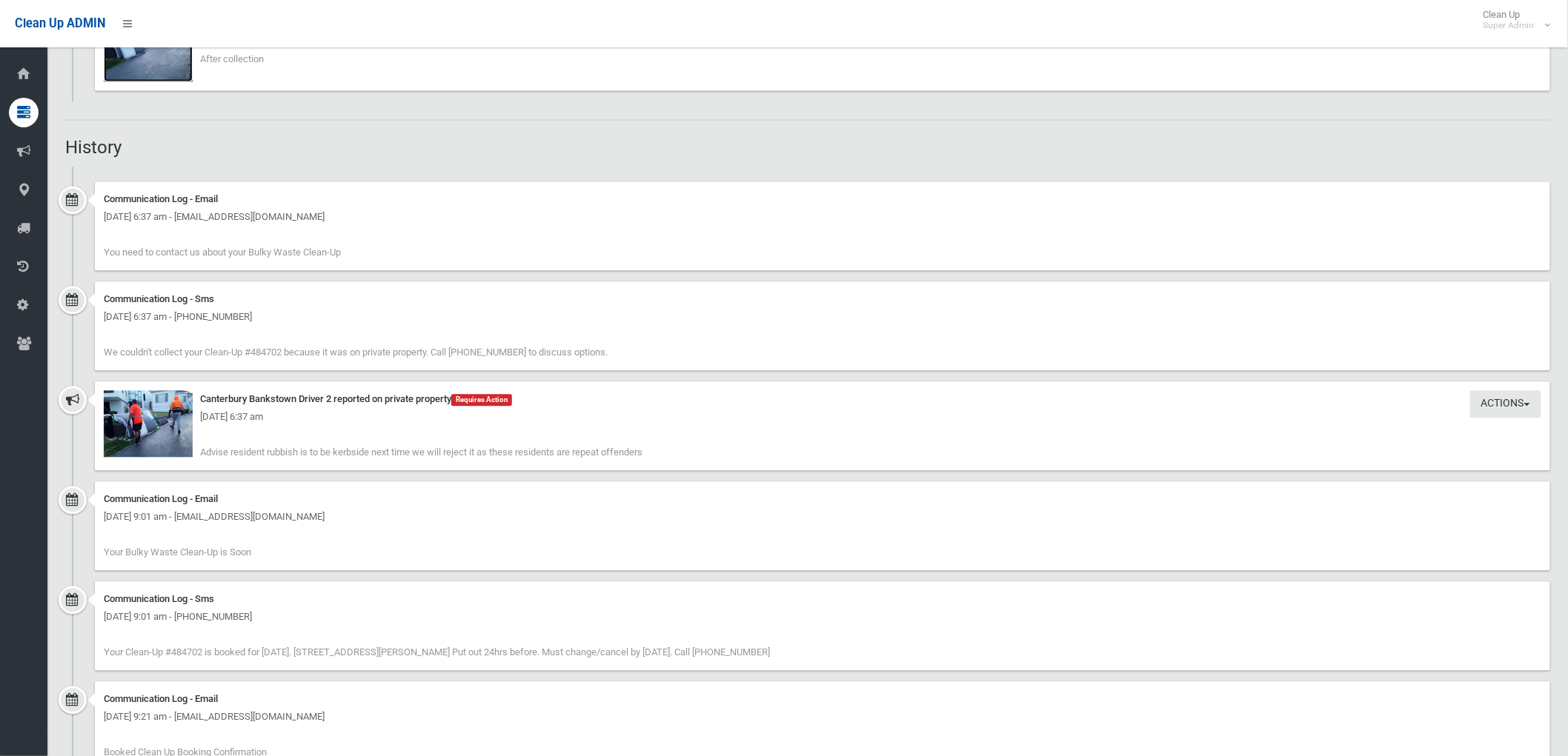
scroll to position [1386, 0]
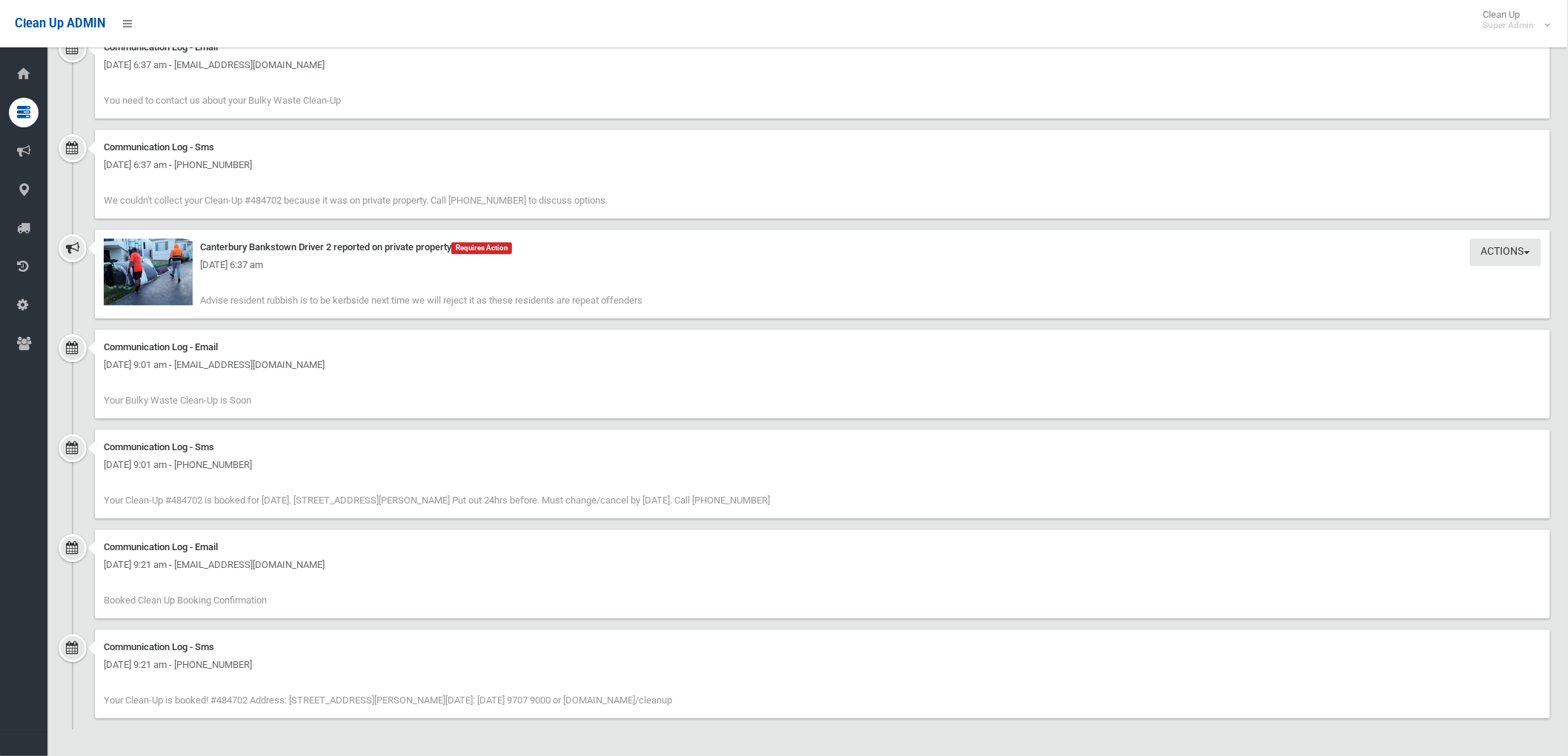
click at [152, 268] on div "Wednesday 1st October 2025 - 6:37 am" at bounding box center [822, 265] width 1437 height 17
click at [165, 267] on div "Wednesday 1st October 2025 - 6:37 am" at bounding box center [822, 265] width 1437 height 17
click at [171, 279] on img at bounding box center [148, 271] width 89 height 67
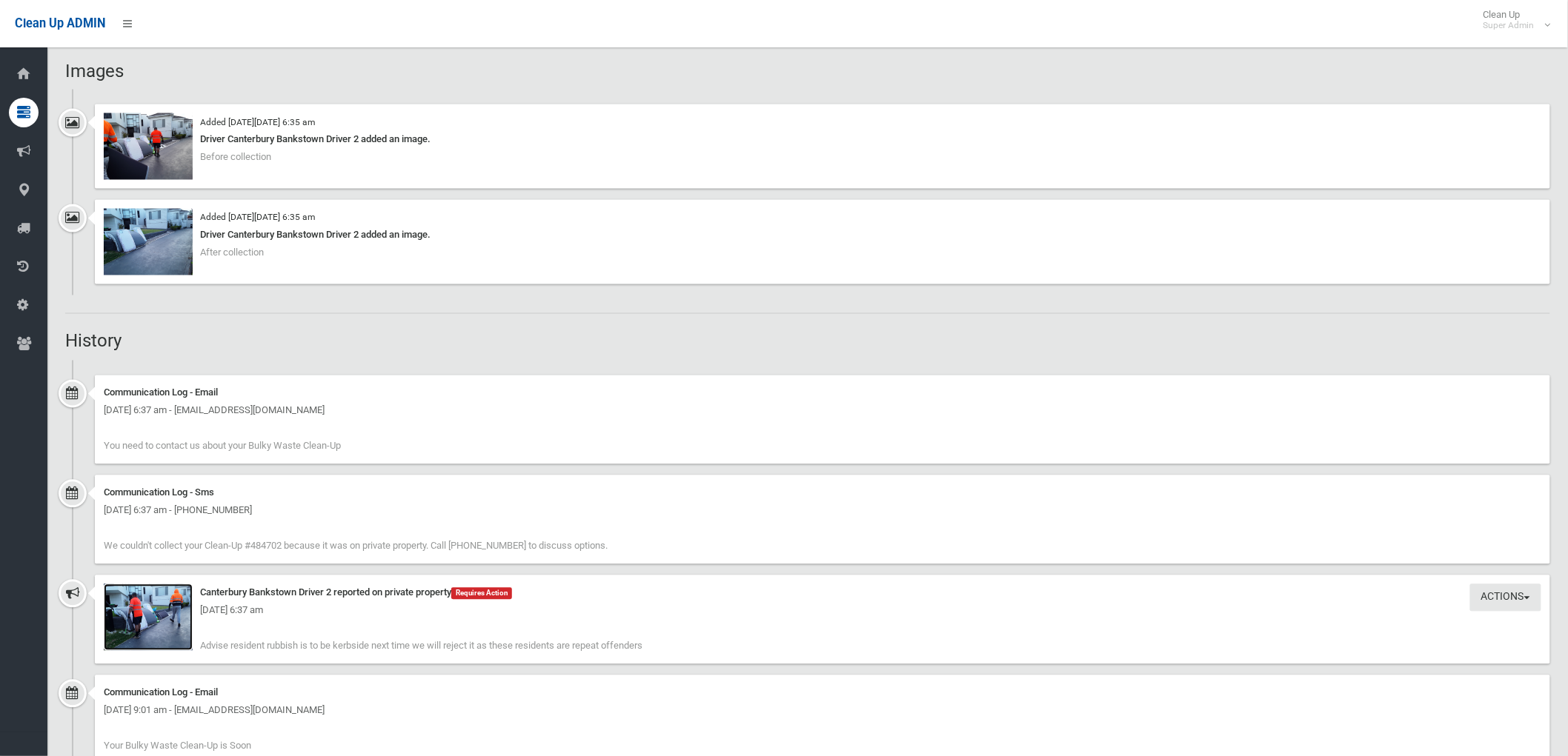
scroll to position [1138, 0]
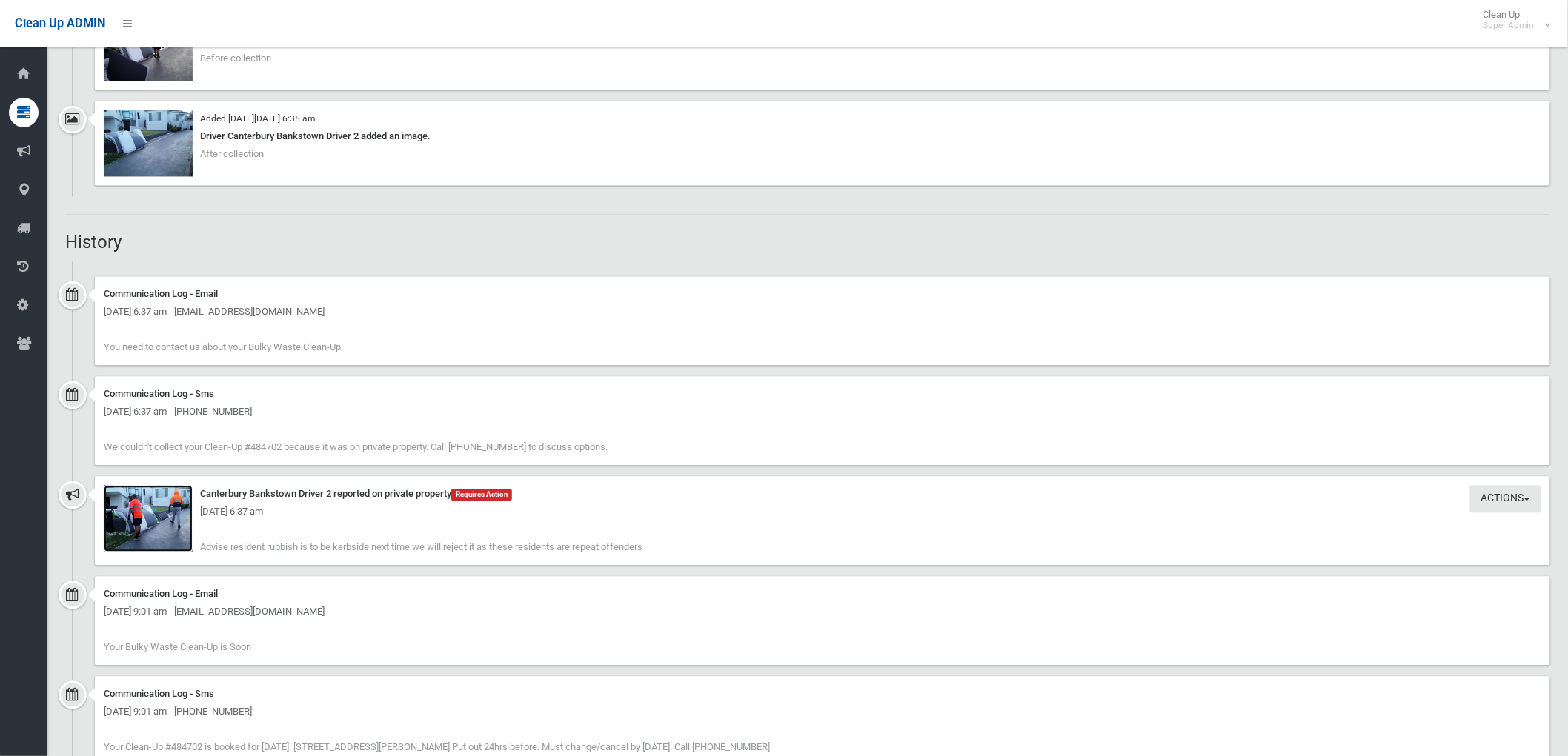
click at [171, 533] on img at bounding box center [148, 519] width 89 height 67
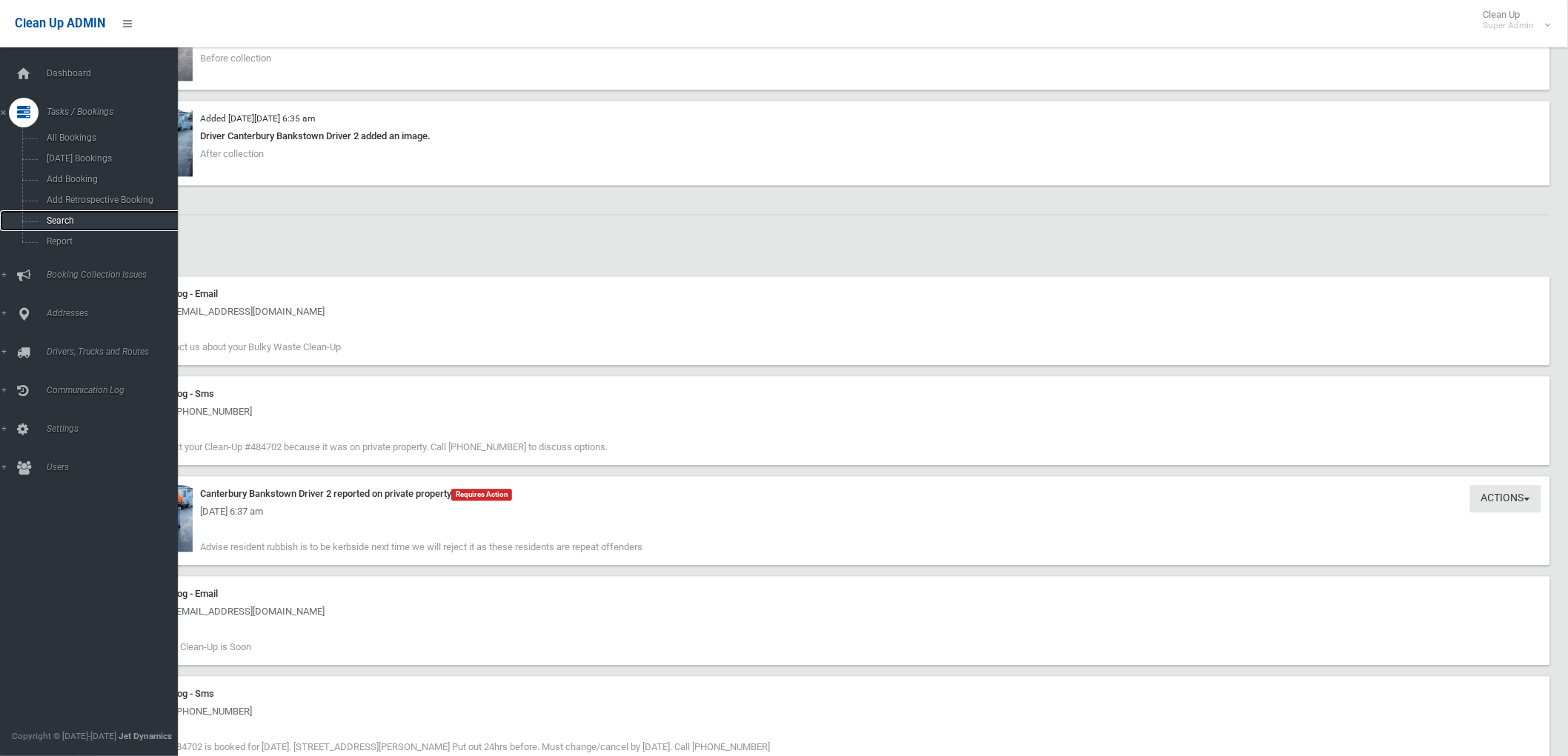
click at [72, 223] on span "Search" at bounding box center [110, 220] width 136 height 10
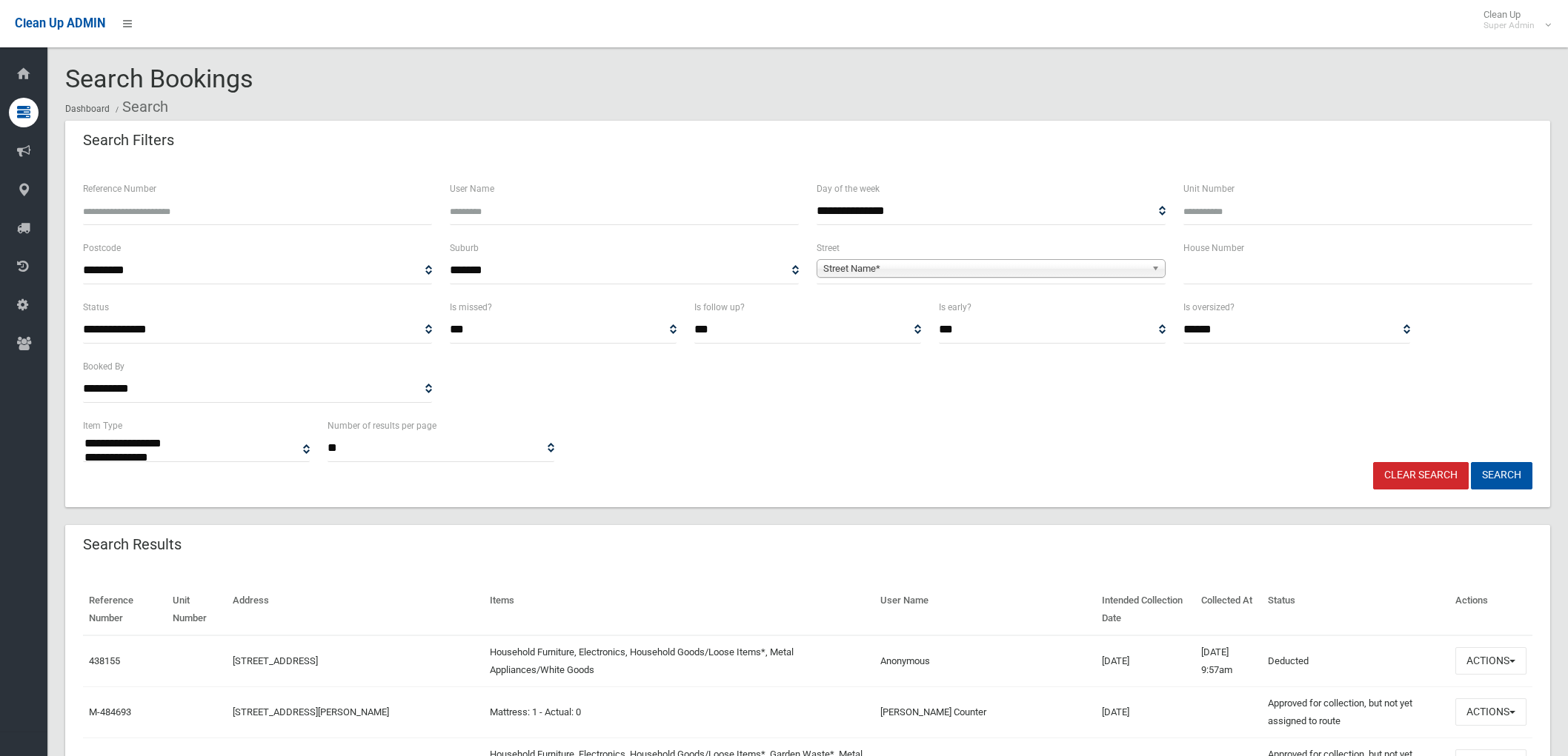
select select
click at [111, 198] on input "Reference Number" at bounding box center [257, 212] width 349 height 27
paste input "******"
type input "******"
click at [1506, 477] on button "Search" at bounding box center [1501, 476] width 61 height 27
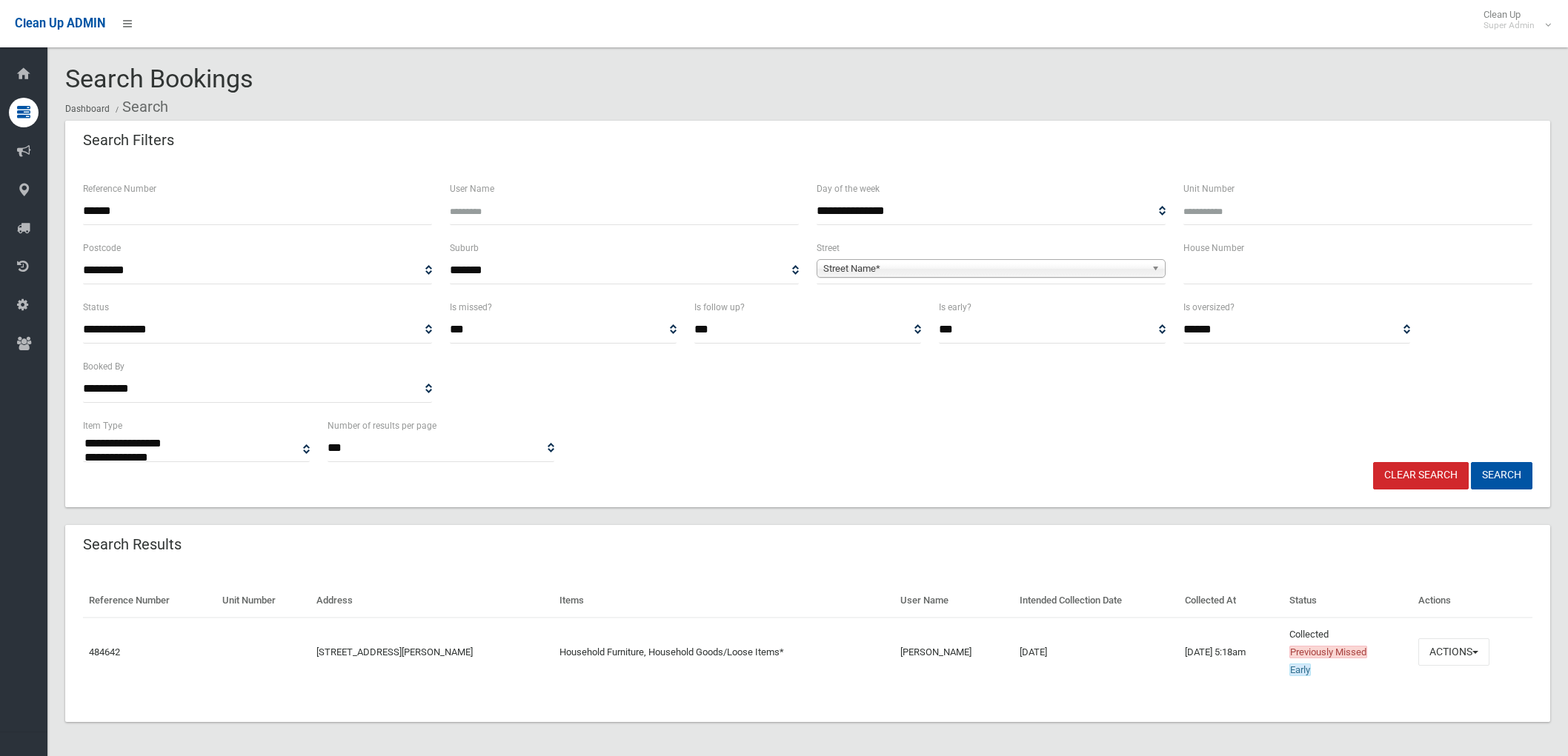
select select
click at [113, 652] on link "484642" at bounding box center [105, 652] width 31 height 11
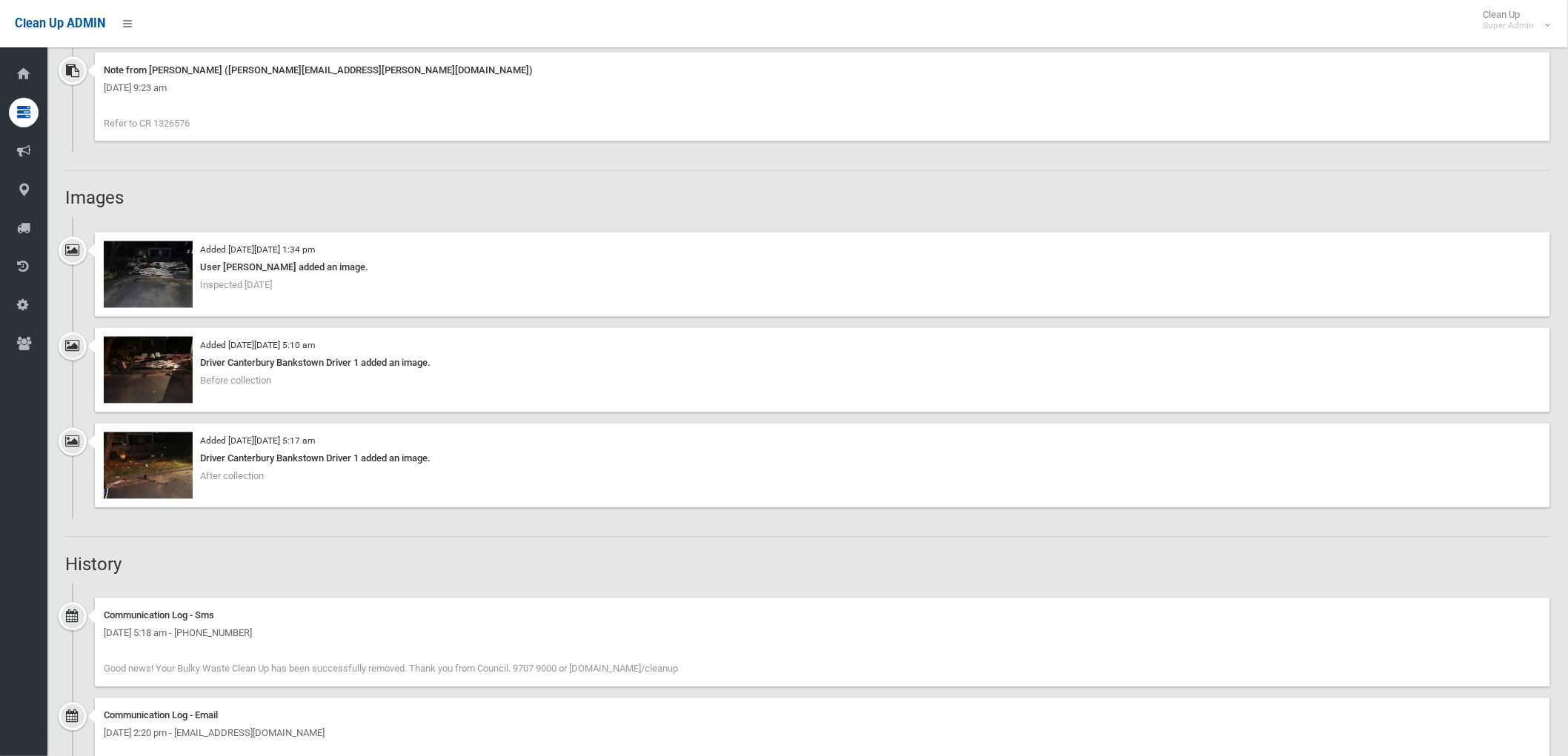
scroll to position [987, 0]
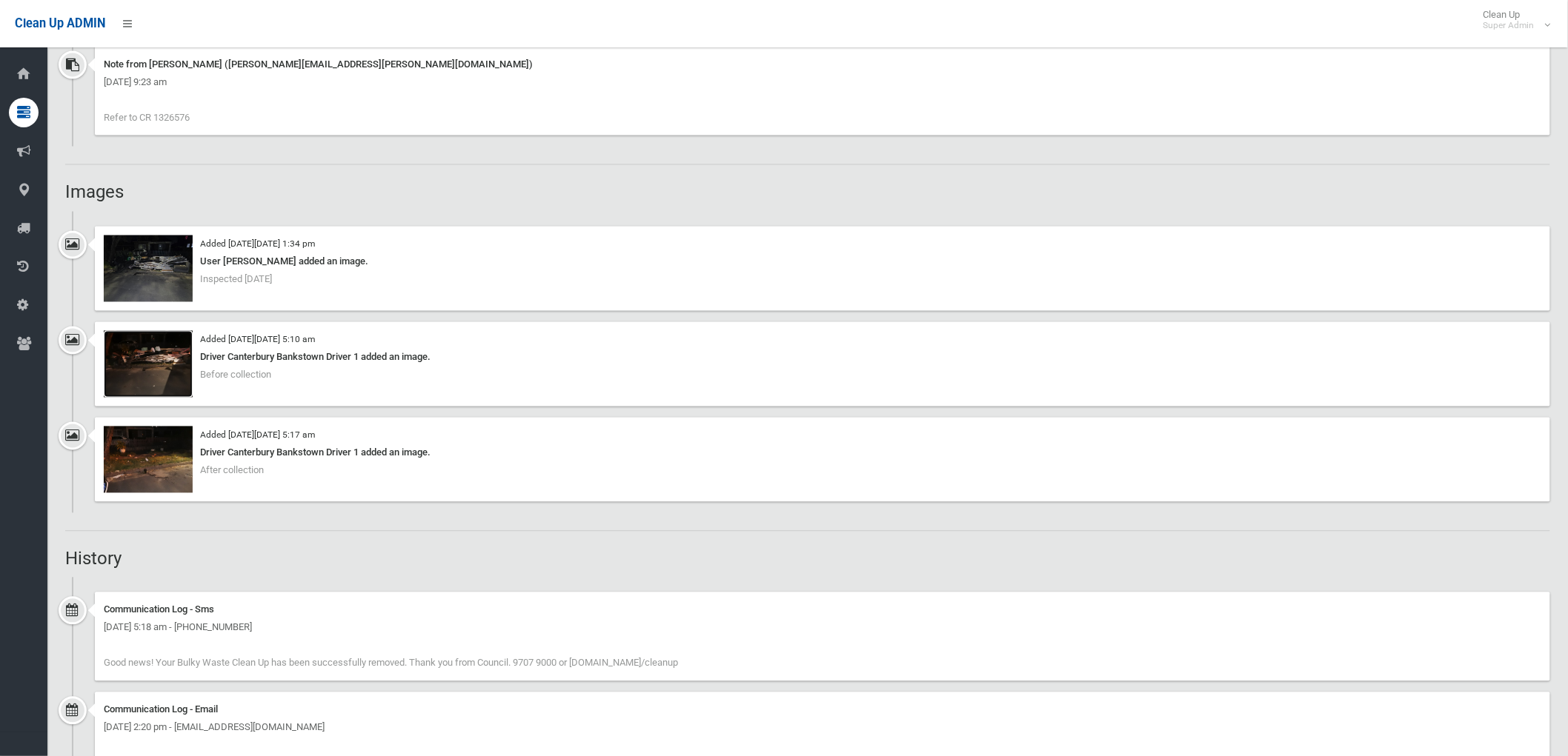
click at [152, 388] on img at bounding box center [148, 364] width 89 height 67
click at [164, 242] on img at bounding box center [148, 268] width 89 height 67
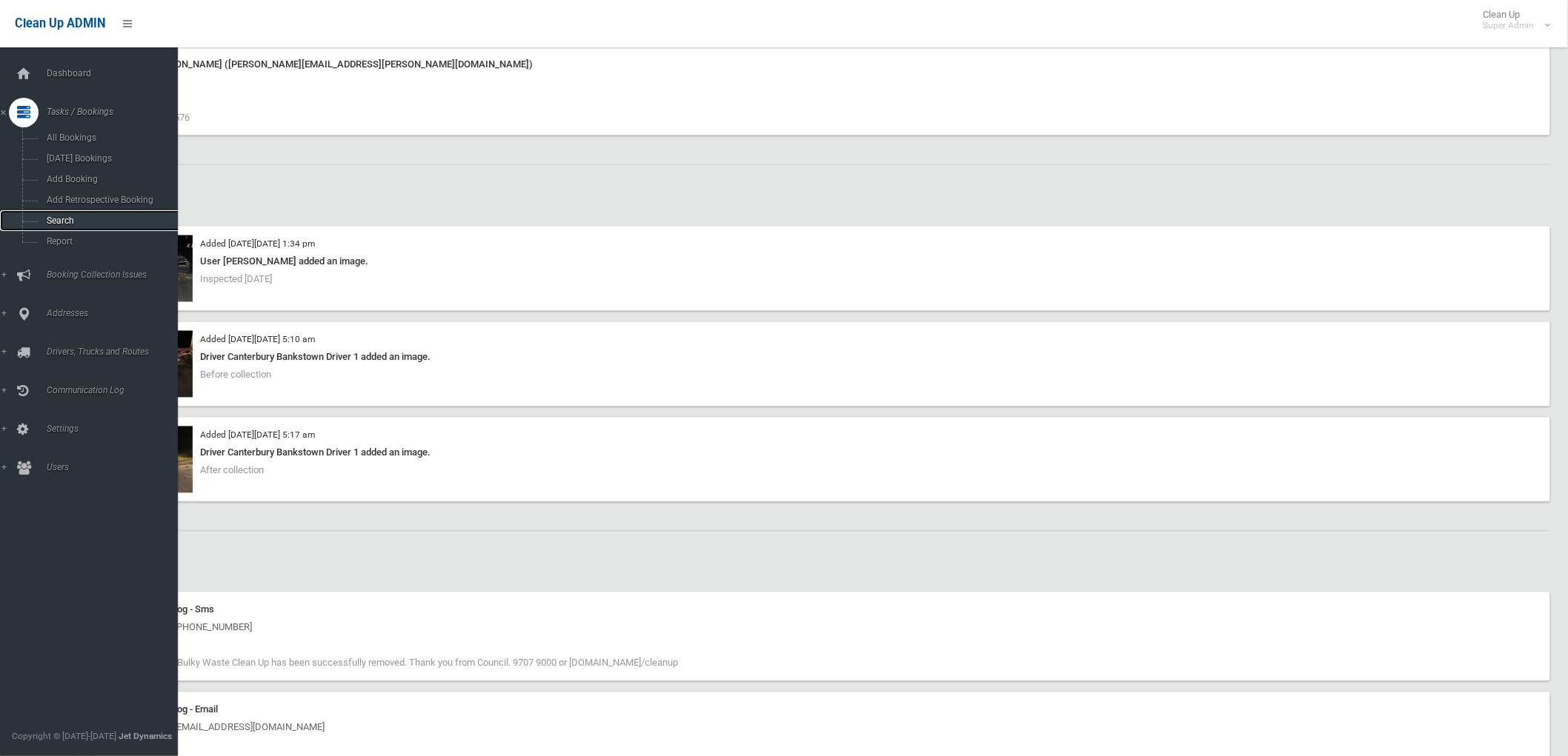
click at [68, 220] on span "Search" at bounding box center [110, 220] width 136 height 10
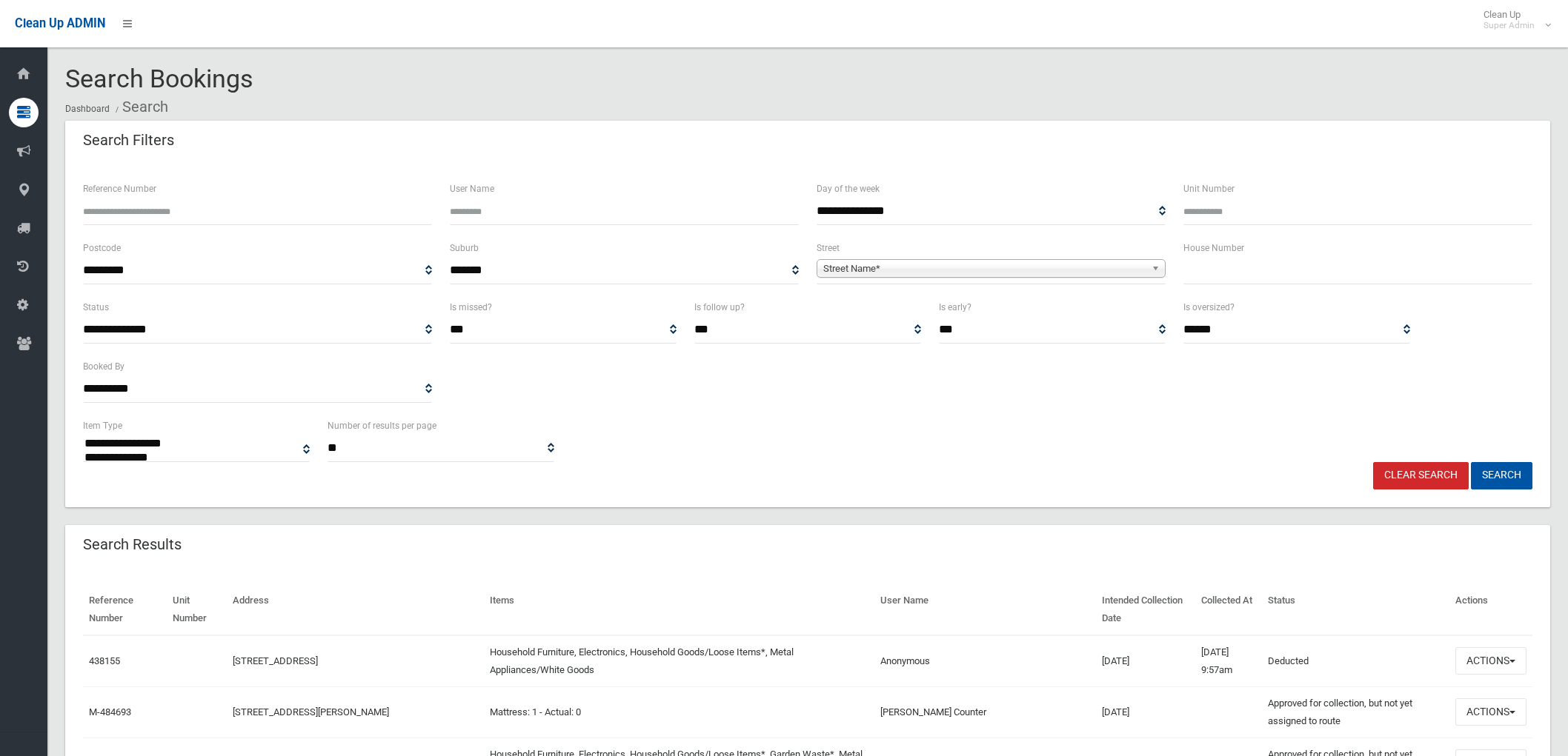
select select
click at [144, 214] on input "Reference Number" at bounding box center [257, 212] width 349 height 27
paste input "******"
type input "******"
click at [1511, 477] on button "Search" at bounding box center [1501, 476] width 61 height 27
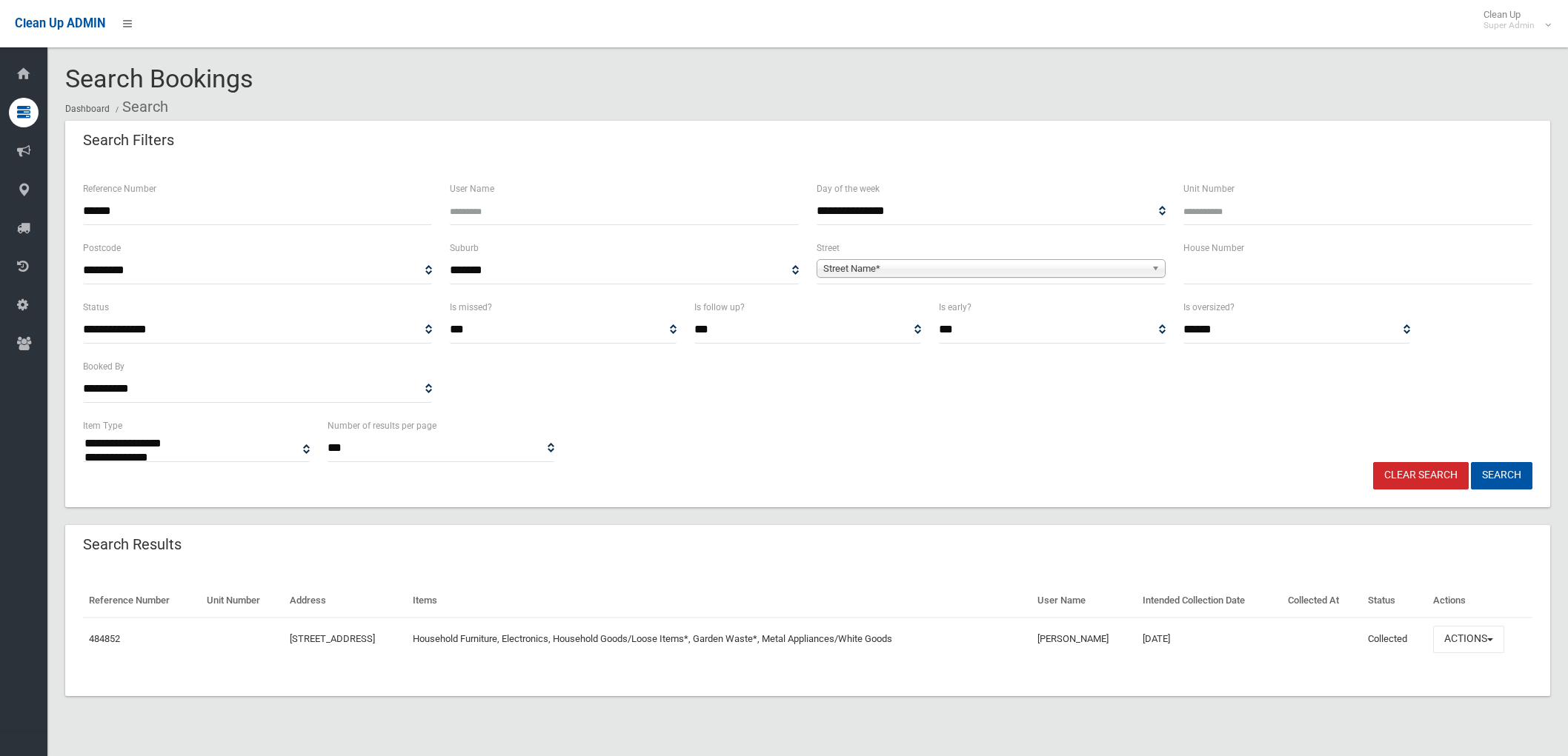
select select
click at [93, 641] on link "484852" at bounding box center [105, 639] width 31 height 11
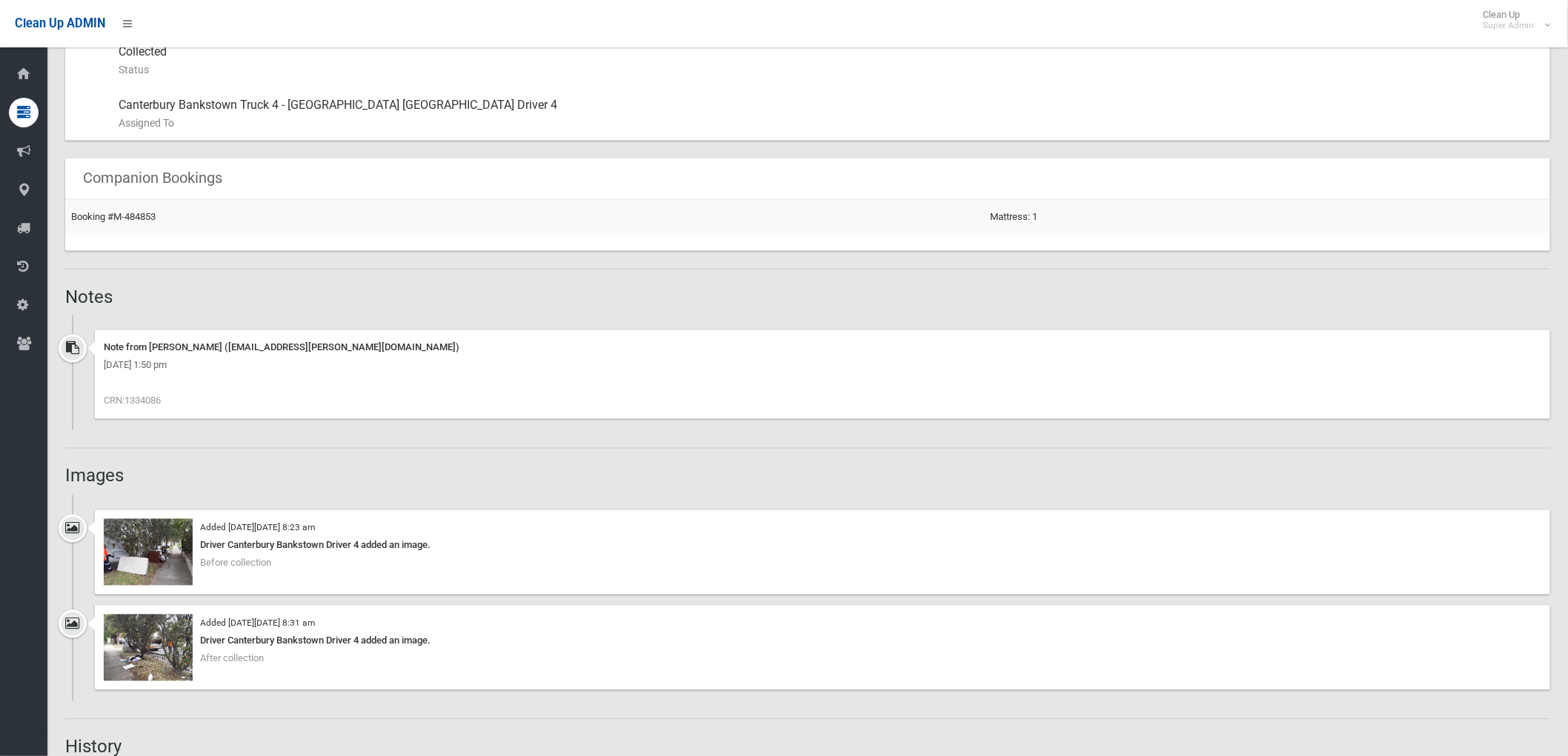
scroll to position [987, 0]
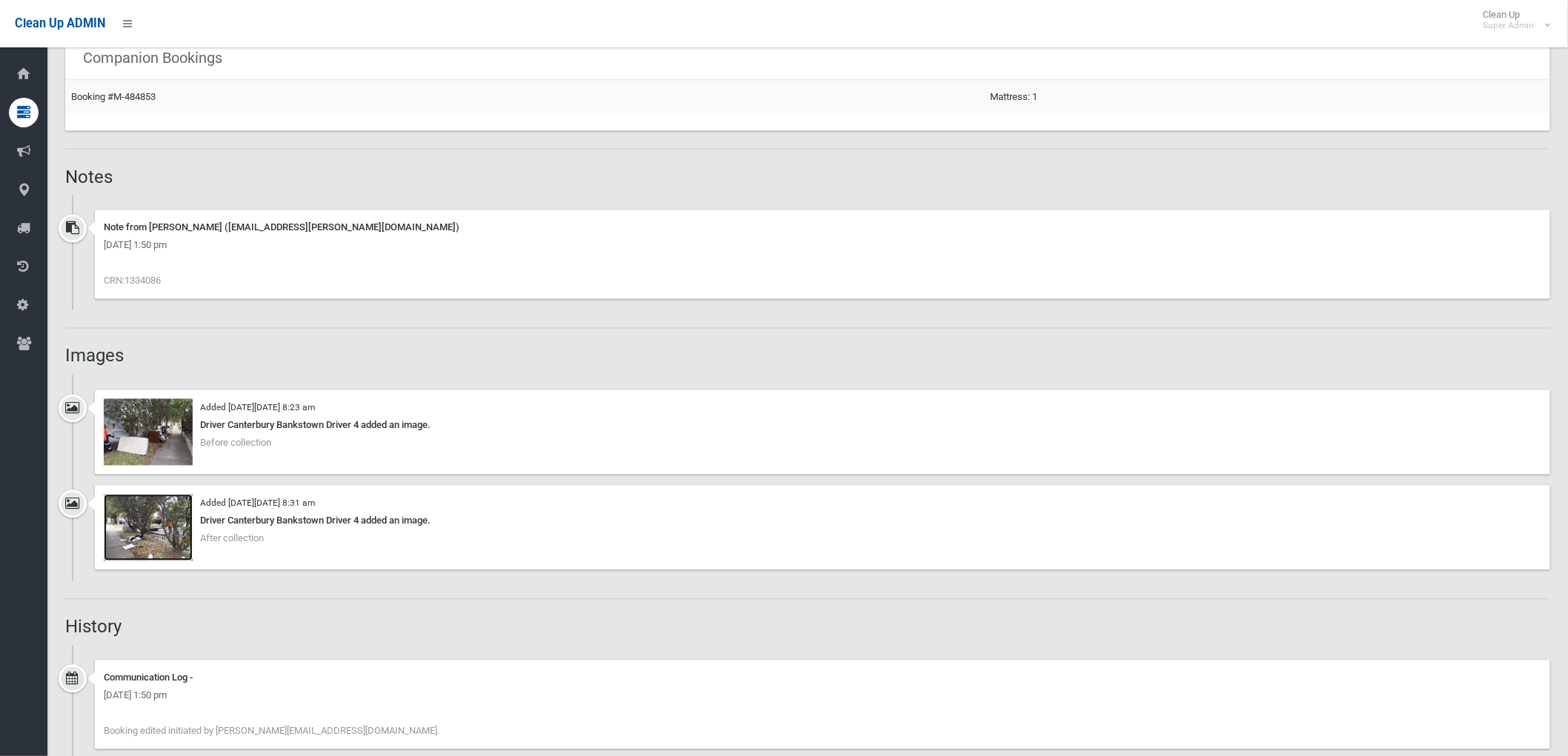
click at [141, 535] on img at bounding box center [148, 528] width 89 height 67
click at [128, 430] on img at bounding box center [148, 432] width 89 height 67
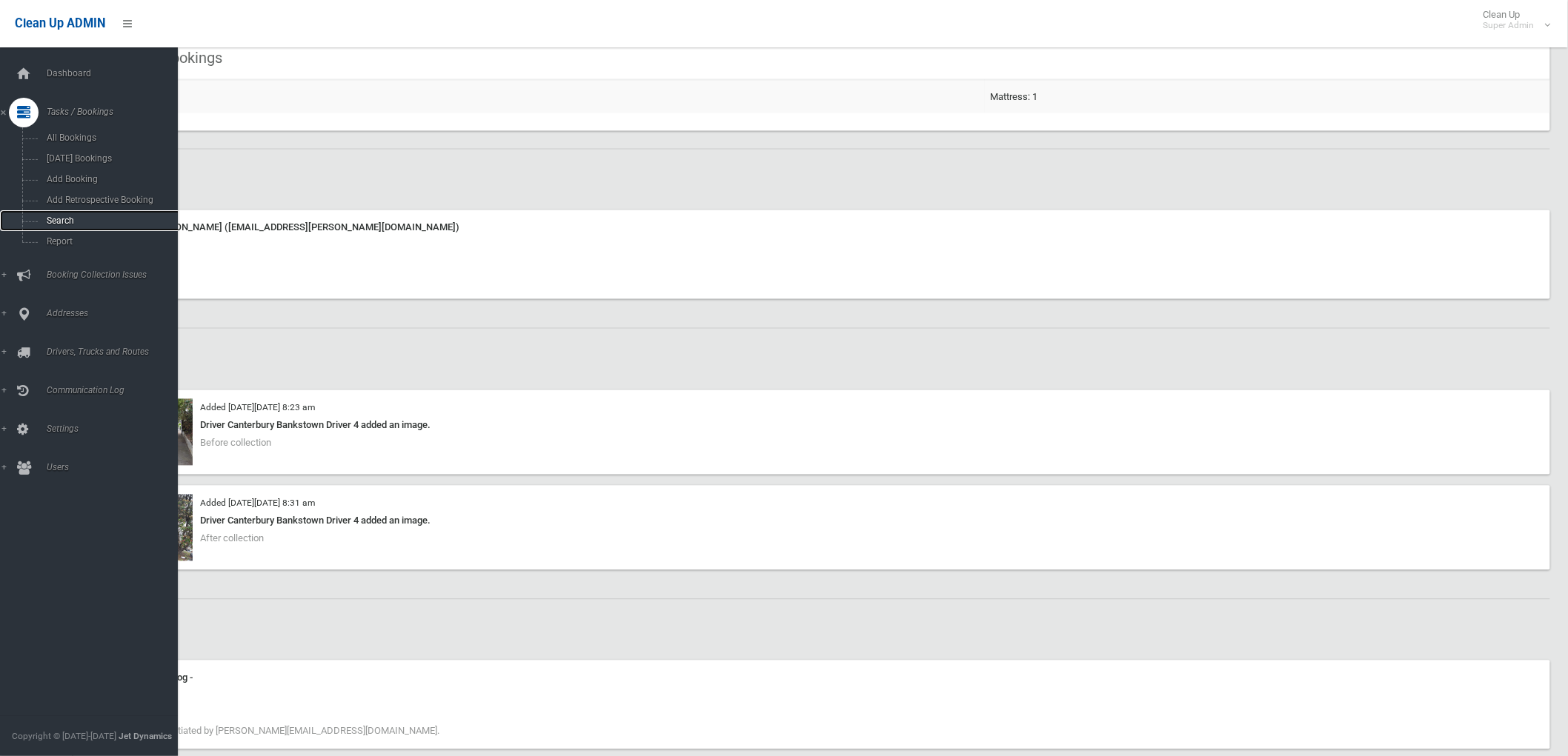
click at [52, 218] on span "Search" at bounding box center [110, 220] width 136 height 10
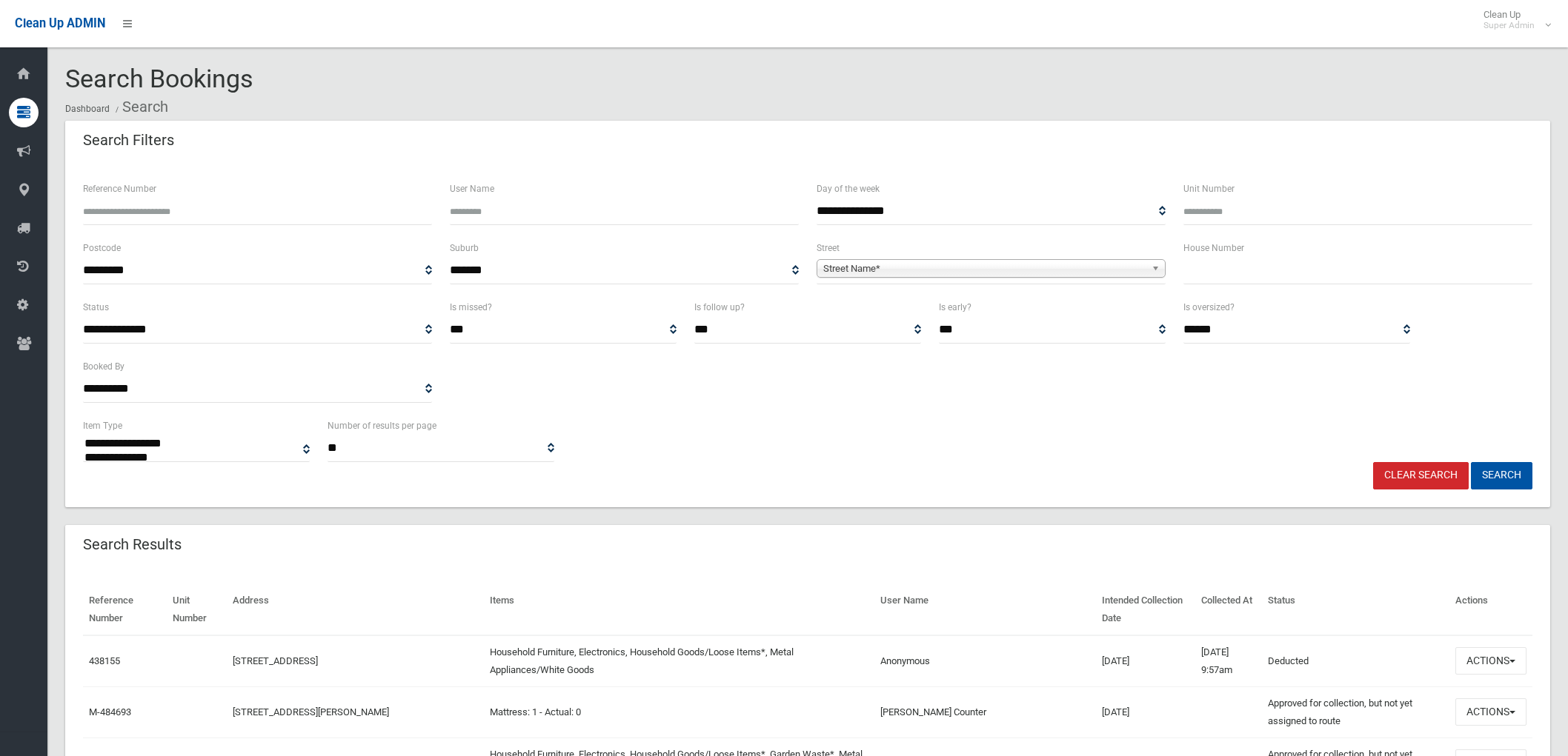
select select
click at [179, 213] on input "Reference Number" at bounding box center [257, 212] width 349 height 27
paste input "******"
type input "******"
click at [1515, 477] on button "Search" at bounding box center [1501, 476] width 61 height 27
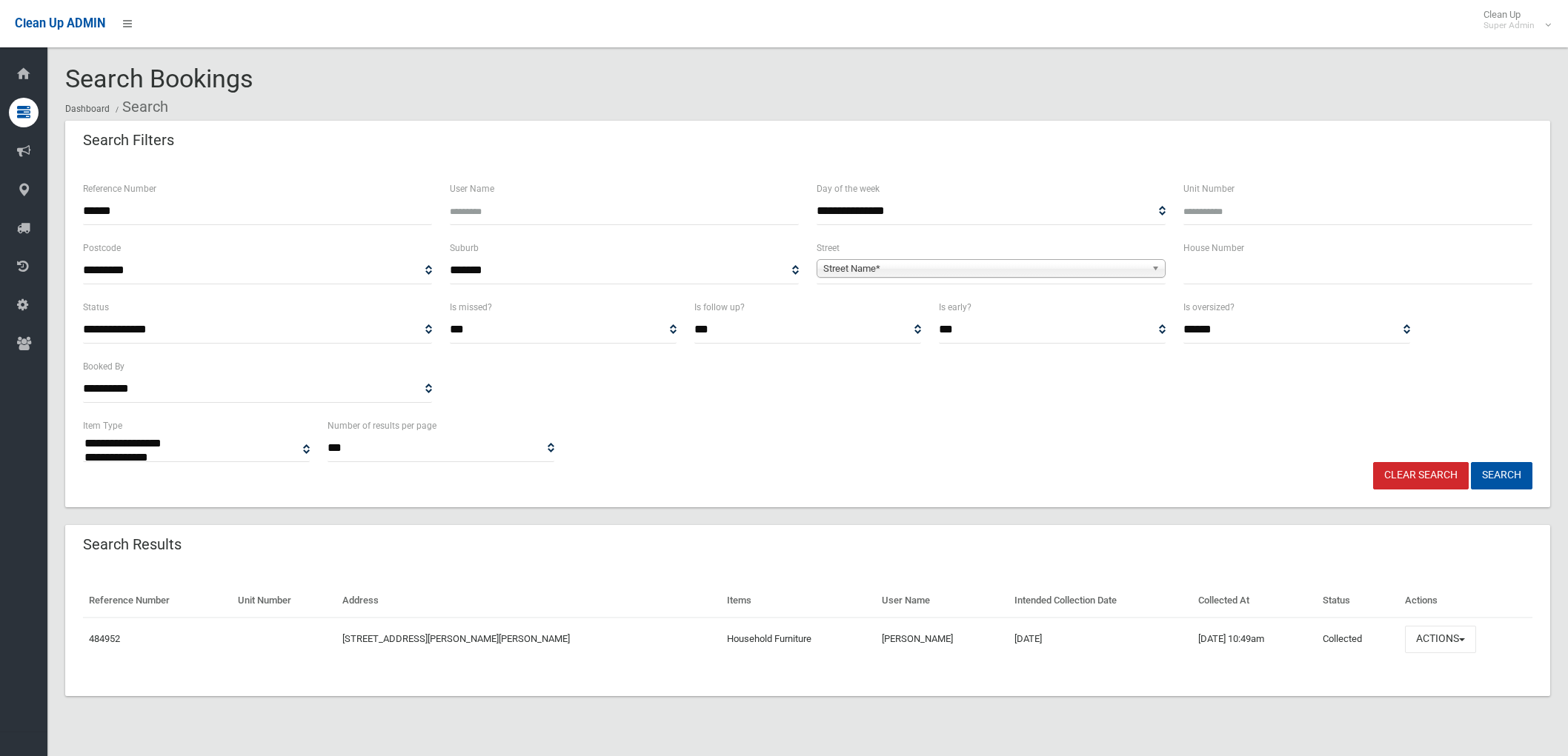
select select
click at [105, 641] on link "484952" at bounding box center [105, 639] width 31 height 11
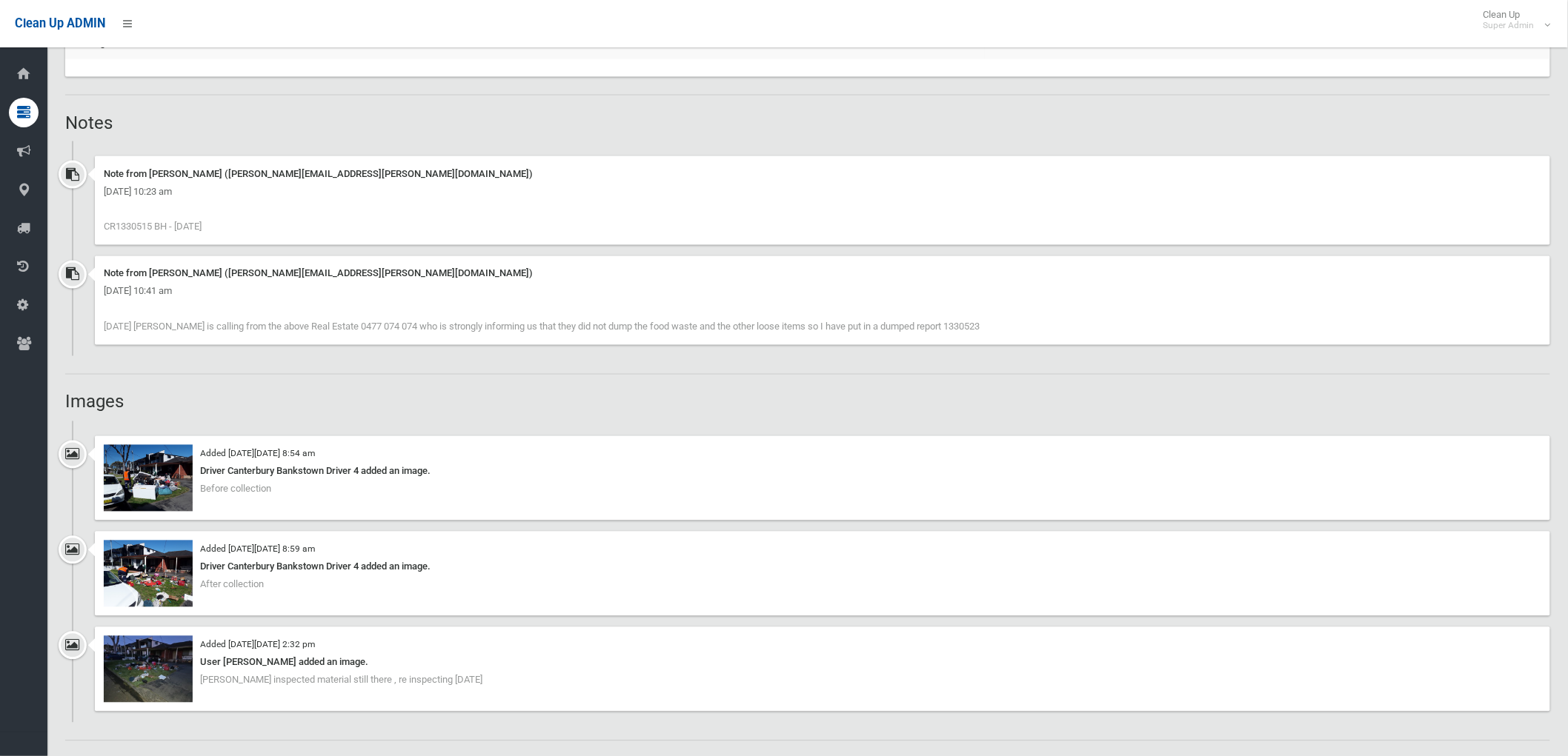
scroll to position [1233, 0]
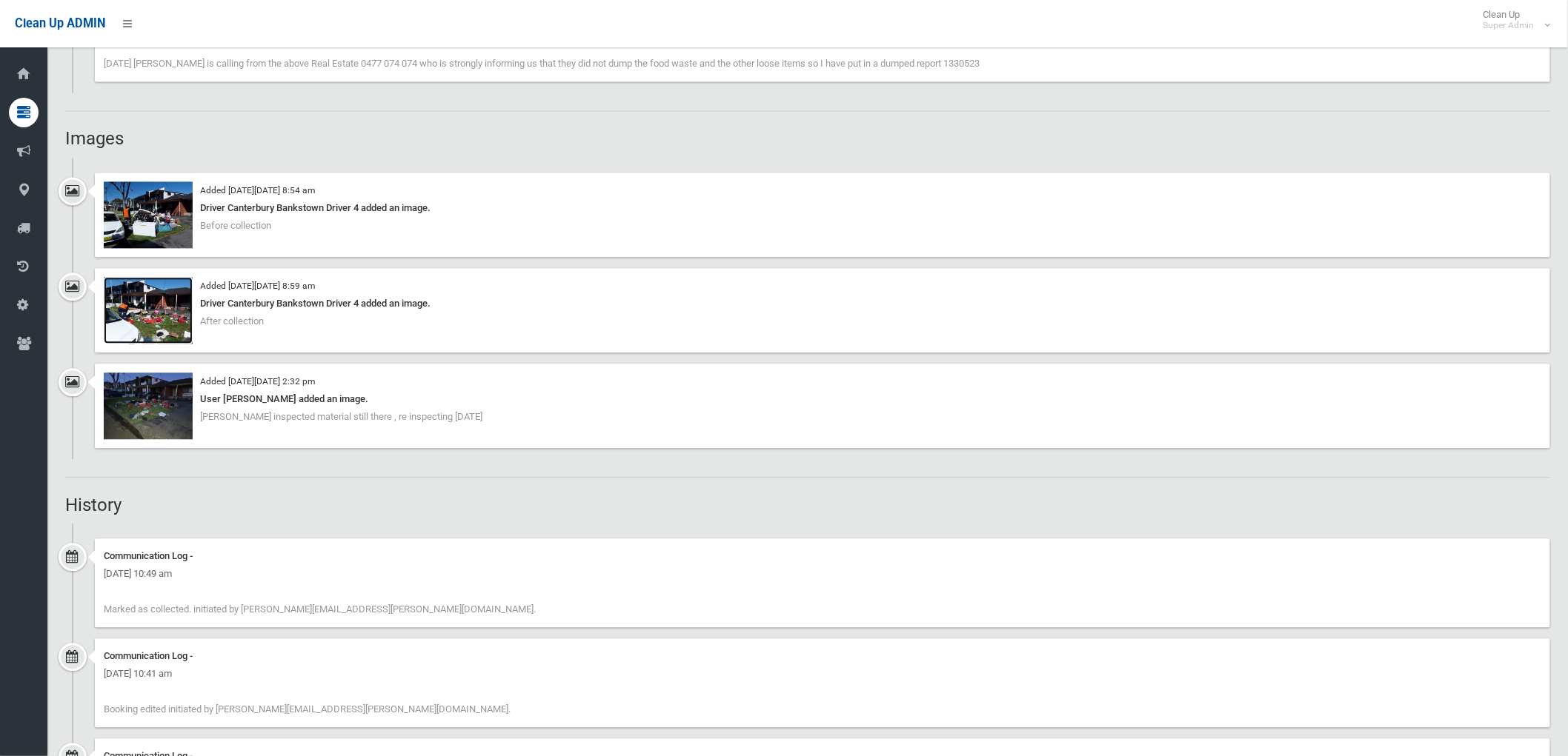
click at [142, 306] on img at bounding box center [148, 310] width 89 height 67
click at [161, 225] on img at bounding box center [148, 214] width 89 height 67
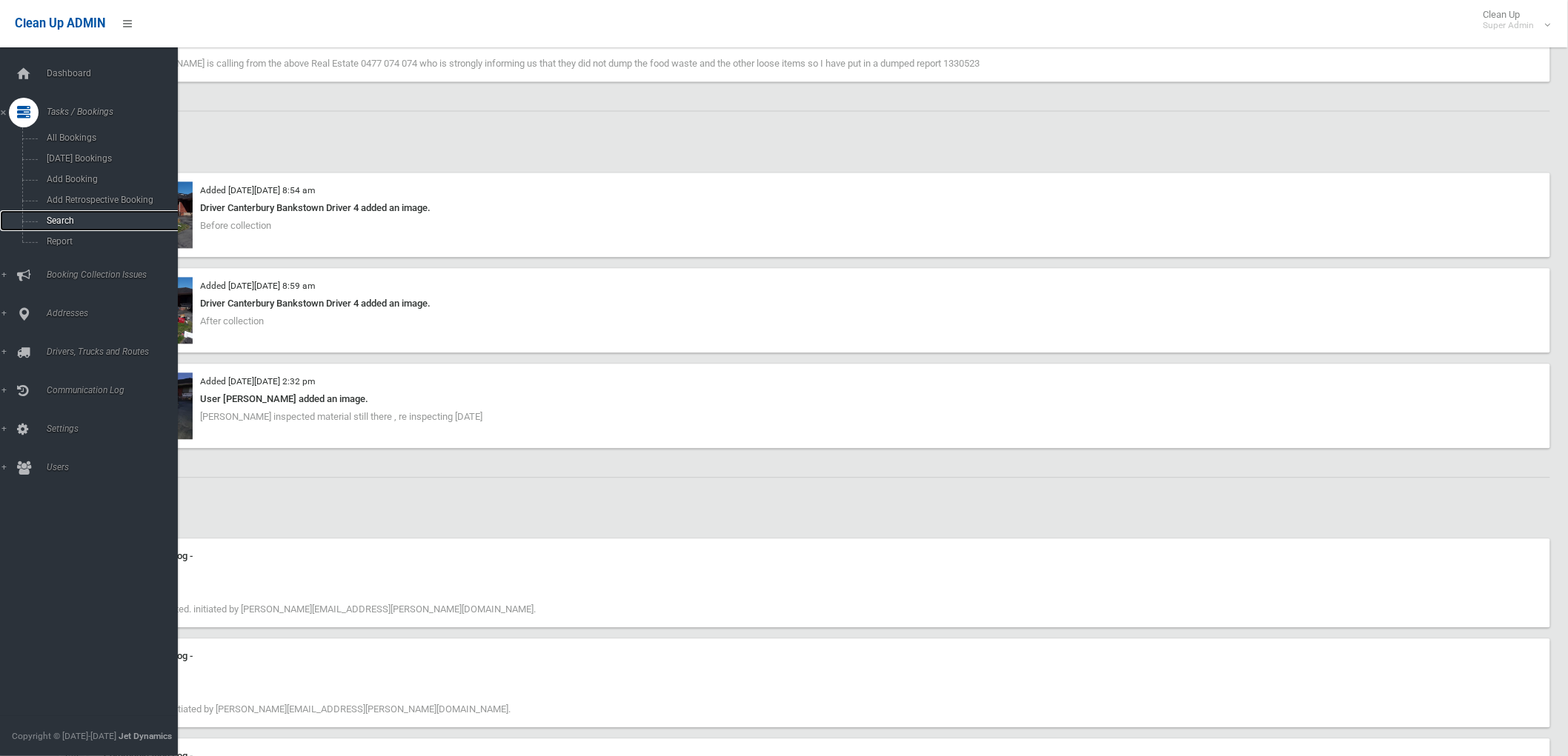
click at [61, 220] on span "Search" at bounding box center [110, 220] width 136 height 10
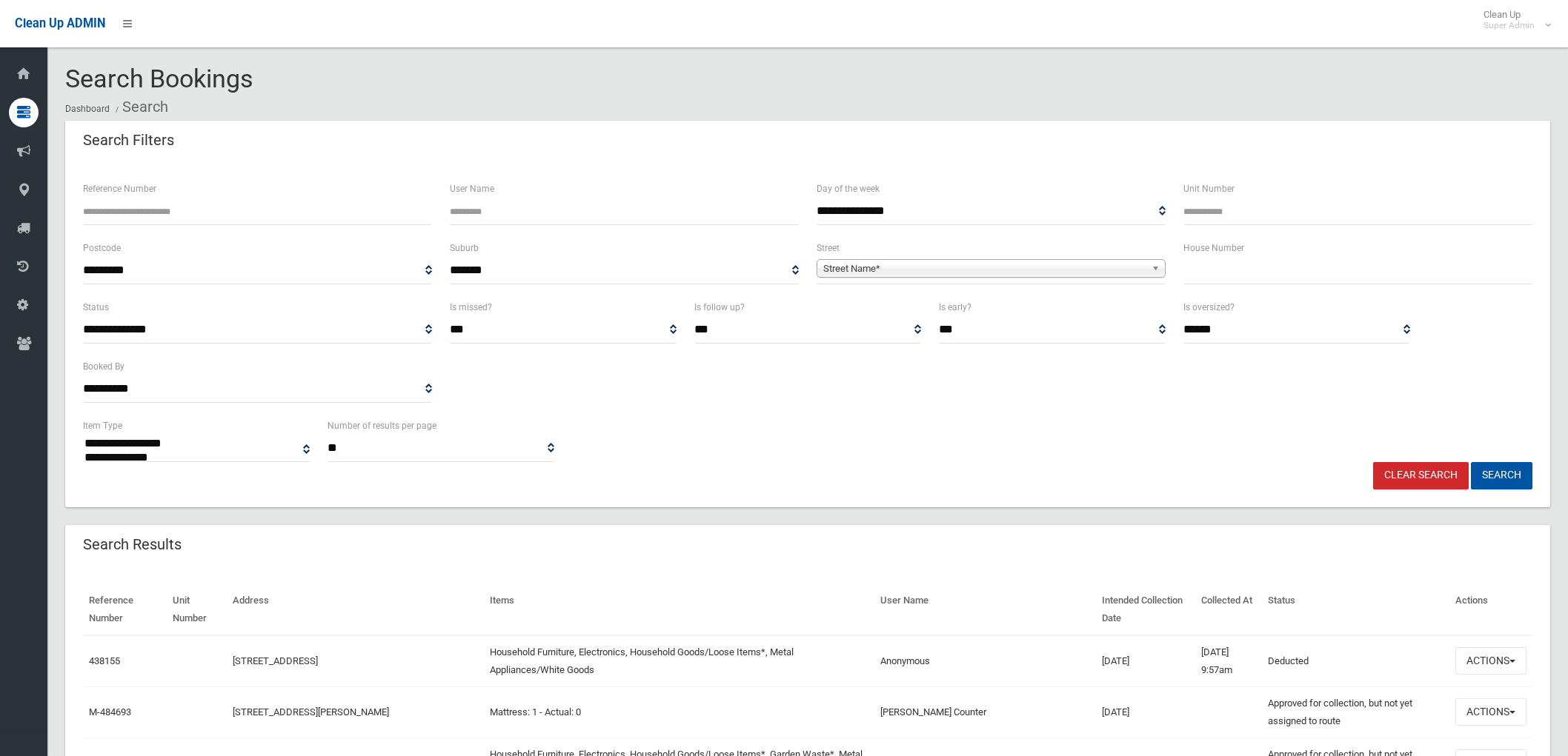
select select
click at [164, 214] on input "Reference Number" at bounding box center [257, 212] width 349 height 27
paste input "******"
type input "******"
click at [1508, 474] on button "Search" at bounding box center [1501, 476] width 61 height 27
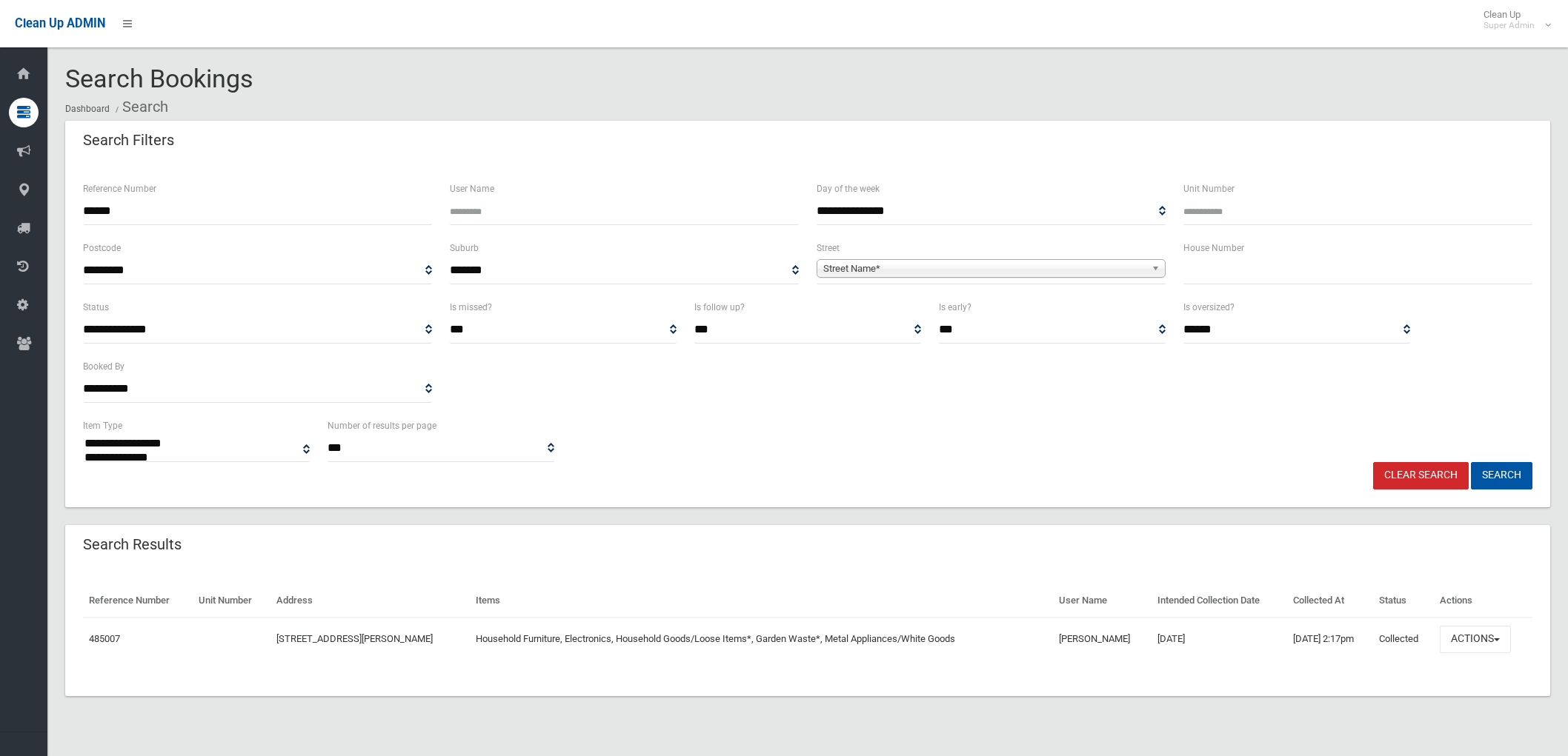
select select
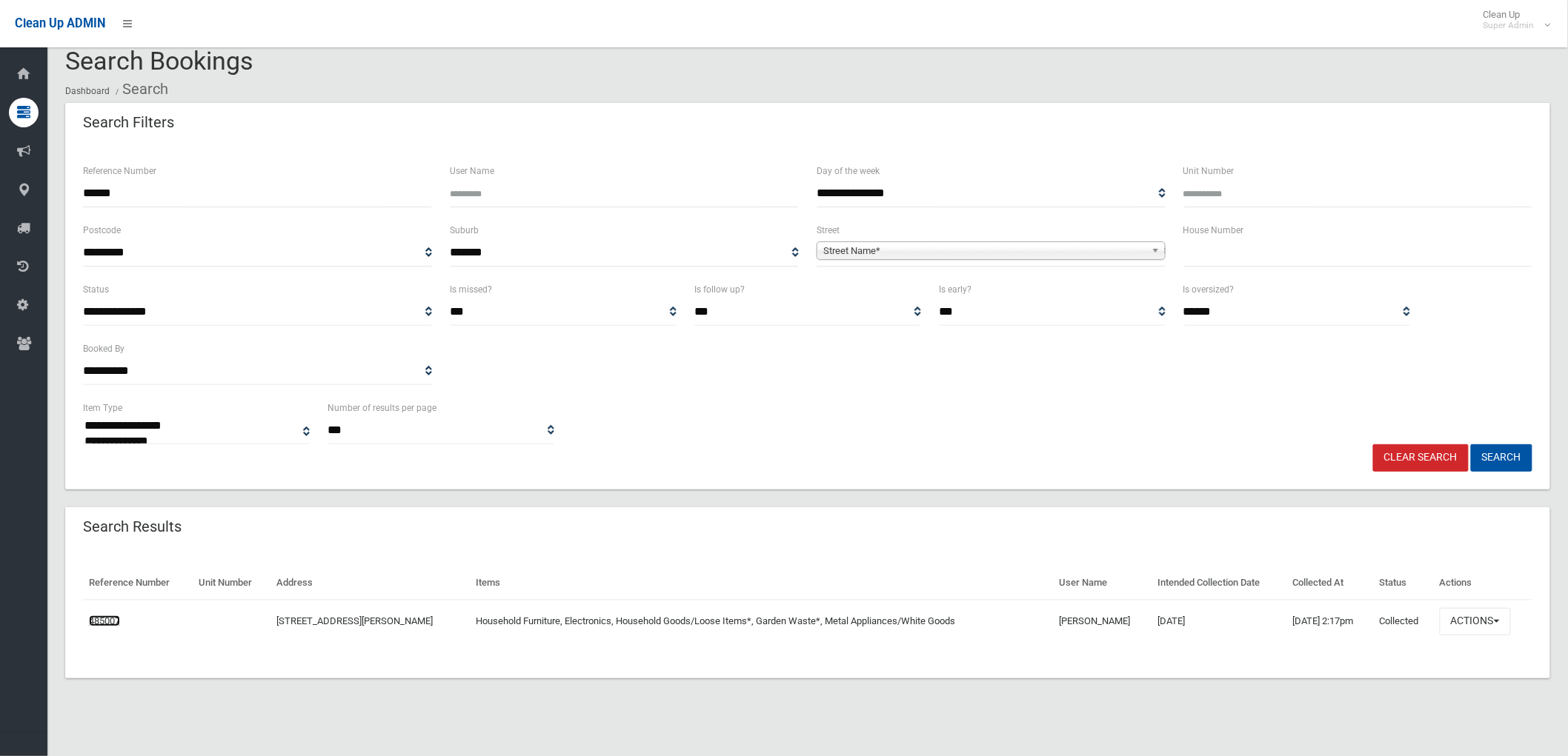
click at [100, 618] on link "485007" at bounding box center [105, 620] width 31 height 11
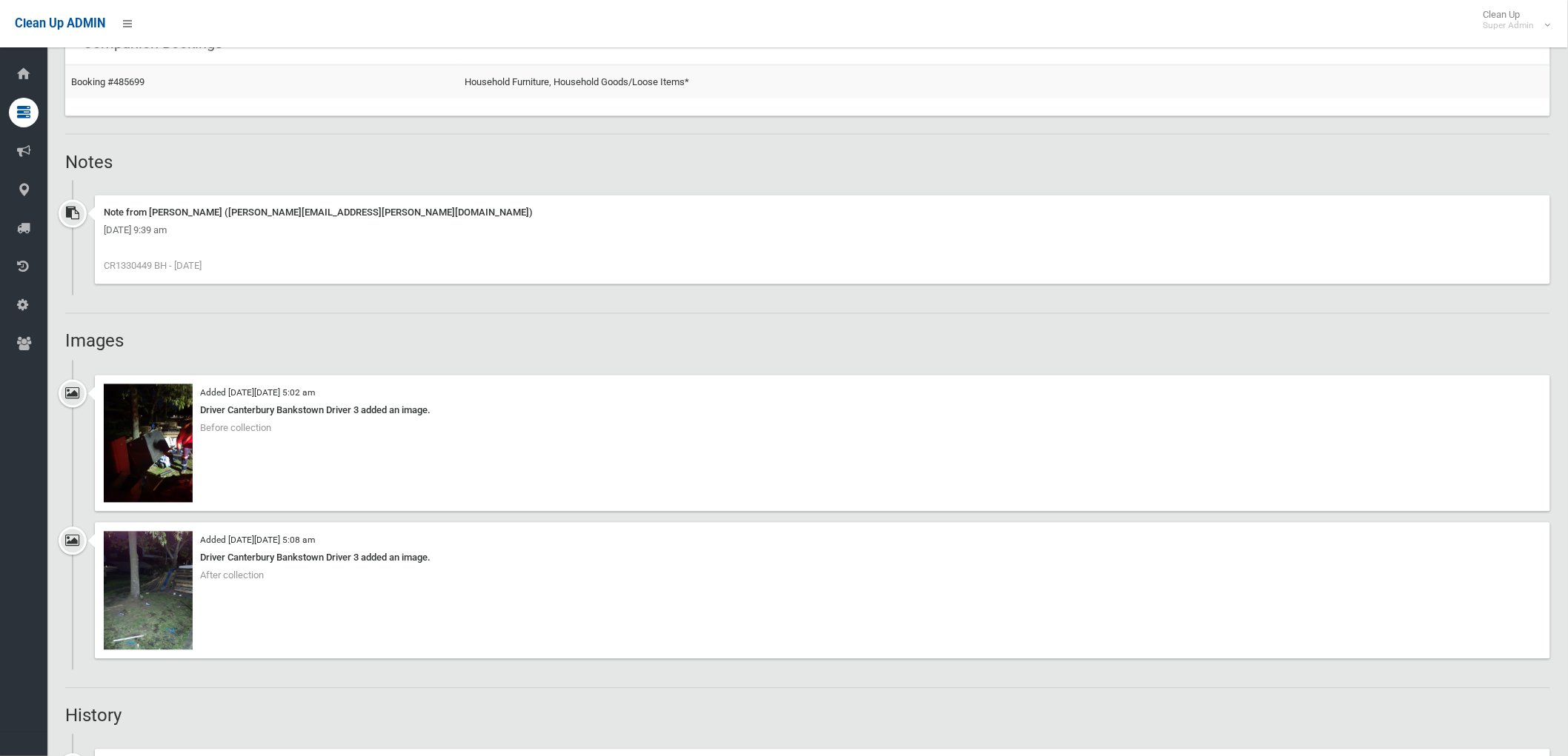
scroll to position [1233, 0]
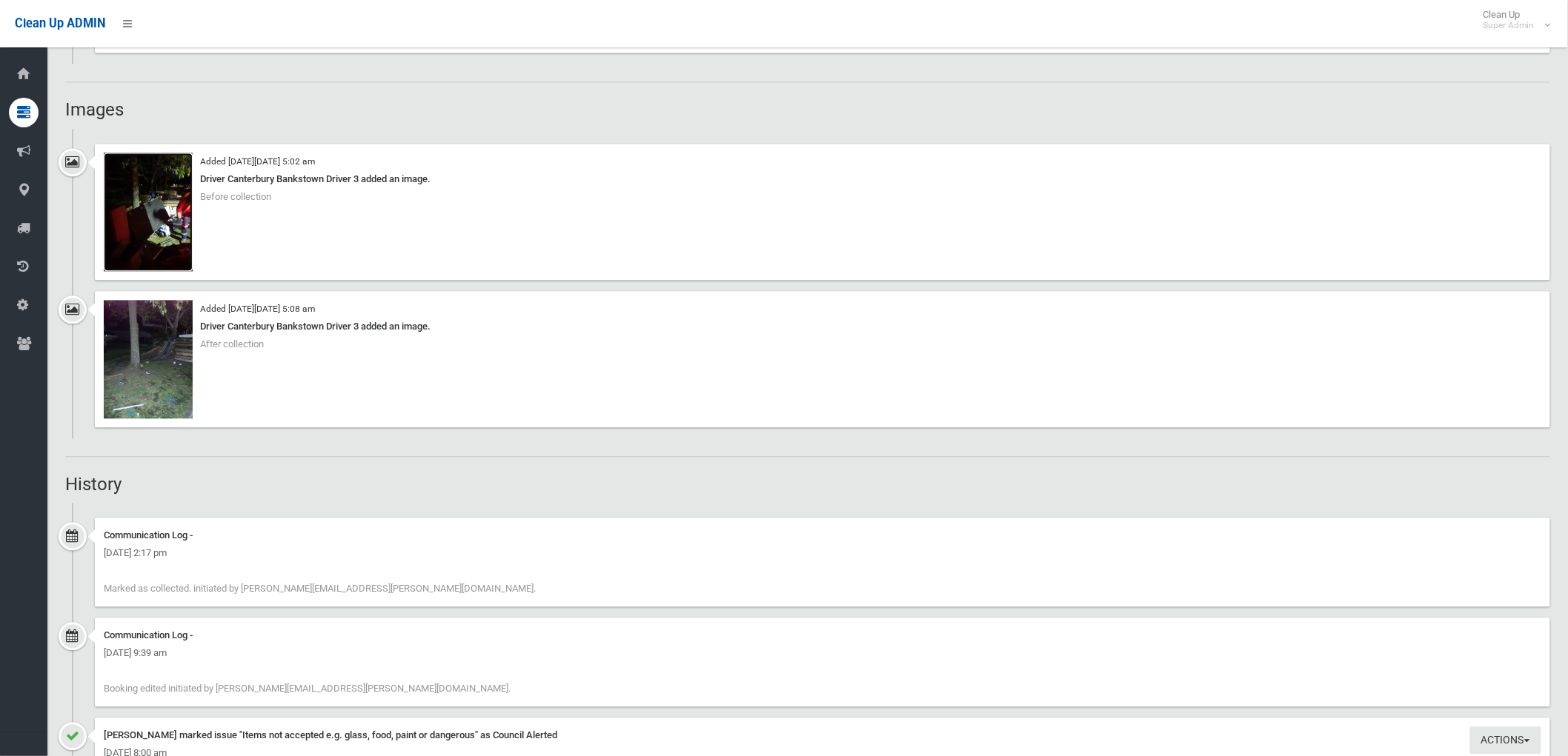
click at [128, 186] on img at bounding box center [148, 211] width 89 height 118
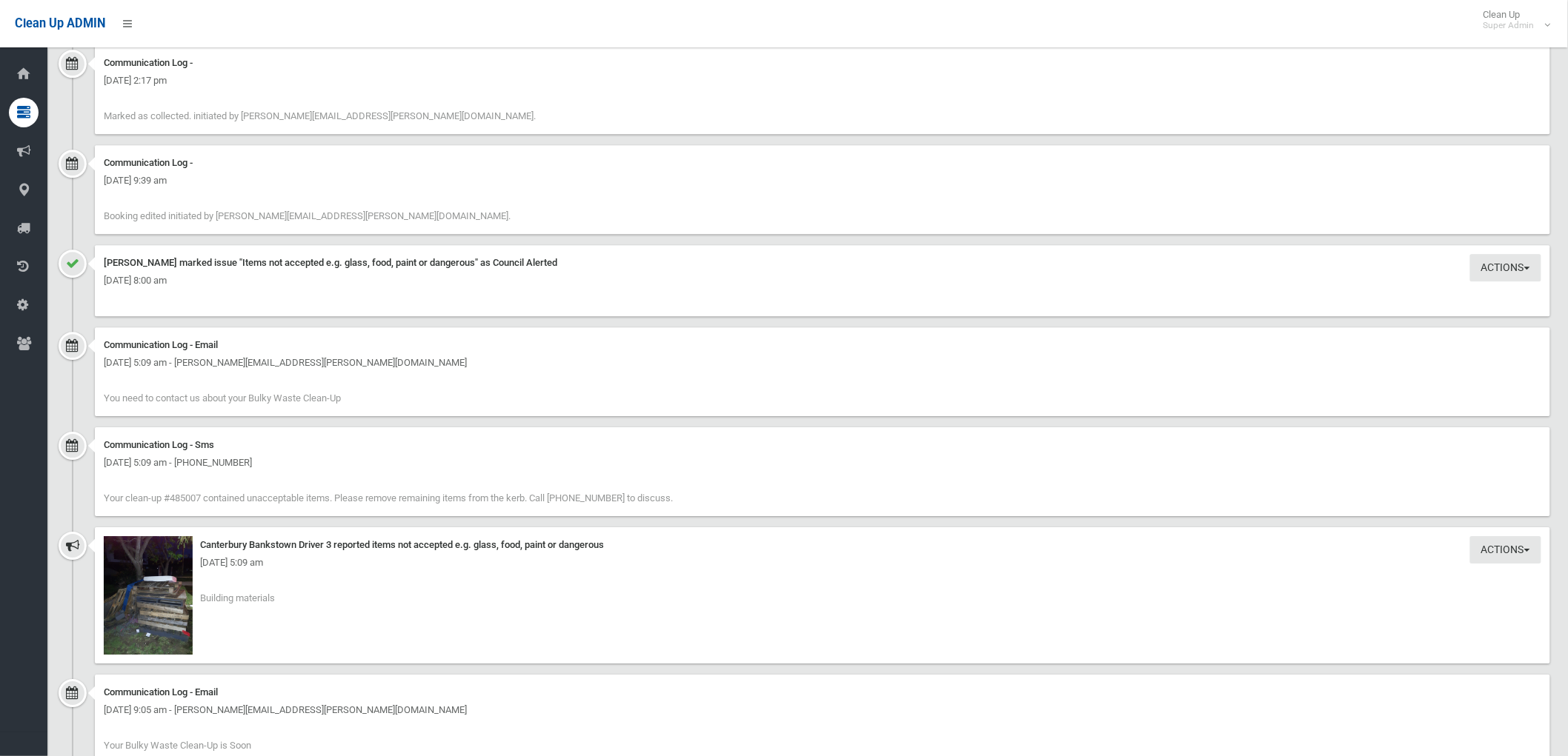
scroll to position [1727, 0]
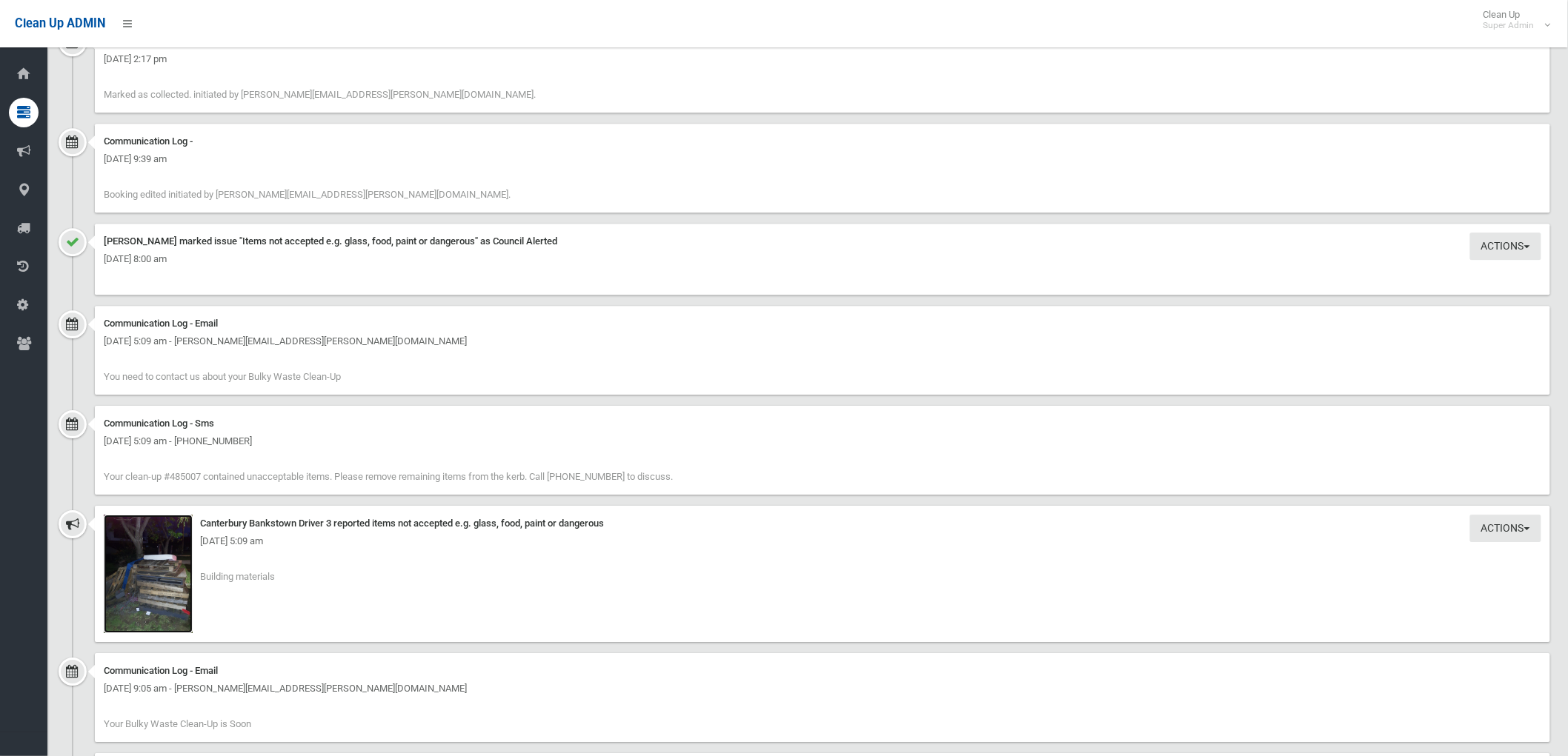
click at [181, 564] on img at bounding box center [148, 574] width 89 height 118
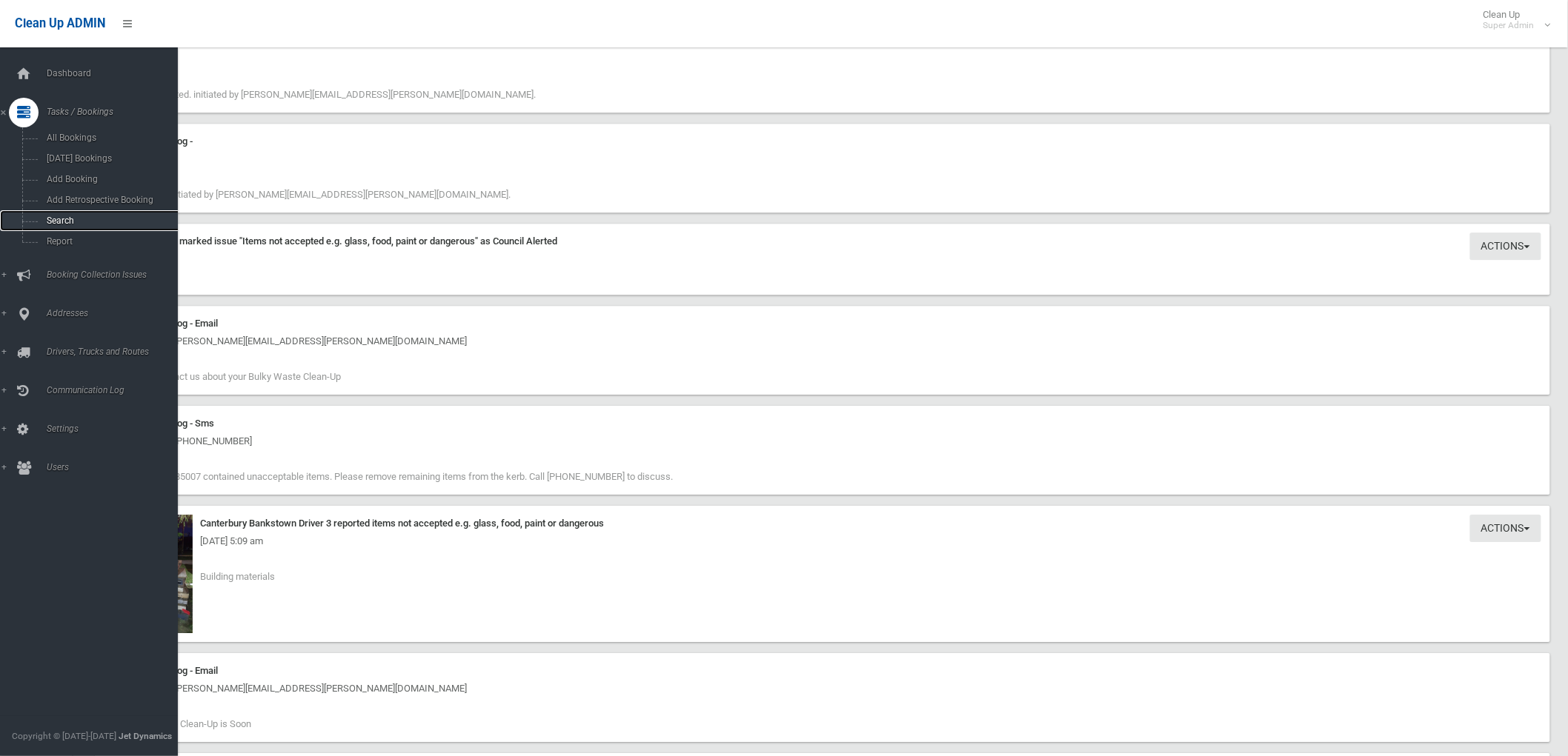
click at [62, 219] on span "Search" at bounding box center [110, 220] width 136 height 10
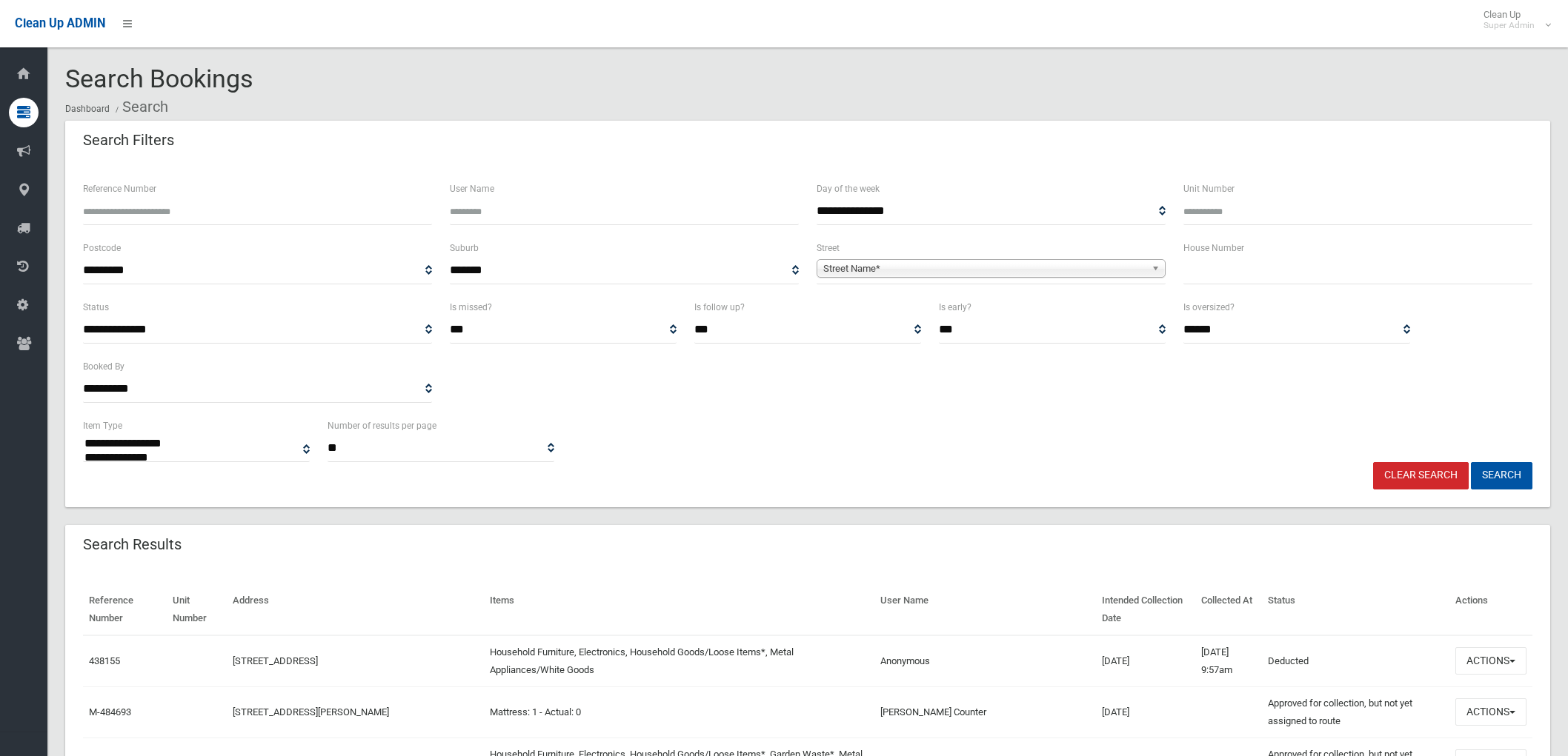
select select
drag, startPoint x: 0, startPoint y: 0, endPoint x: 201, endPoint y: 215, distance: 294.3
click at [189, 211] on input "Reference Number" at bounding box center [257, 212] width 349 height 27
paste input "******"
type input "******"
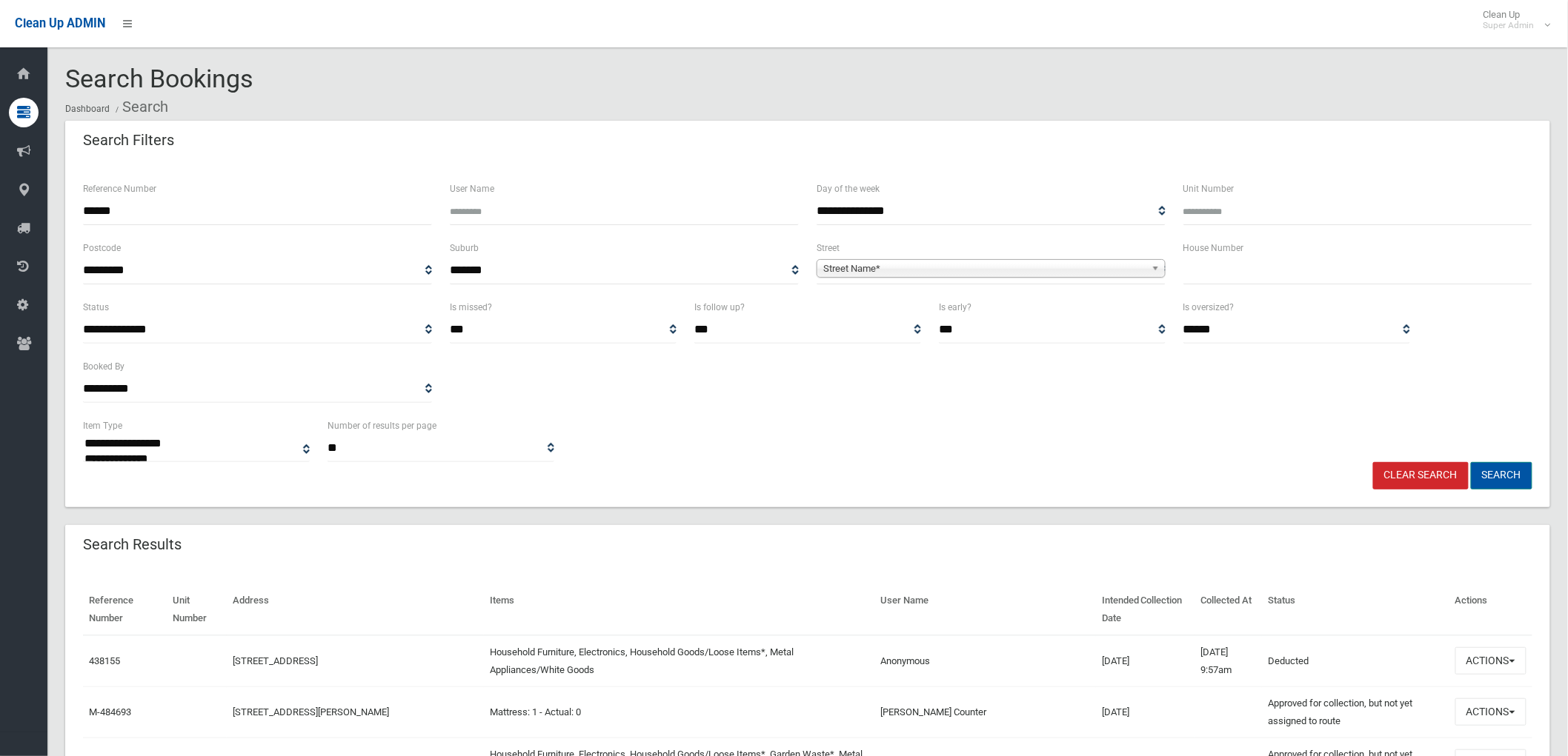
click at [1505, 472] on button "Search" at bounding box center [1501, 476] width 61 height 27
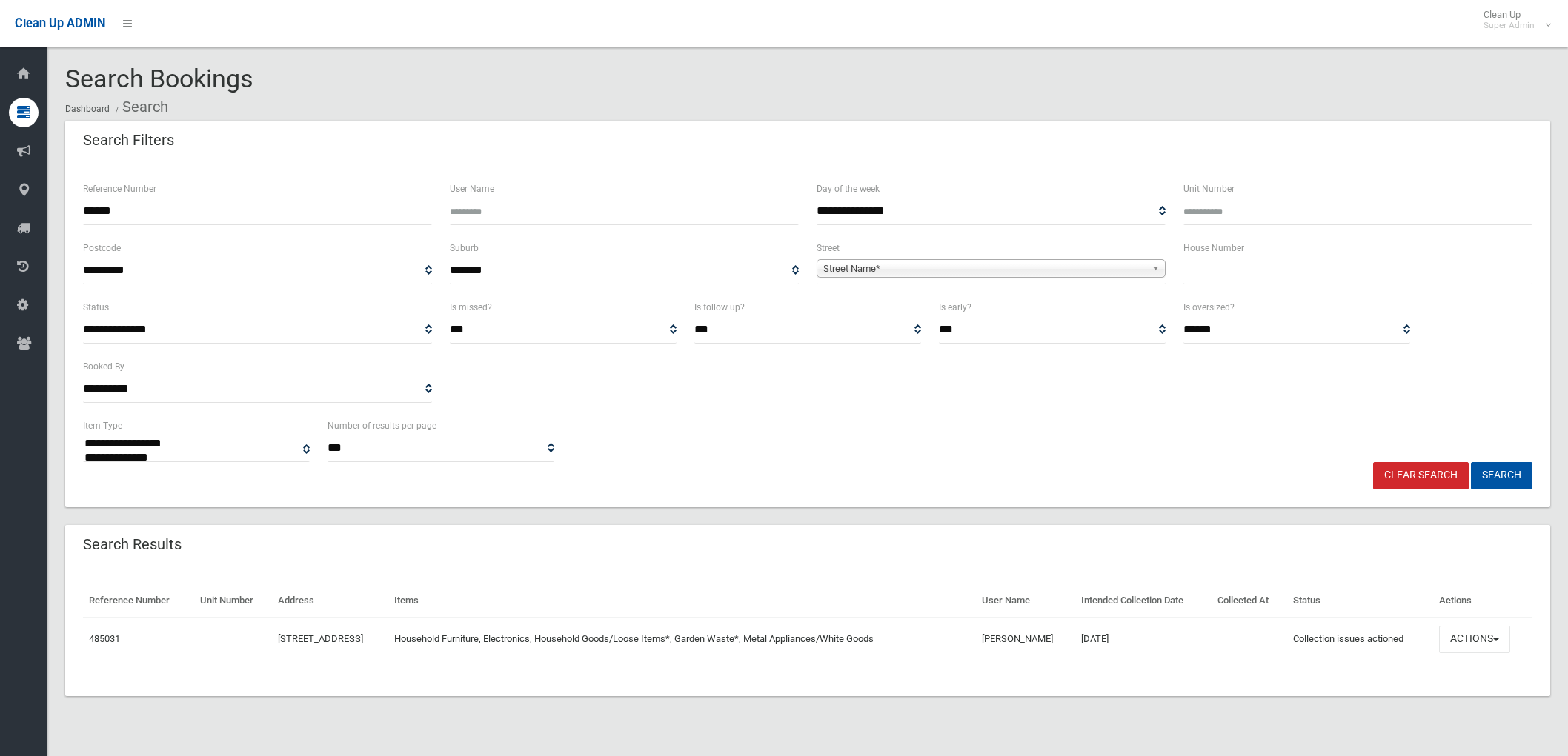
select select
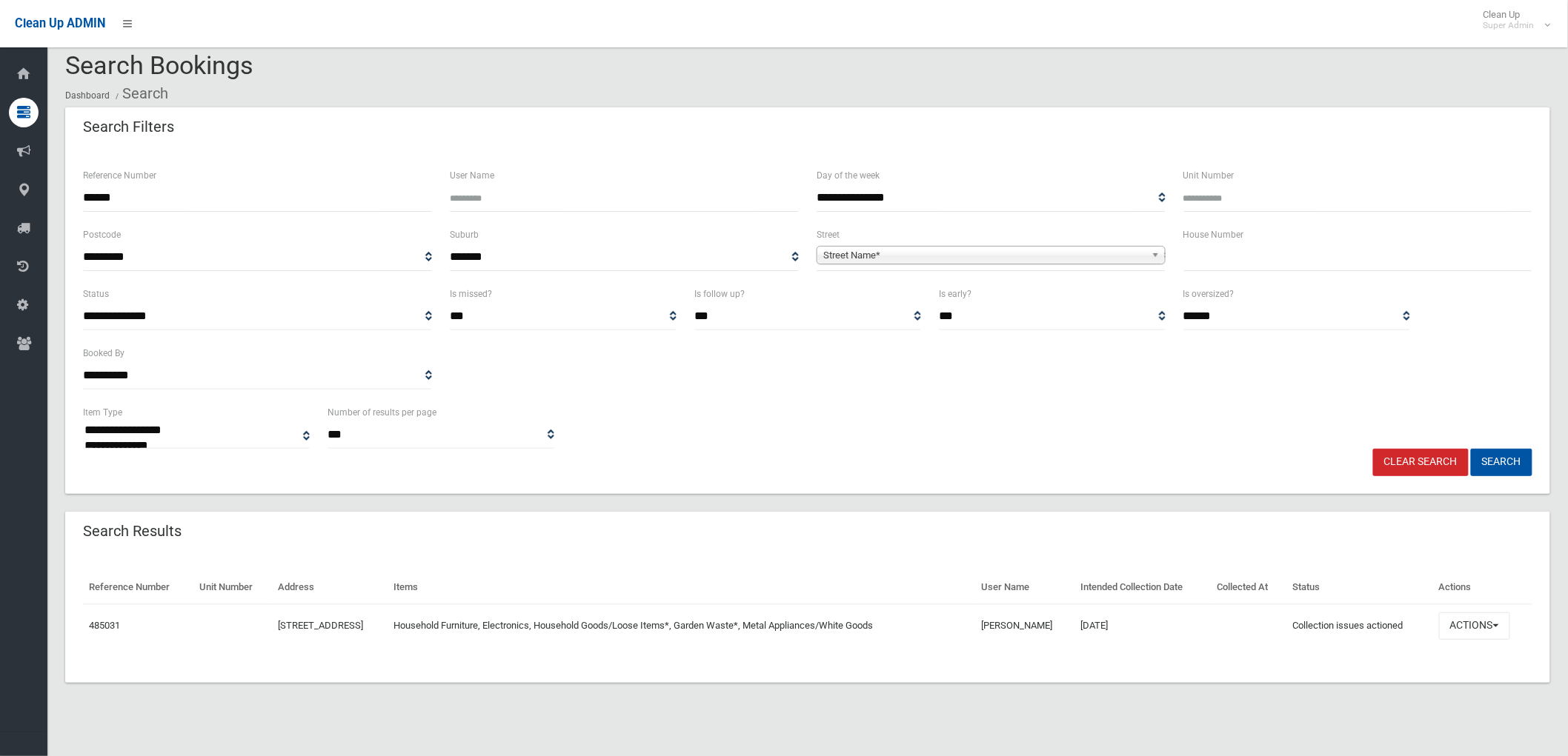
scroll to position [17, 0]
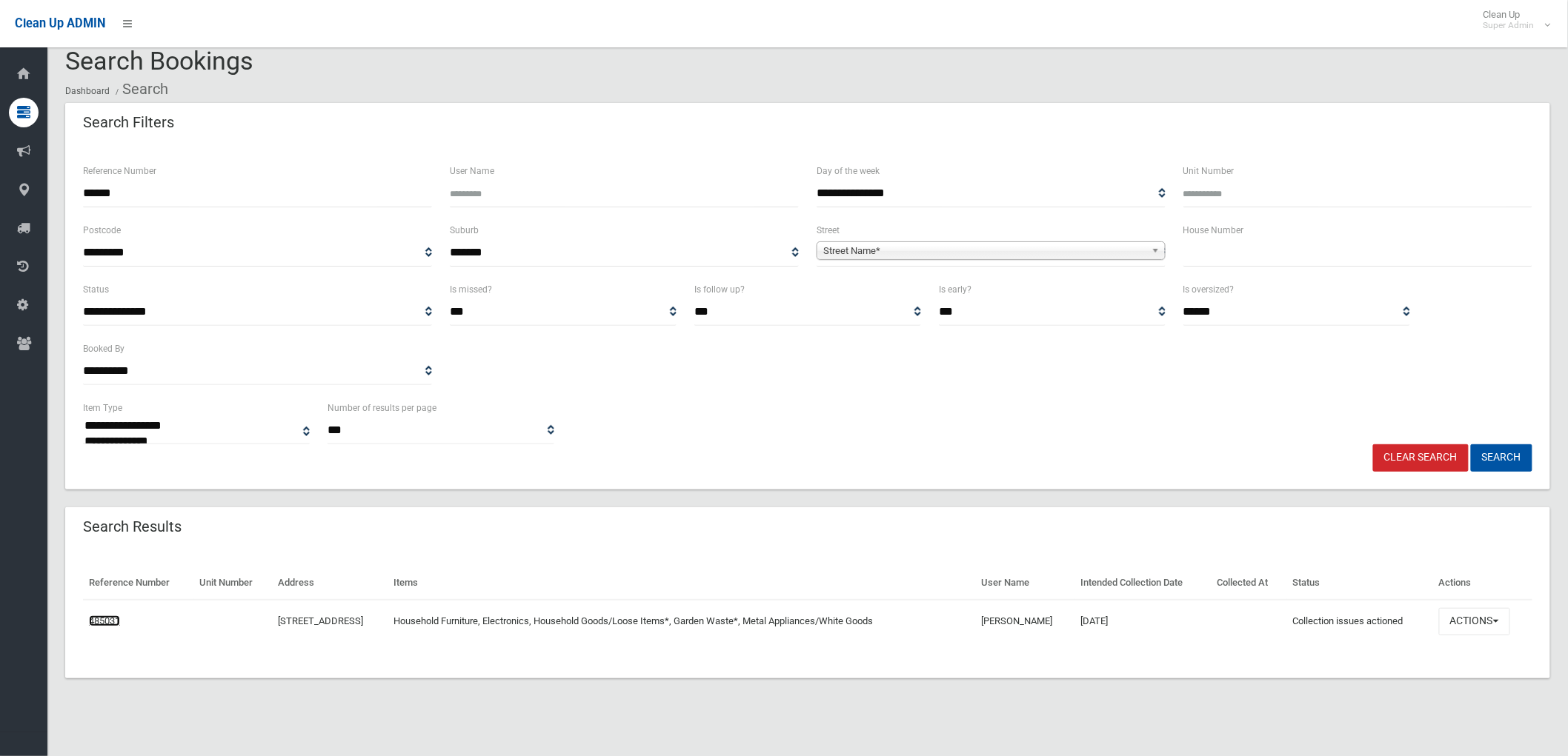
click at [105, 619] on link "485031" at bounding box center [105, 620] width 31 height 11
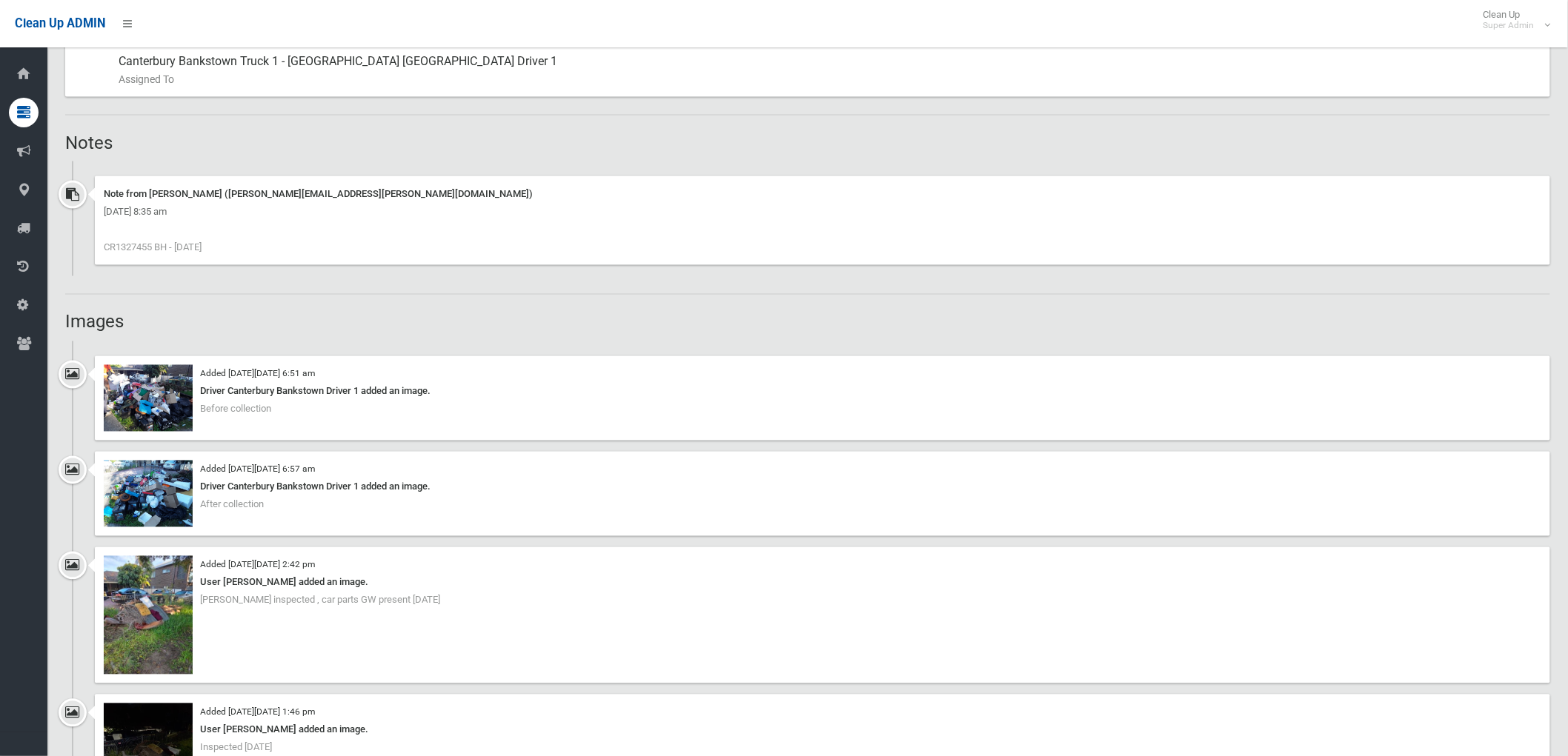
scroll to position [1069, 0]
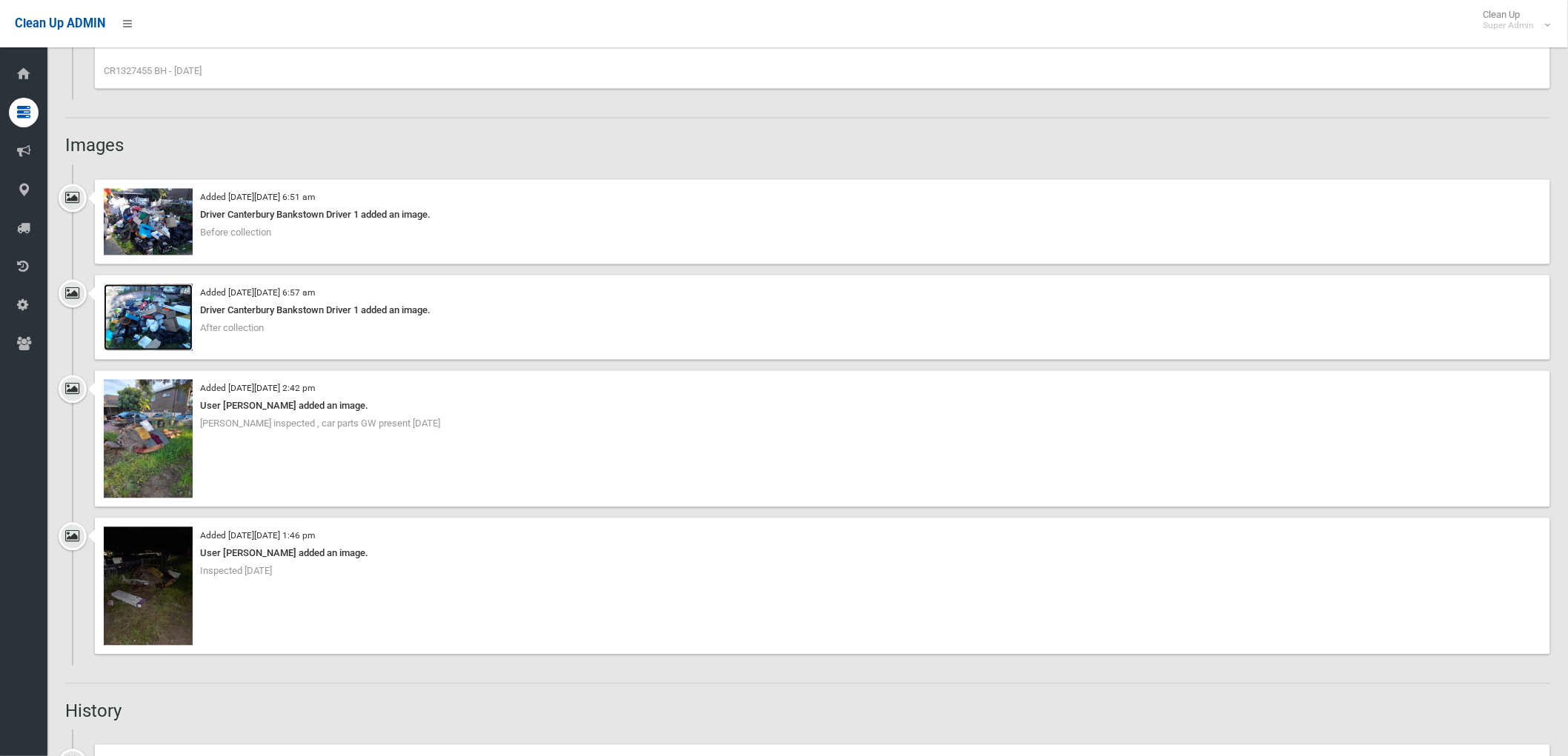
click at [149, 311] on img at bounding box center [148, 317] width 89 height 67
click at [138, 303] on img at bounding box center [148, 317] width 89 height 67
click at [142, 221] on img at bounding box center [148, 222] width 89 height 67
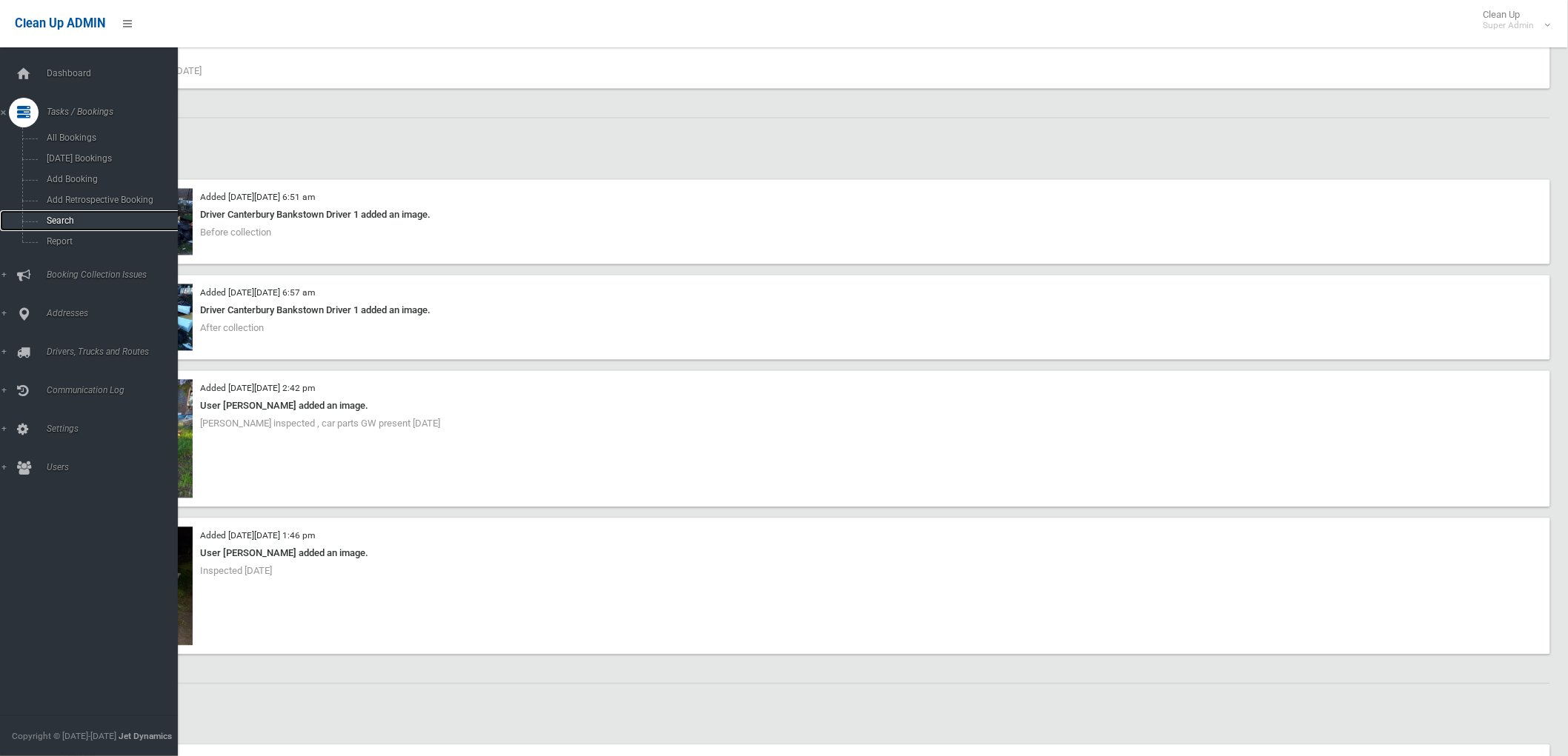
click at [63, 219] on span "Search" at bounding box center [110, 220] width 136 height 10
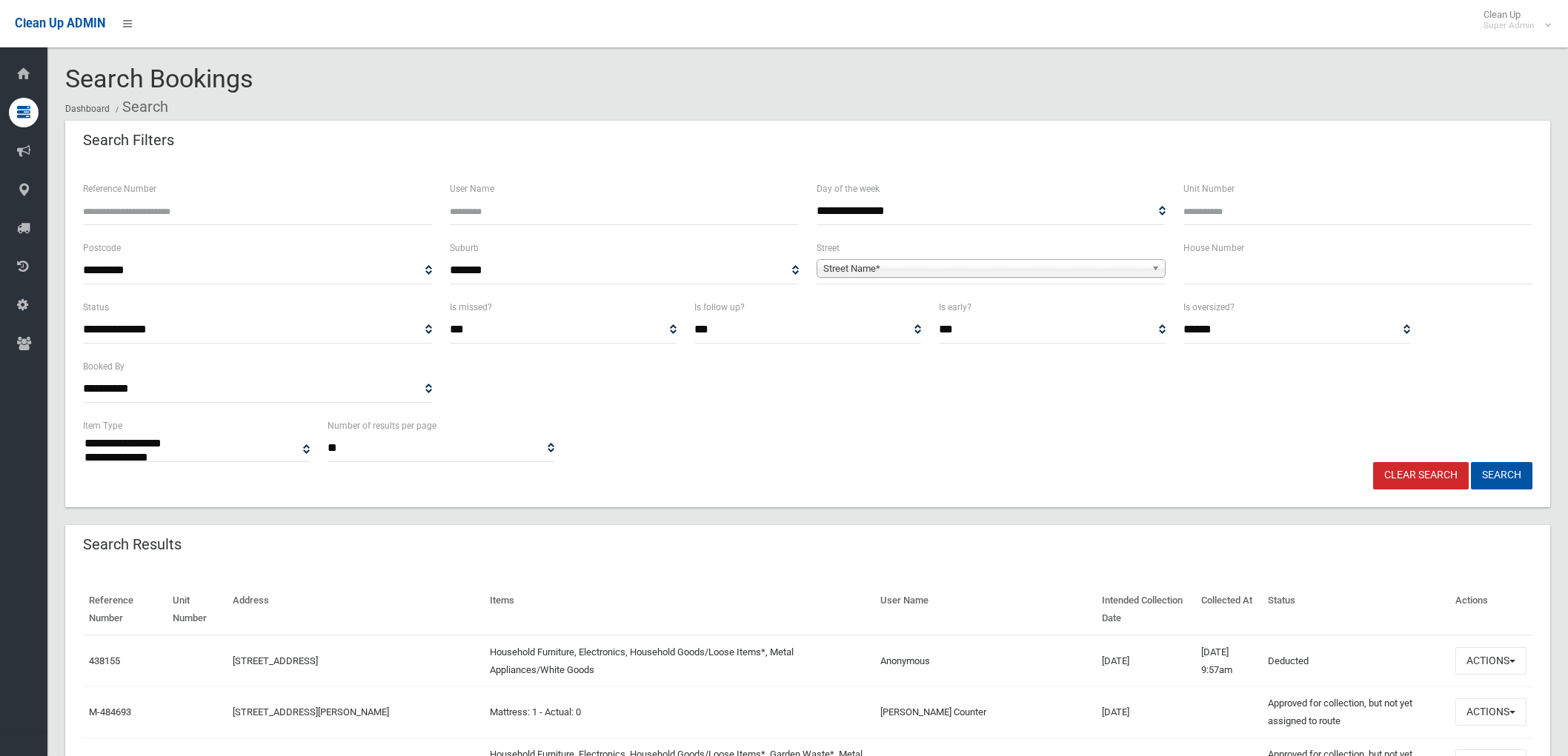
select select
click at [175, 229] on div "Reference Number" at bounding box center [258, 209] width 367 height 60
click at [198, 209] on input "Reference Number" at bounding box center [257, 212] width 349 height 27
paste input "******"
type input "******"
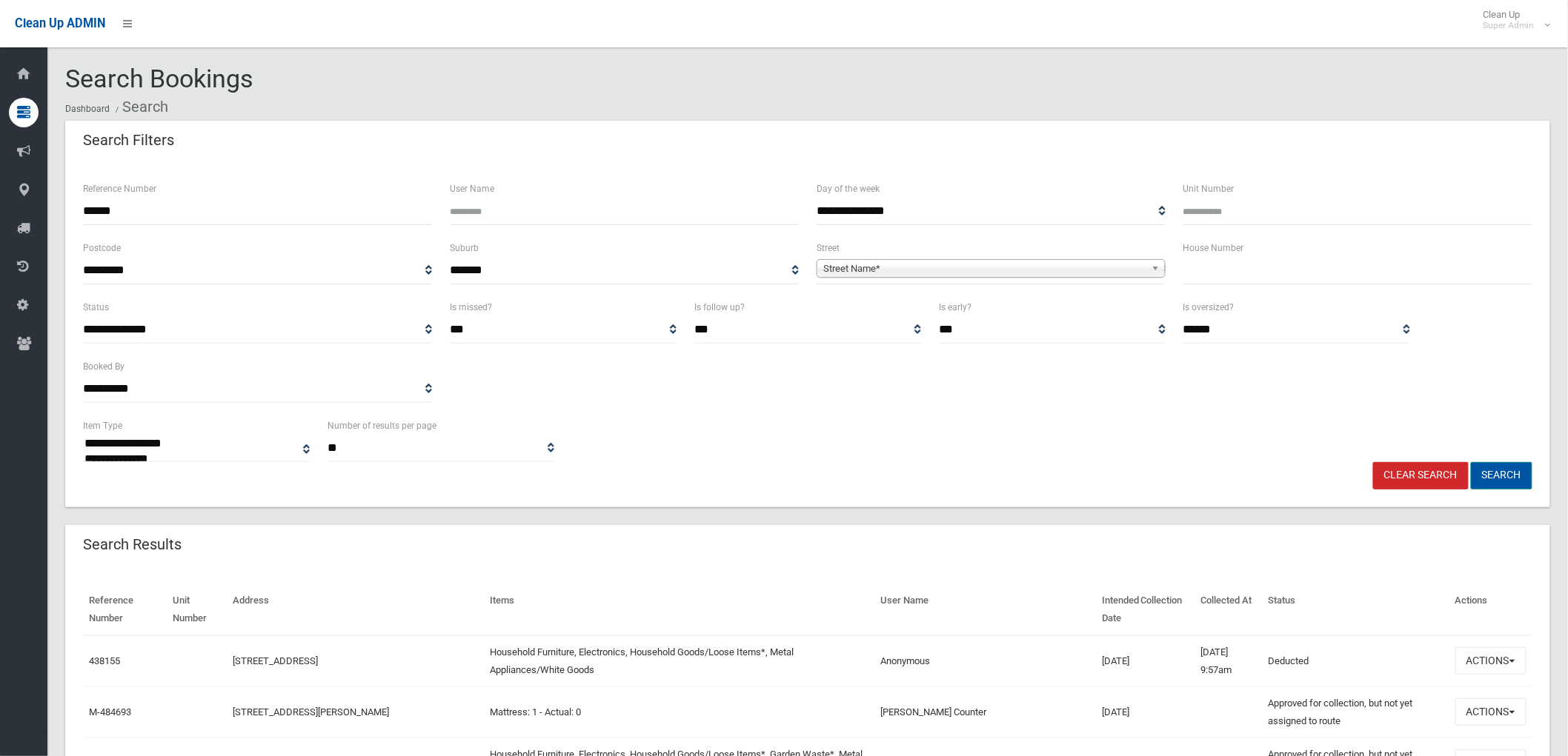
click at [1515, 477] on button "Search" at bounding box center [1501, 476] width 61 height 27
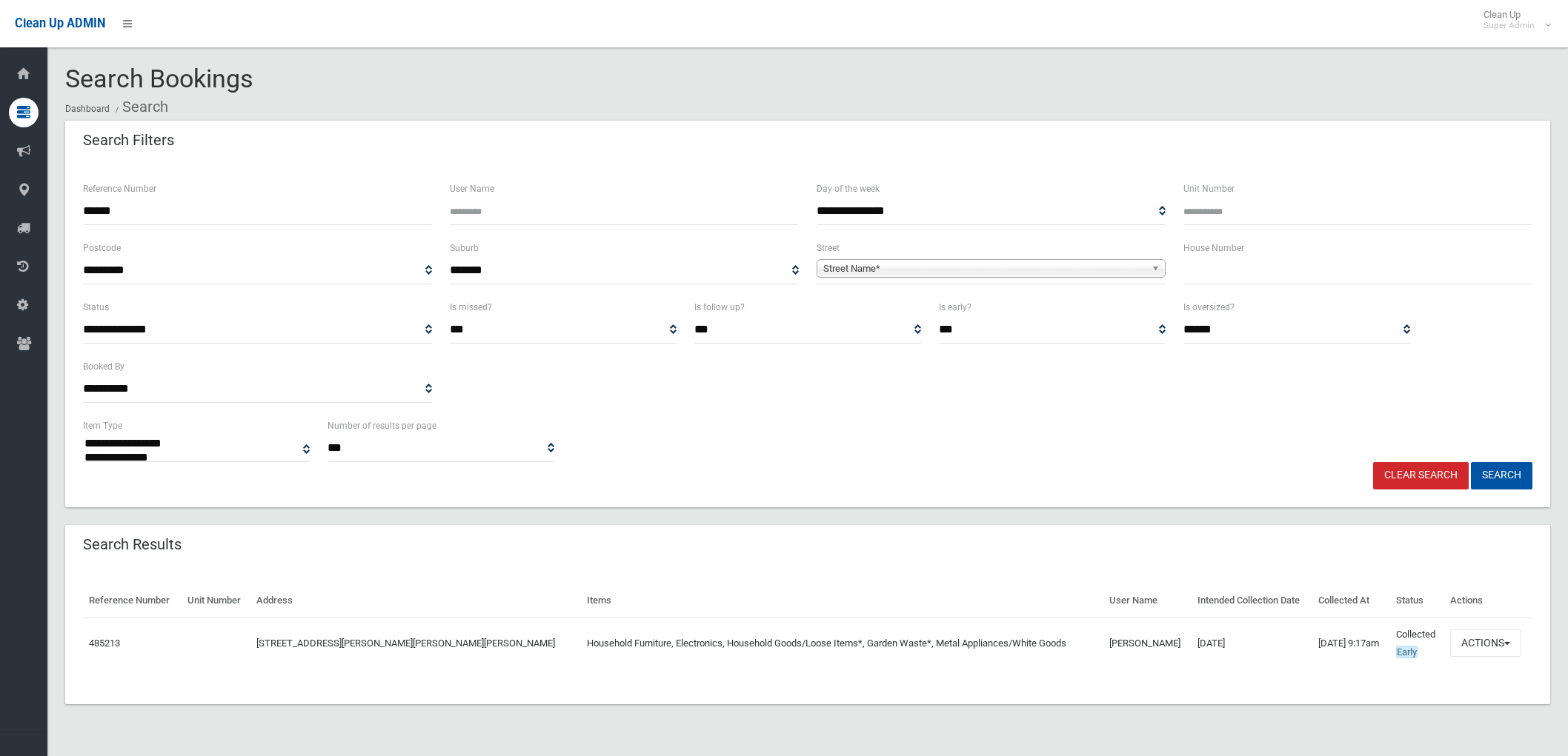
select select
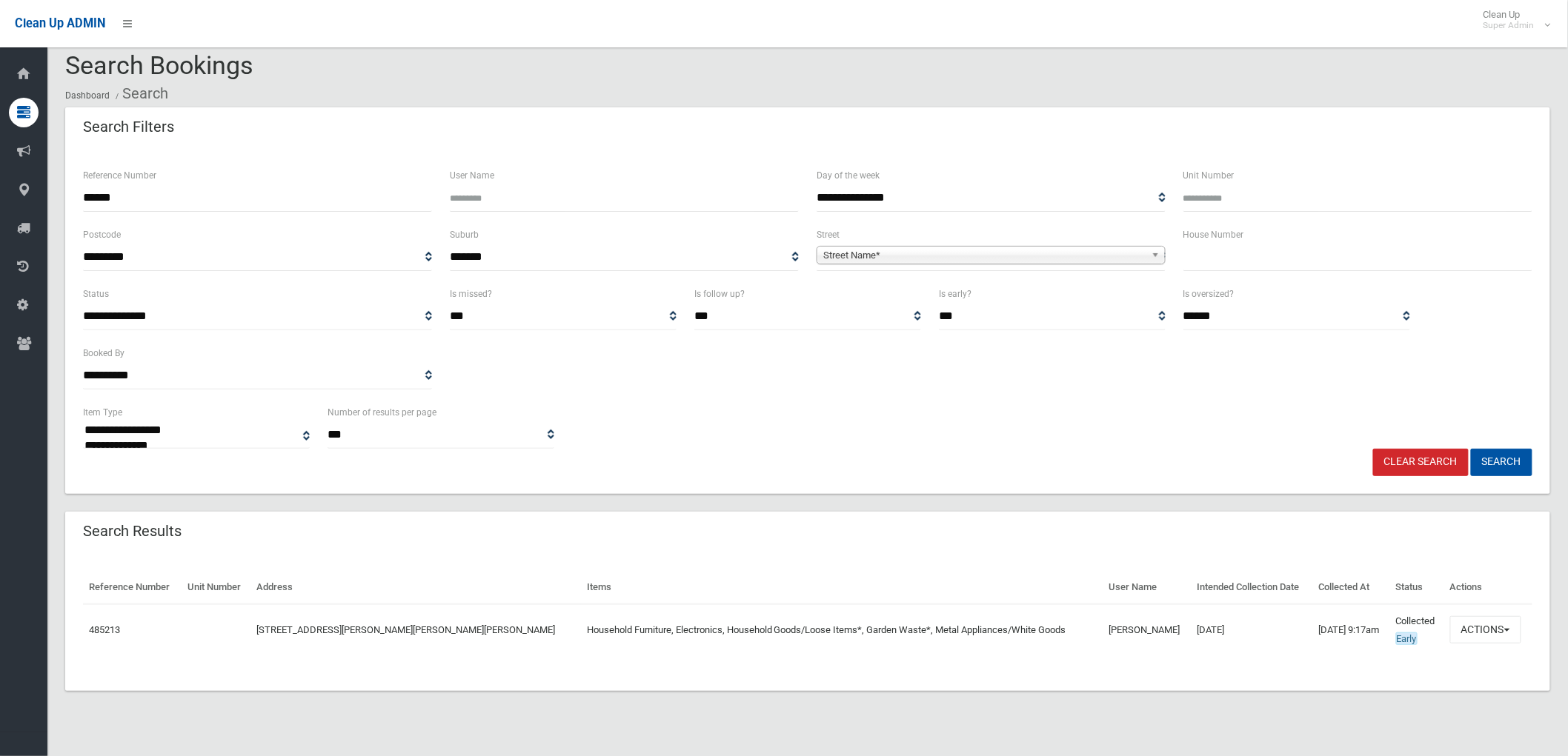
scroll to position [17, 0]
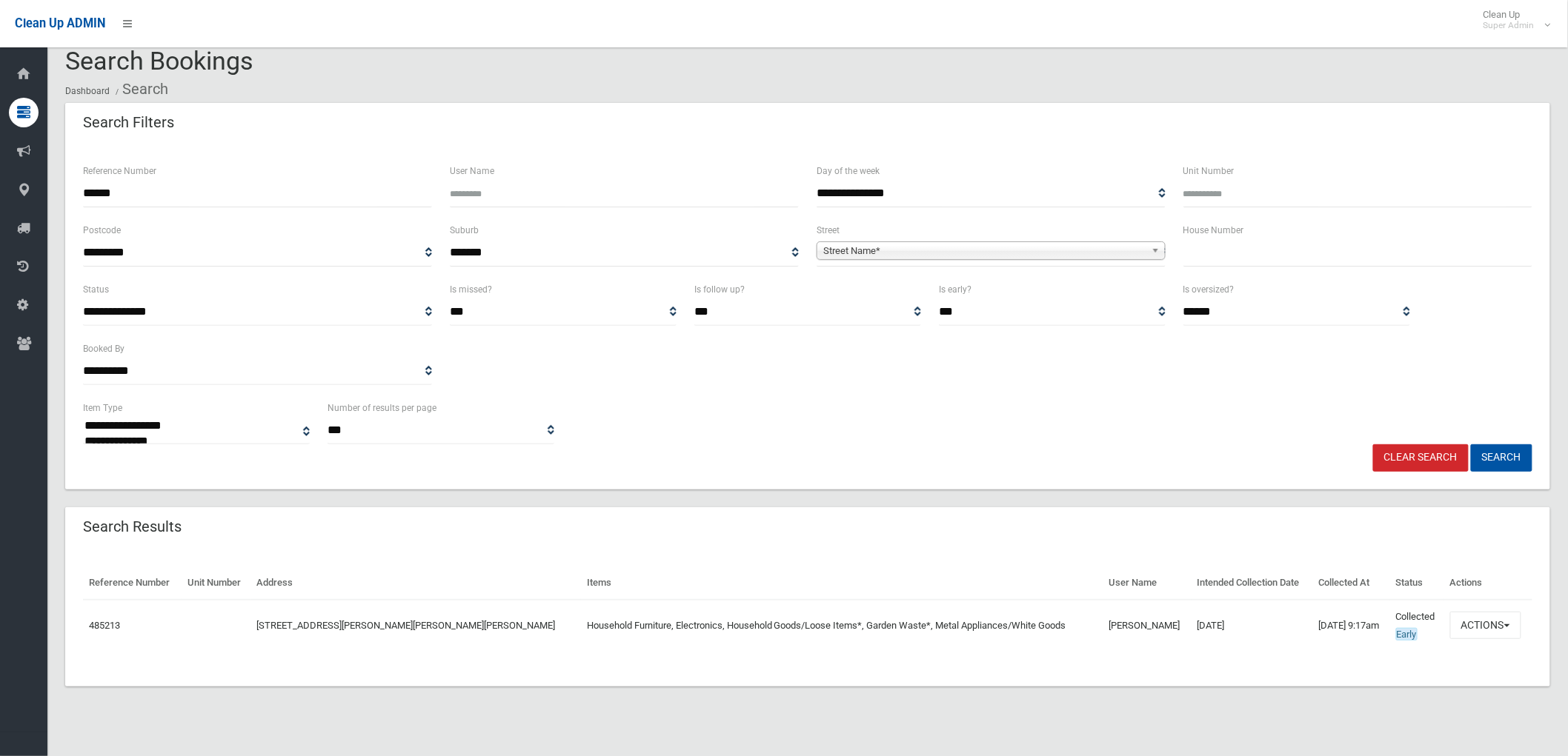
click at [102, 613] on td "485213" at bounding box center [131, 625] width 98 height 51
click at [106, 625] on link "485213" at bounding box center [105, 625] width 31 height 11
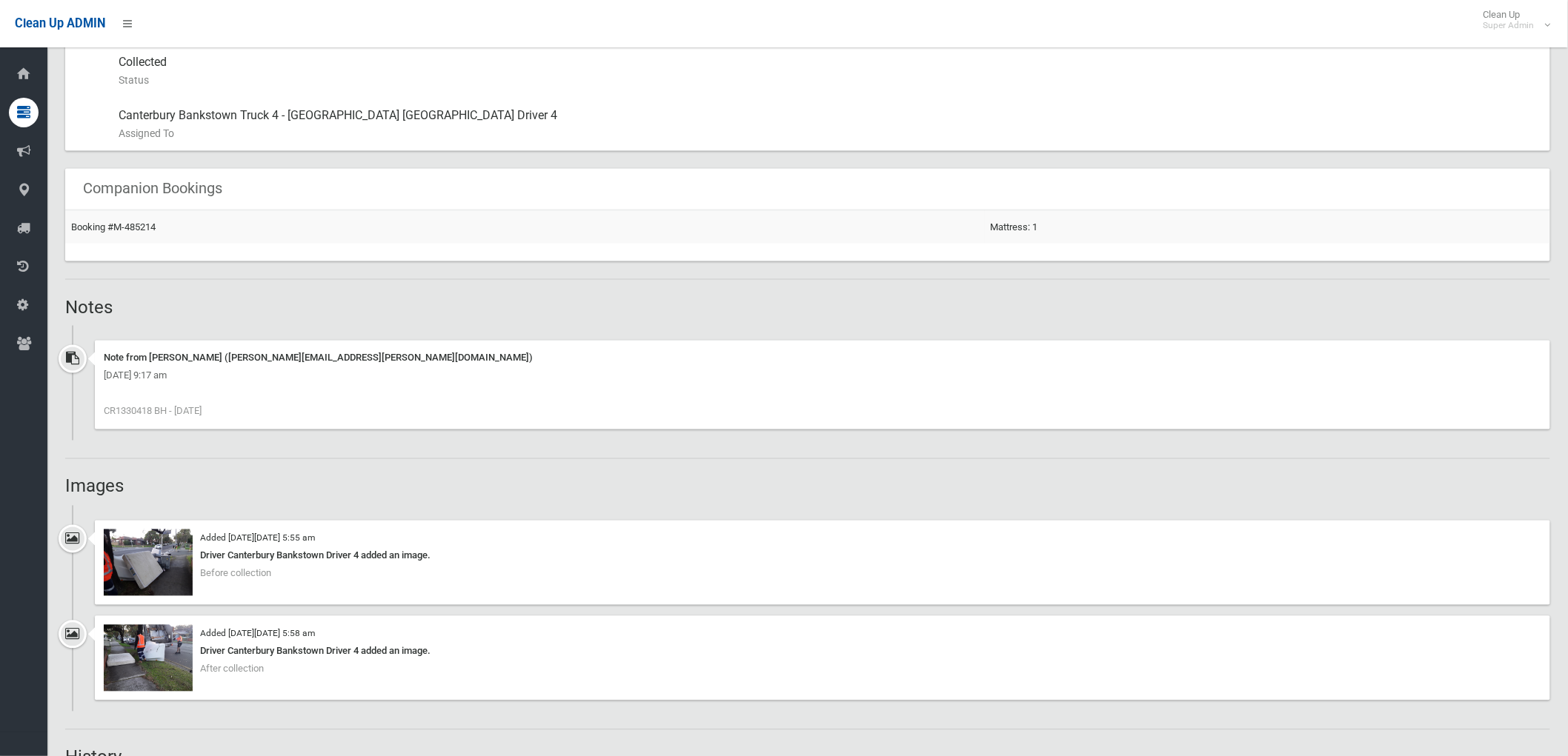
scroll to position [1069, 0]
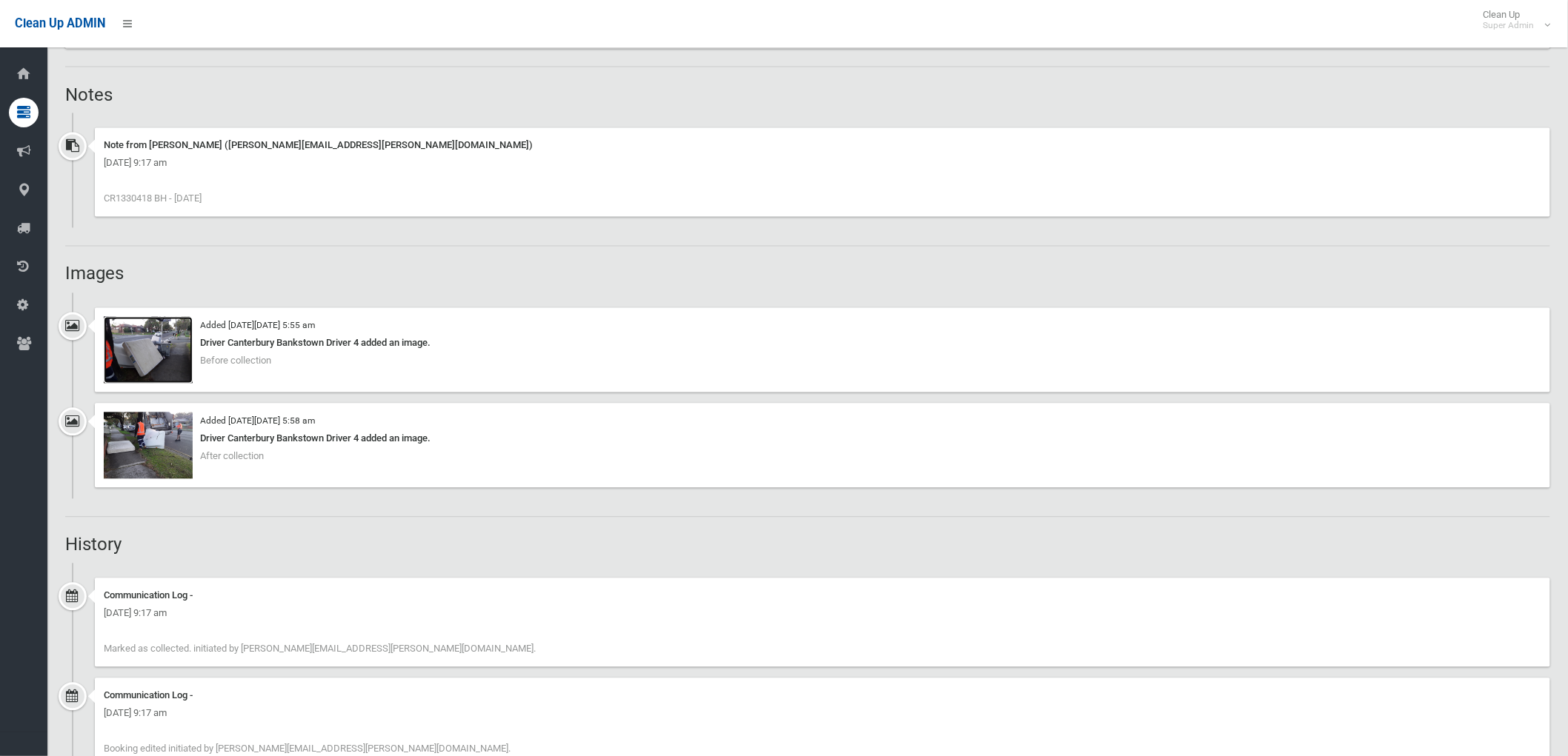
click at [141, 352] on img at bounding box center [148, 350] width 89 height 67
click at [135, 449] on img at bounding box center [148, 445] width 89 height 67
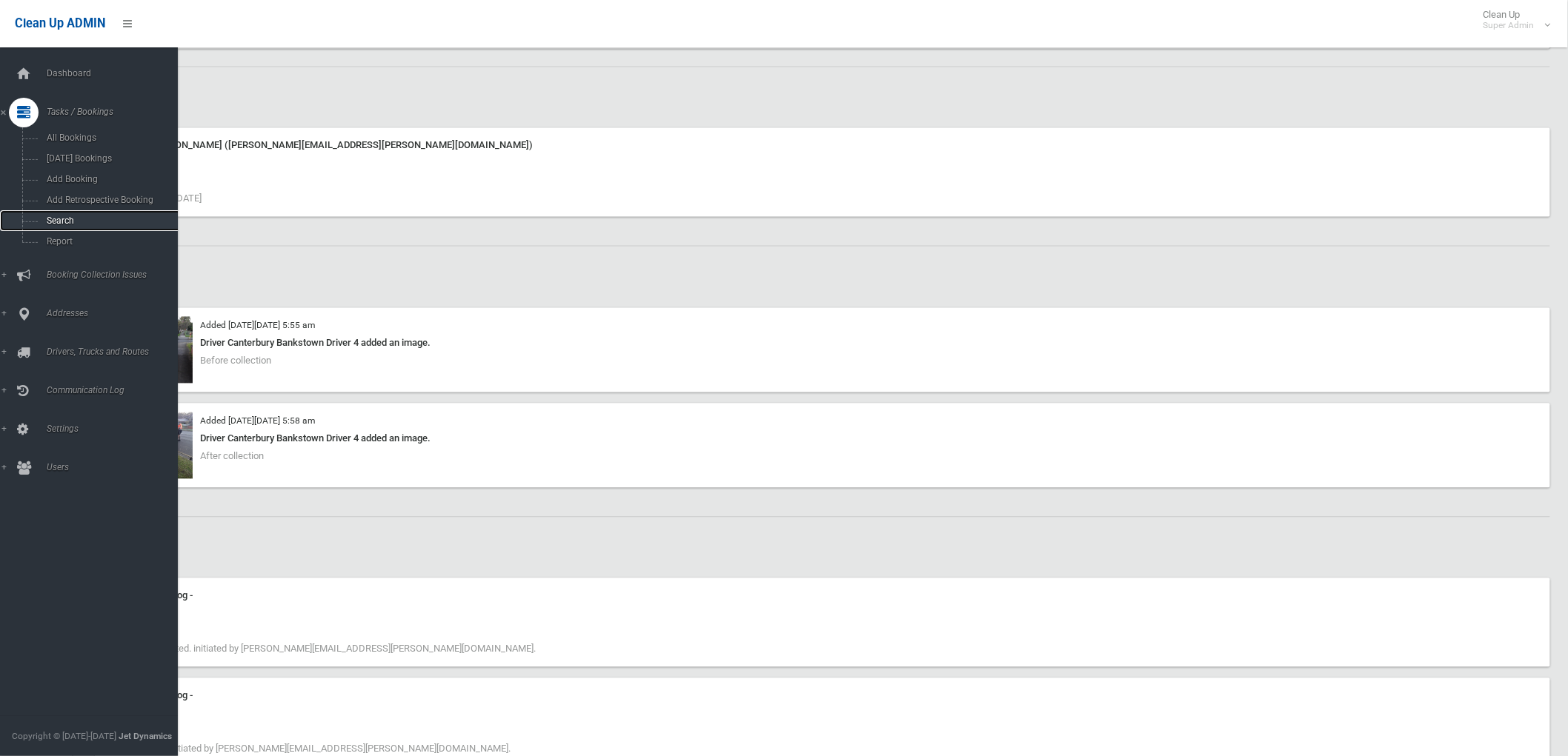
click at [63, 220] on span "Search" at bounding box center [110, 220] width 136 height 10
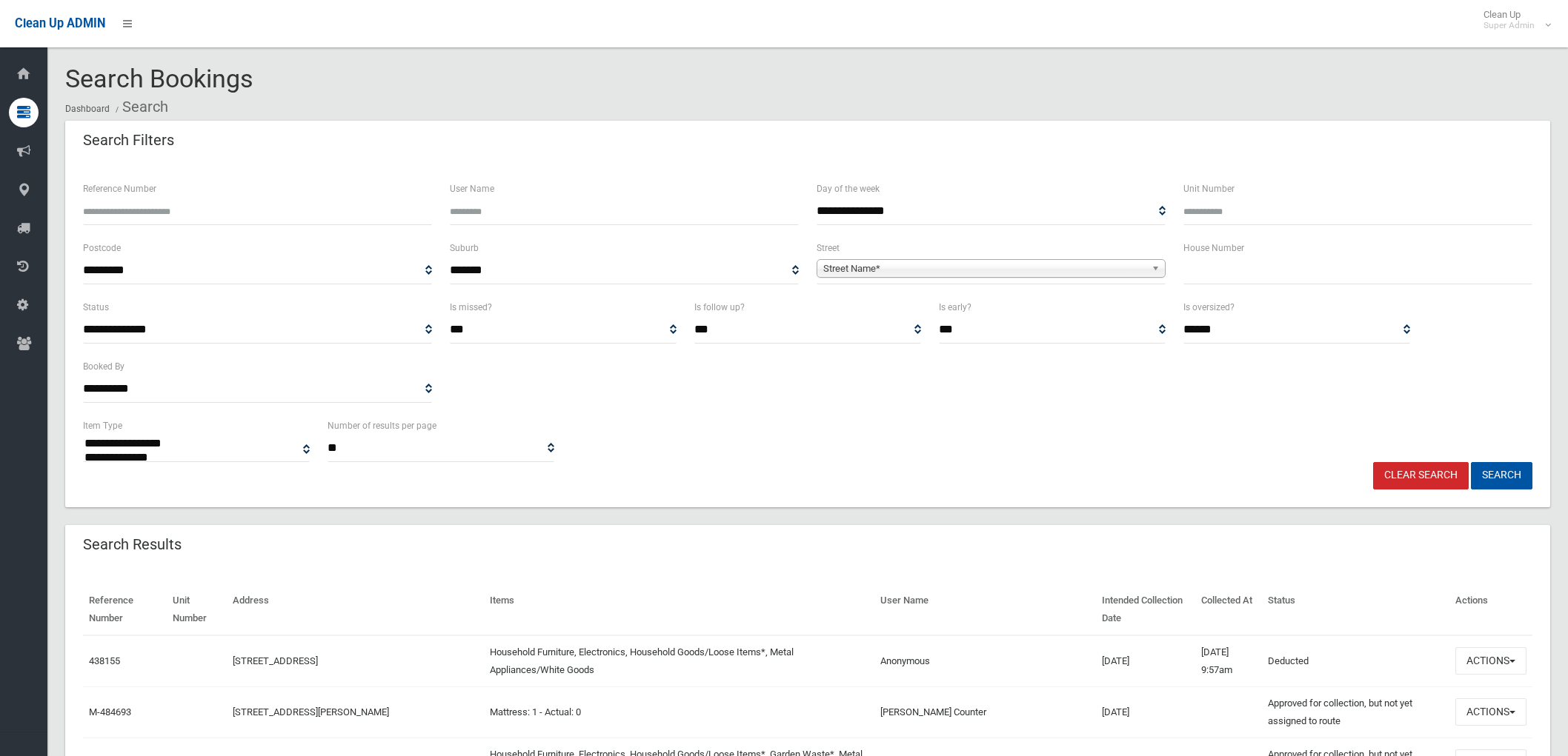
select select
type input "******"
click at [1502, 472] on button "Search" at bounding box center [1501, 476] width 61 height 27
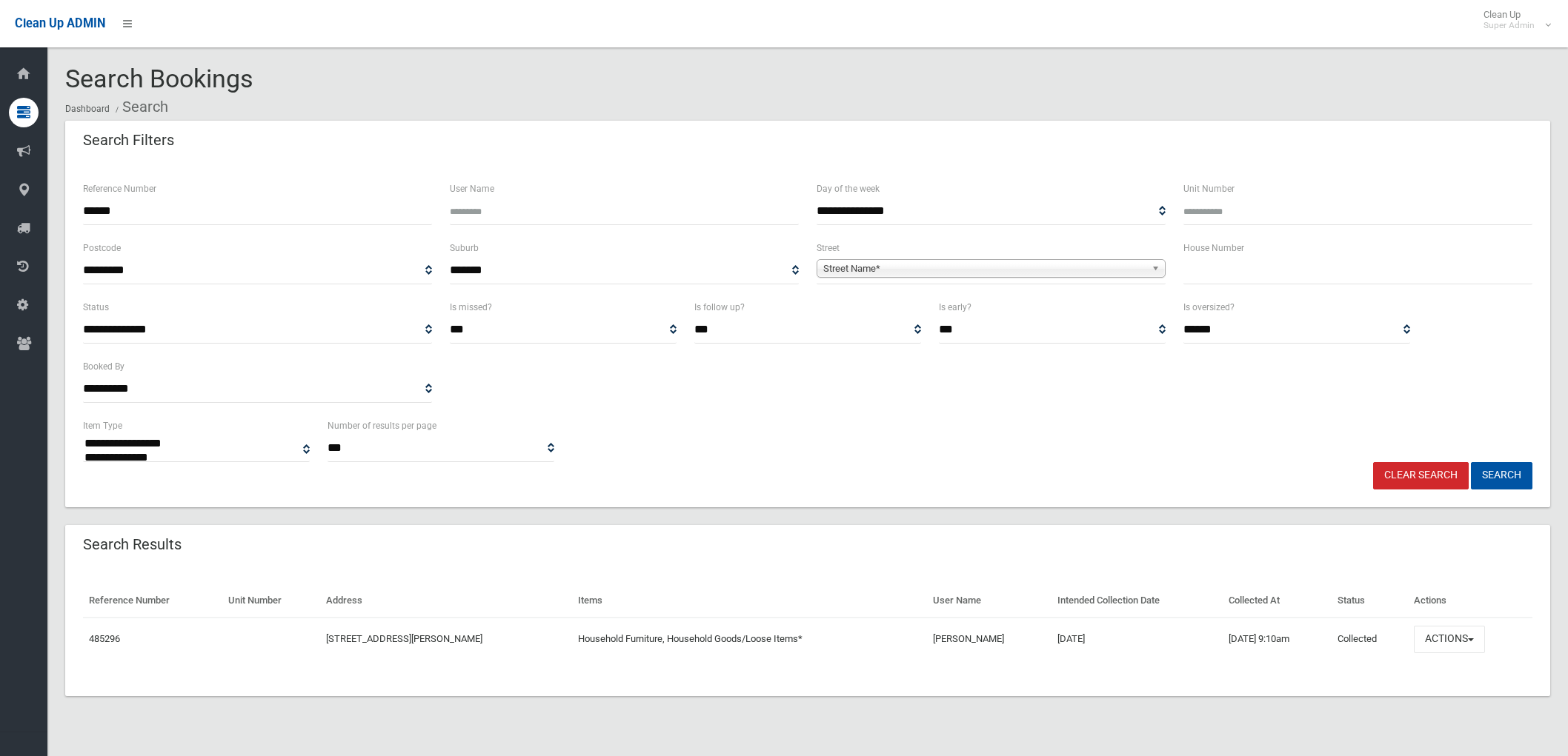
select select
click at [105, 640] on link "485296" at bounding box center [105, 639] width 31 height 11
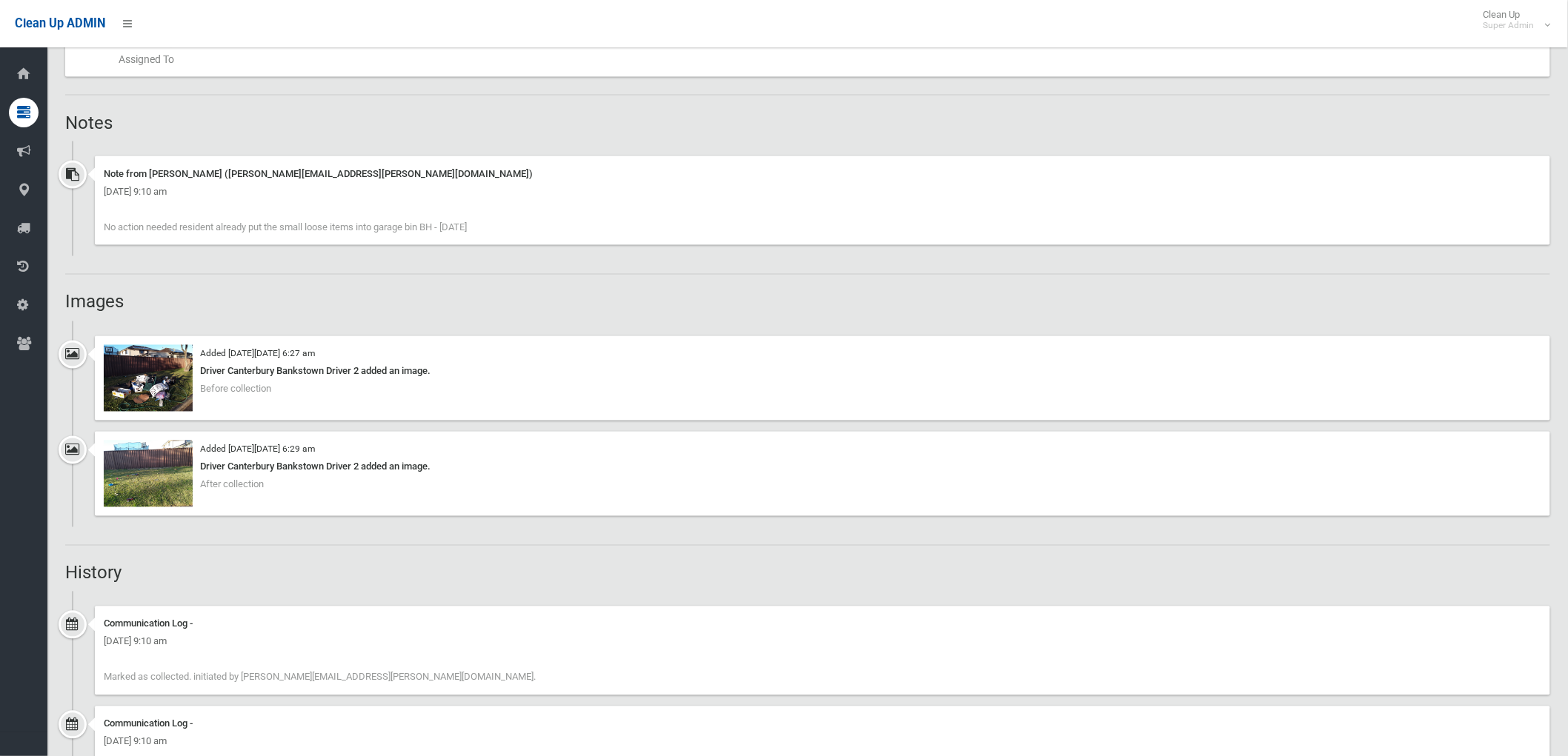
scroll to position [987, 0]
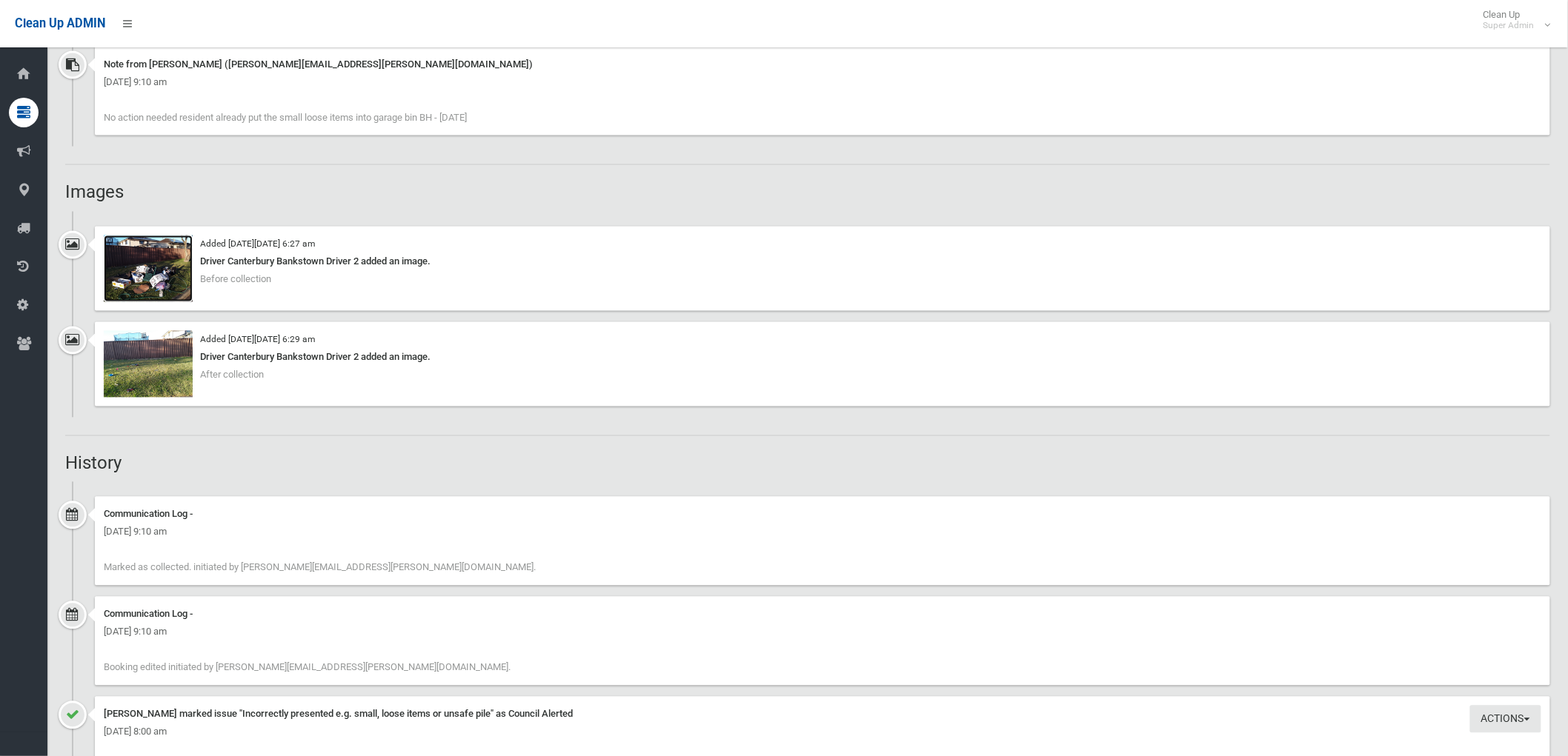
click at [166, 248] on img at bounding box center [148, 268] width 89 height 67
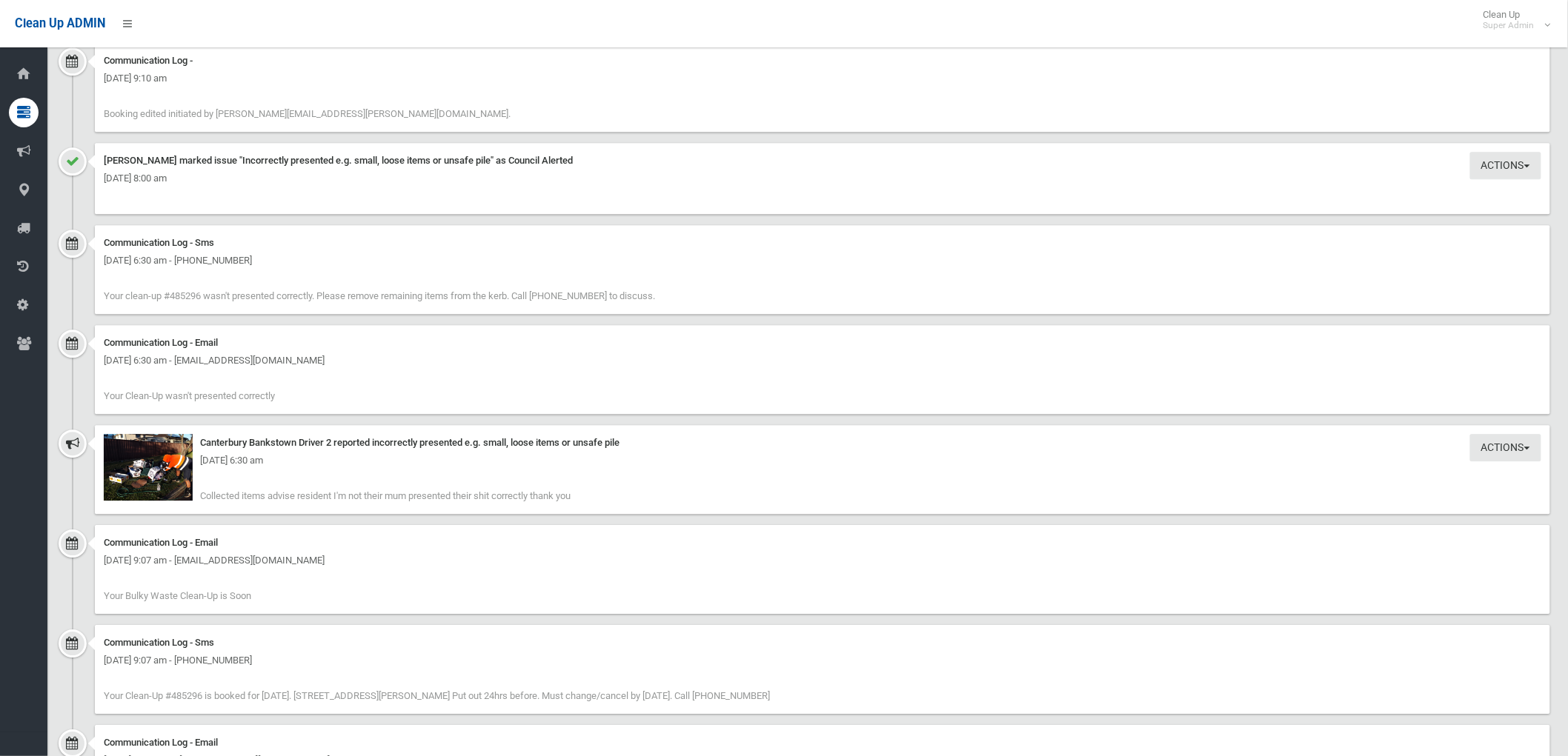
scroll to position [1727, 0]
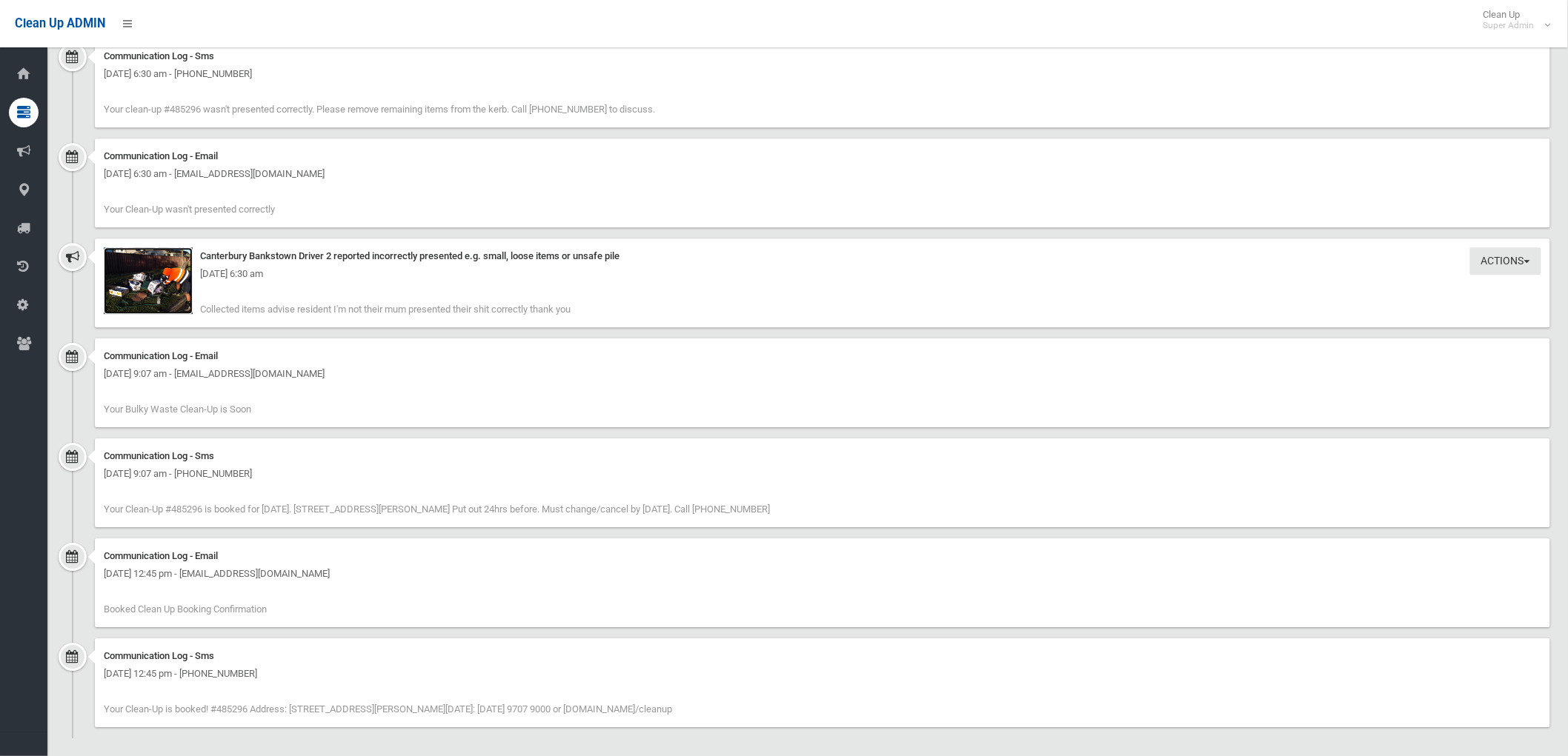
click at [160, 290] on img at bounding box center [148, 280] width 89 height 67
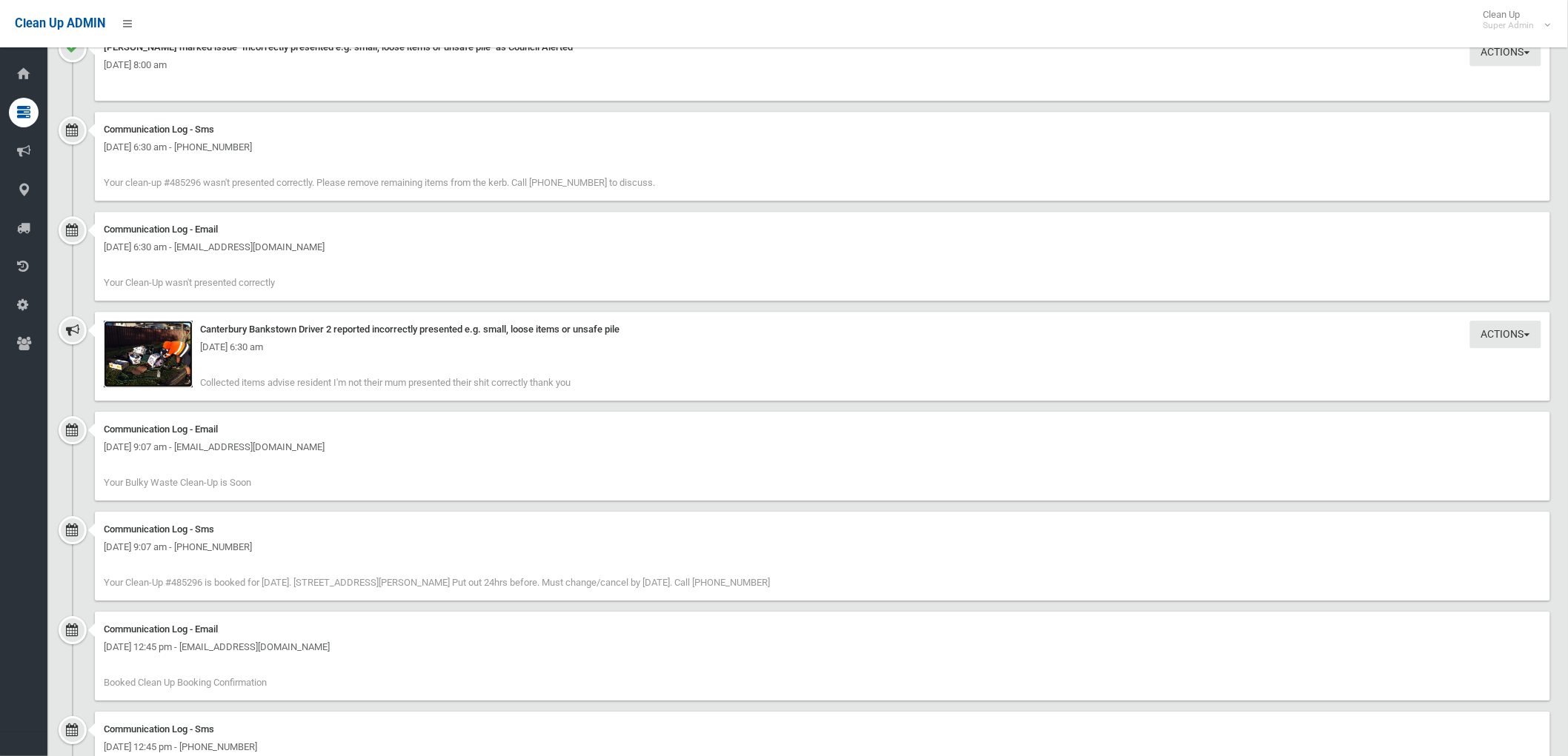
scroll to position [1737, 0]
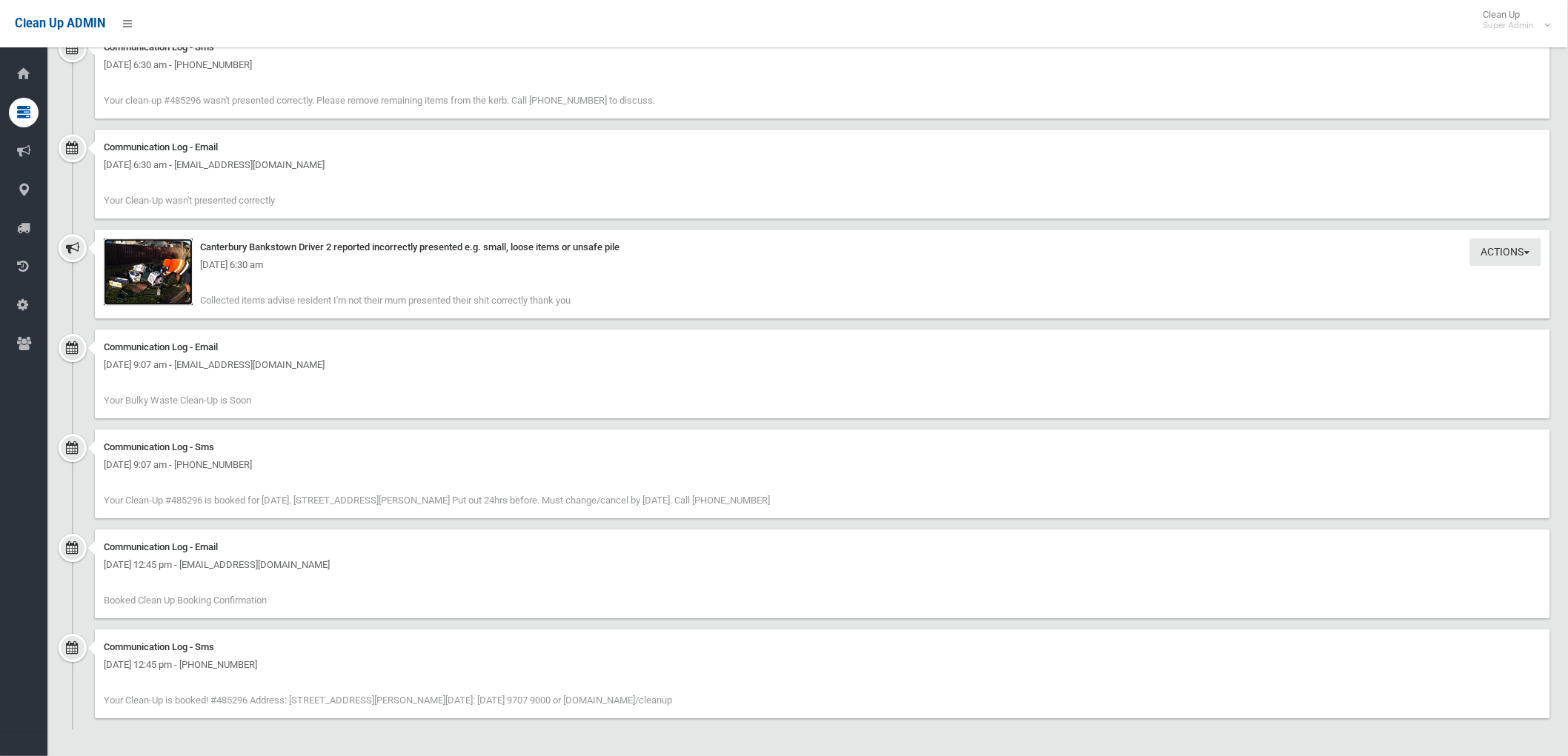
click at [158, 283] on img at bounding box center [148, 271] width 89 height 67
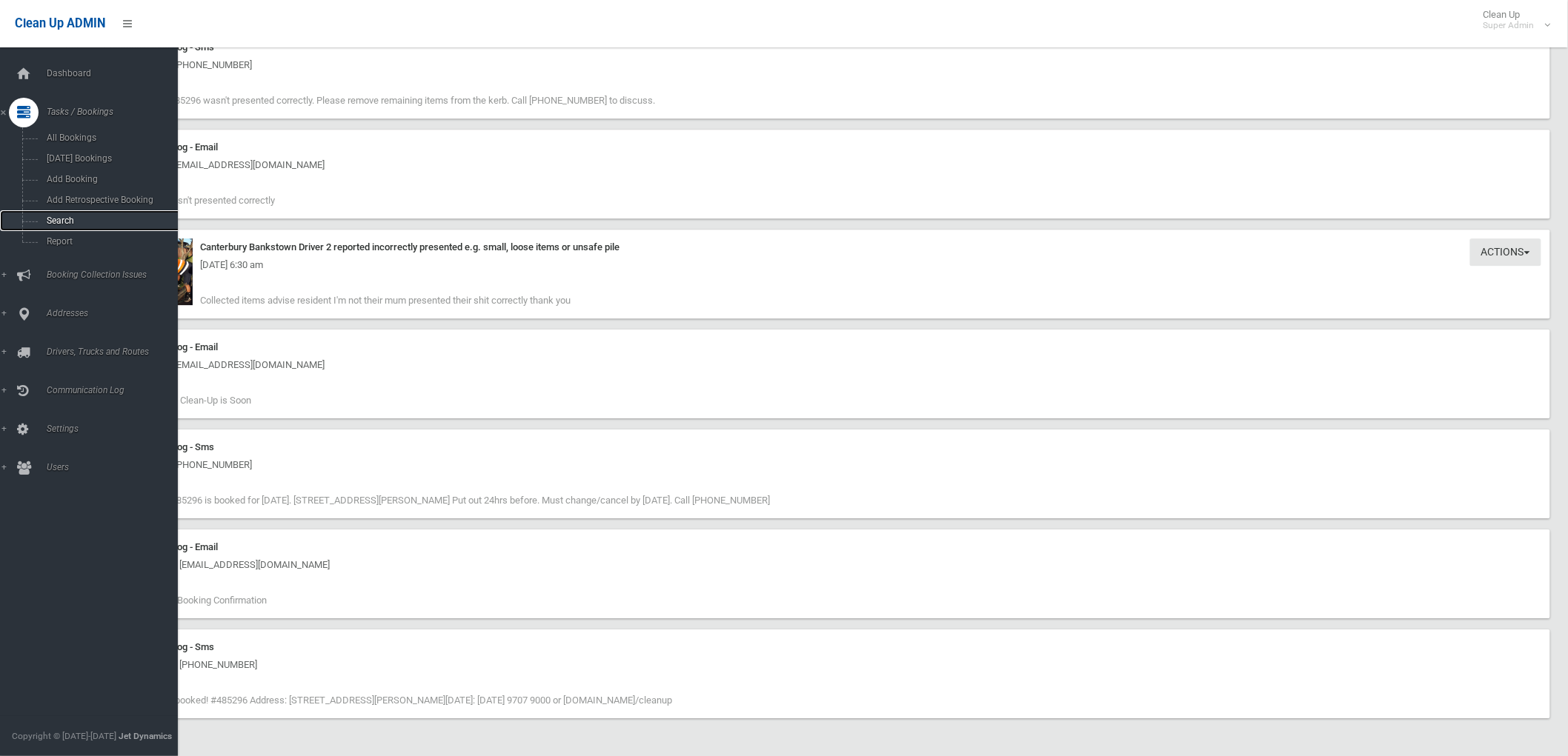
click at [52, 224] on span "Search" at bounding box center [110, 220] width 136 height 10
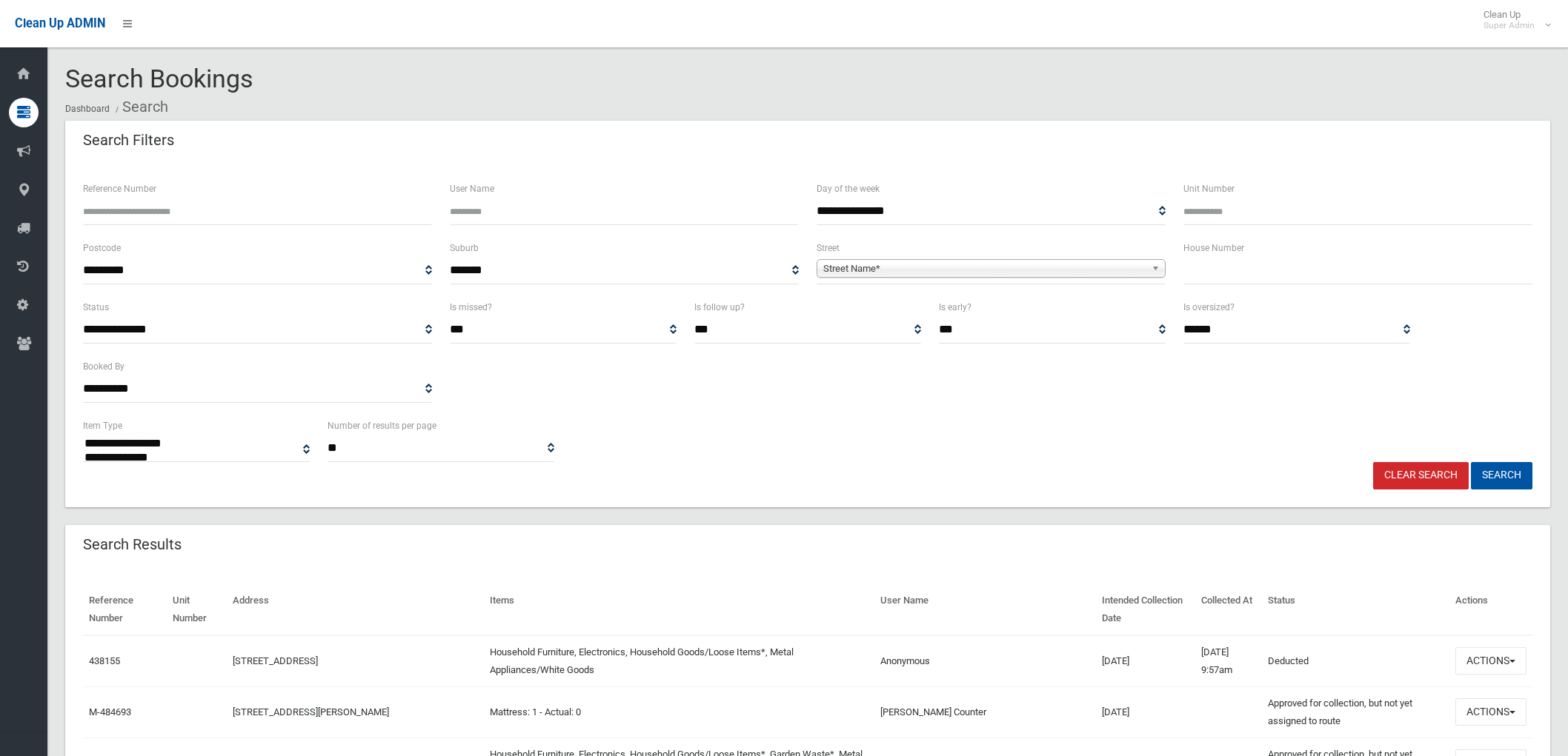
select select
click at [158, 219] on input "Reference Number" at bounding box center [257, 212] width 349 height 27
paste input "******"
type input "******"
click at [1502, 477] on button "Search" at bounding box center [1501, 476] width 61 height 27
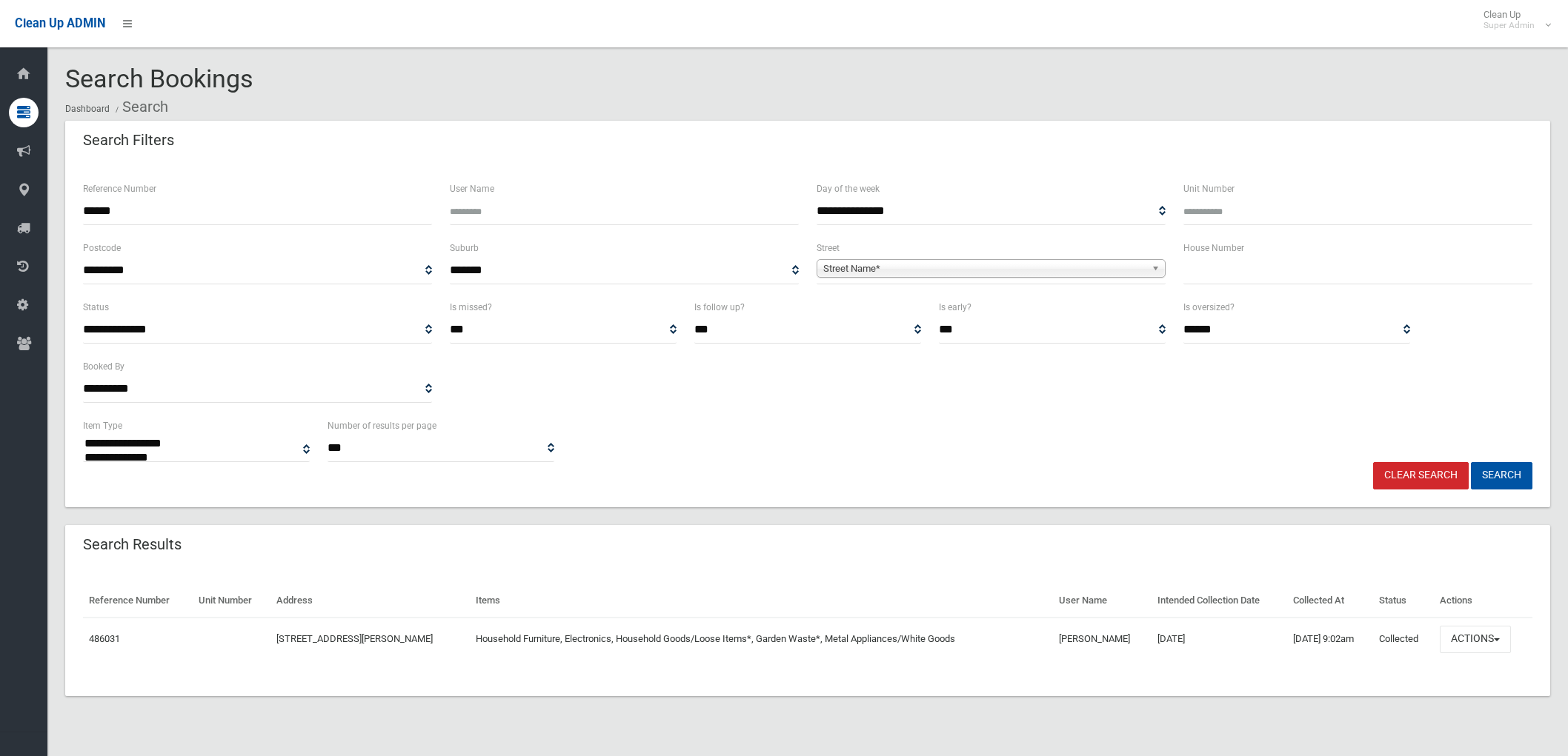
select select
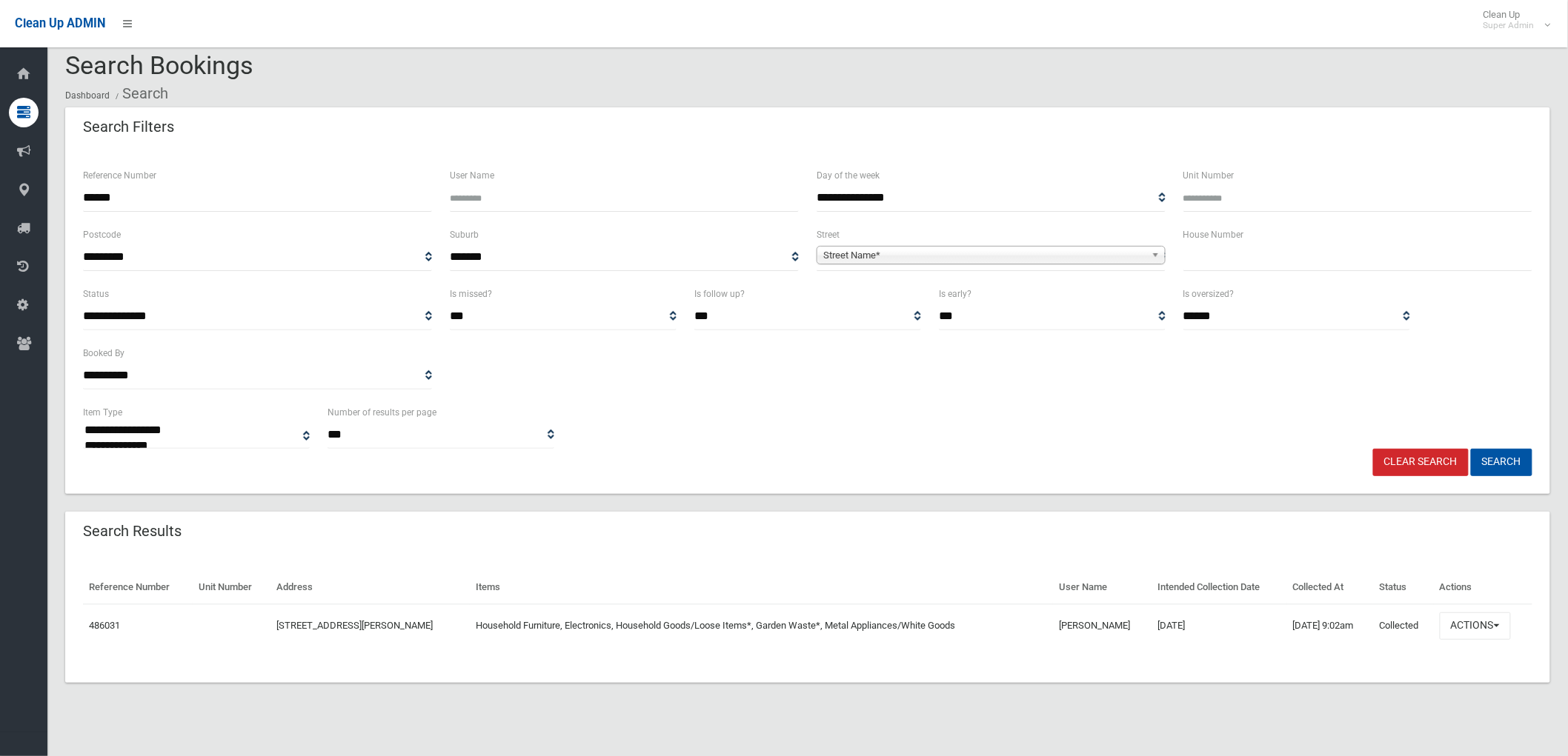
scroll to position [17, 0]
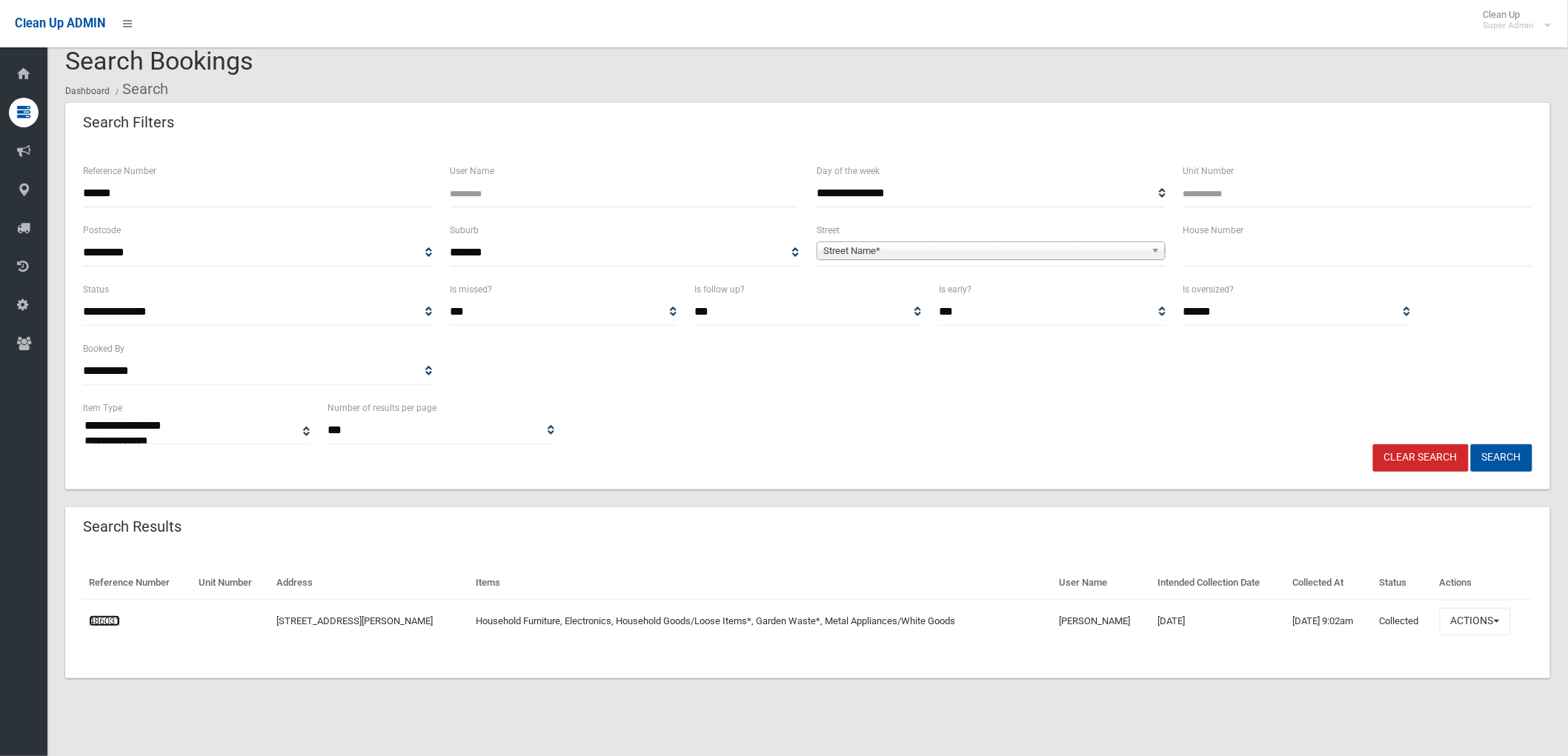
click at [102, 624] on link "486031" at bounding box center [105, 620] width 31 height 11
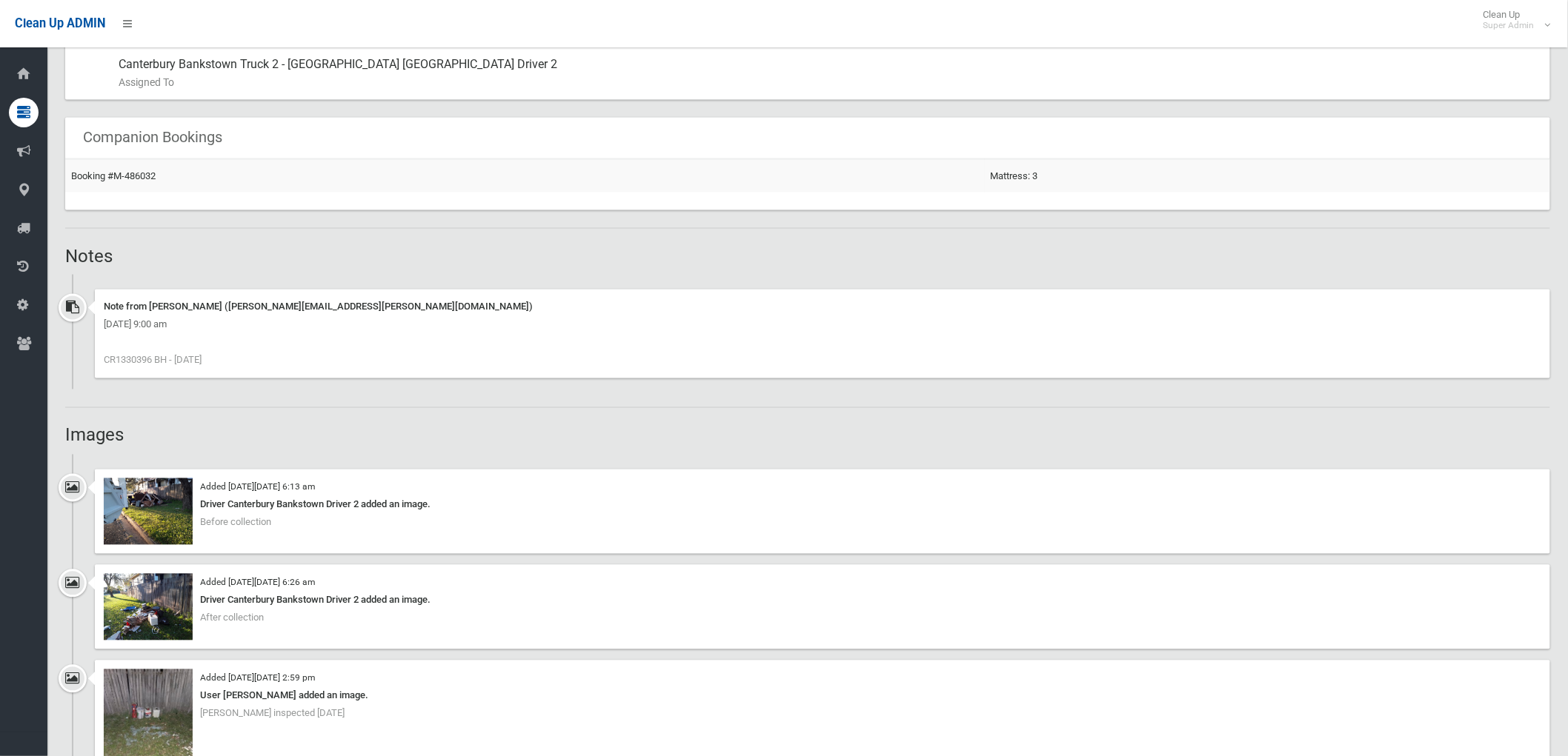
scroll to position [1151, 0]
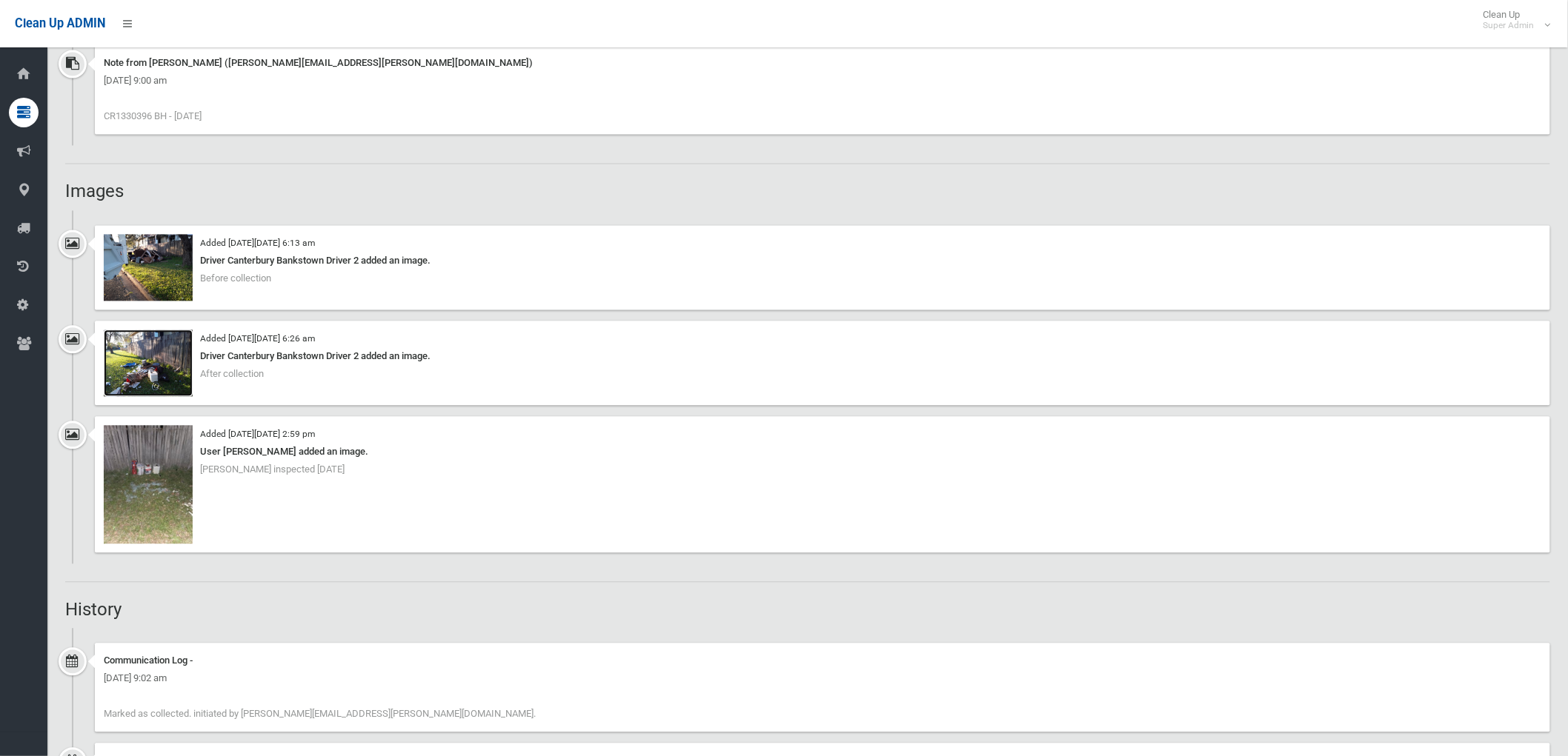
click at [144, 367] on img at bounding box center [148, 363] width 89 height 67
click at [156, 257] on img at bounding box center [148, 268] width 89 height 67
